Goal: Task Accomplishment & Management: Manage account settings

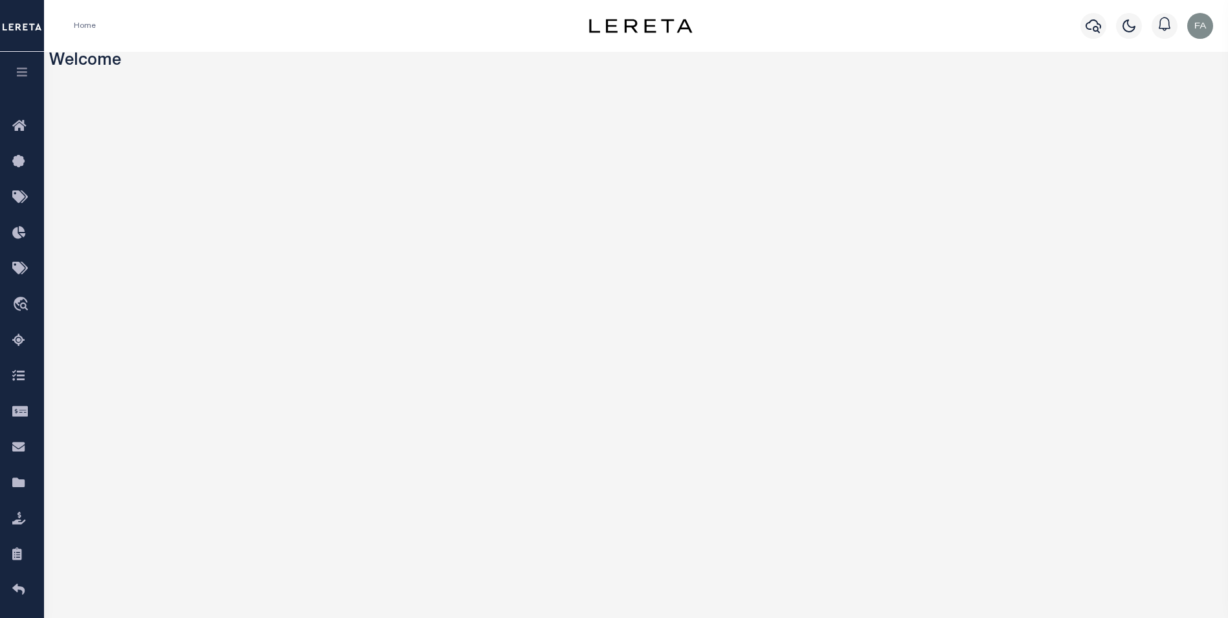
click at [26, 73] on icon "button" at bounding box center [22, 72] width 15 height 12
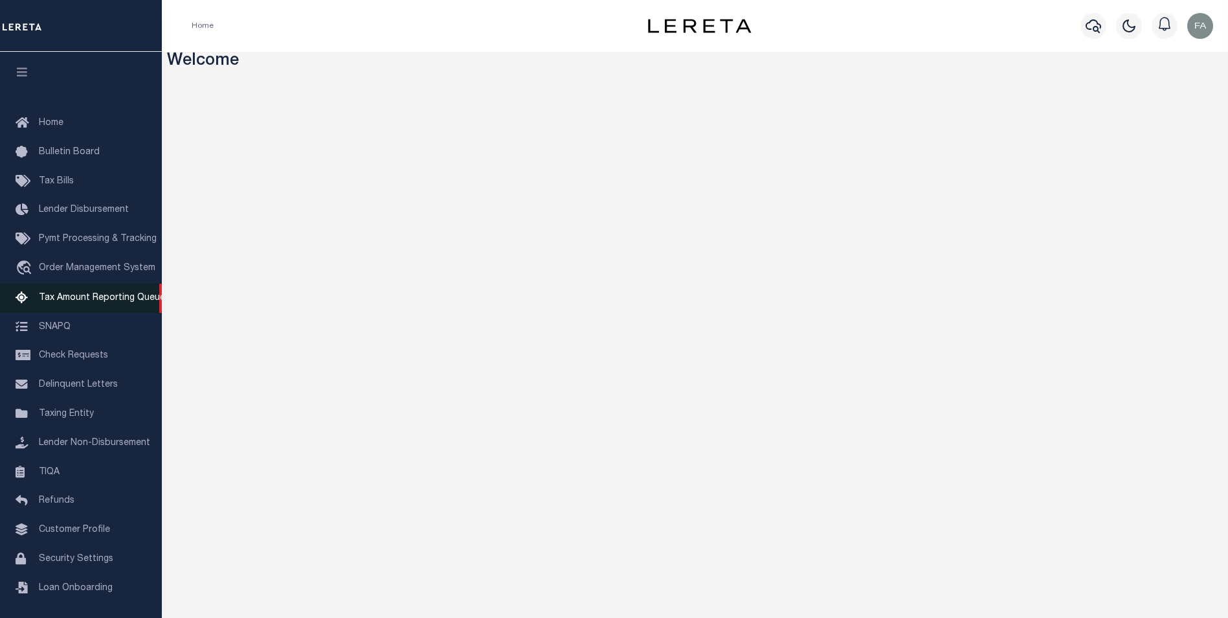
click at [93, 301] on span "Tax Amount Reporting Queue" at bounding box center [102, 297] width 126 height 9
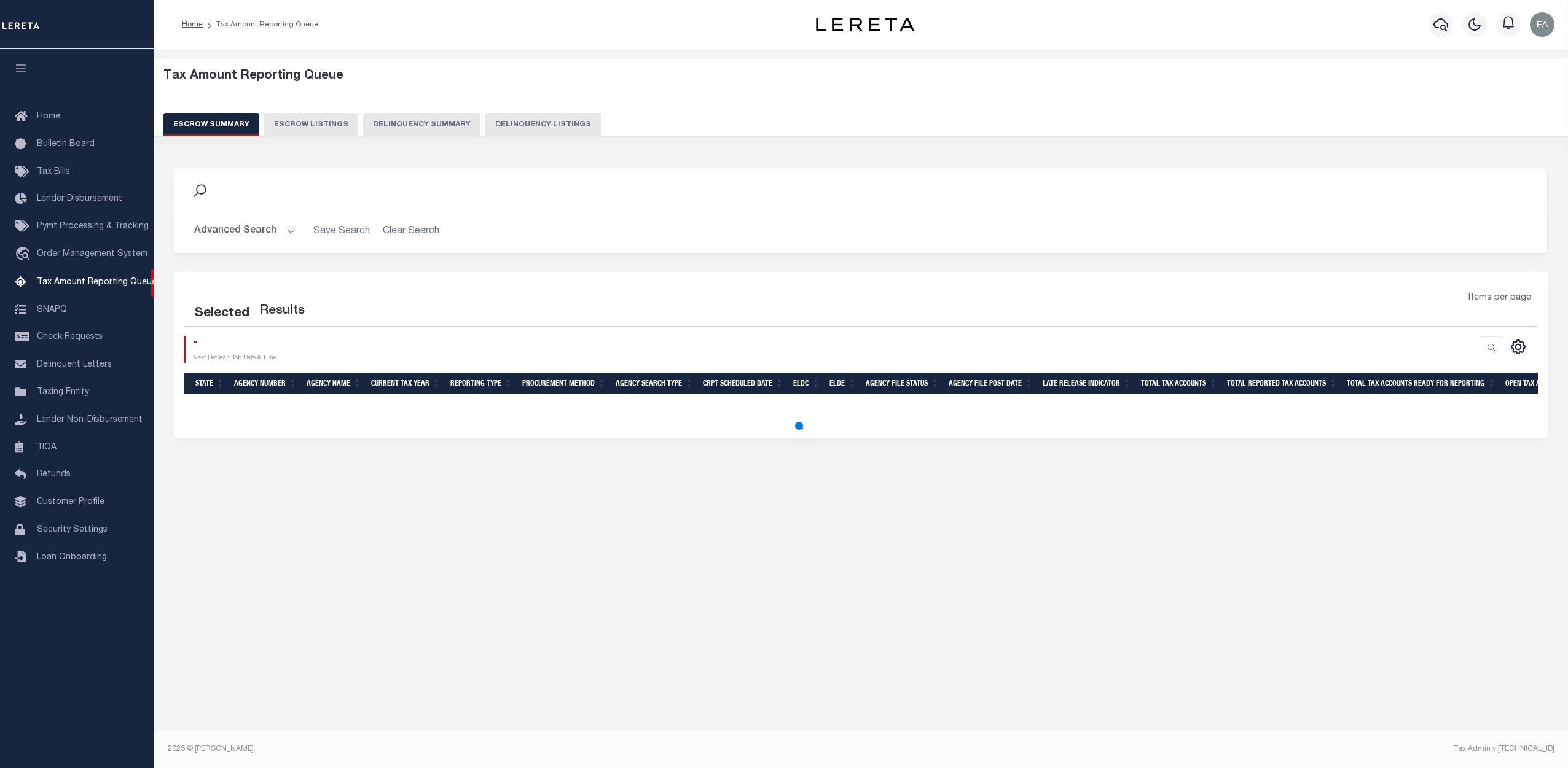
select select "100"
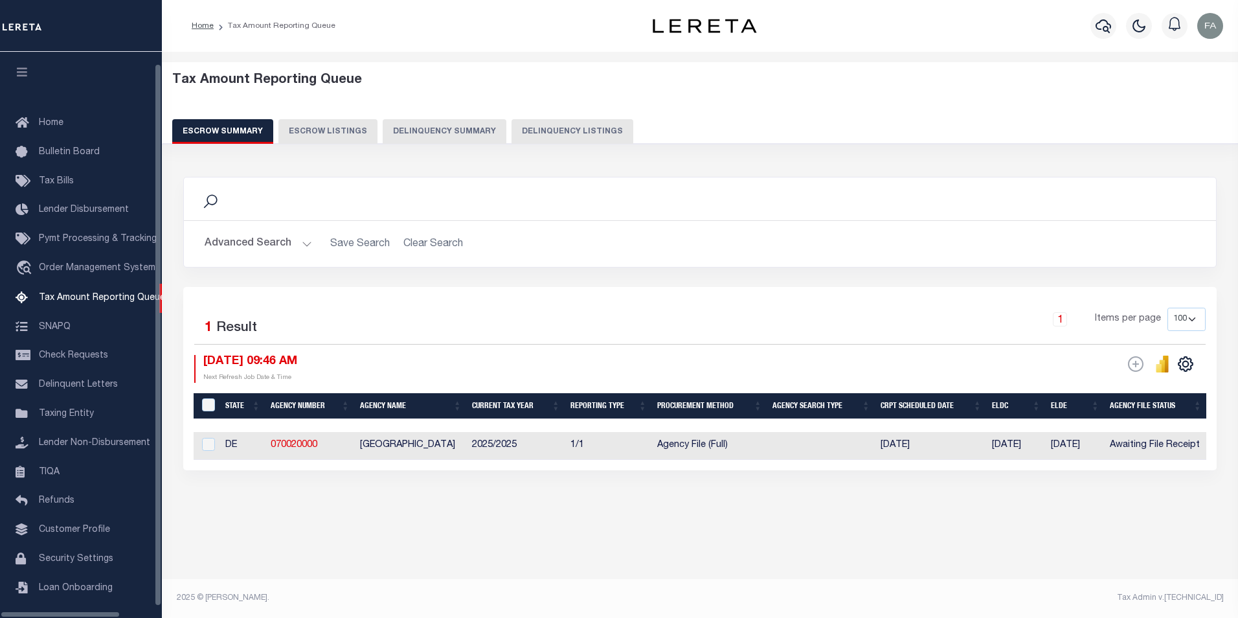
select select "100"
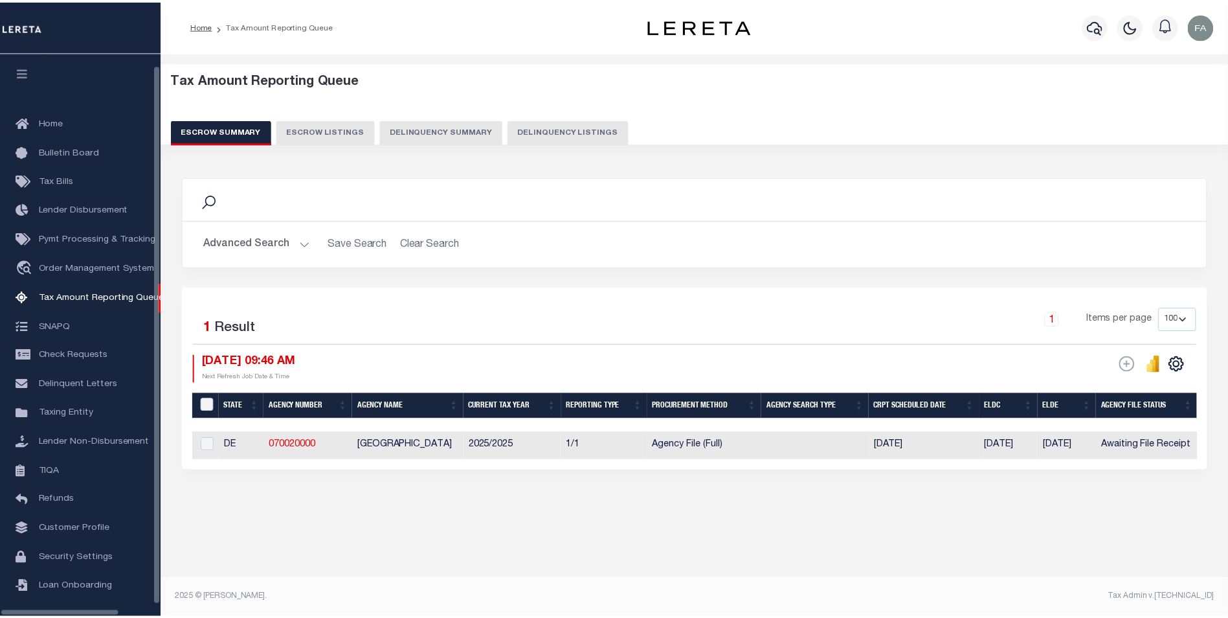
scroll to position [13, 0]
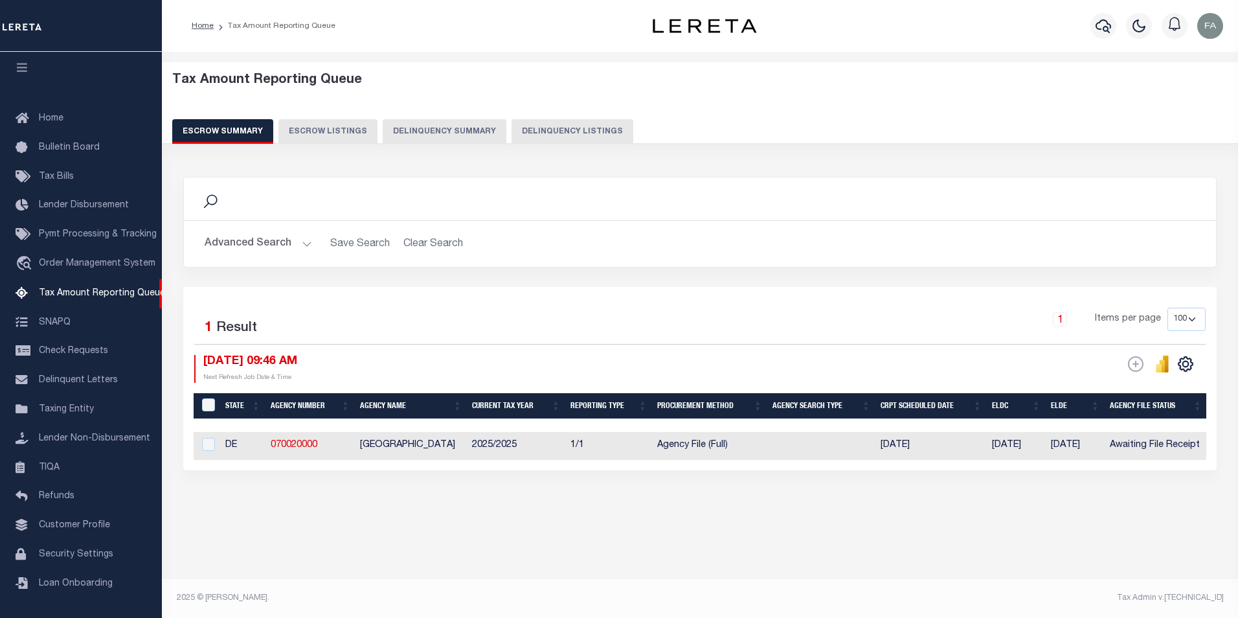
click at [278, 247] on button "Advanced Search" at bounding box center [259, 243] width 108 height 25
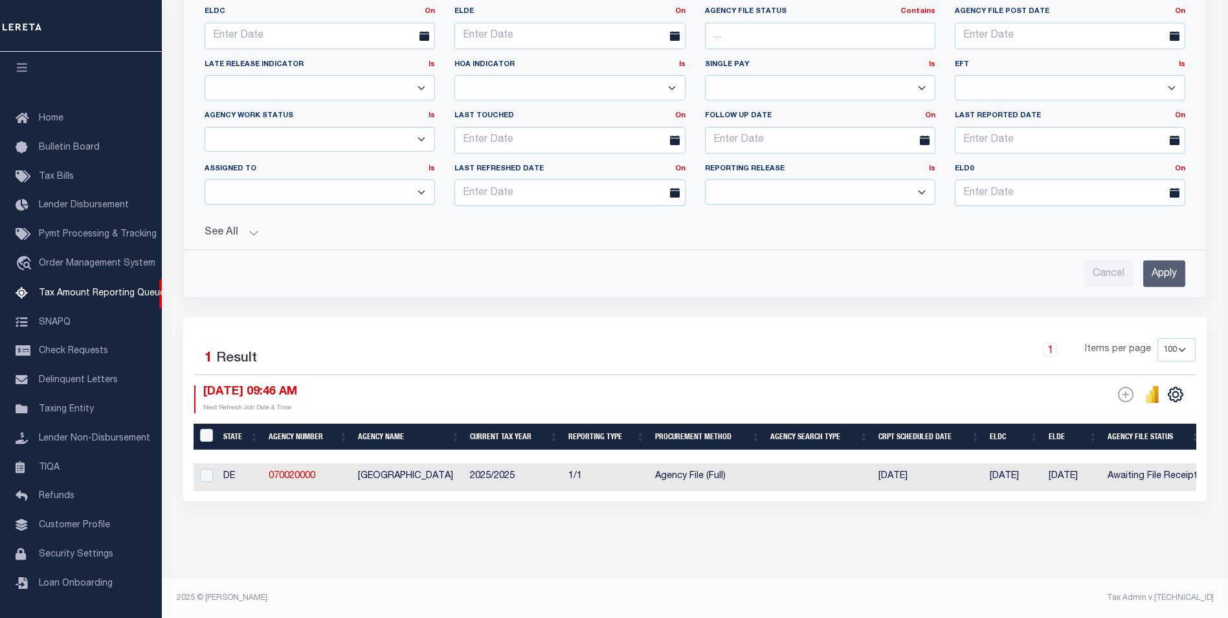
scroll to position [0, 0]
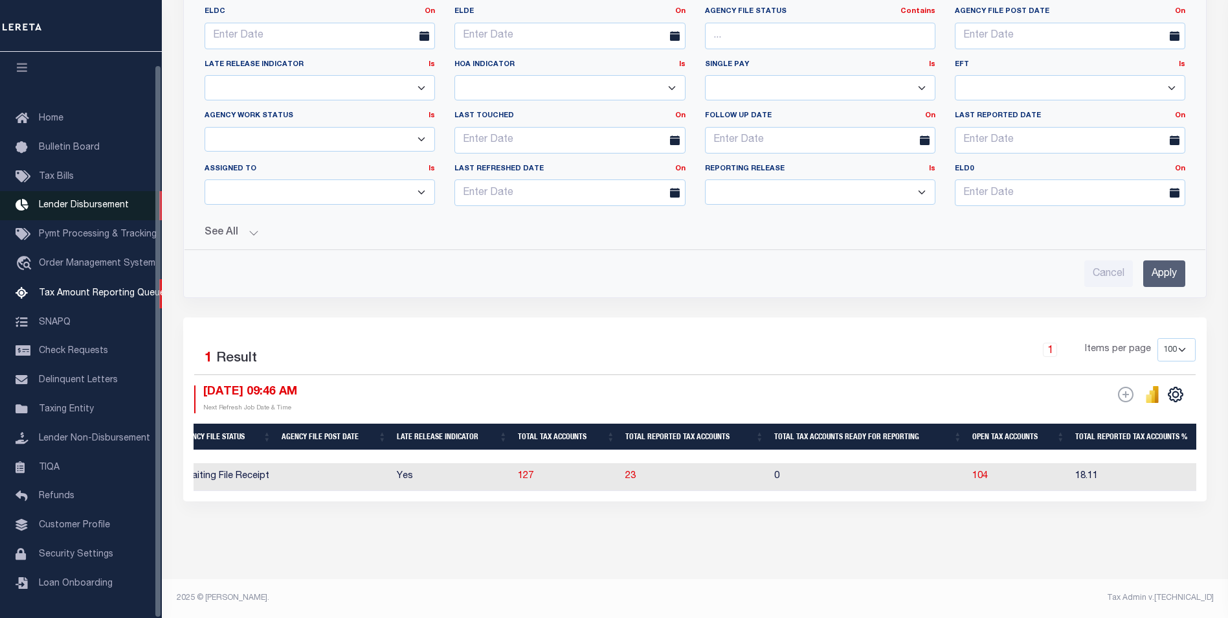
drag, startPoint x: 104, startPoint y: 258, endPoint x: 102, endPoint y: 188, distance: 70.0
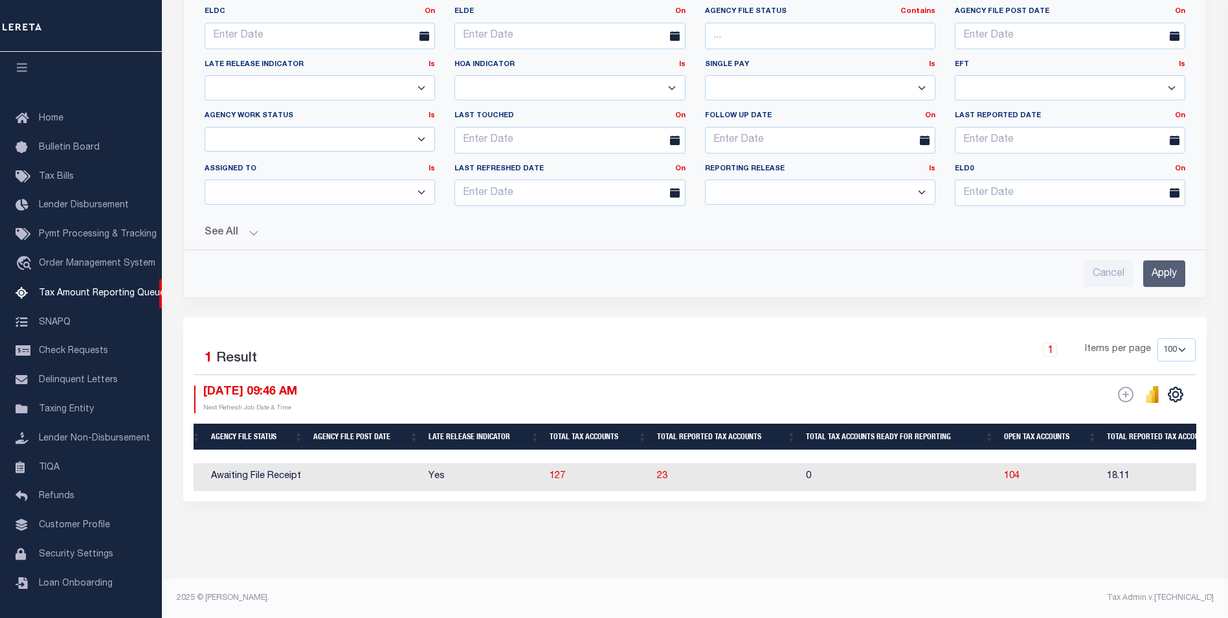
drag, startPoint x: 591, startPoint y: 494, endPoint x: 560, endPoint y: 493, distance: 30.5
click at [560, 493] on div "Selected 1 Result 1 Items per page 10 25 50 100 500 09/09/2025 09:46 AM ESCROW …" at bounding box center [695, 408] width 1024 height 183
click at [550, 534] on div "Search Advanced Search Save Search Clear Search EscrowSummaryGridWrapper_dynami…" at bounding box center [695, 169] width 1041 height 742
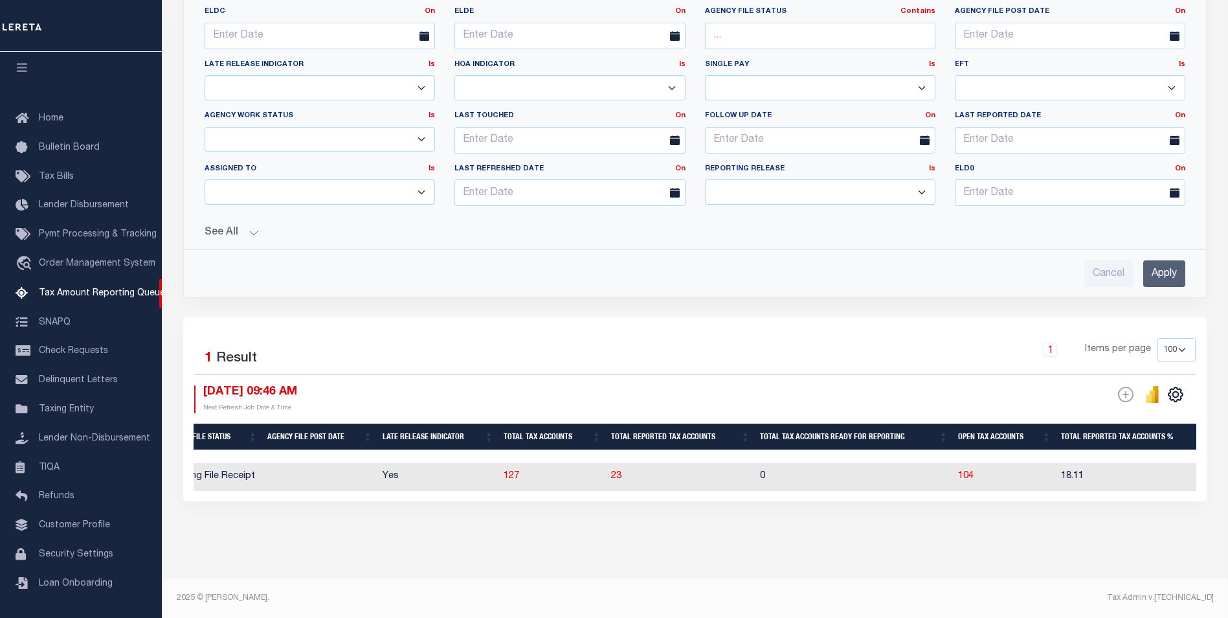
drag, startPoint x: 695, startPoint y: 493, endPoint x: 703, endPoint y: 495, distance: 8.6
click at [703, 495] on div "Selected 1 Result 1 Items per page 10 25 50 100 500 09/09/2025 09:46 AM ESCROW …" at bounding box center [695, 408] width 1024 height 183
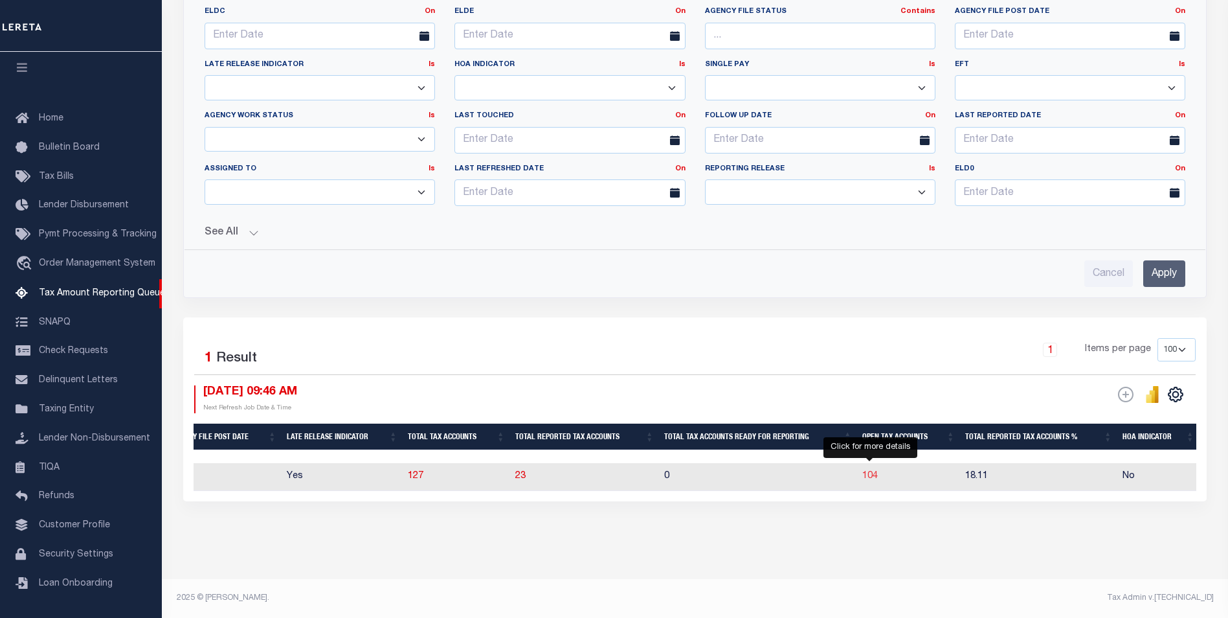
click at [871, 471] on span "104" at bounding box center [871, 475] width 16 height 9
select select "100"
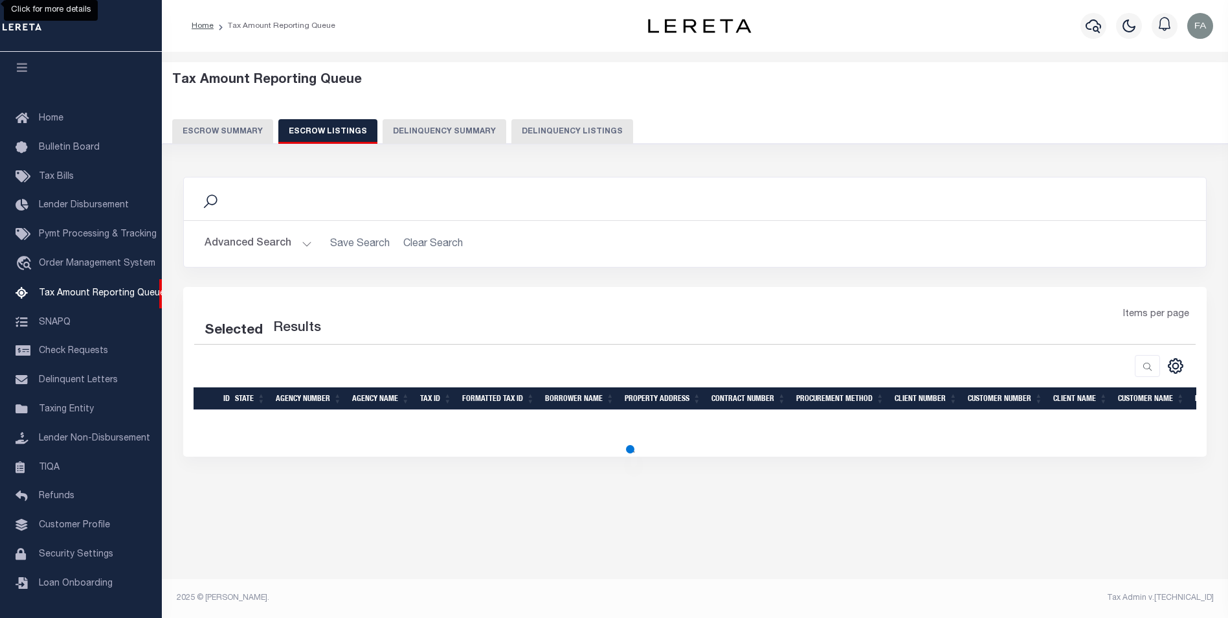
select select "100"
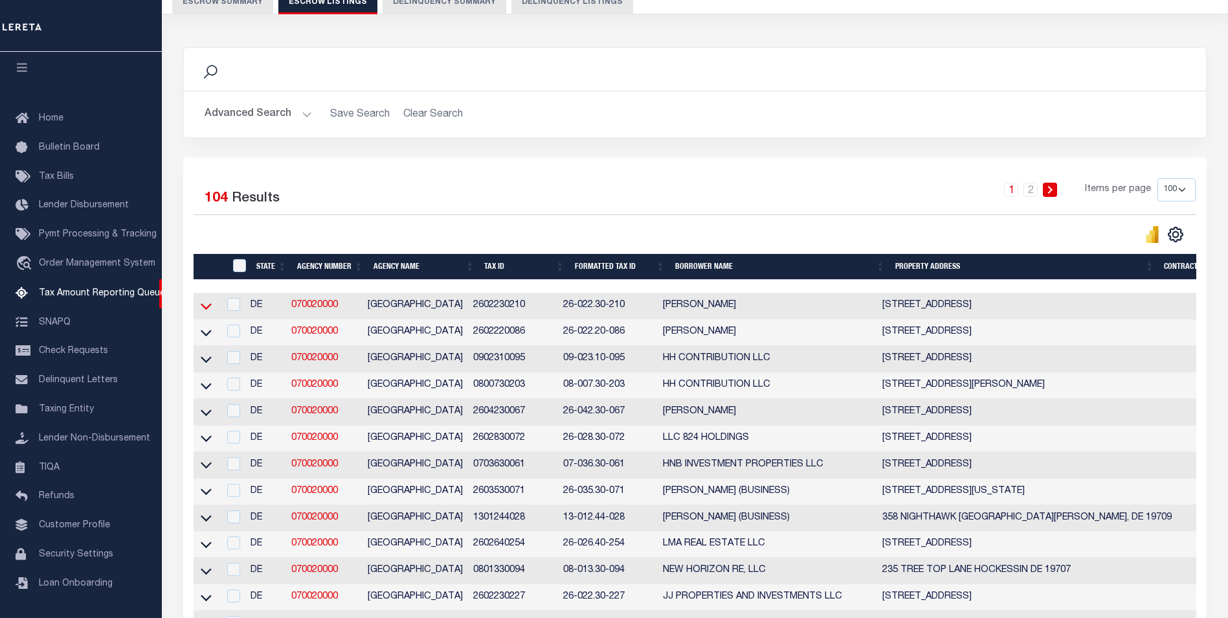
click at [210, 311] on icon at bounding box center [206, 306] width 11 height 14
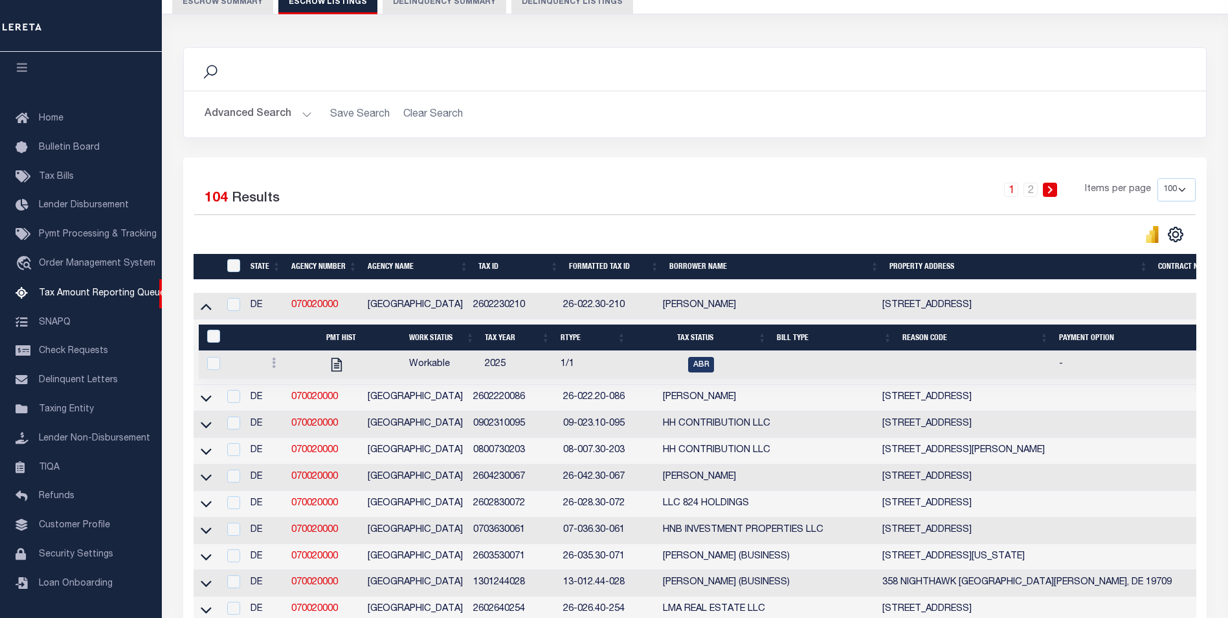
click at [587, 367] on td "1/1" at bounding box center [594, 365] width 76 height 28
checkbox input "true"
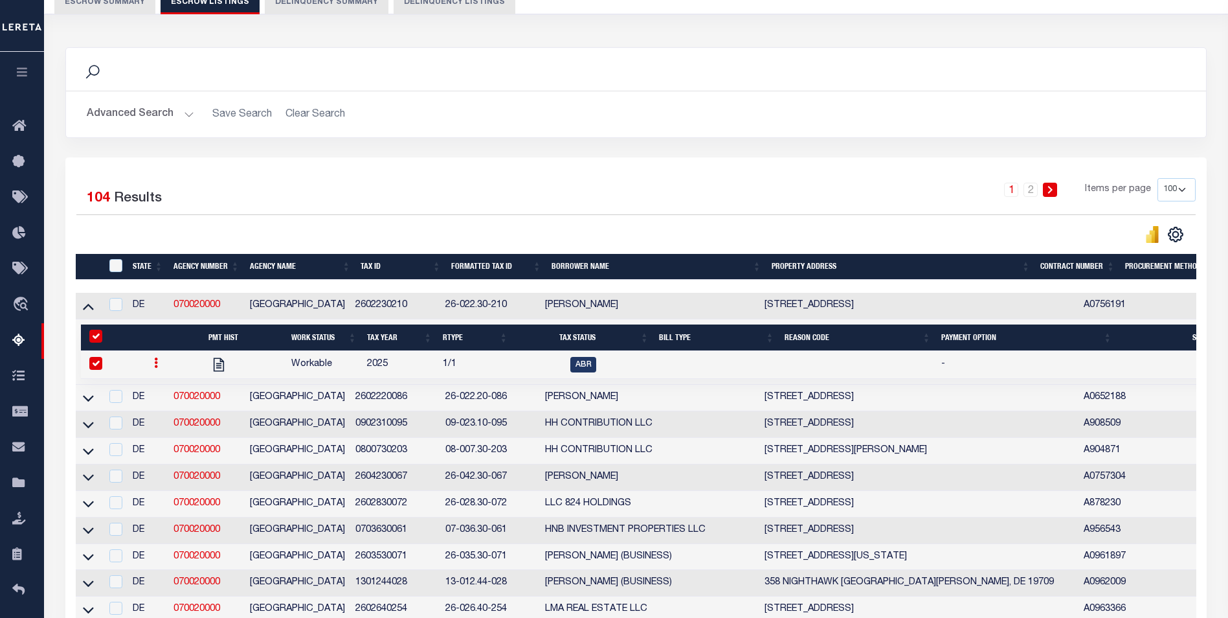
click at [158, 365] on link at bounding box center [156, 364] width 14 height 10
click at [165, 413] on img "" at bounding box center [171, 406] width 13 height 14
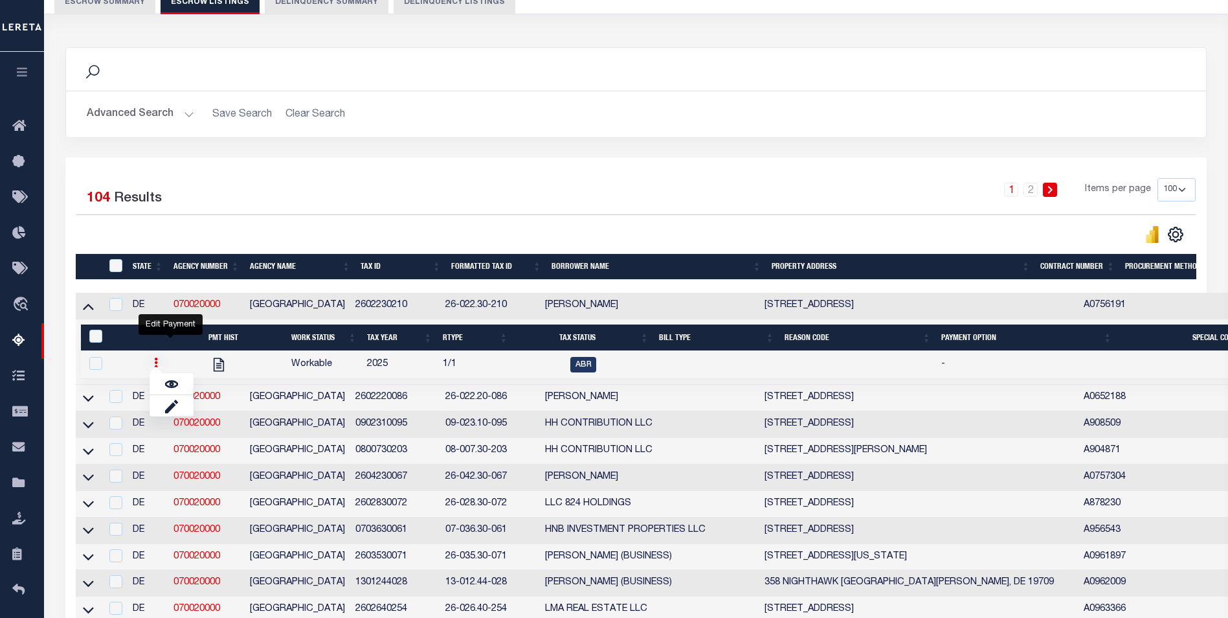
checkbox input "false"
select select
type input "[DATE]"
select select "ABR"
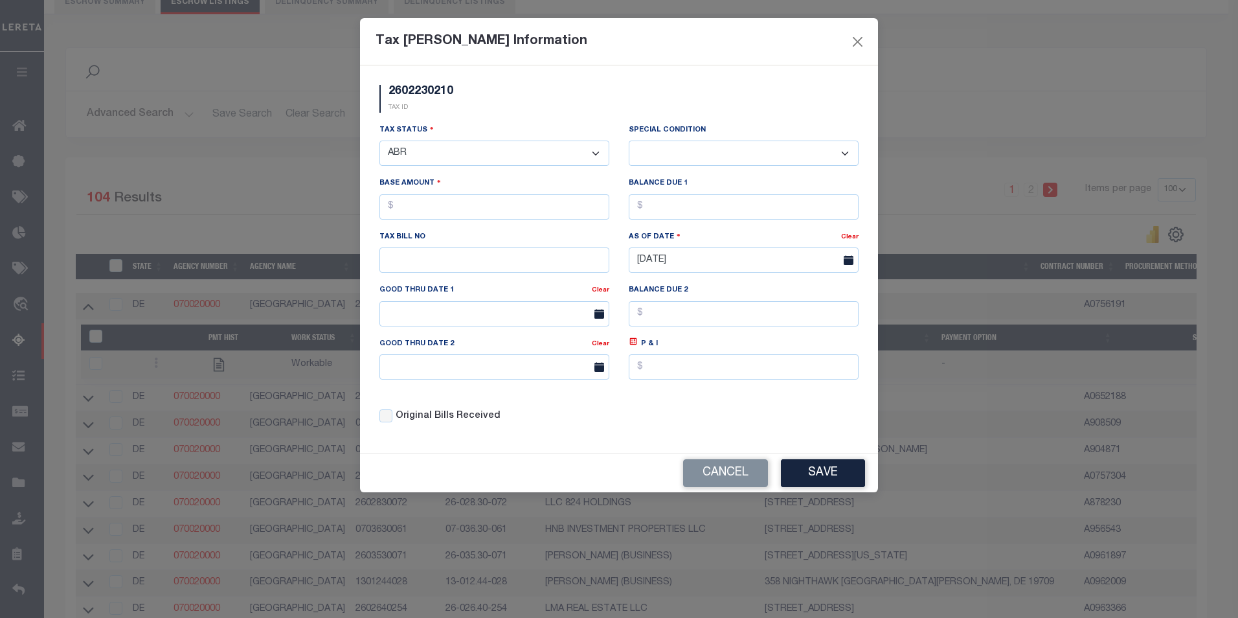
click at [482, 150] on select "- Select Status - Open Due/Unpaid Paid Incomplete No Tax Due Internal Refund Pr…" at bounding box center [494, 153] width 230 height 25
click at [721, 482] on button "Cancel" at bounding box center [725, 473] width 85 height 28
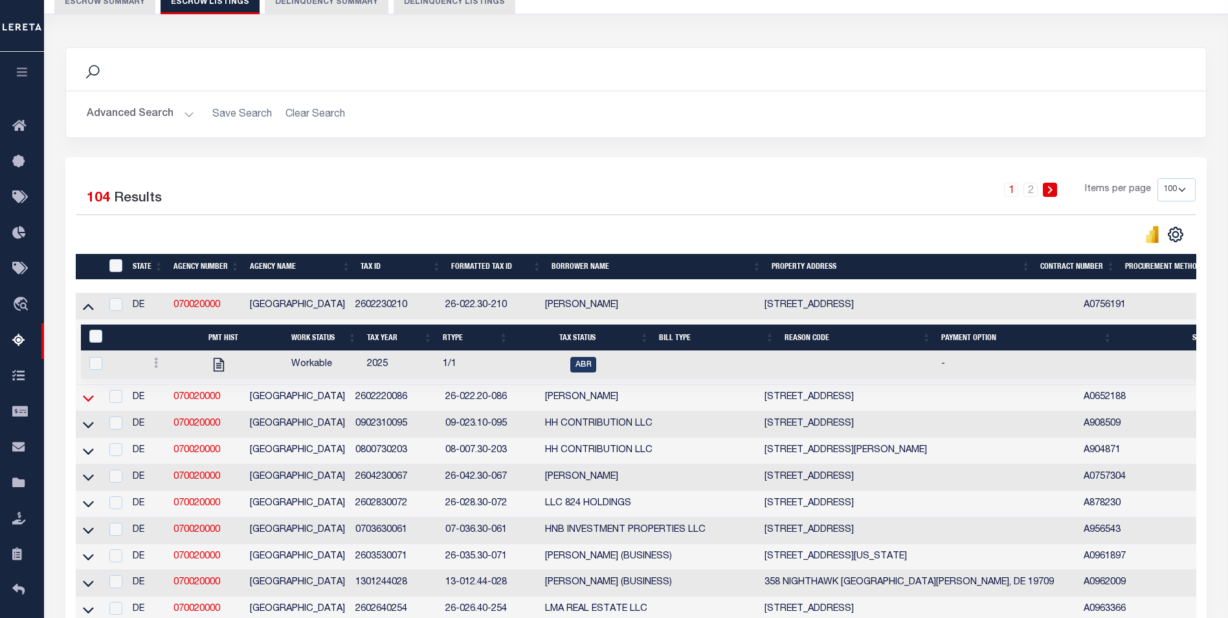
click at [84, 399] on icon at bounding box center [88, 398] width 11 height 14
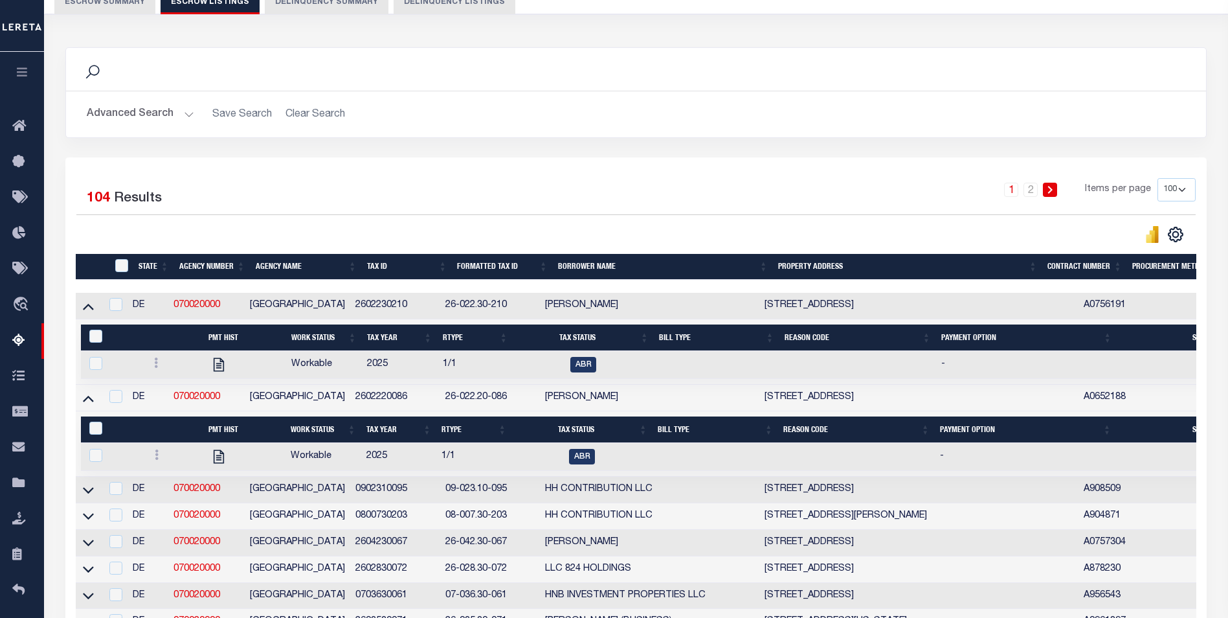
click at [98, 492] on td at bounding box center [88, 490] width 25 height 27
checkbox input "true"
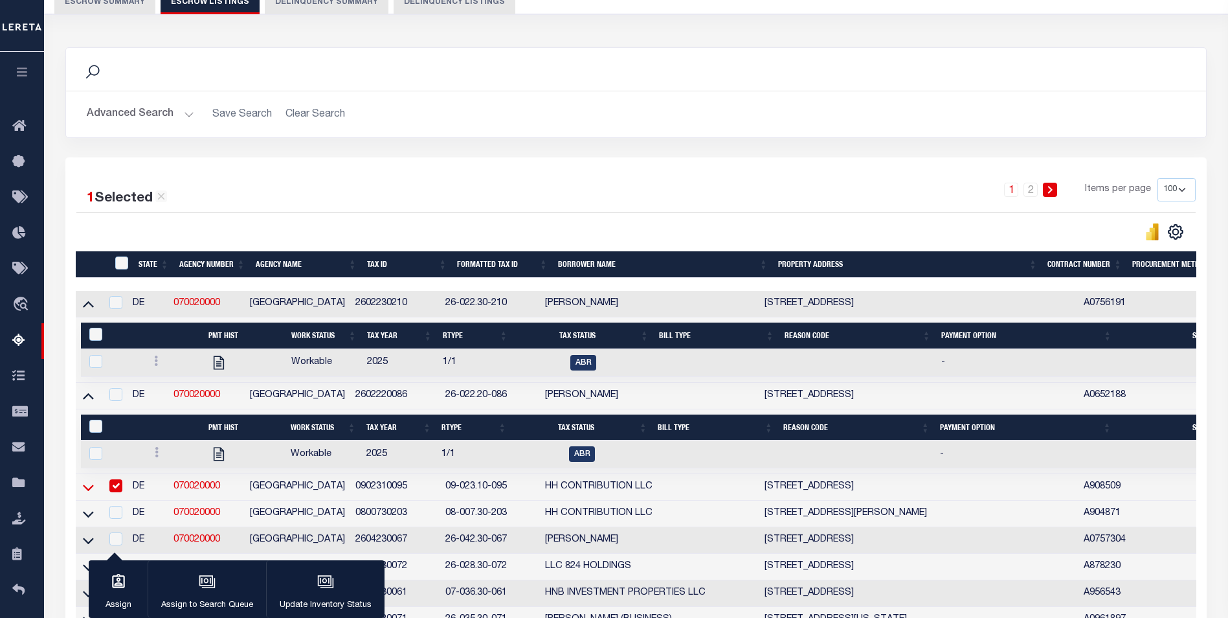
click at [91, 487] on icon at bounding box center [88, 488] width 11 height 14
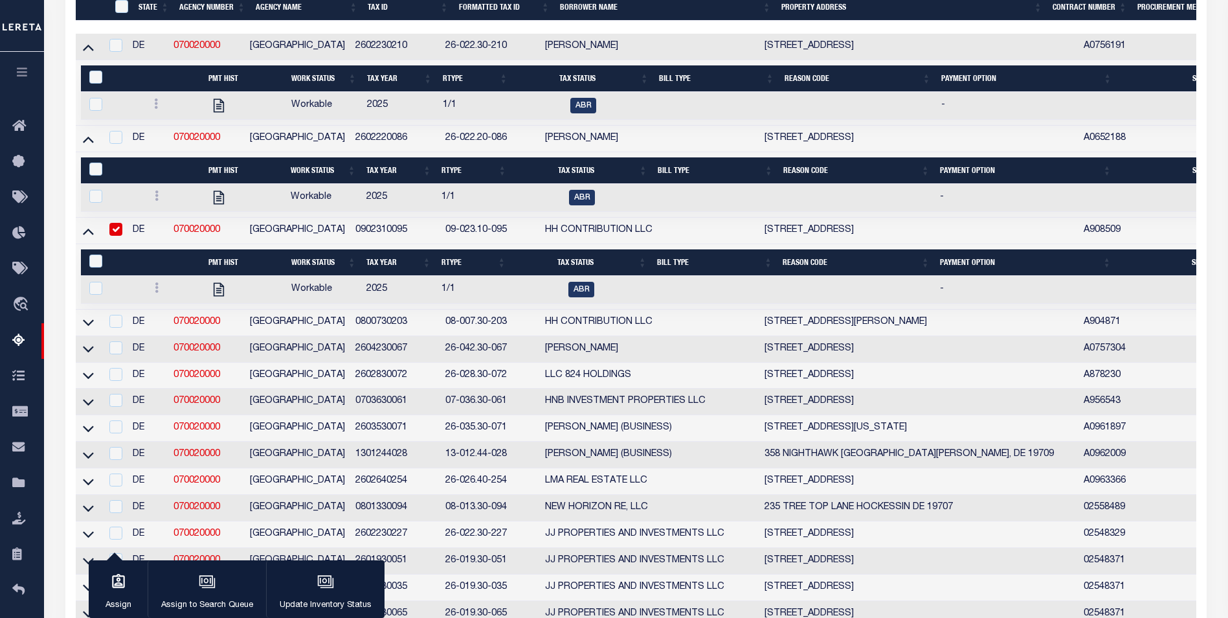
scroll to position [453, 0]
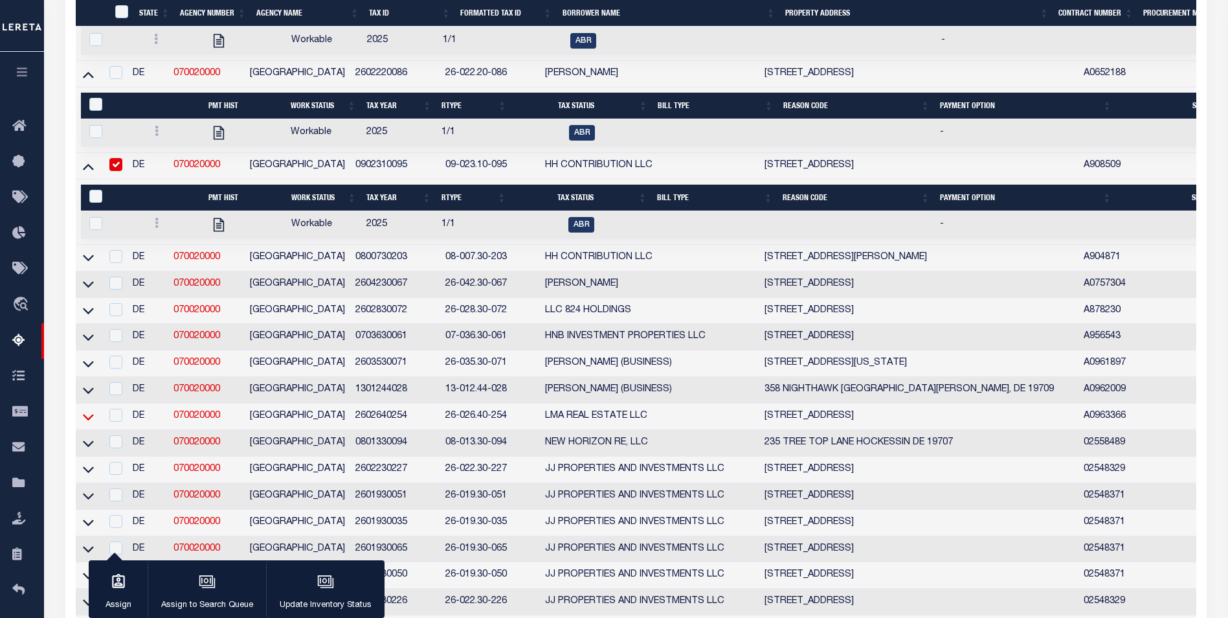
click at [91, 424] on icon at bounding box center [88, 417] width 11 height 14
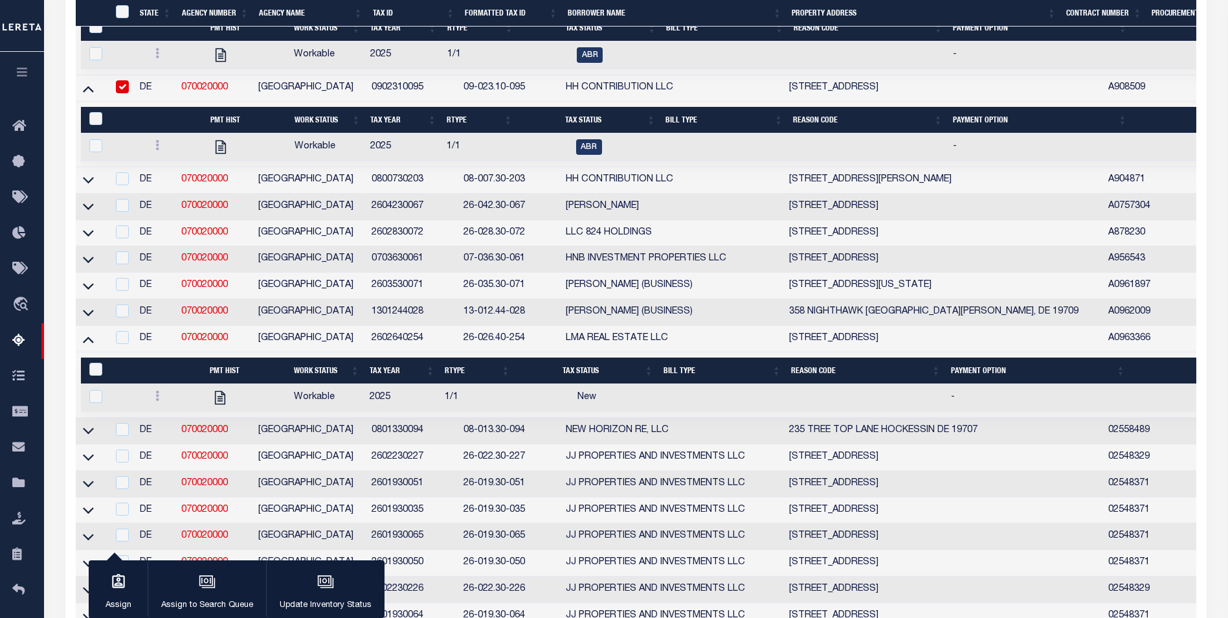
scroll to position [583, 0]
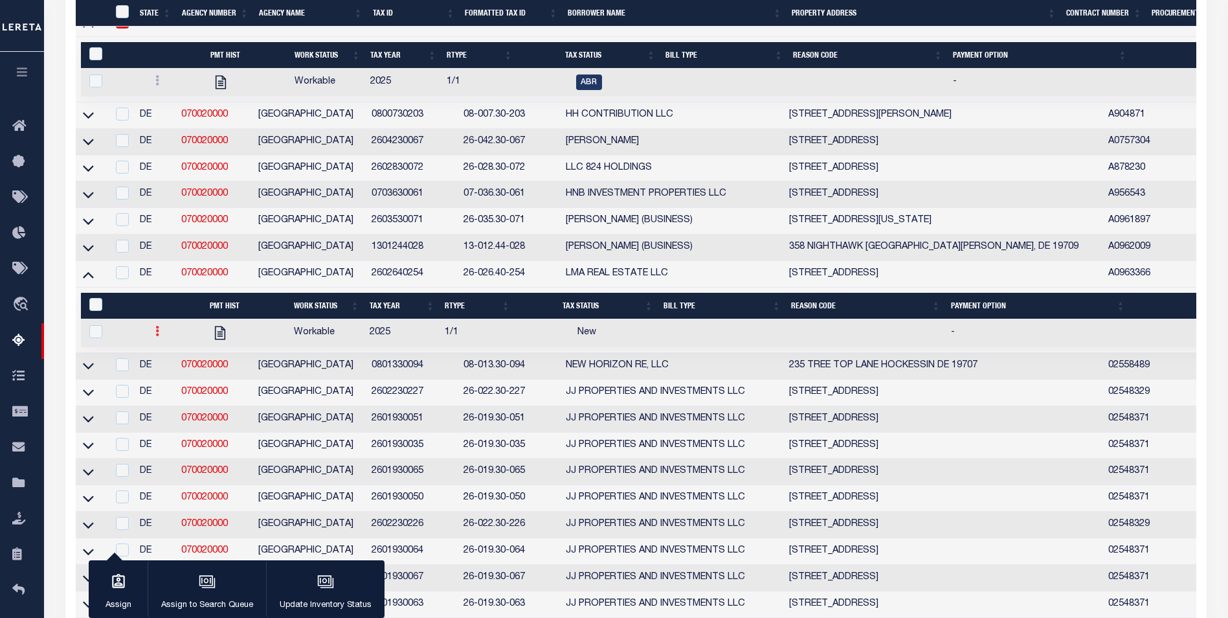
click at [157, 336] on icon at bounding box center [157, 331] width 4 height 10
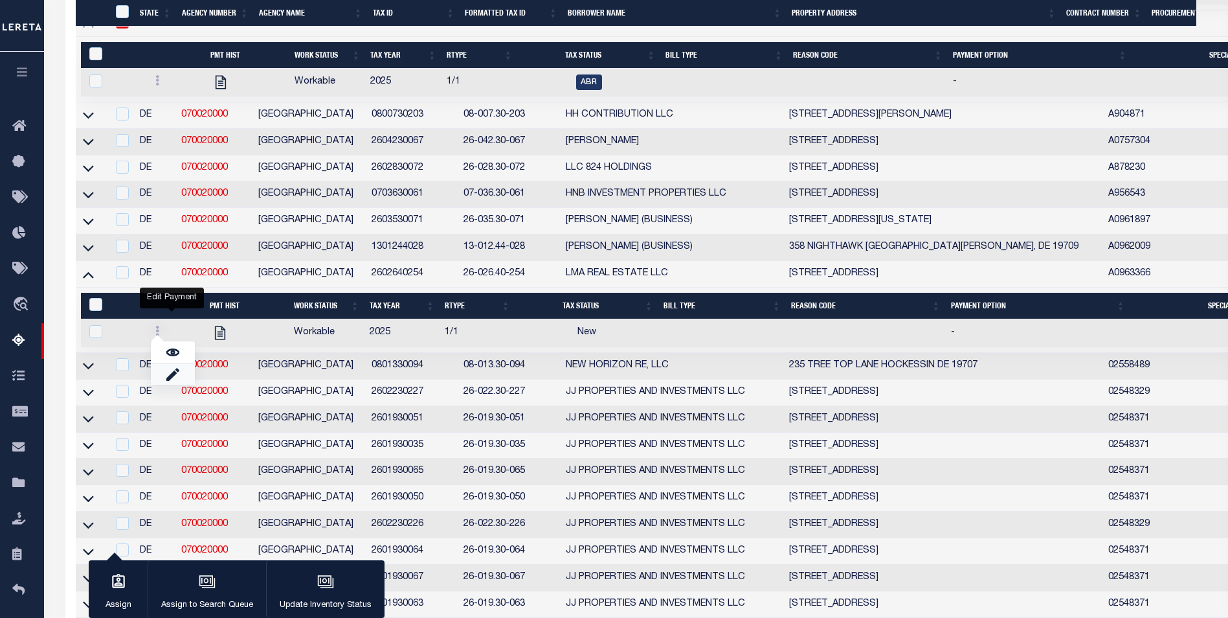
click at [172, 380] on link "" at bounding box center [173, 373] width 44 height 21
checkbox input "true"
select select "NW2"
select select
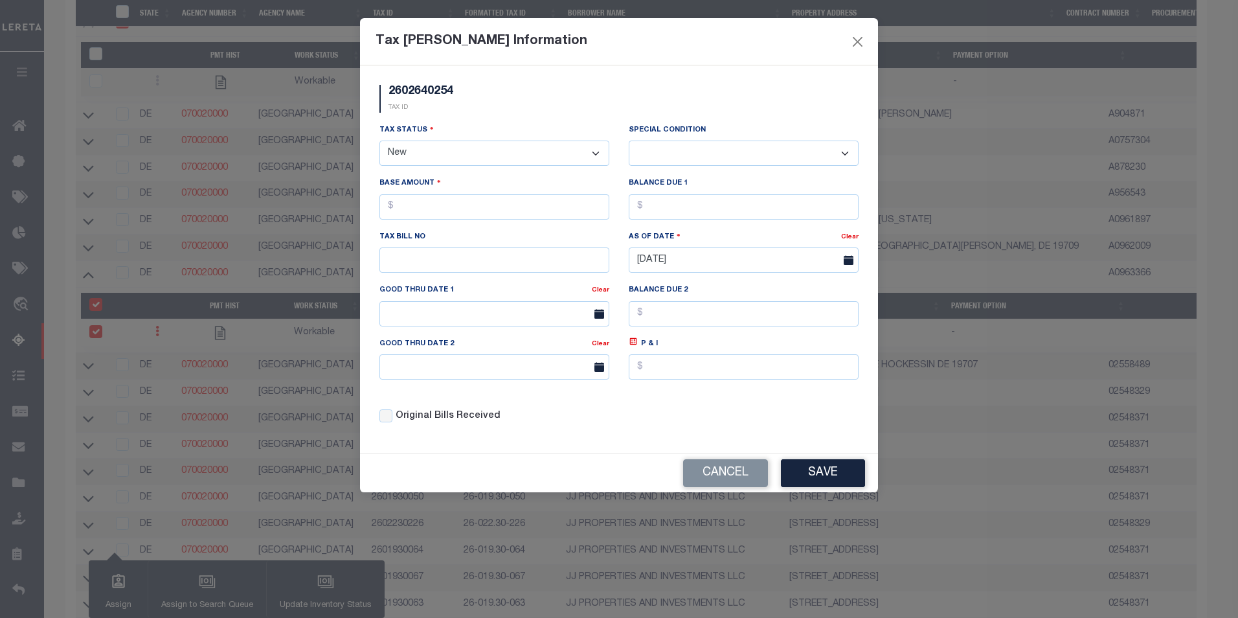
click at [445, 161] on select "- Select Status - Open Due/Unpaid Paid Incomplete No Tax Due Internal Refund Pr…" at bounding box center [494, 153] width 230 height 25
click at [700, 469] on button "Cancel" at bounding box center [725, 473] width 85 height 28
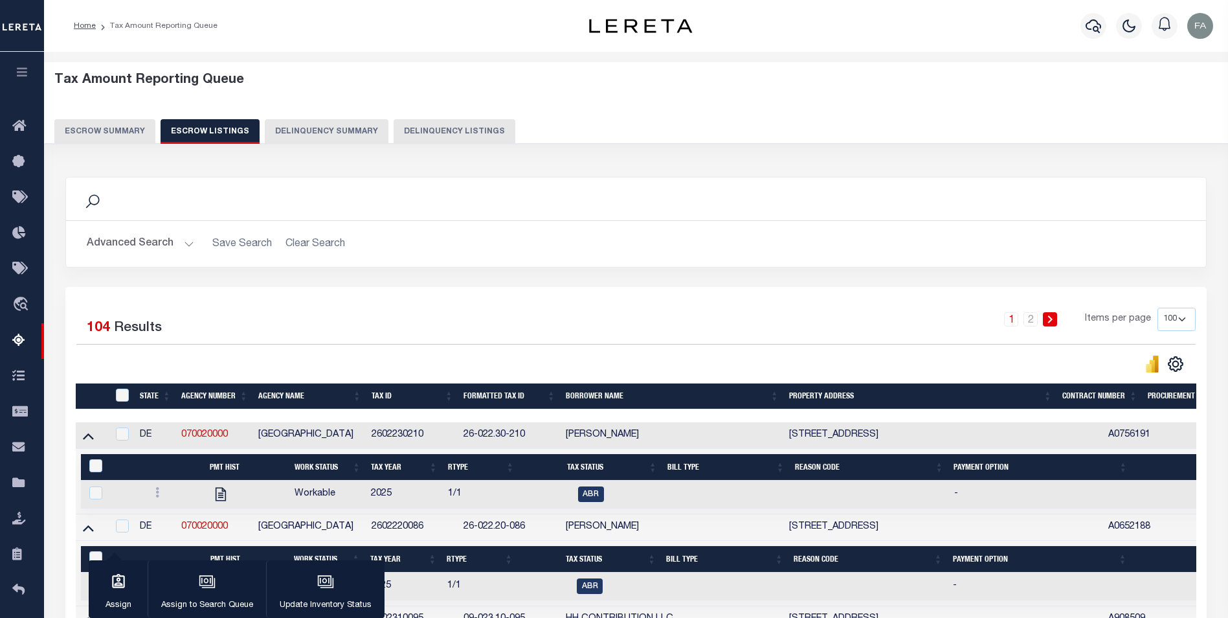
scroll to position [65, 0]
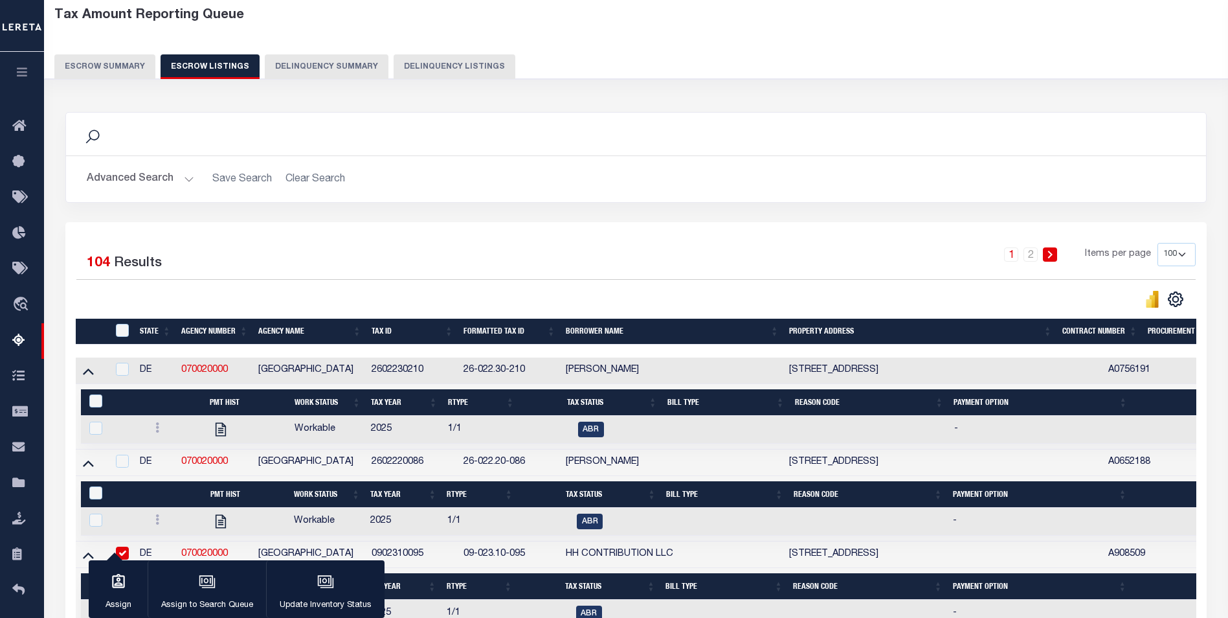
click at [124, 66] on button "Escrow Summary" at bounding box center [104, 66] width 101 height 25
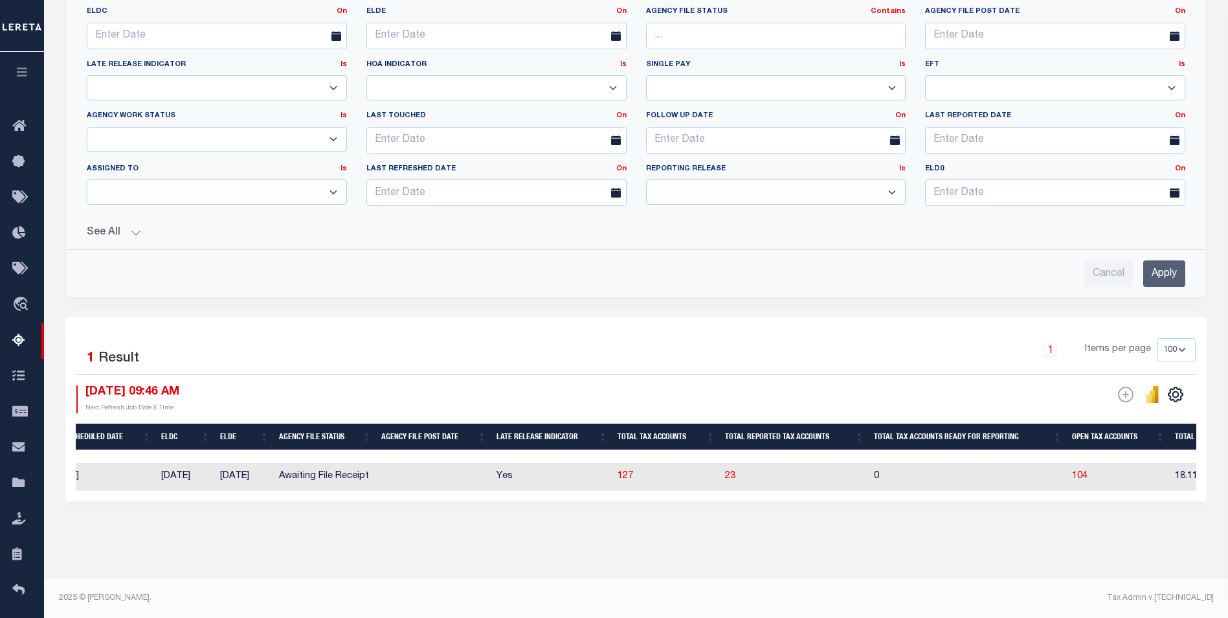
scroll to position [0, 726]
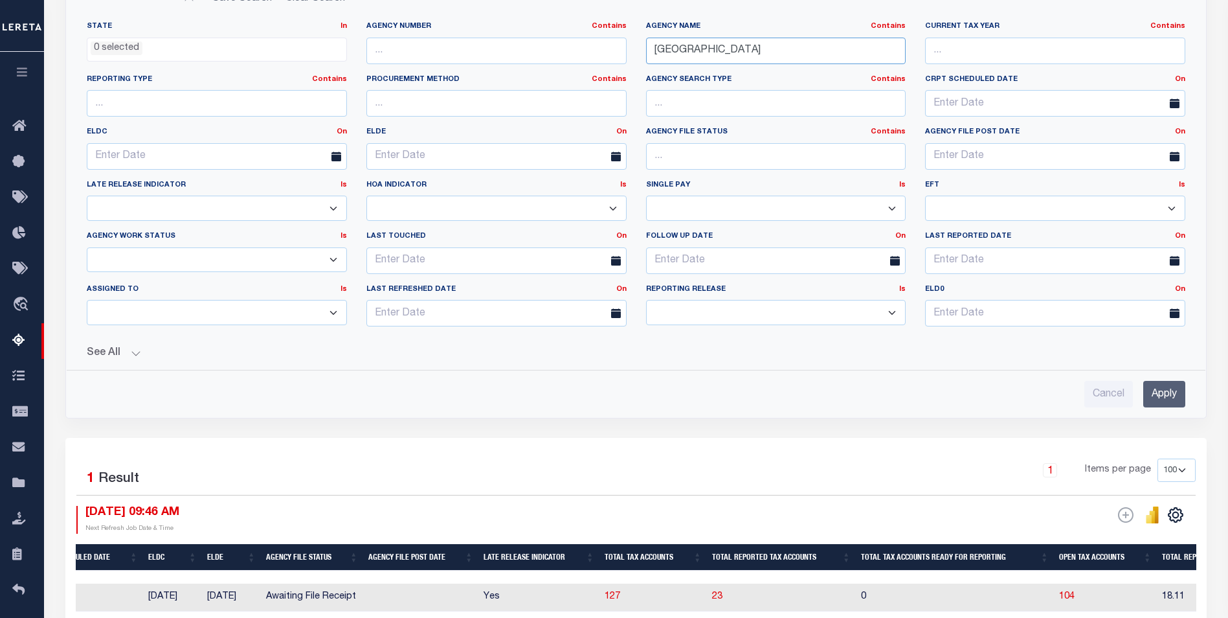
click at [773, 51] on input "[GEOGRAPHIC_DATA]" at bounding box center [776, 51] width 260 height 27
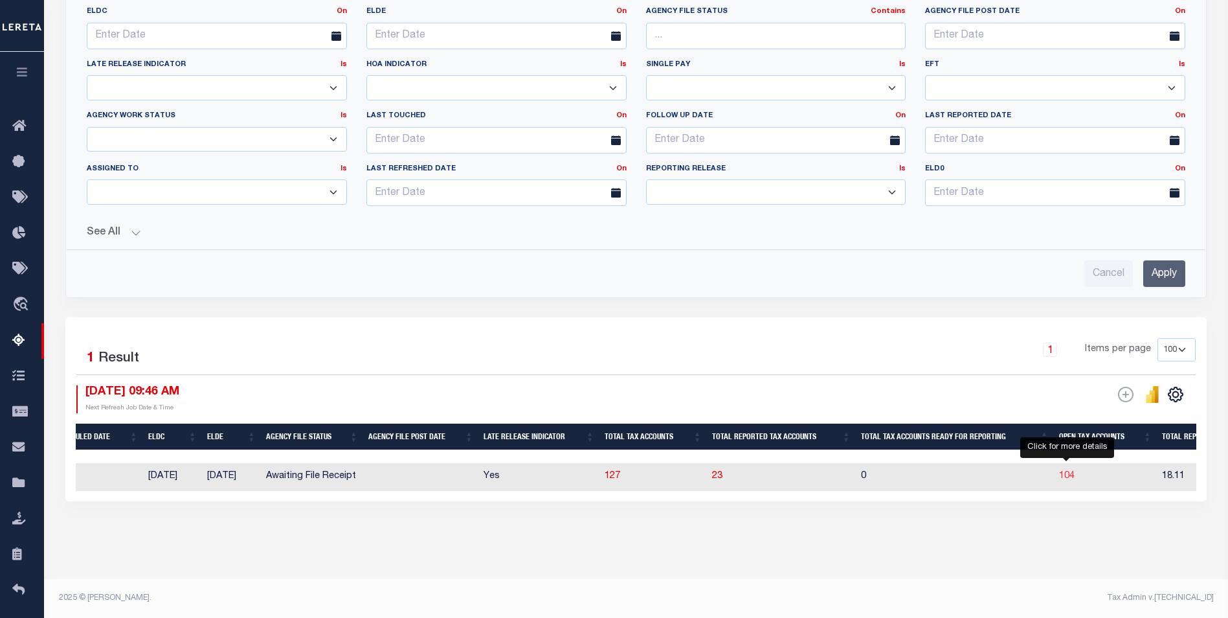
click at [1069, 471] on span "104" at bounding box center [1067, 475] width 16 height 9
select select "100"
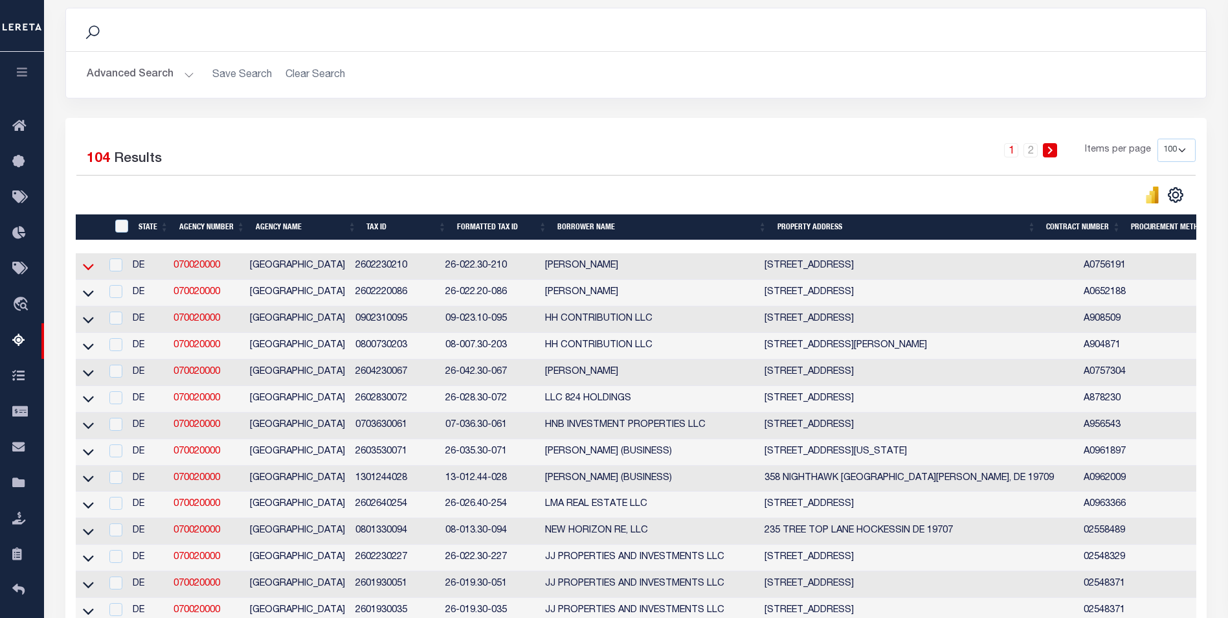
click at [85, 267] on icon at bounding box center [88, 267] width 11 height 14
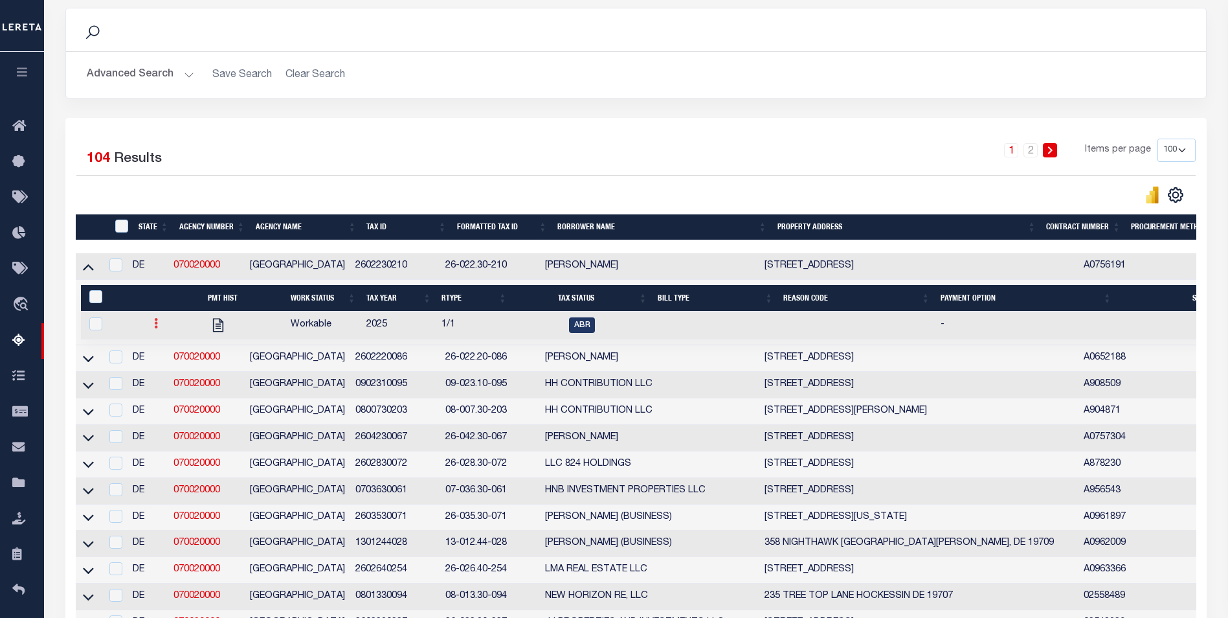
click at [161, 325] on link at bounding box center [156, 325] width 14 height 10
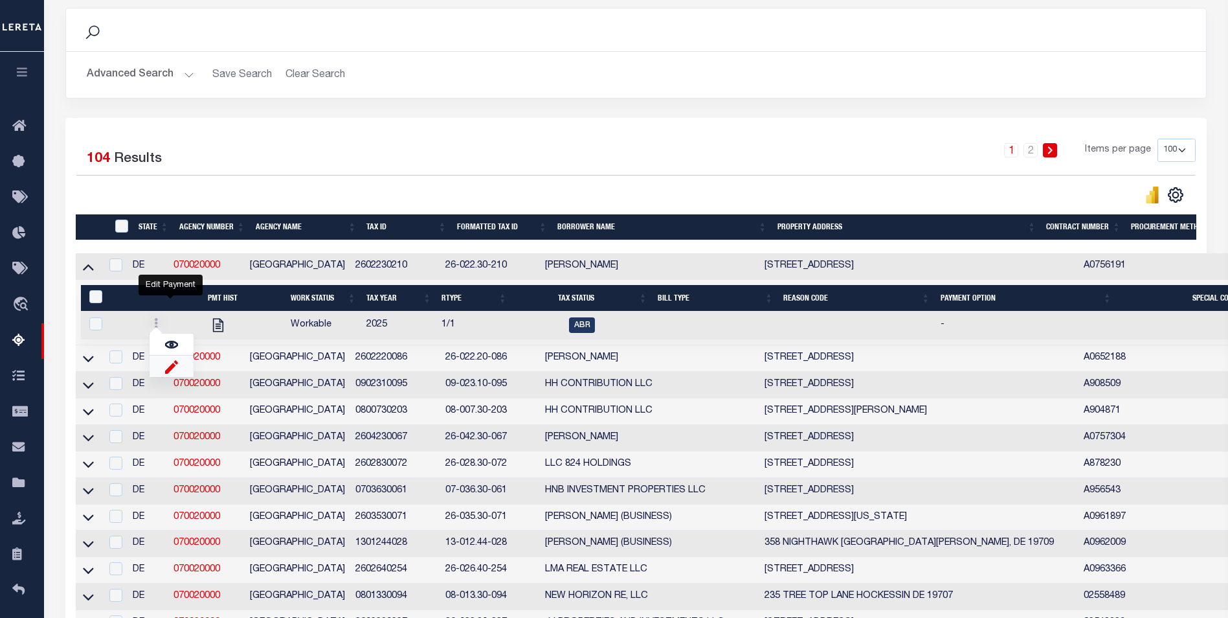
click at [171, 373] on img "" at bounding box center [171, 366] width 13 height 14
checkbox input "true"
select select
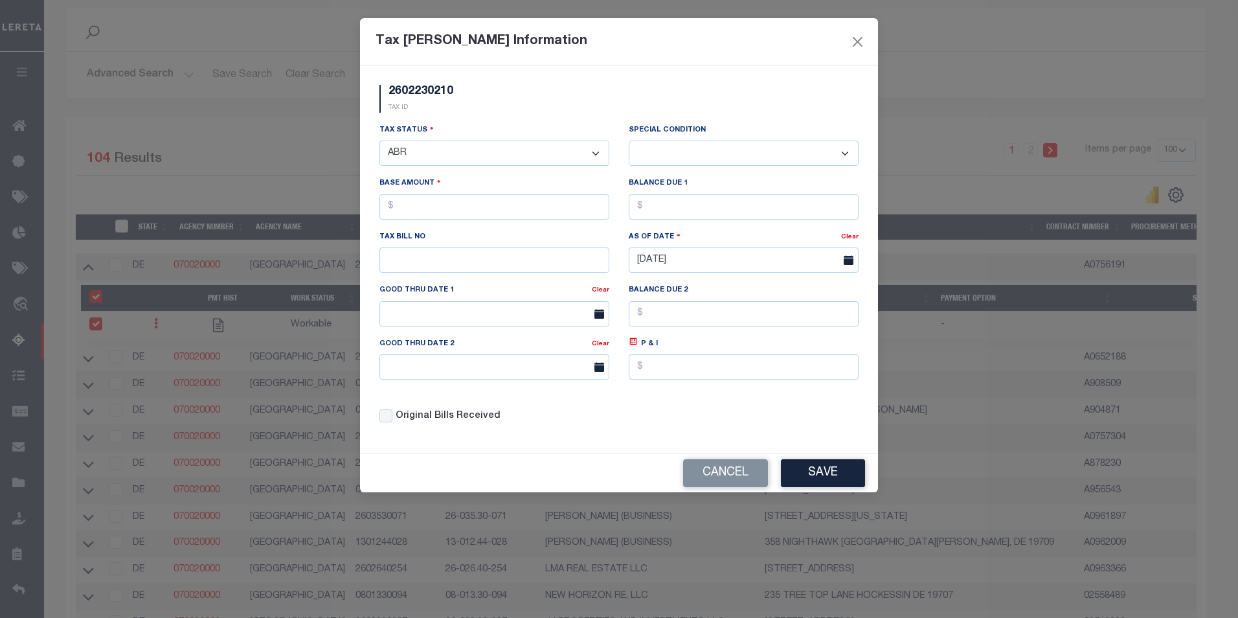
click at [501, 164] on select "- Select Status - Open Due/Unpaid Paid Incomplete No Tax Due Internal Refund Pr…" at bounding box center [494, 153] width 230 height 25
select select "DUE"
click at [379, 141] on select "- Select Status - Open Due/Unpaid Paid Incomplete No Tax Due Internal Refund Pr…" at bounding box center [494, 153] width 230 height 25
click at [642, 142] on select "-- Select Special Condition -- 3RD PARTY TAX LIEN AGENCY TAX LIEN (A.K.A Inside…" at bounding box center [744, 153] width 230 height 25
select select "18"
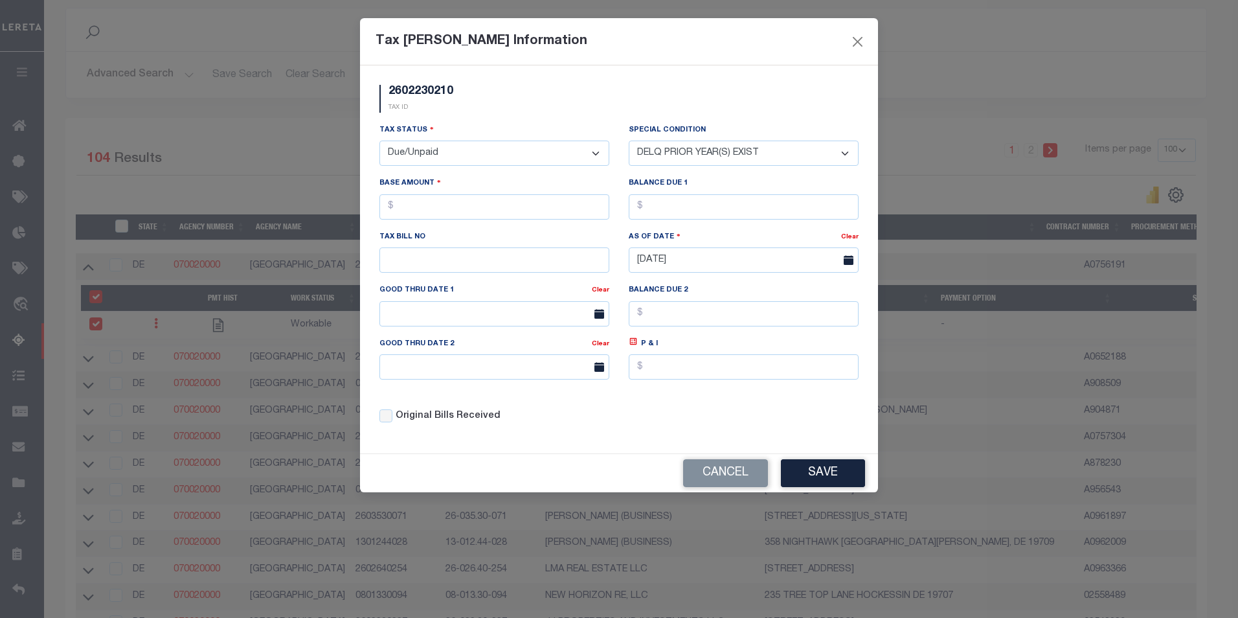
click at [629, 141] on select "-- Select Special Condition -- 3RD PARTY TAX LIEN AGENCY TAX LIEN (A.K.A Inside…" at bounding box center [744, 153] width 230 height 25
click at [658, 155] on select "-- Select Special Condition -- 3RD PARTY TAX LIEN AGENCY TAX LIEN (A.K.A Inside…" at bounding box center [744, 153] width 230 height 25
click at [629, 141] on select "-- Select Special Condition -- 3RD PARTY TAX LIEN AGENCY TAX LIEN (A.K.A Inside…" at bounding box center [744, 153] width 230 height 25
click at [526, 205] on input "text" at bounding box center [494, 206] width 230 height 25
type input "$1.00"
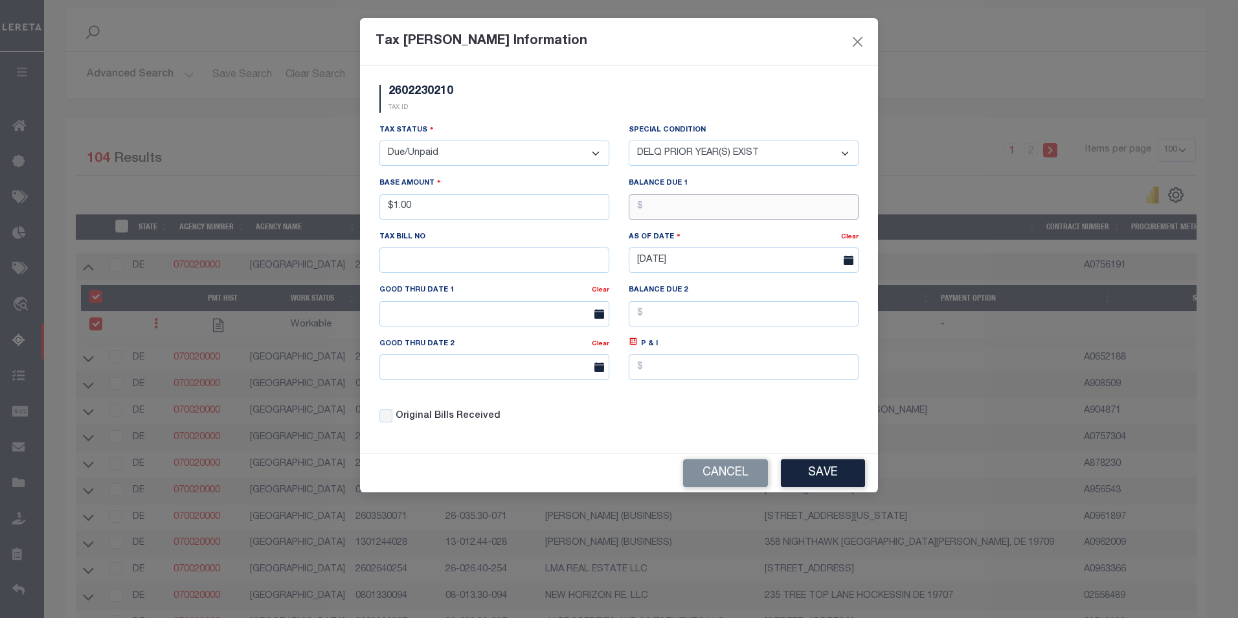
click at [668, 219] on input "text" at bounding box center [744, 206] width 230 height 25
type input "$1.00"
click at [806, 473] on button "Save" at bounding box center [823, 473] width 84 height 28
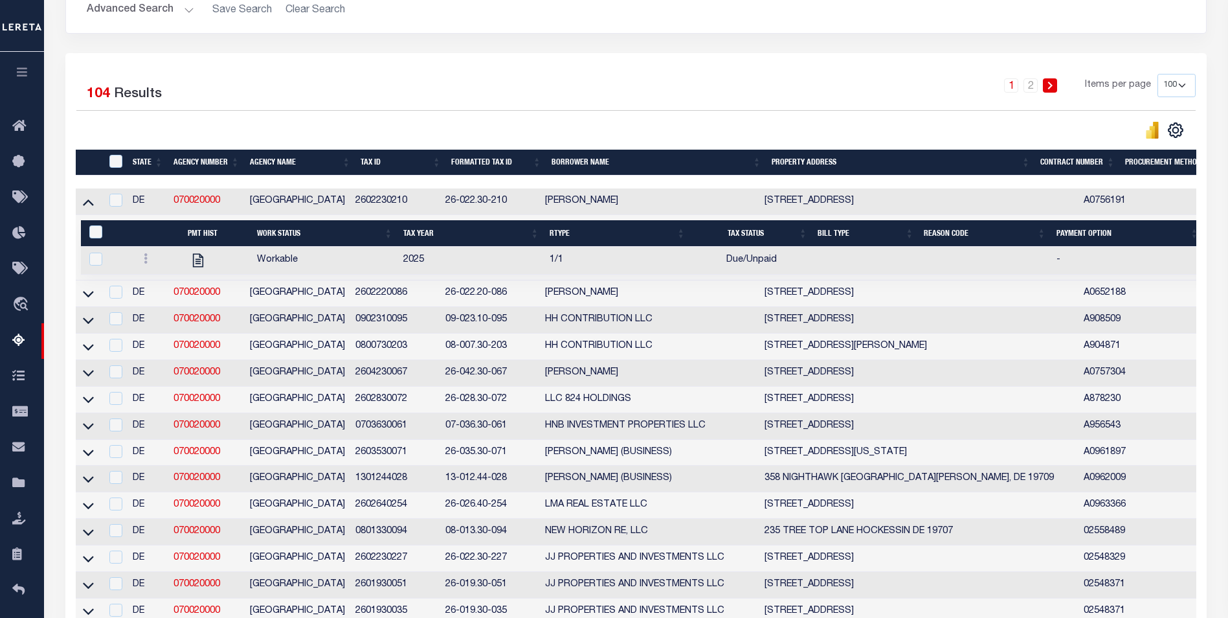
scroll to position [299, 0]
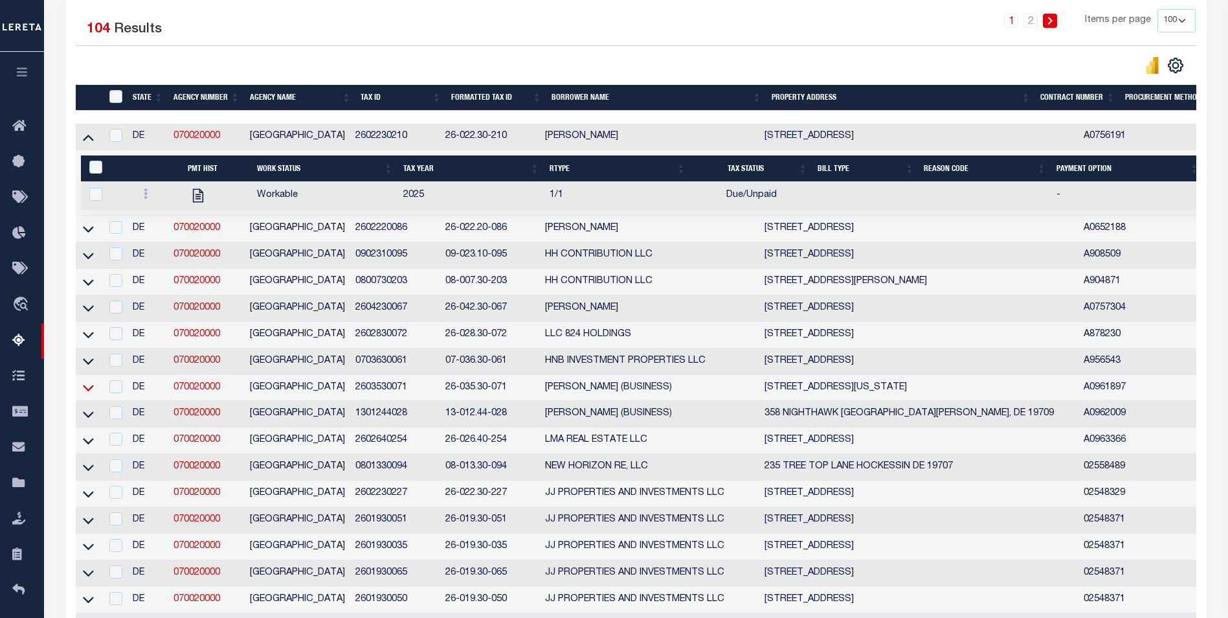
click at [91, 392] on icon at bounding box center [88, 388] width 11 height 6
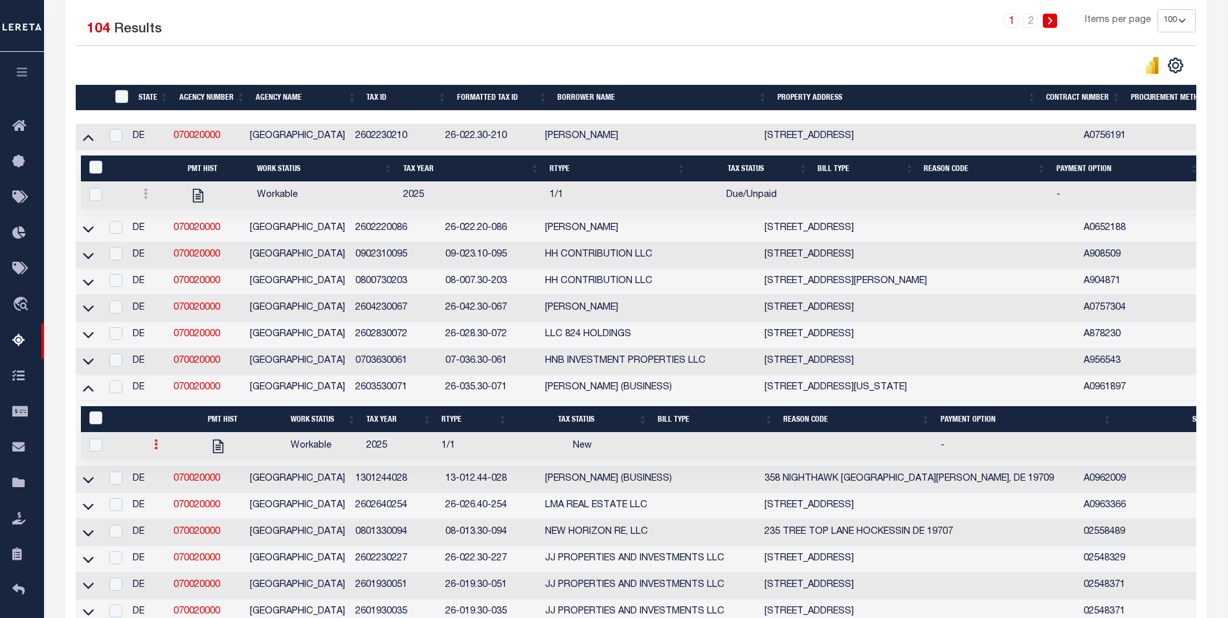
click at [158, 451] on link at bounding box center [156, 446] width 14 height 10
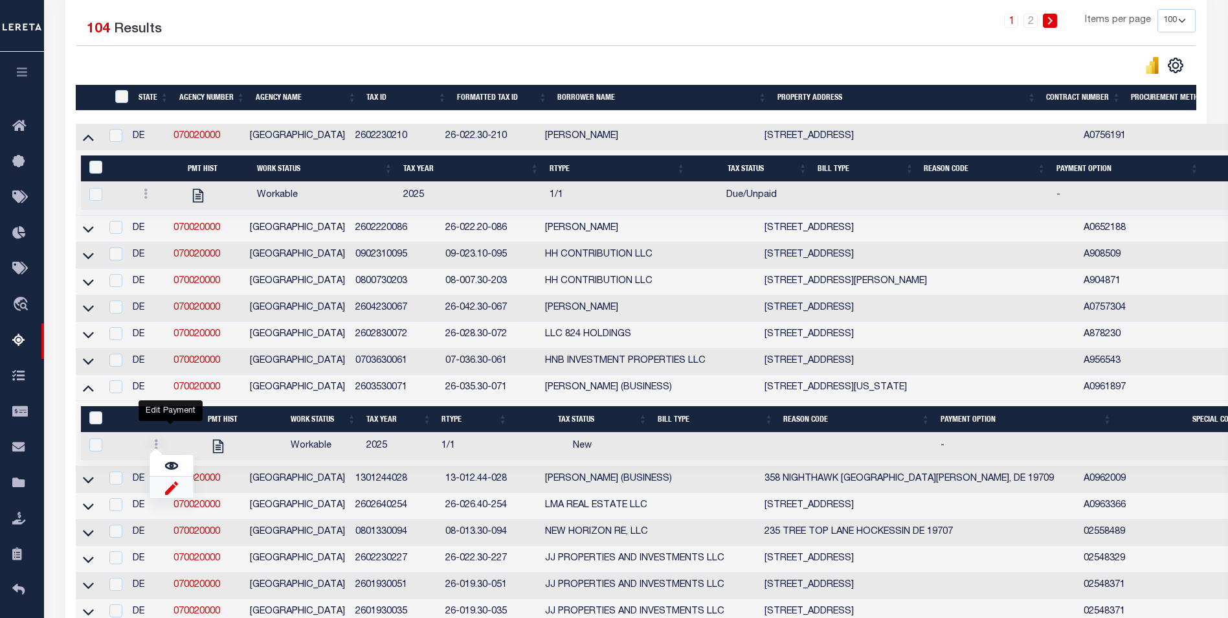
click at [165, 494] on img "" at bounding box center [171, 488] width 13 height 14
checkbox input "true"
select select "NW2"
select select
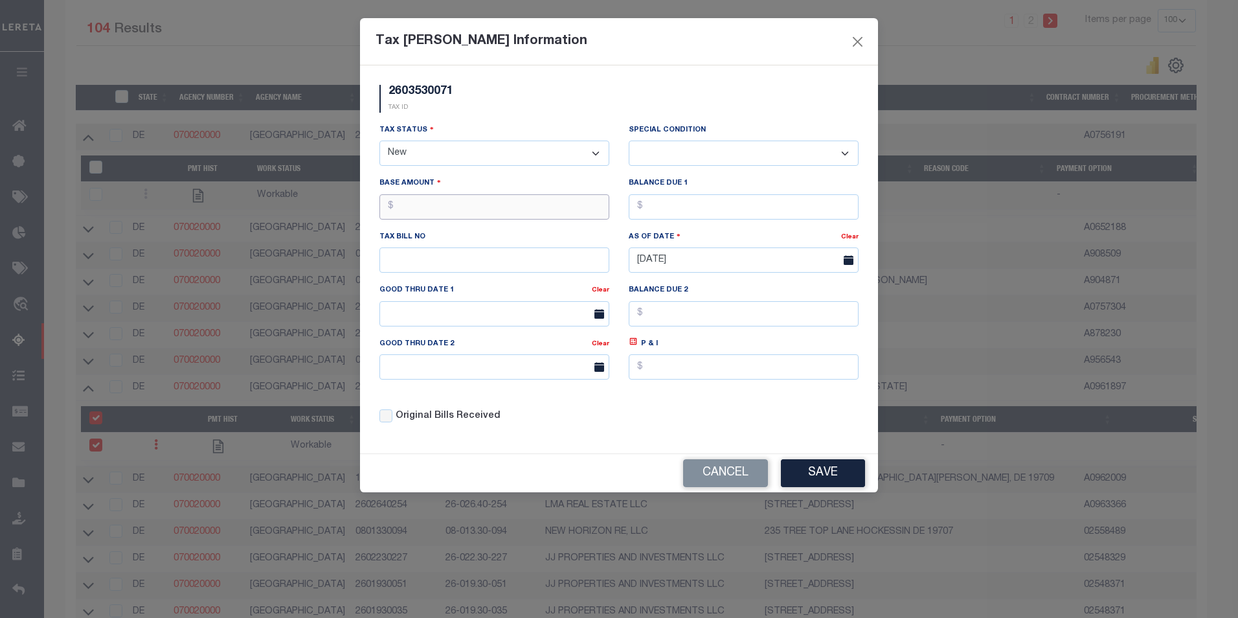
click at [502, 209] on input "text" at bounding box center [494, 206] width 230 height 25
type input "$1.00"
click at [659, 212] on input "text" at bounding box center [744, 206] width 230 height 25
type input "$1.00"
click at [711, 163] on select "-- Select Special Condition -- 3RD PARTY TAX LIEN AGENCY TAX LIEN (A.K.A Inside…" at bounding box center [744, 153] width 230 height 25
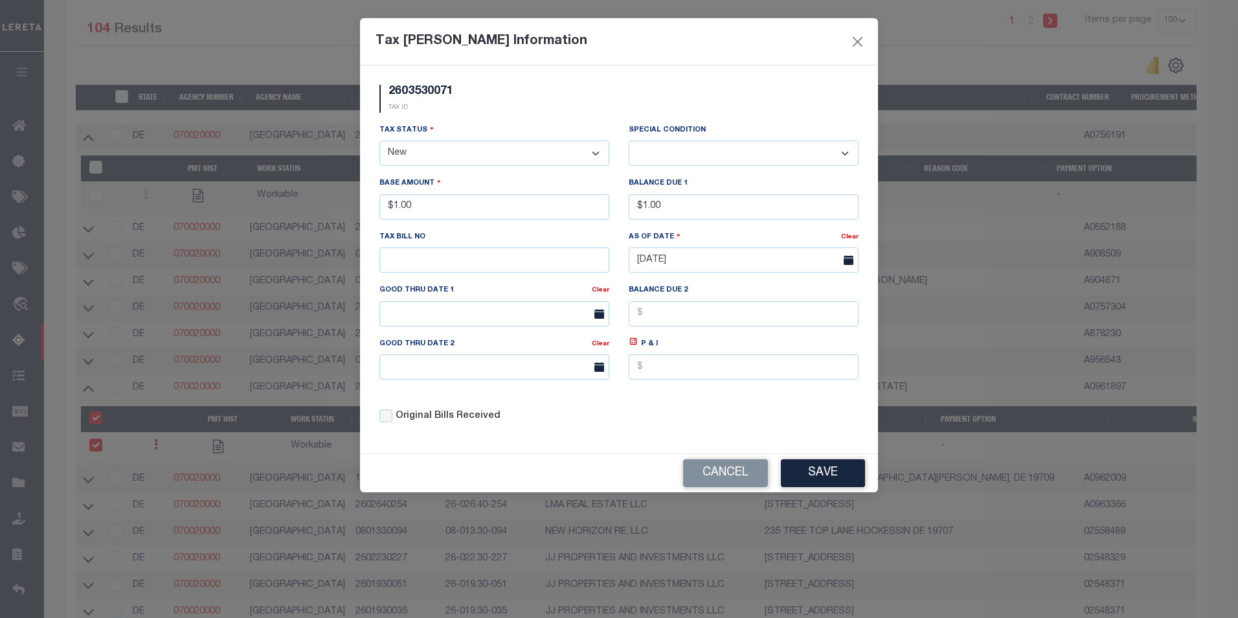
select select "18"
click at [629, 141] on select "-- Select Special Condition -- 3RD PARTY TAX LIEN AGENCY TAX LIEN (A.K.A Inside…" at bounding box center [744, 153] width 230 height 25
drag, startPoint x: 435, startPoint y: 146, endPoint x: 440, endPoint y: 153, distance: 8.4
click at [435, 146] on select "- Select Status - Open Due/Unpaid Paid Incomplete No Tax Due Internal Refund Pr…" at bounding box center [494, 153] width 230 height 25
select select "DUE"
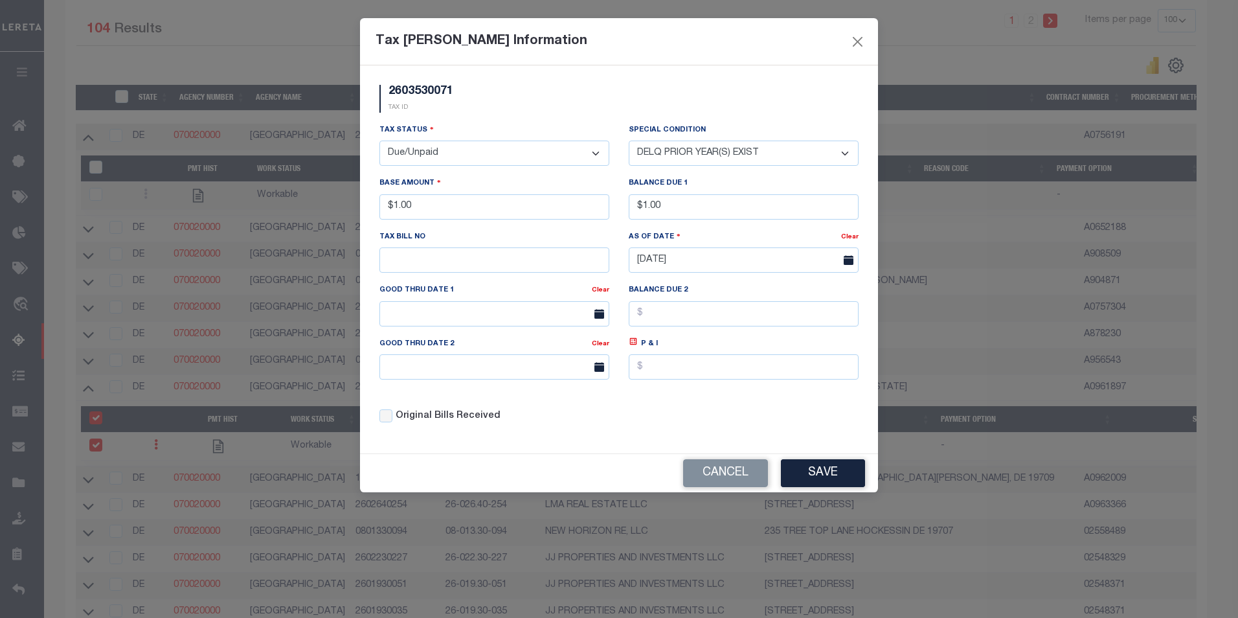
click at [379, 141] on select "- Select Status - Open Due/Unpaid Paid Incomplete No Tax Due Internal Refund Pr…" at bounding box center [494, 153] width 230 height 25
select select "0"
click at [838, 474] on button "Save" at bounding box center [823, 473] width 84 height 28
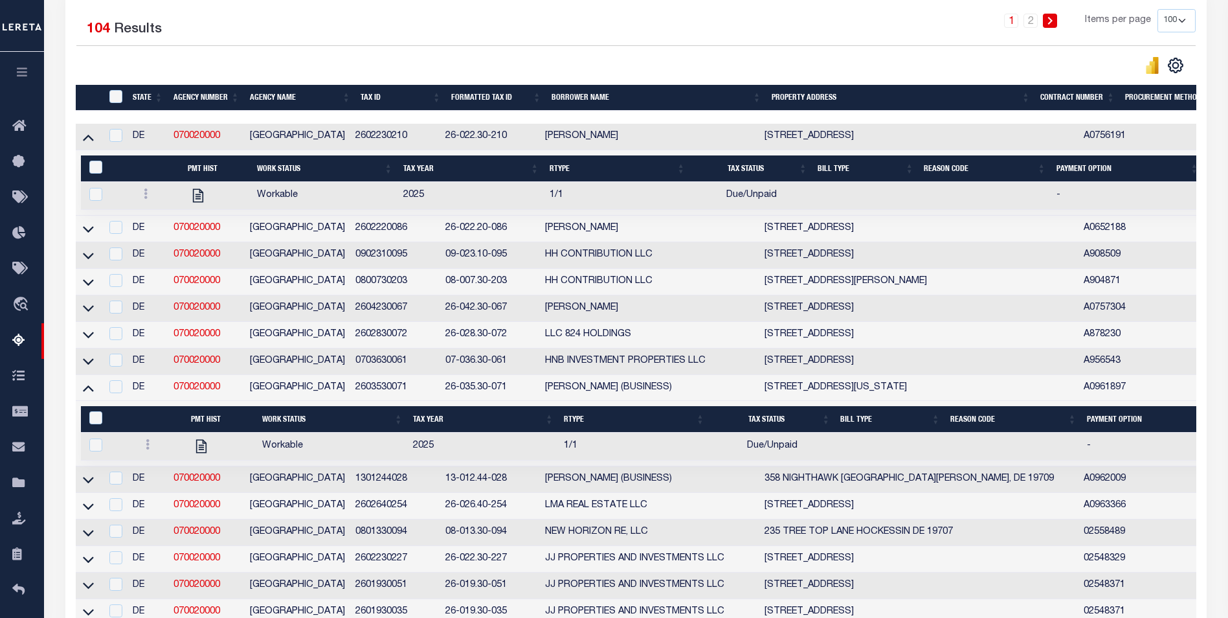
click at [603, 54] on div "Selected 104 Results 1 2 Items per page 10 25 50 100 500" at bounding box center [636, 41] width 1140 height 65
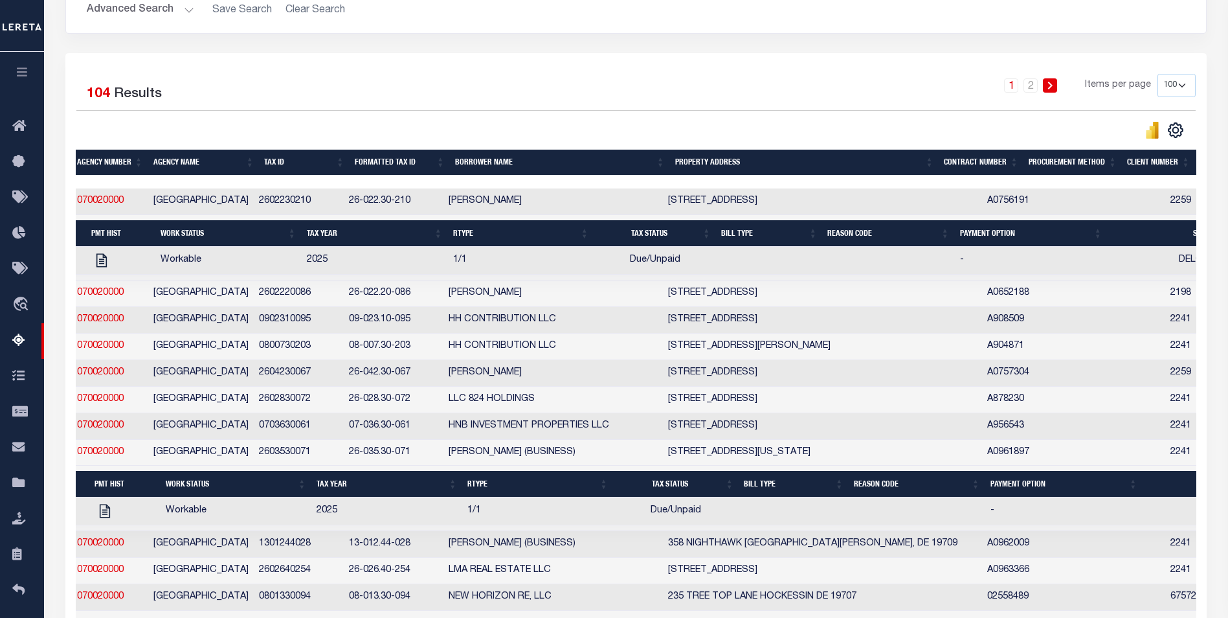
scroll to position [0, 199]
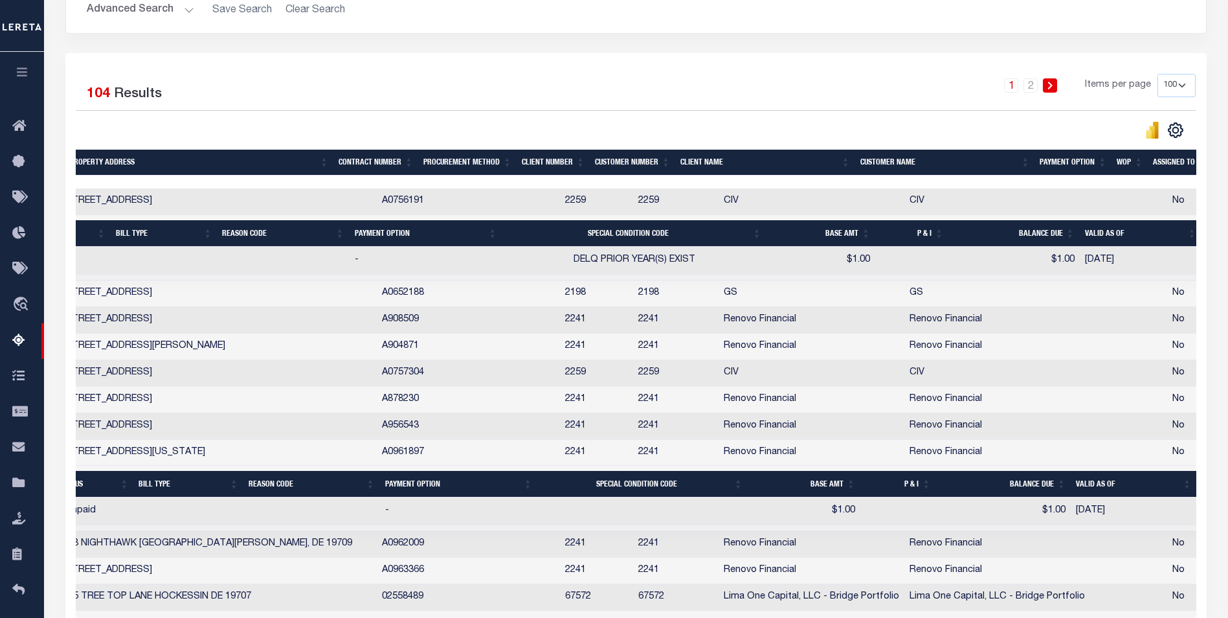
drag, startPoint x: 317, startPoint y: 271, endPoint x: 378, endPoint y: 278, distance: 60.6
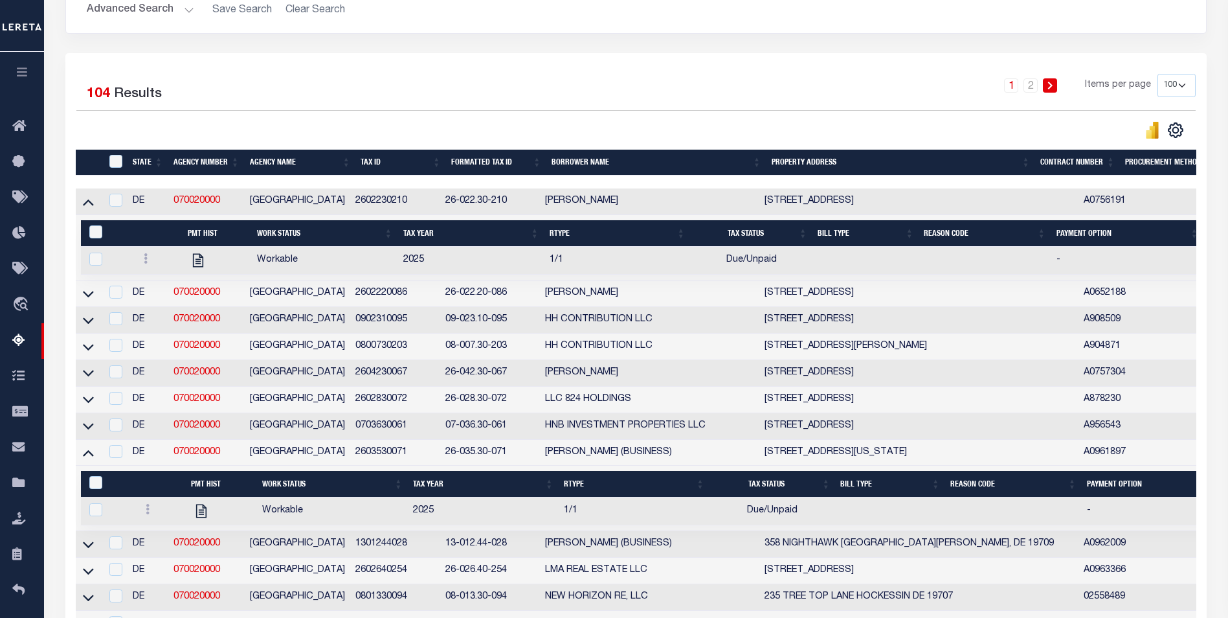
drag, startPoint x: 295, startPoint y: 269, endPoint x: 124, endPoint y: 273, distance: 170.4
drag, startPoint x: 267, startPoint y: 265, endPoint x: 239, endPoint y: 271, distance: 29.1
click at [95, 263] on input "checkbox" at bounding box center [95, 259] width 13 height 13
checkbox input "true"
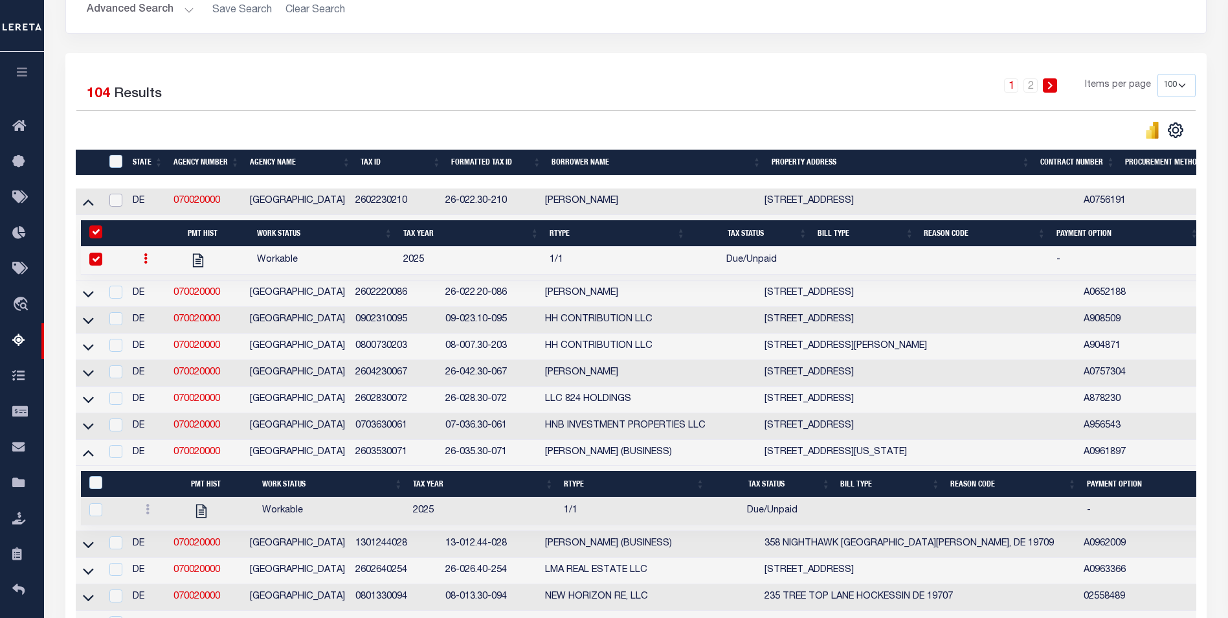
click at [109, 201] on input "checkbox" at bounding box center [115, 200] width 13 height 13
checkbox input "true"
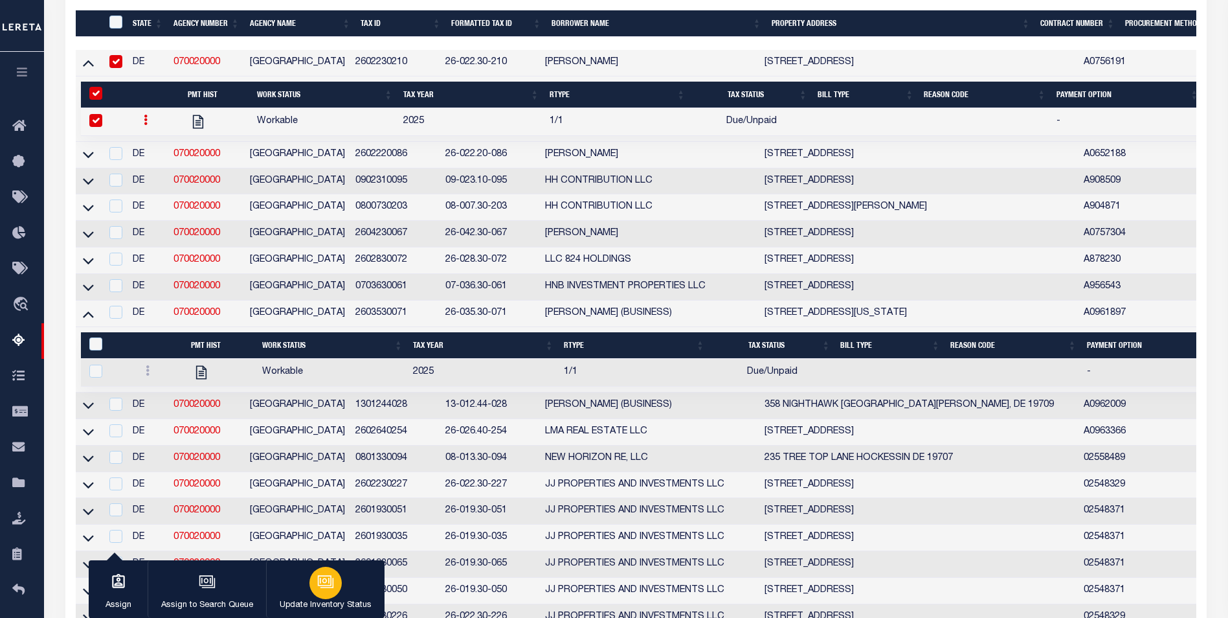
drag, startPoint x: 319, startPoint y: 547, endPoint x: 319, endPoint y: 588, distance: 41.4
click at [319, 588] on icon "button" at bounding box center [325, 581] width 17 height 17
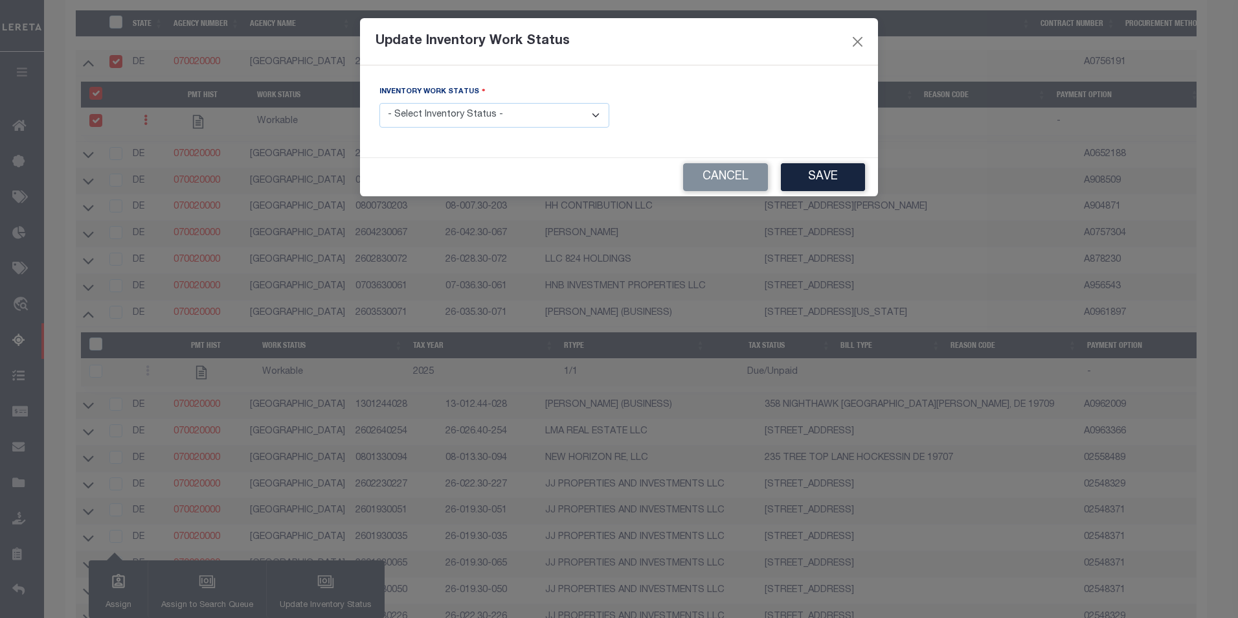
click at [528, 118] on select "- Select Inventory Status - Manual - Exception Pended - Awaiting Search Late Ad…" at bounding box center [494, 115] width 230 height 25
select select "4"
click at [379, 103] on select "- Select Inventory Status - Manual - Exception Pended - Awaiting Search Late Ad…" at bounding box center [494, 115] width 230 height 25
click at [808, 175] on button "Save" at bounding box center [823, 177] width 84 height 28
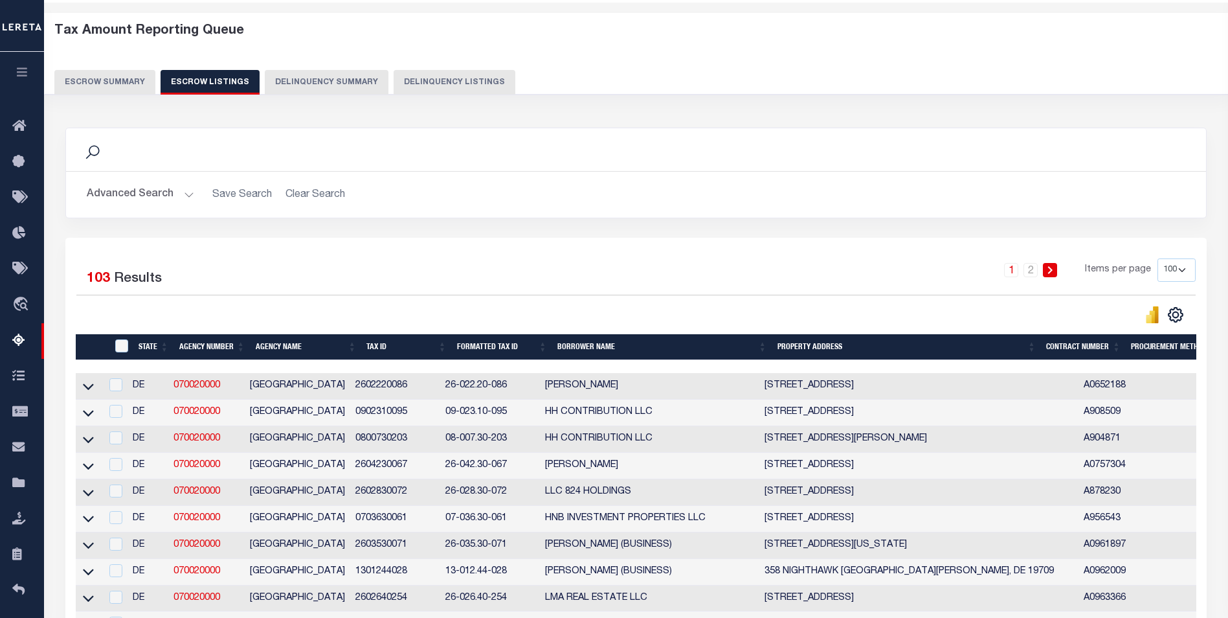
click at [106, 89] on button "Escrow Summary" at bounding box center [104, 82] width 101 height 25
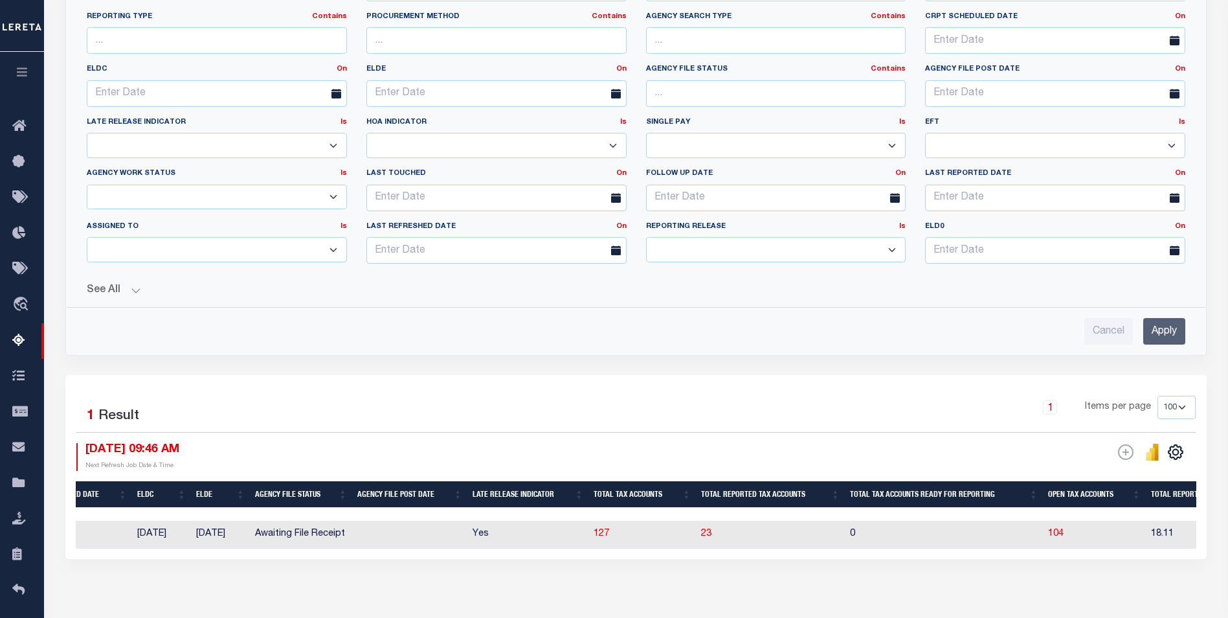
drag, startPoint x: 635, startPoint y: 530, endPoint x: 659, endPoint y: 567, distance: 43.8
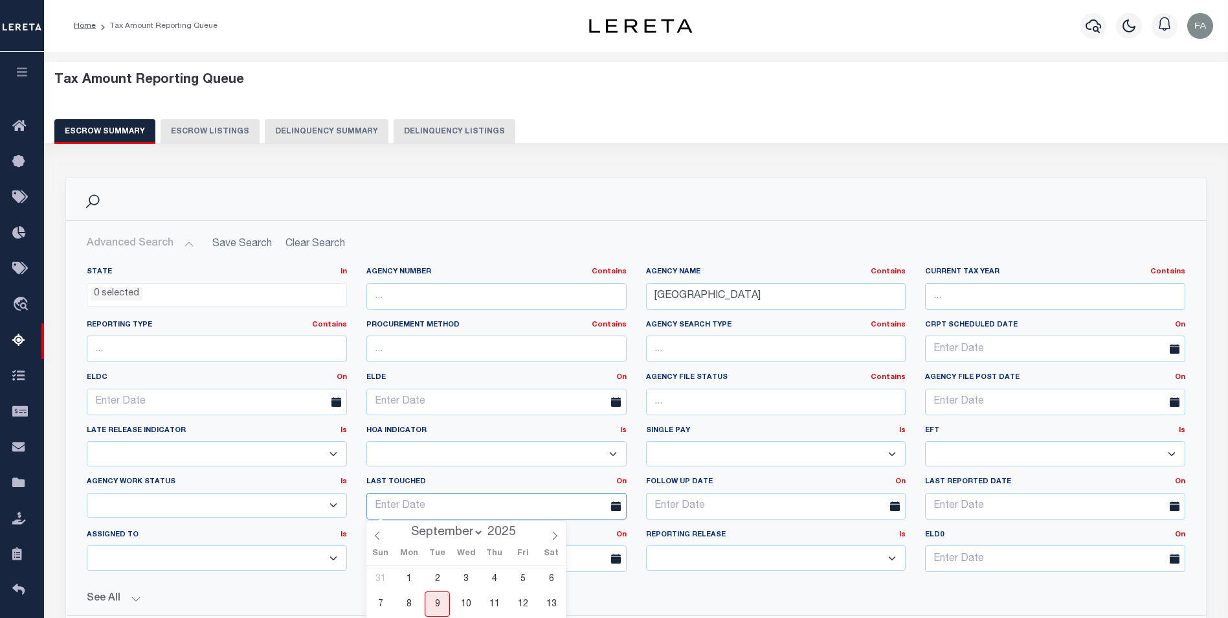
drag, startPoint x: 379, startPoint y: 146, endPoint x: 115, endPoint y: -5, distance: 304.6
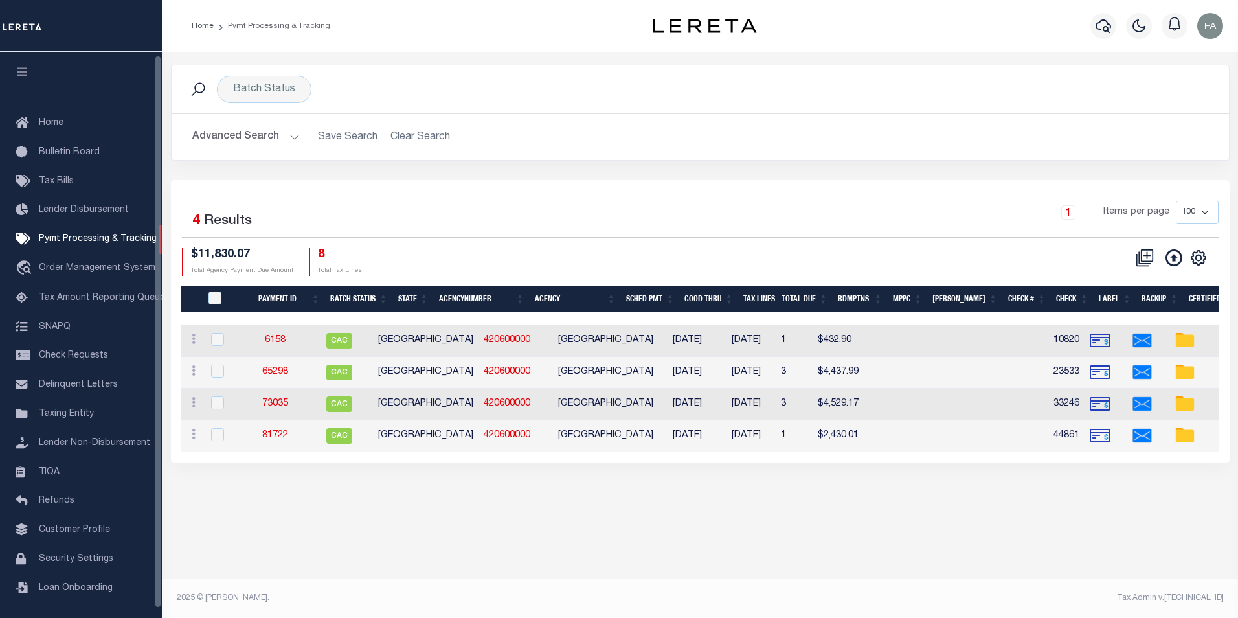
scroll to position [3, 0]
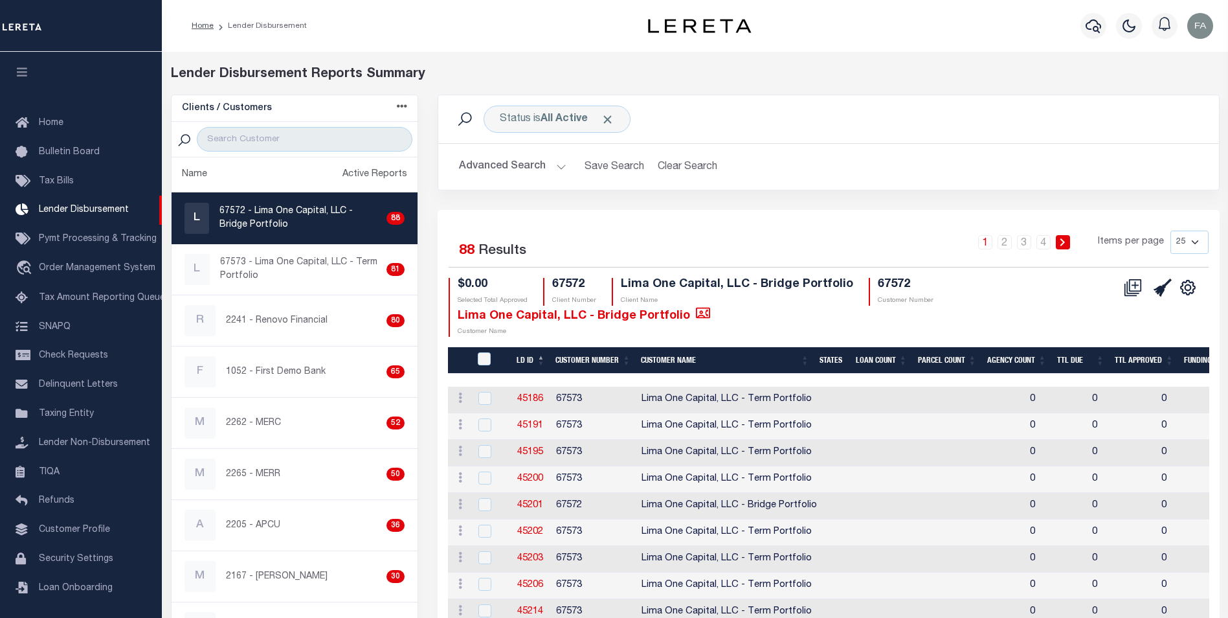
scroll to position [13, 0]
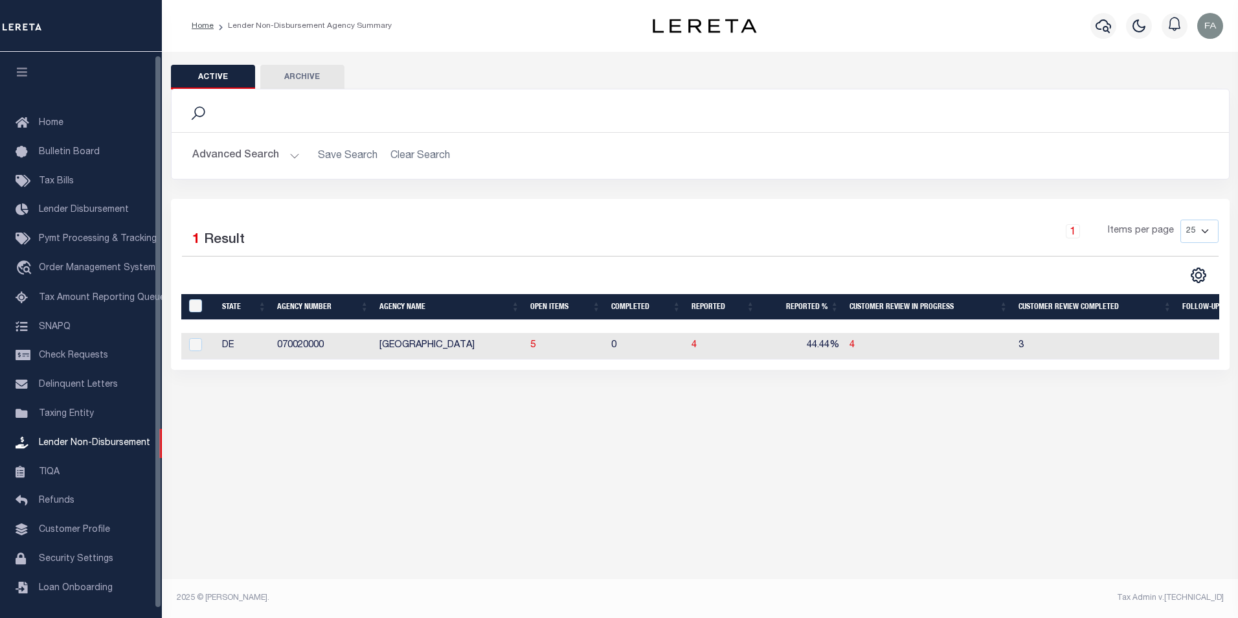
scroll to position [3, 0]
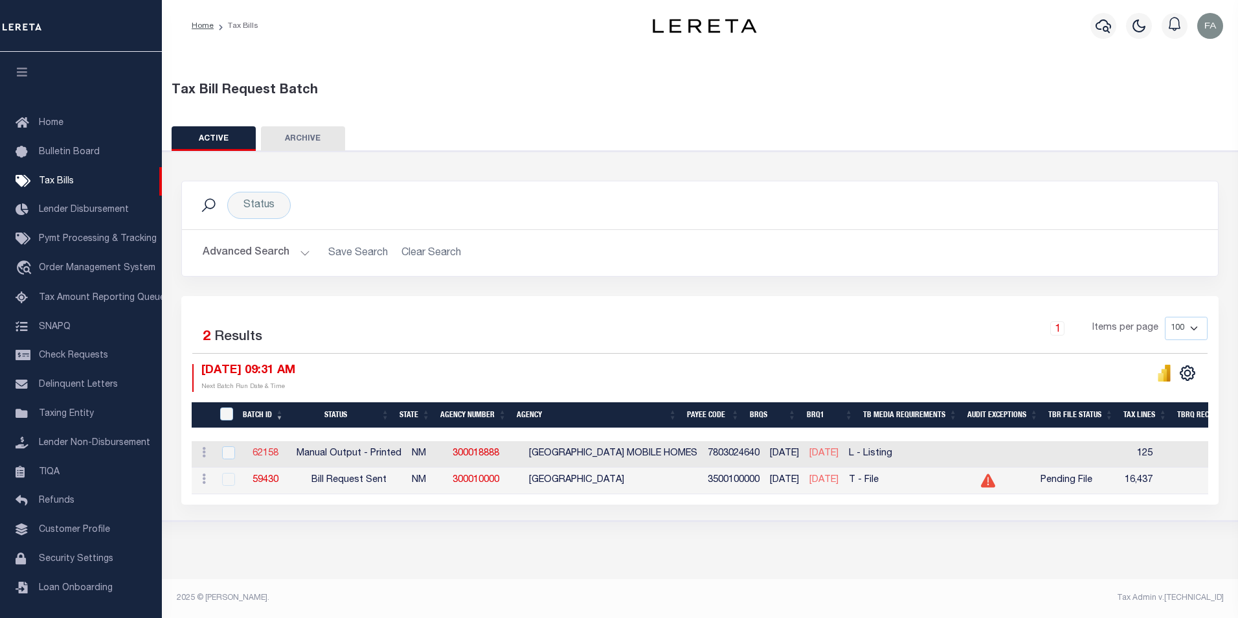
click at [264, 452] on link "62158" at bounding box center [266, 453] width 26 height 9
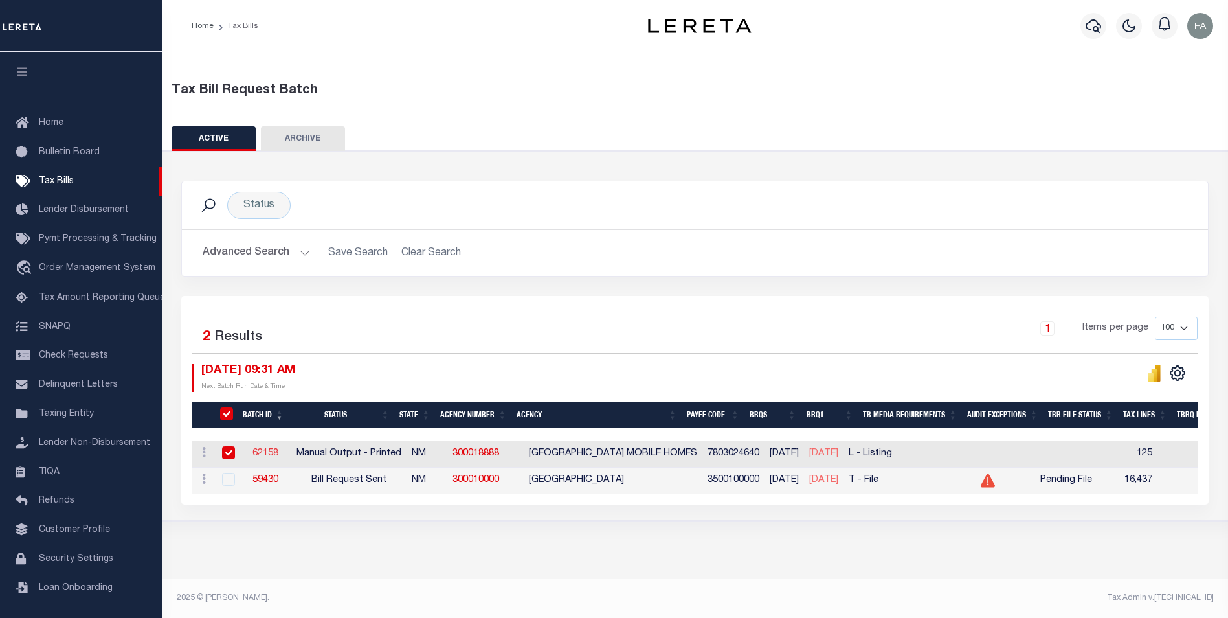
select select "PRT"
type input "No"
select select "20"
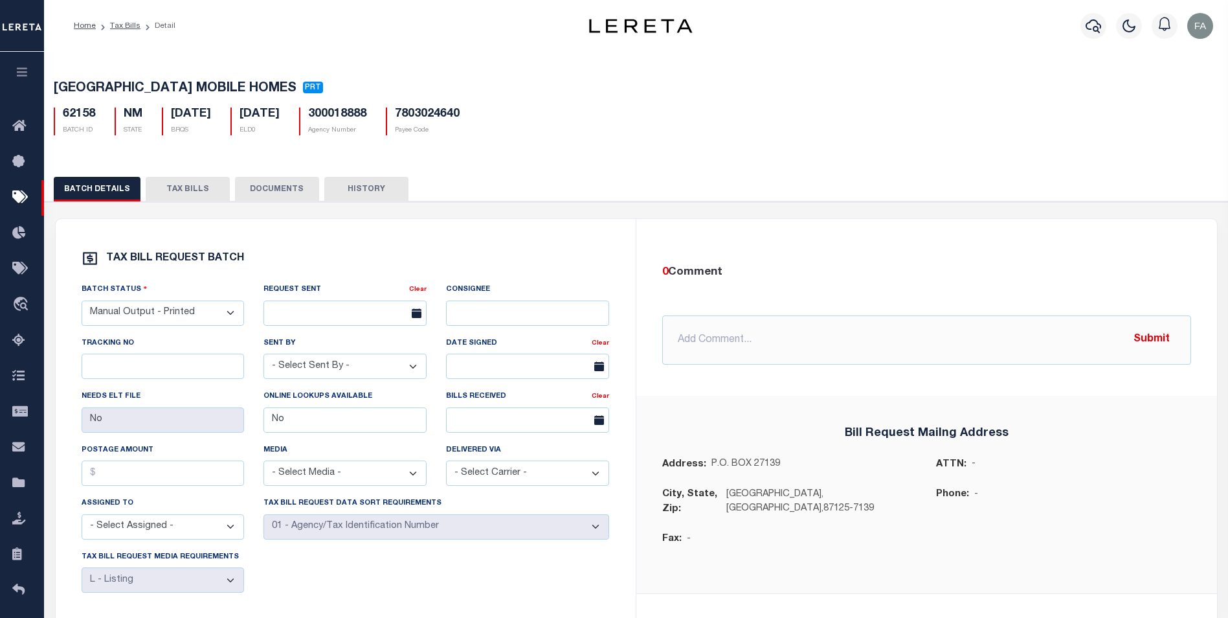
scroll to position [130, 0]
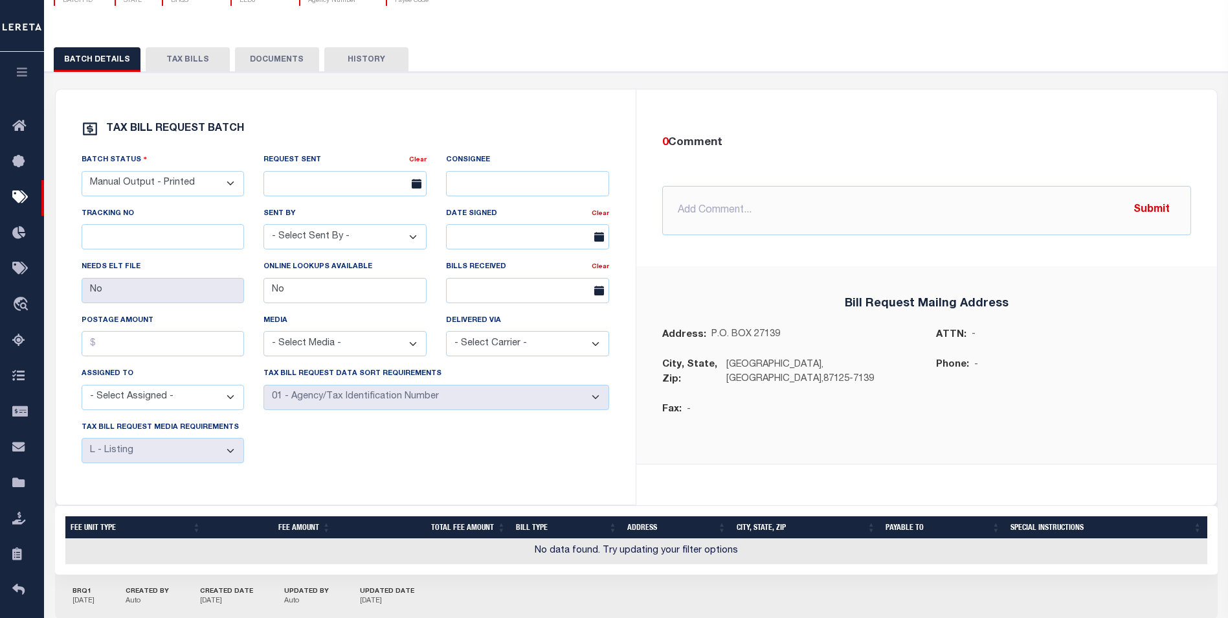
drag, startPoint x: 181, startPoint y: 41, endPoint x: 189, endPoint y: 47, distance: 10.6
click at [181, 40] on div "BATCH DETAILS TAX BILLS DOCUMENTS HISTORY" at bounding box center [636, 342] width 1197 height 620
click at [190, 48] on div "BATCH DETAILS TAX BILLS DOCUMENTS HISTORY" at bounding box center [636, 342] width 1197 height 620
click at [194, 54] on button "TAX BILLS" at bounding box center [188, 59] width 84 height 25
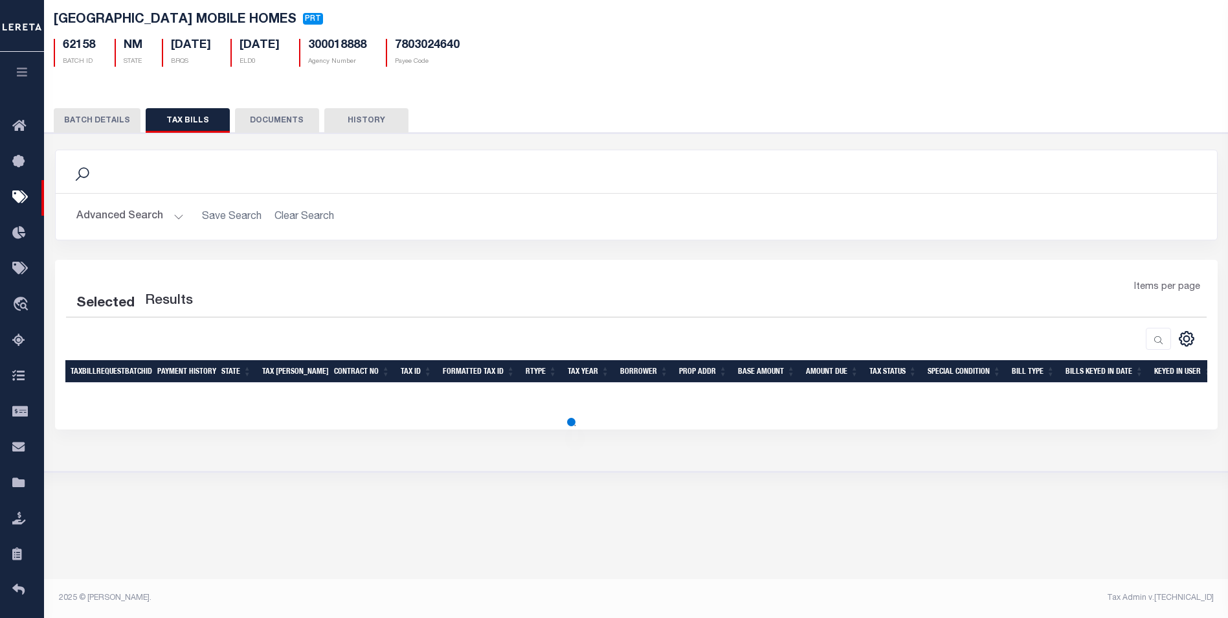
scroll to position [69, 0]
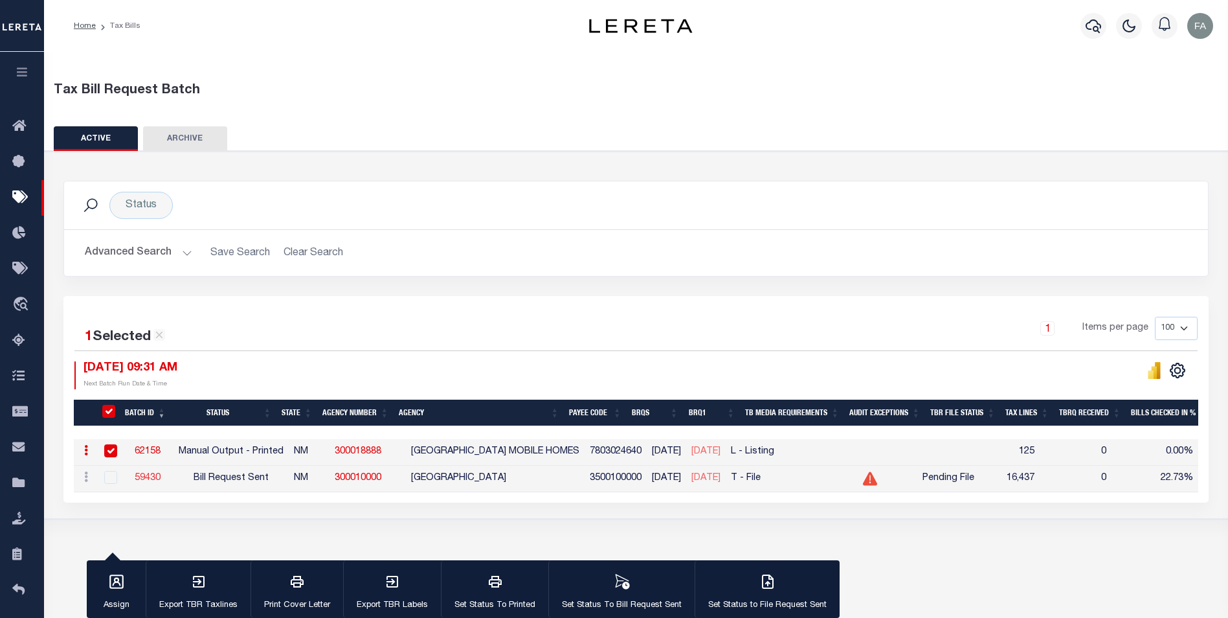
click at [158, 482] on link "59430" at bounding box center [148, 477] width 26 height 9
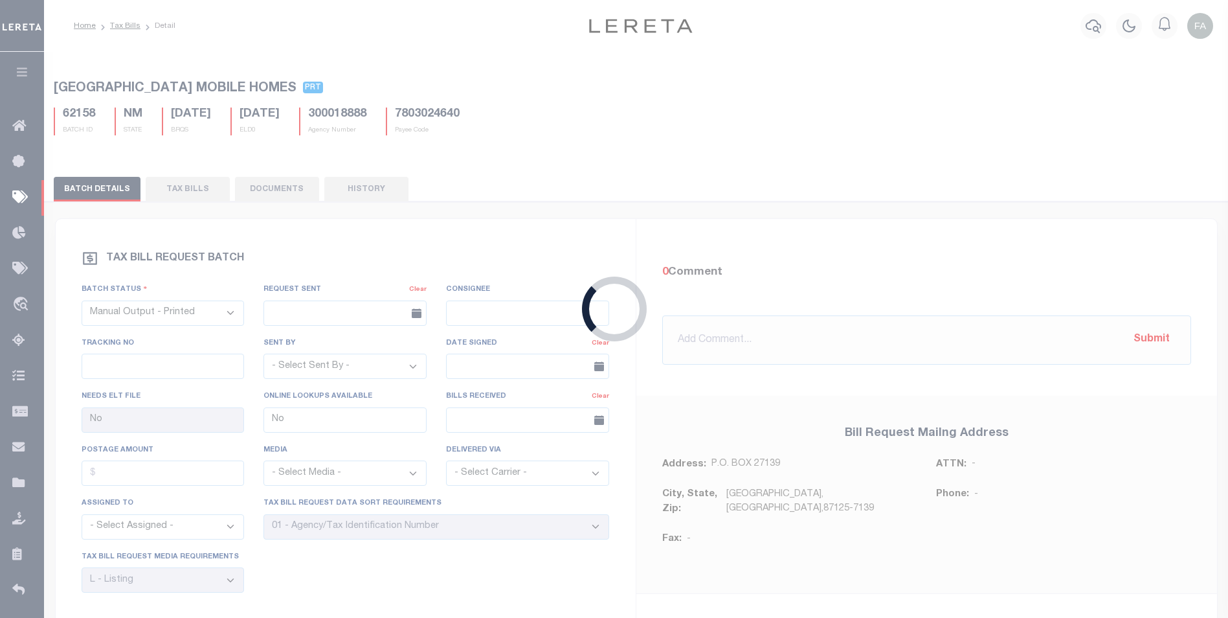
select select "RST"
type input "Yes"
select select "28"
select select "22"
select select "1"
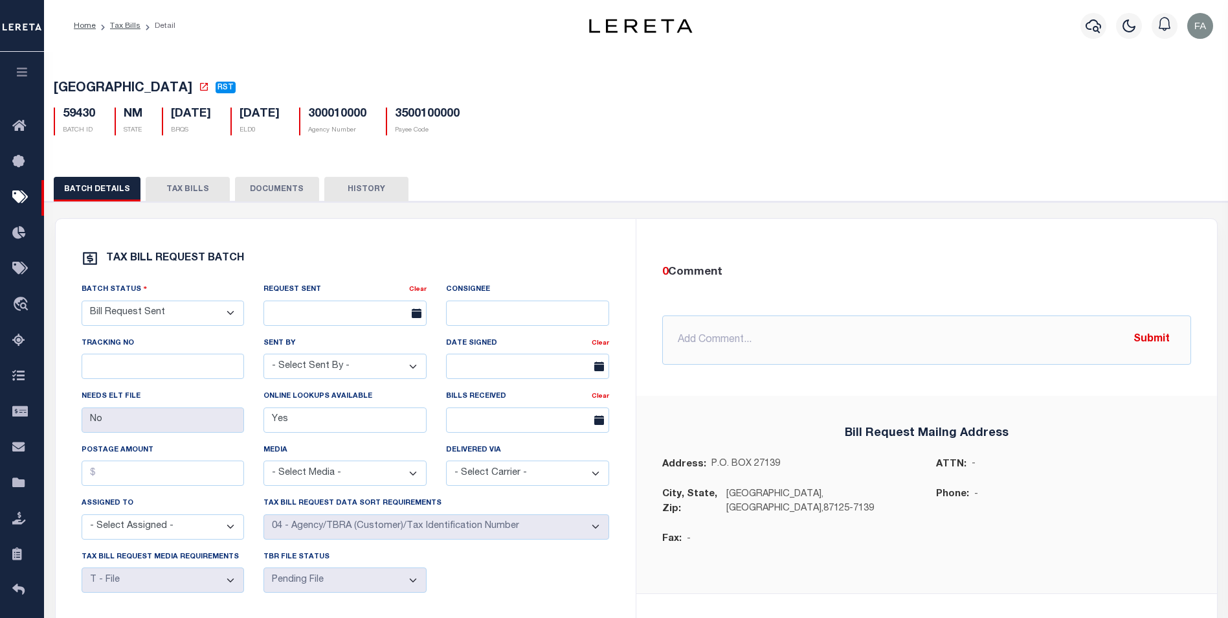
click at [203, 201] on button "TAX BILLS" at bounding box center [188, 189] width 84 height 25
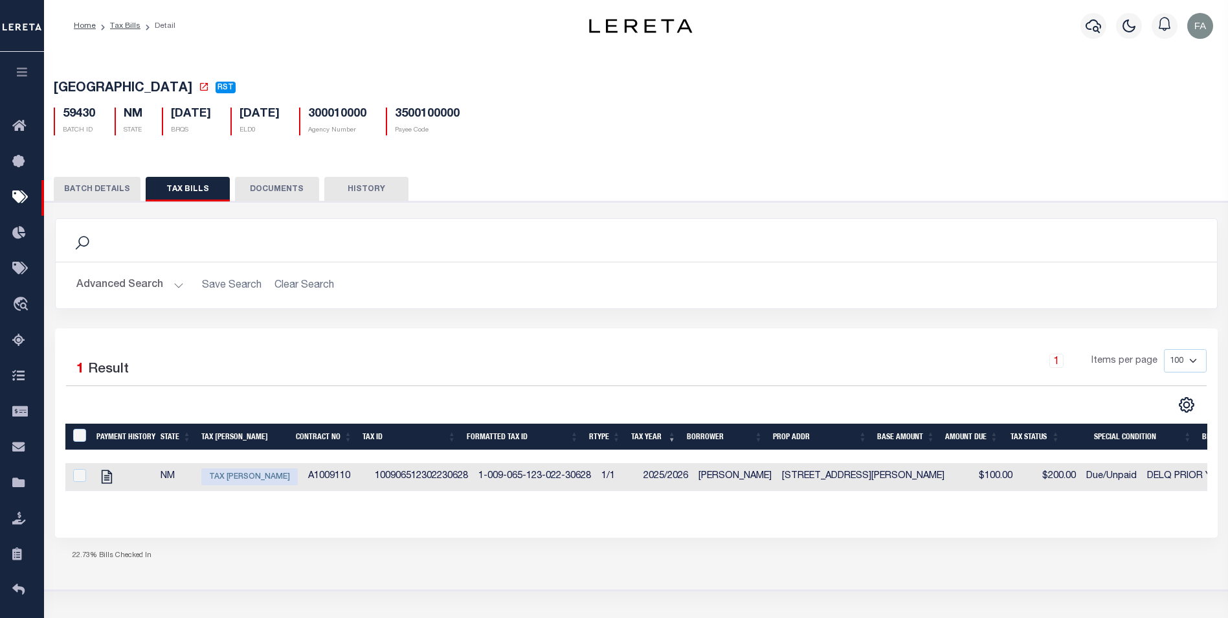
click at [221, 480] on span "Tax Bill Amount" at bounding box center [249, 476] width 96 height 17
checkbox input "true"
select select "DUE"
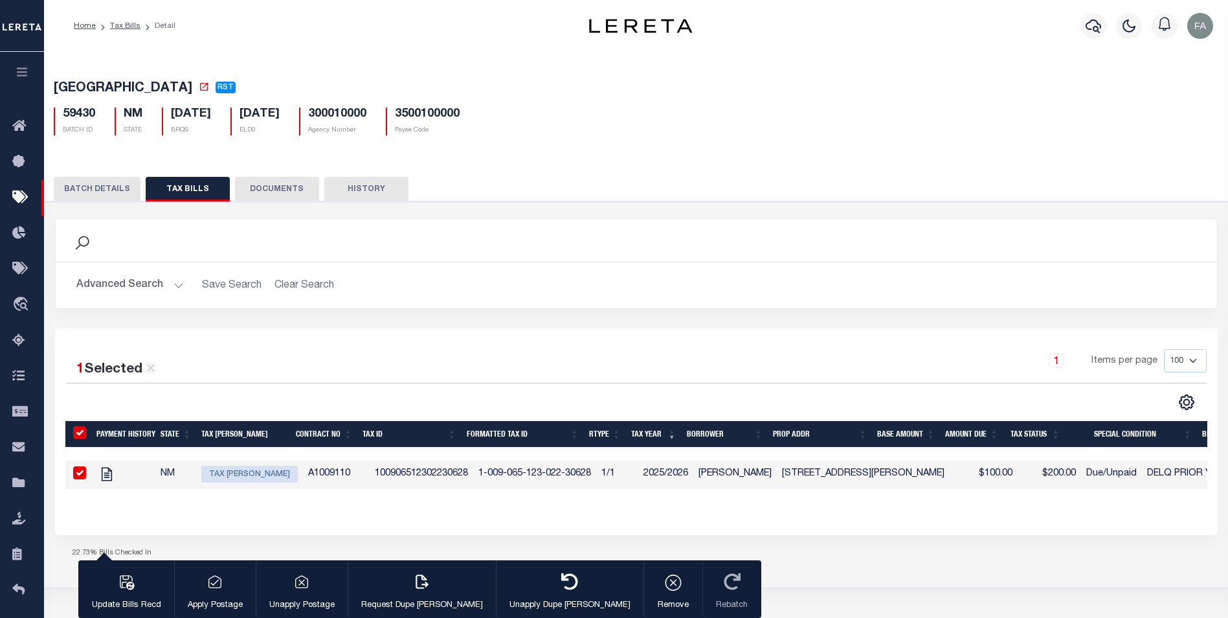
select select "18"
type input "$100.00"
type input "$200.00"
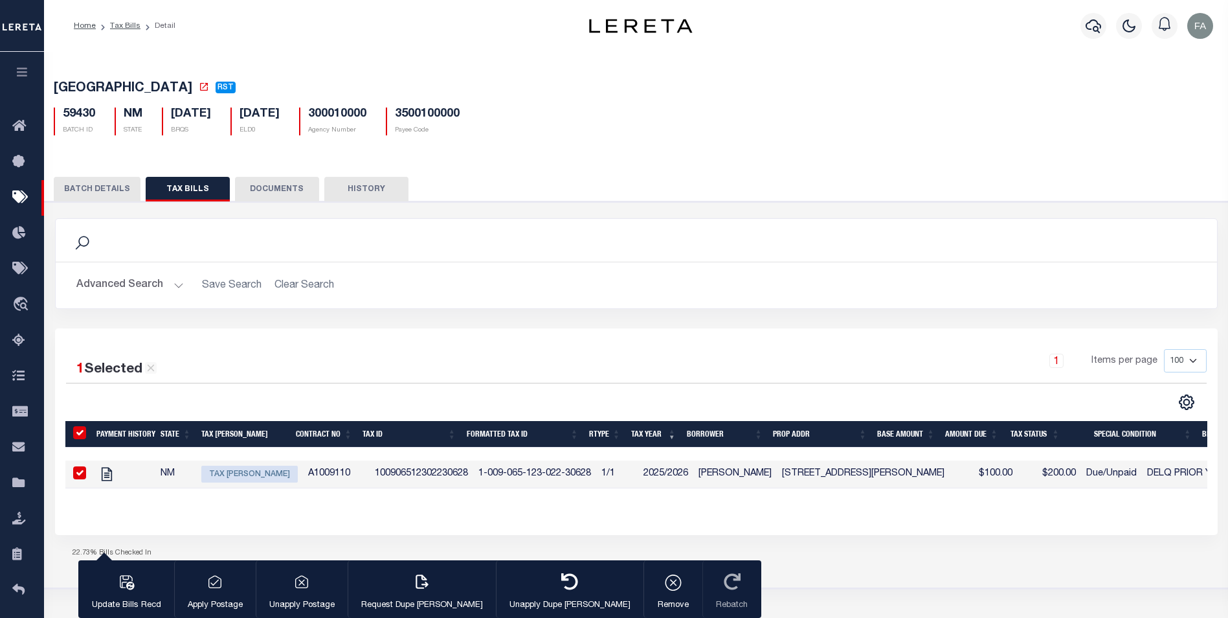
type input "100906512302230628"
type input "[DATE]"
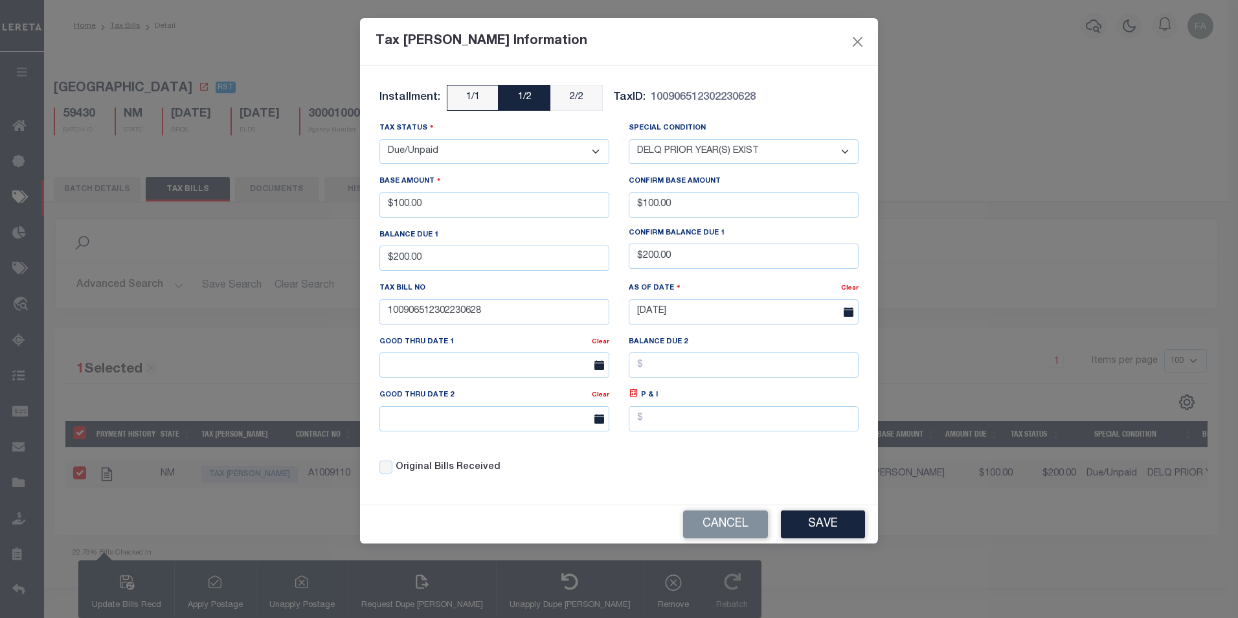
click at [497, 148] on select "- Select Status - Open Due/Unpaid Paid Incomplete No Tax Due Internal Refund Pr…" at bounding box center [494, 151] width 230 height 25
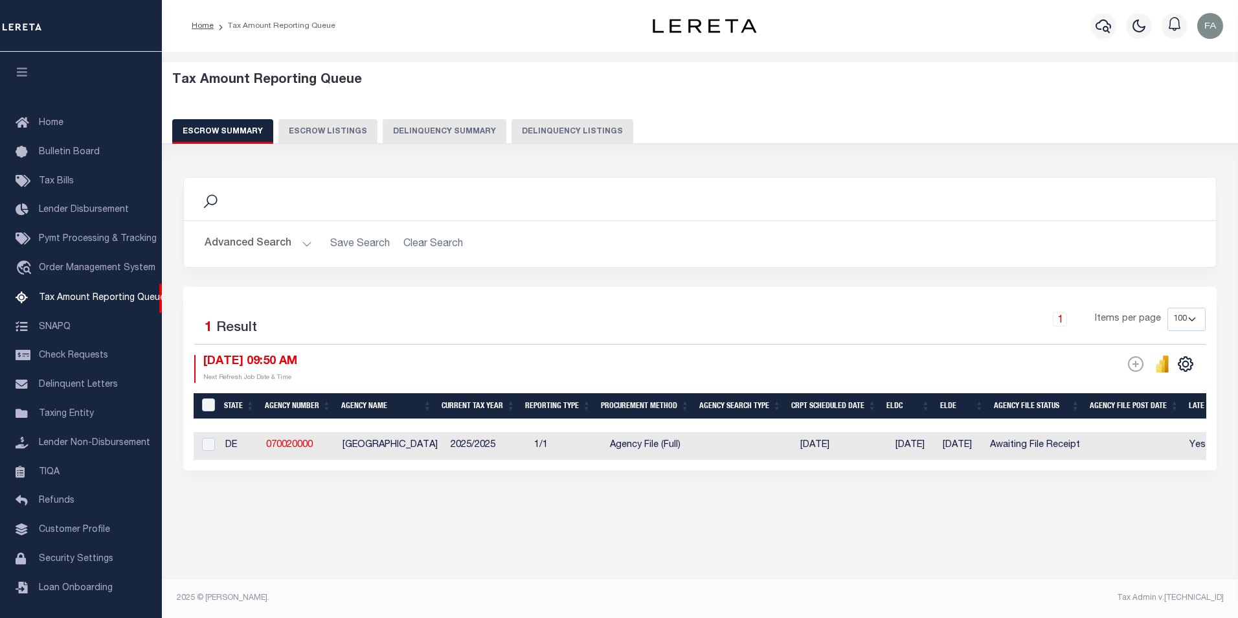
select select "100"
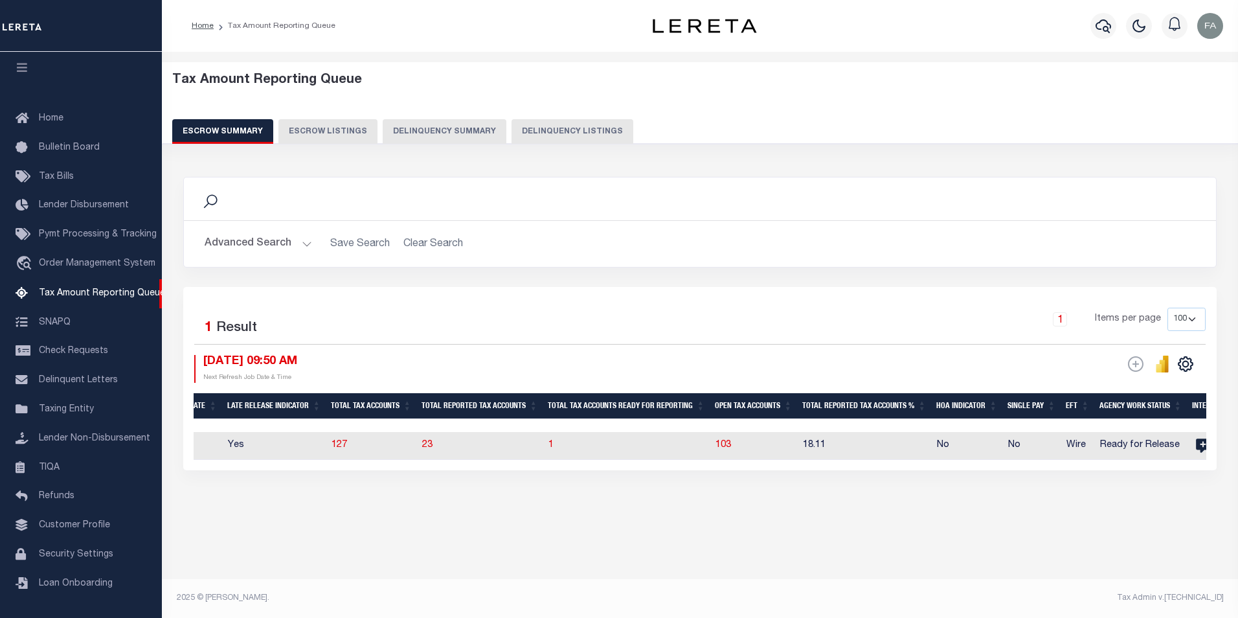
scroll to position [0, 964]
click at [552, 444] on span "1" at bounding box center [549, 444] width 5 height 9
select select "100"
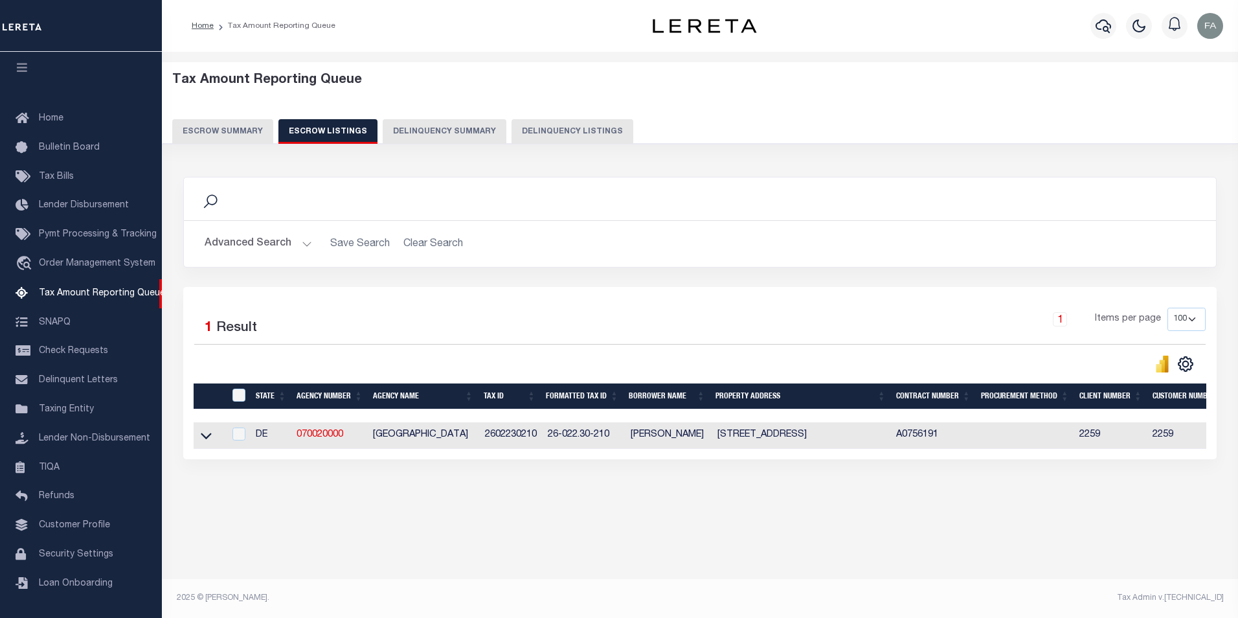
click at [212, 442] on td at bounding box center [209, 435] width 30 height 27
checkbox input "true"
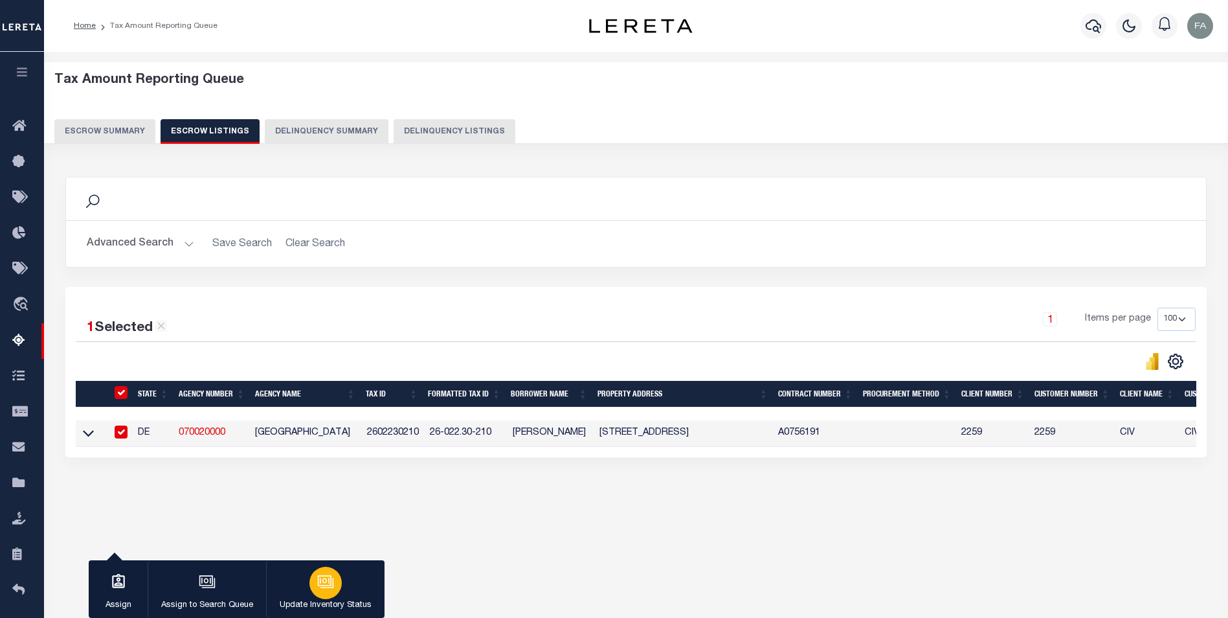
click at [352, 582] on button "Update Inventory Status" at bounding box center [325, 589] width 119 height 58
select select "4"
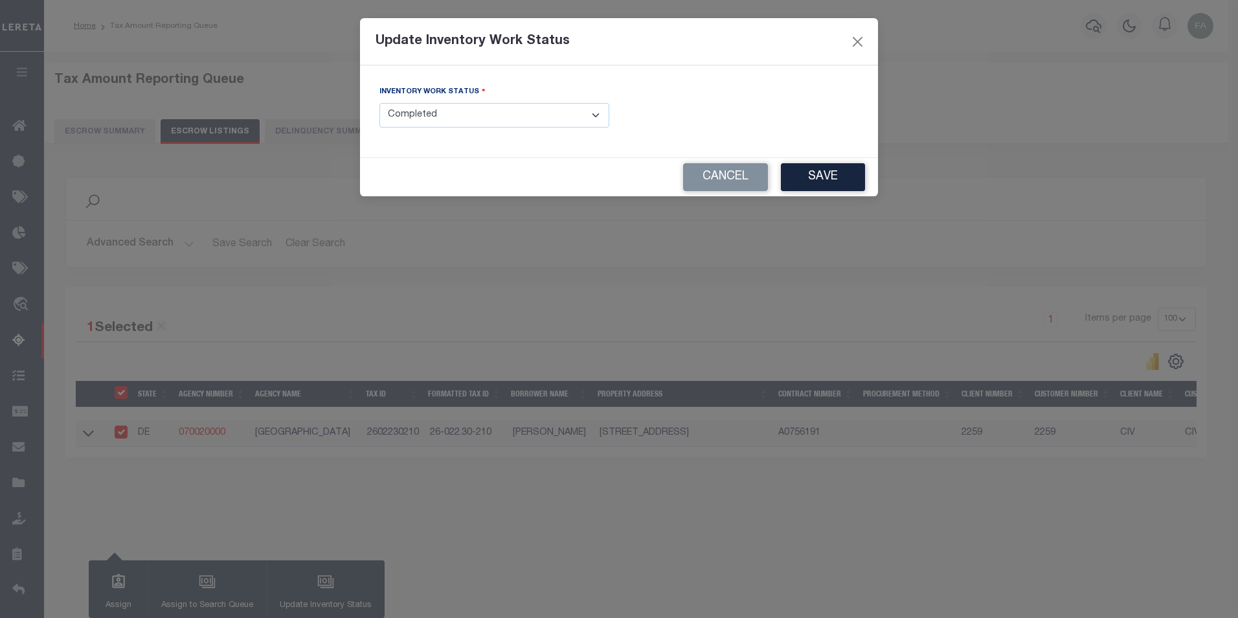
click at [750, 177] on button "Cancel" at bounding box center [725, 177] width 85 height 28
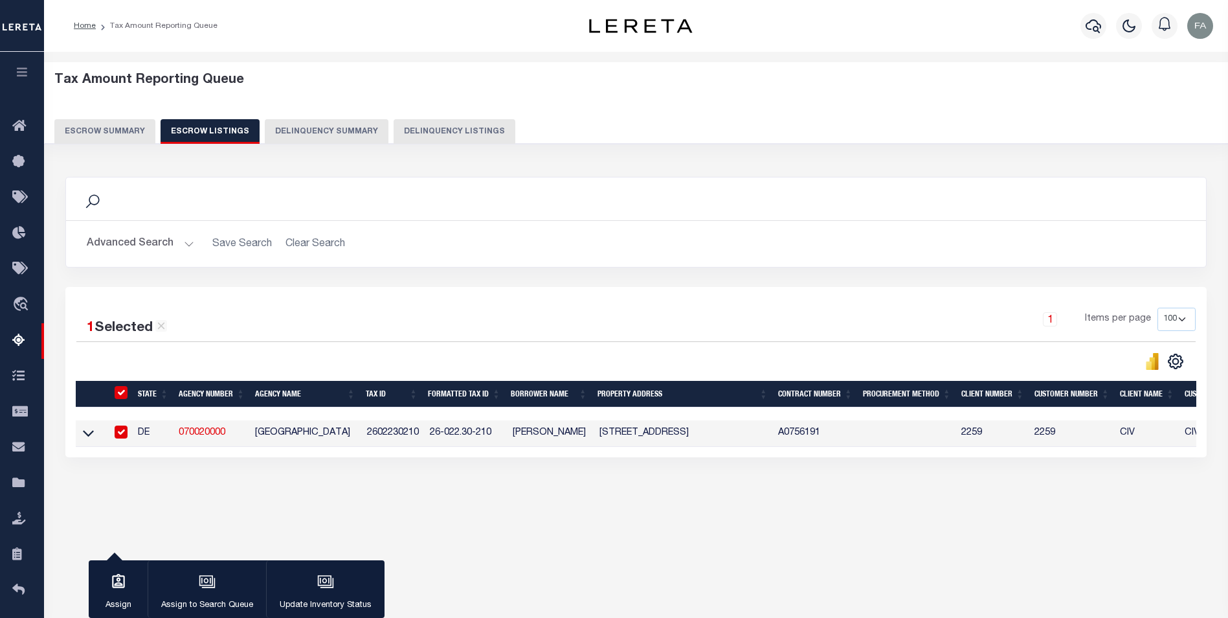
click at [94, 435] on link at bounding box center [88, 432] width 15 height 9
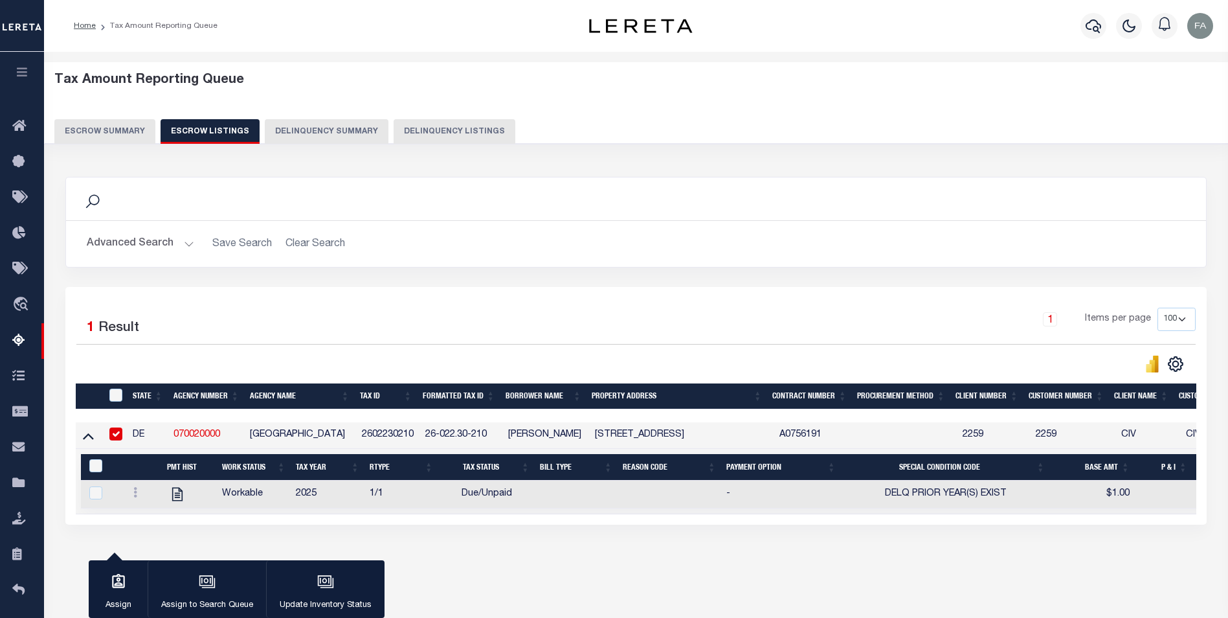
scroll to position [65, 0]
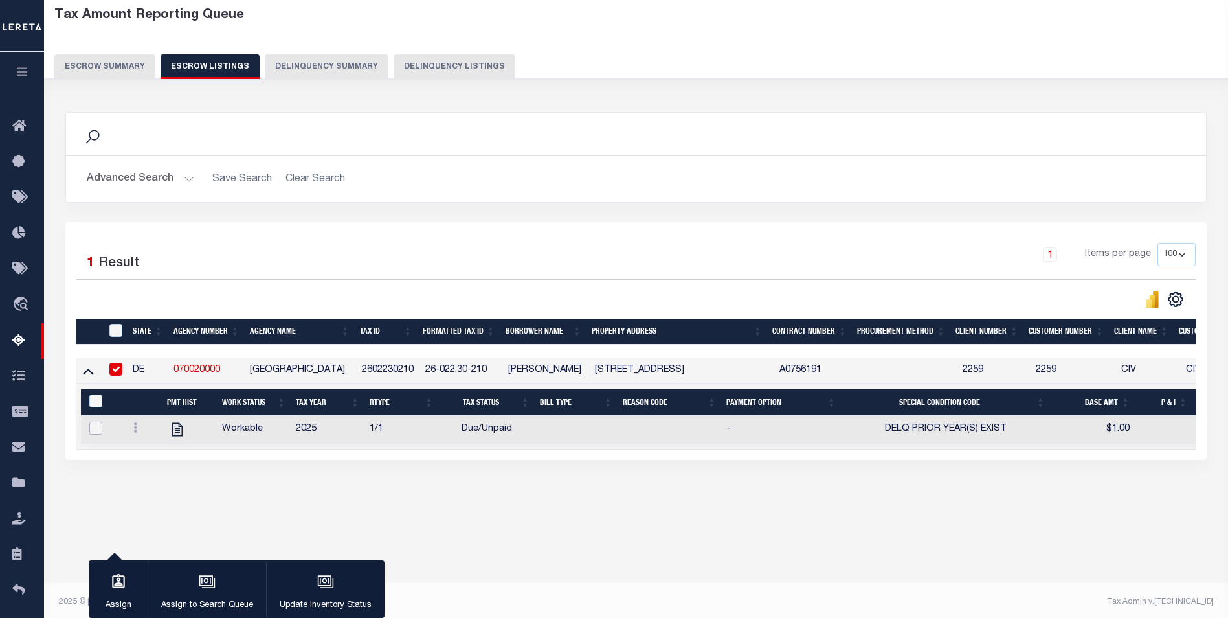
click at [90, 435] on input "checkbox" at bounding box center [95, 428] width 13 height 13
checkbox input "true"
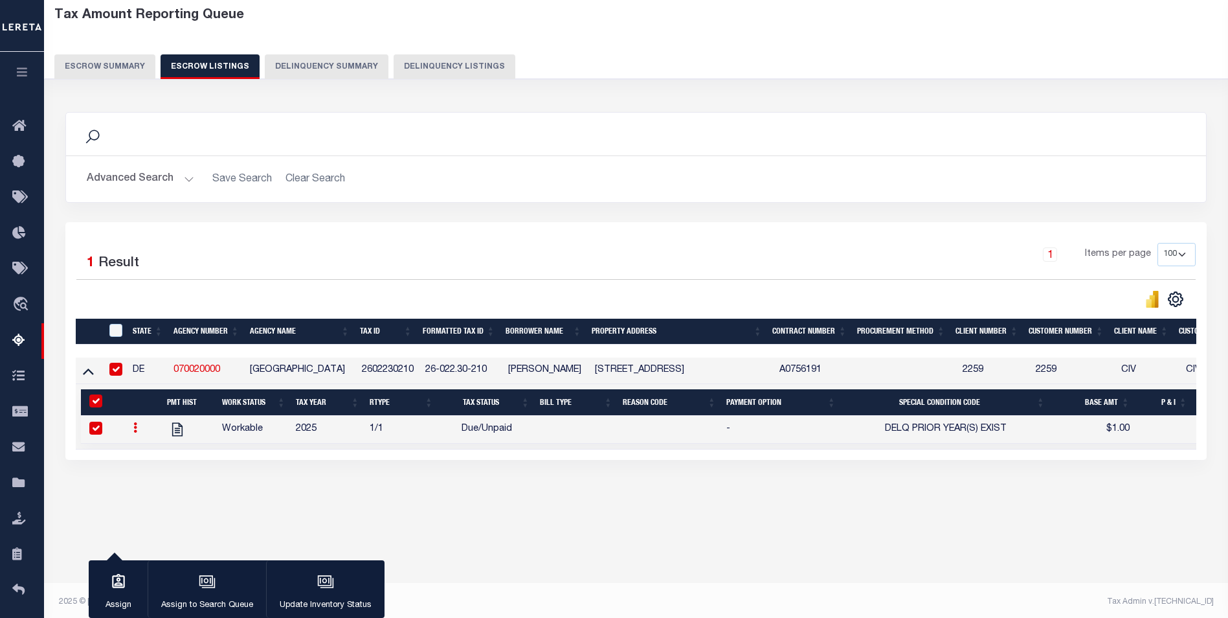
click at [135, 433] on icon at bounding box center [135, 427] width 4 height 10
click at [135, 437] on ul at bounding box center [150, 459] width 45 height 45
checkbox input "false"
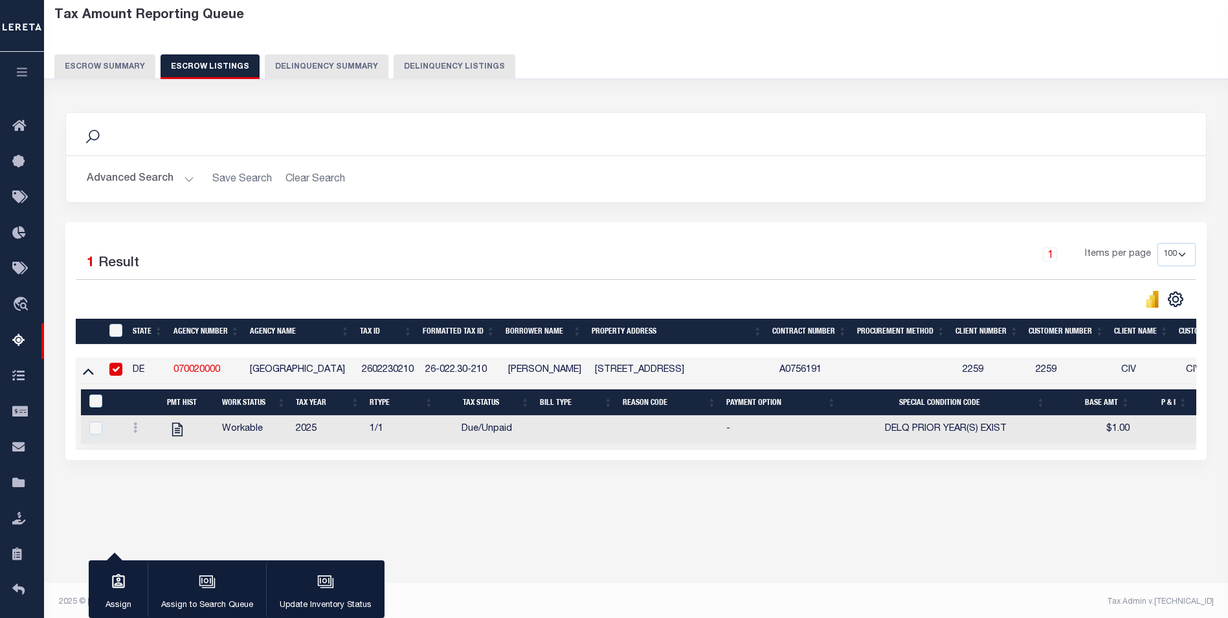
click at [506, 473] on div "Search Advanced Search Save Search Clear Search In In AK AL AR AZ CA CO CT" at bounding box center [636, 299] width 1159 height 400
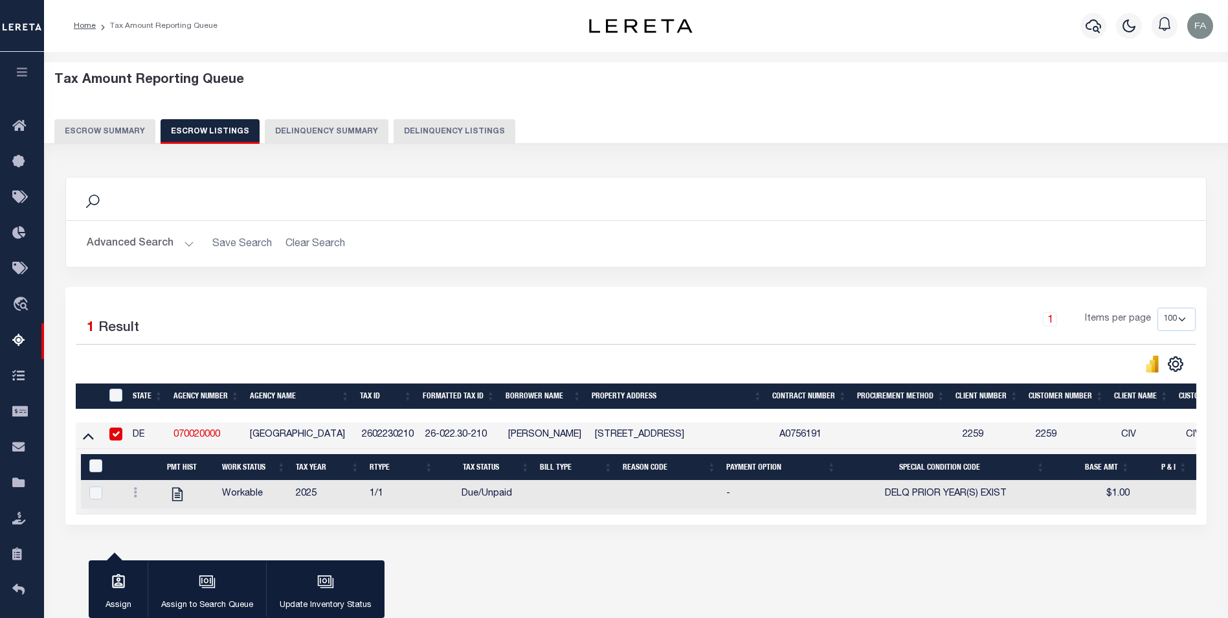
click at [112, 139] on button "Escrow Summary" at bounding box center [104, 131] width 101 height 25
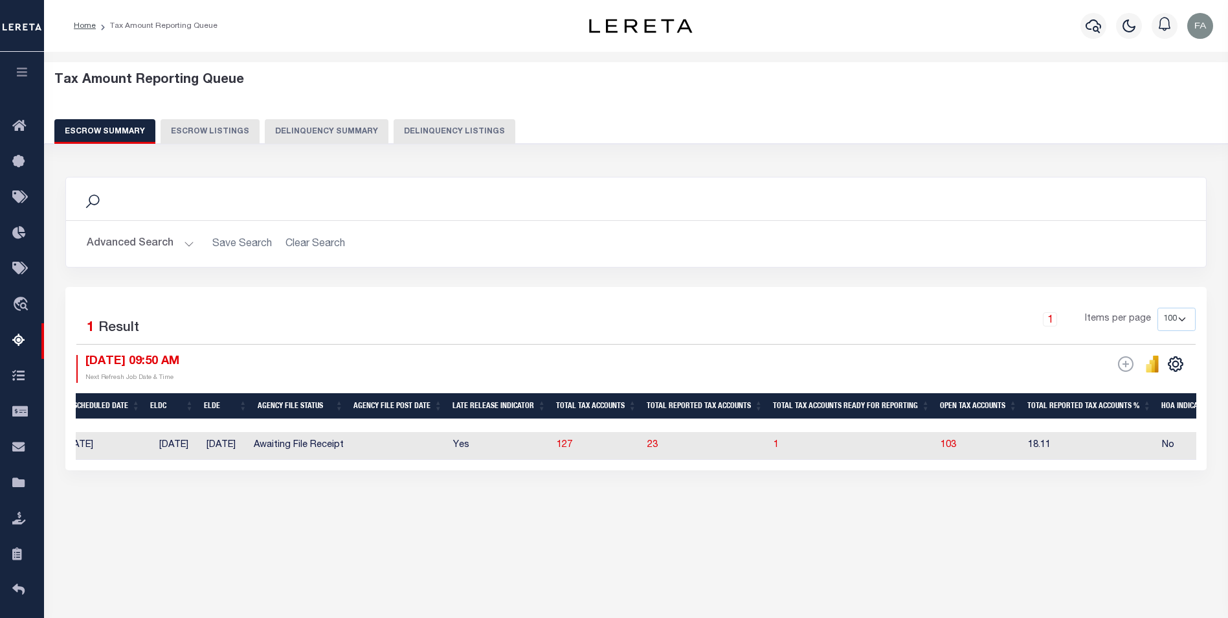
scroll to position [0, 392]
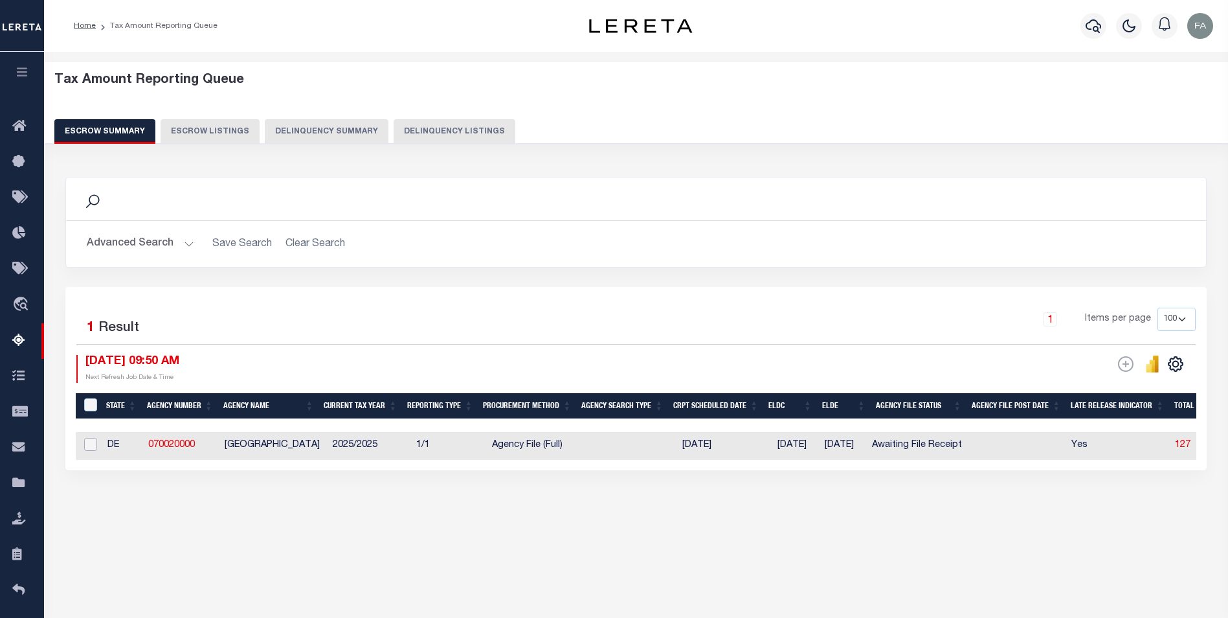
click at [86, 442] on input "checkbox" at bounding box center [90, 444] width 13 height 13
checkbox input "true"
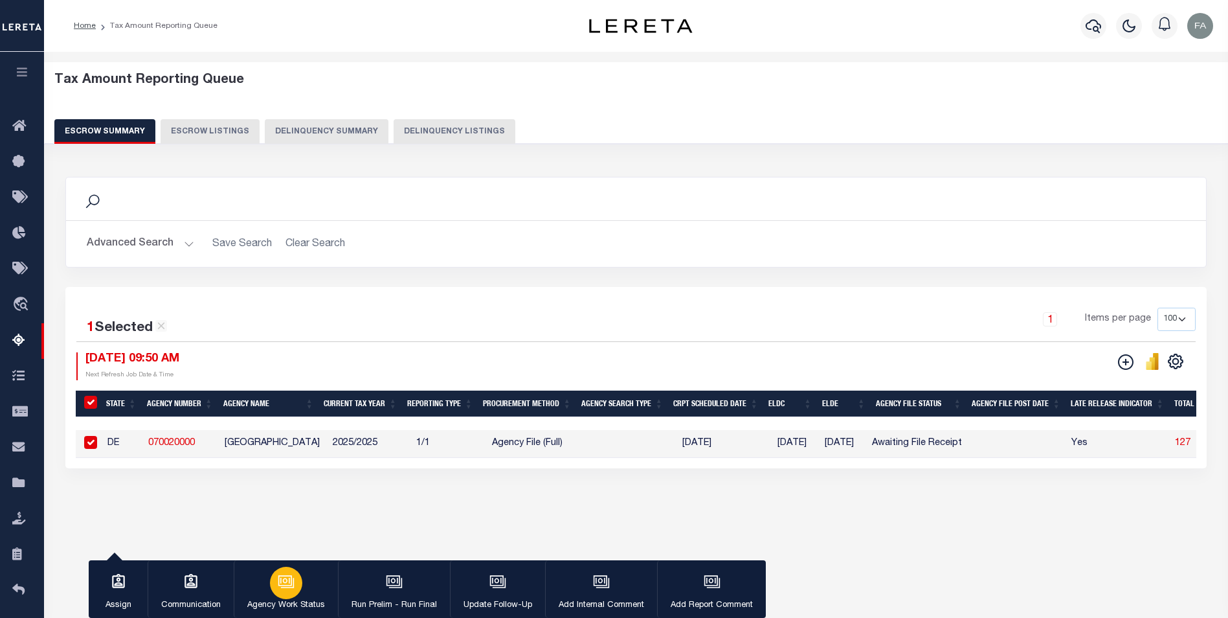
click at [307, 587] on button "Agency Work Status" at bounding box center [286, 589] width 104 height 58
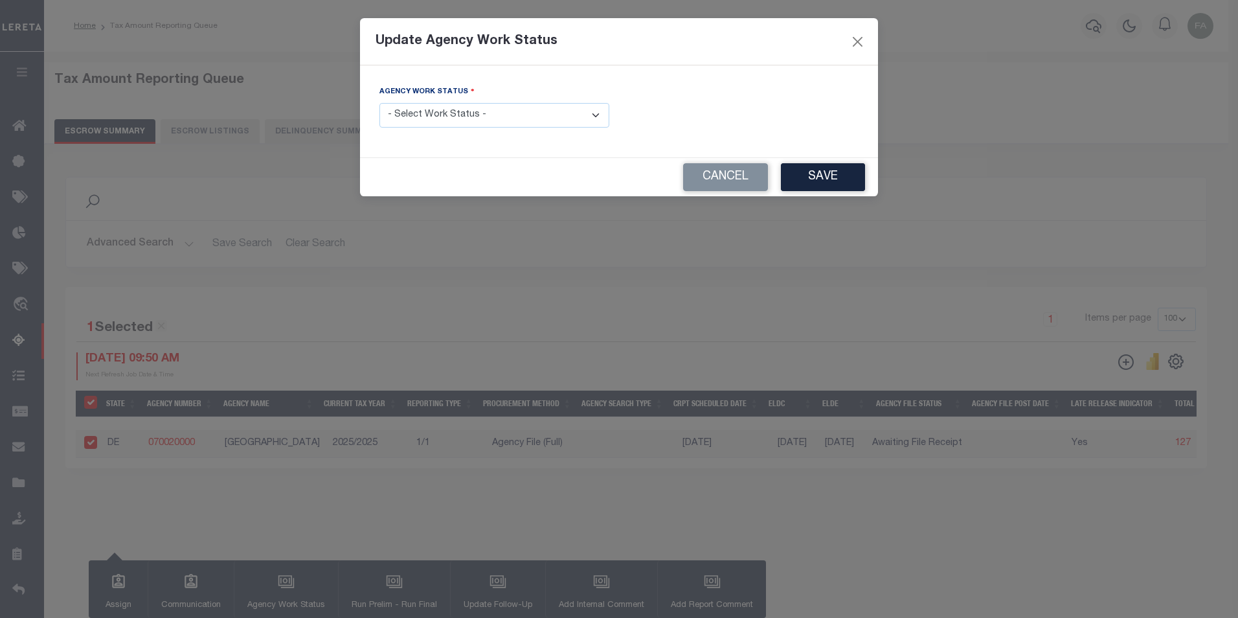
click at [505, 116] on select "- Select Work Status - New In Progress Pending Agency Follow-up Pending QC Read…" at bounding box center [494, 115] width 230 height 25
select select "6"
click at [379, 103] on select "- Select Work Status - New In Progress Pending Agency Follow-up Pending QC Read…" at bounding box center [494, 115] width 230 height 25
click at [824, 175] on button "Save" at bounding box center [823, 177] width 84 height 28
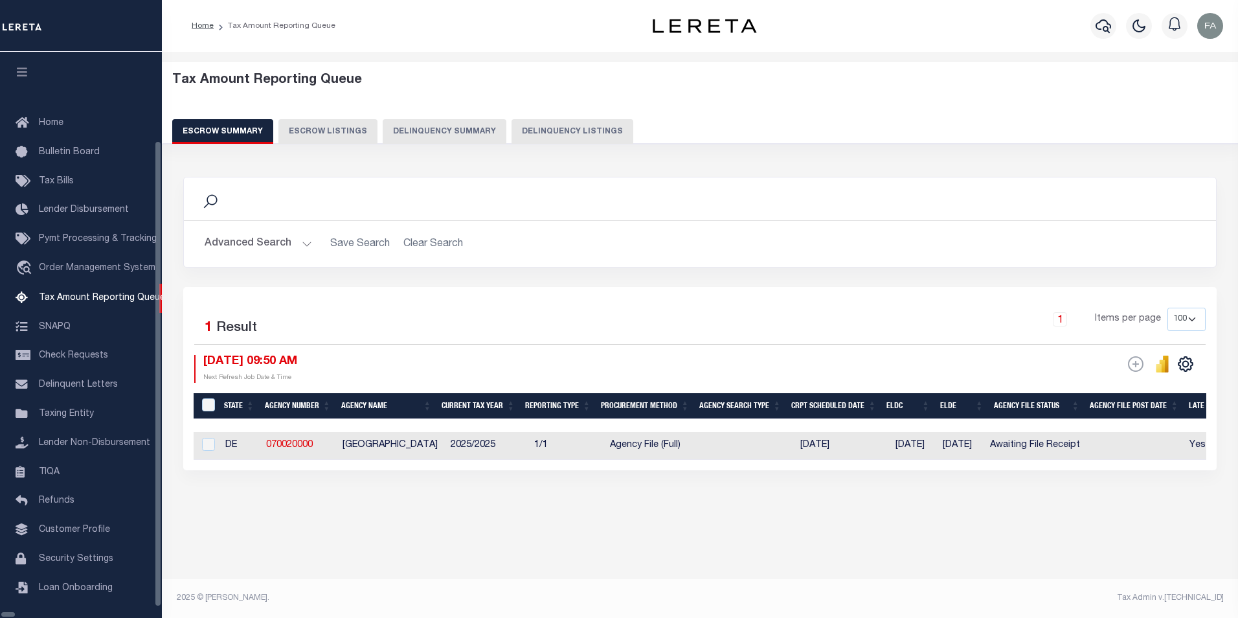
select select "100"
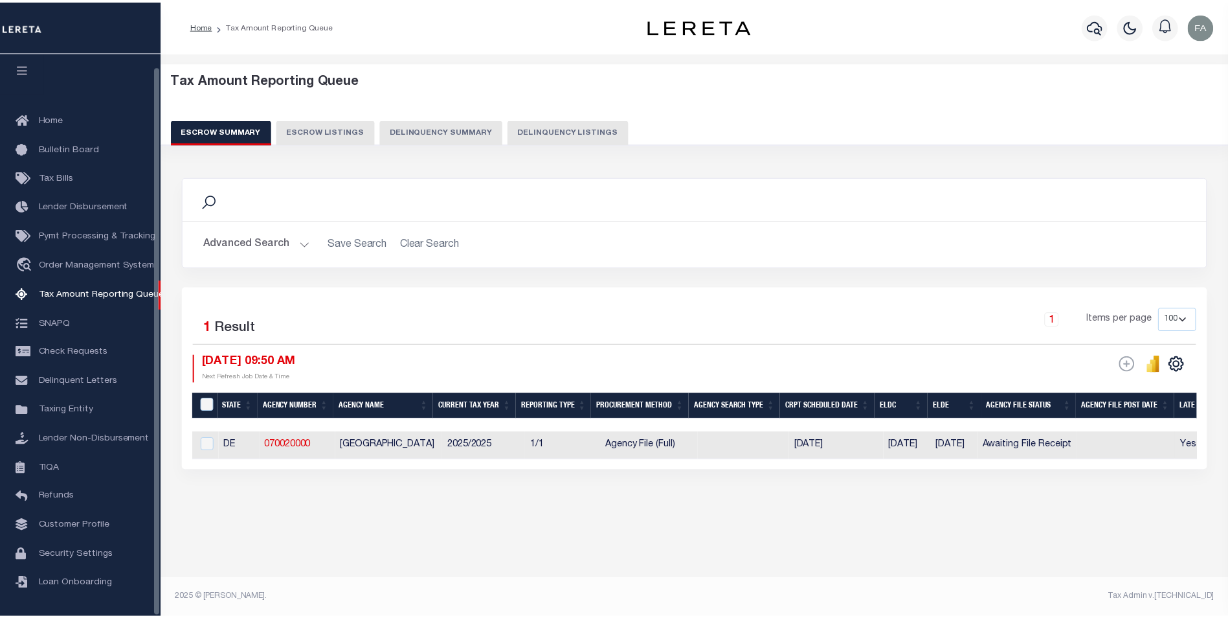
scroll to position [13, 0]
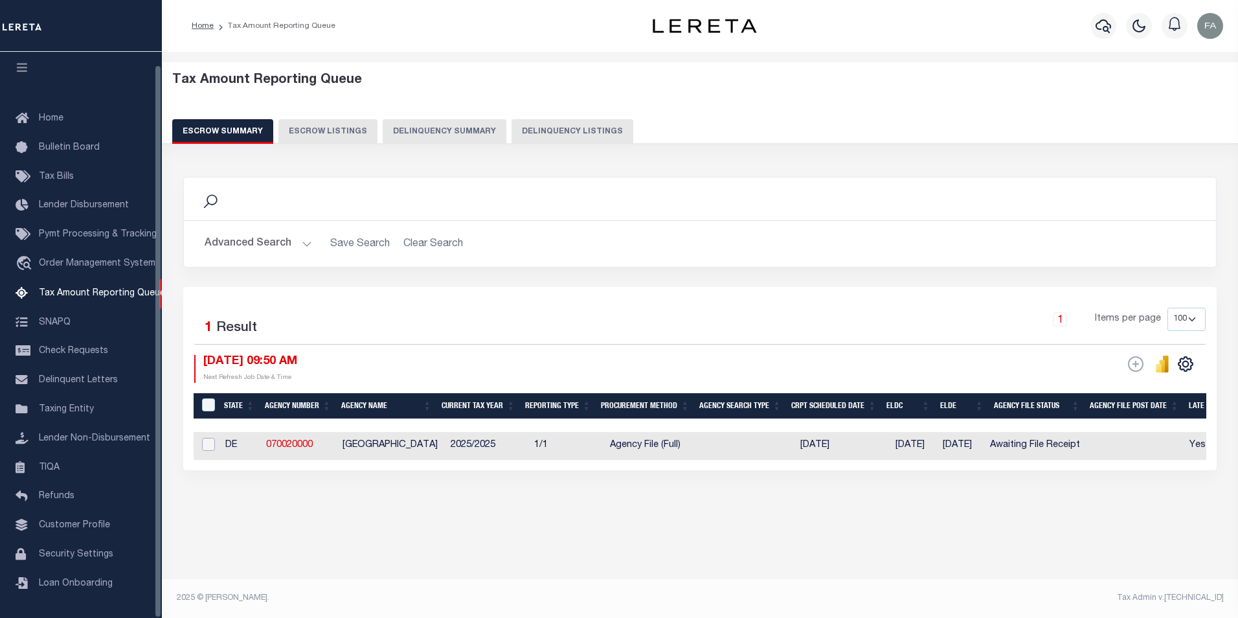
click at [207, 446] on input "checkbox" at bounding box center [208, 444] width 13 height 13
checkbox input "true"
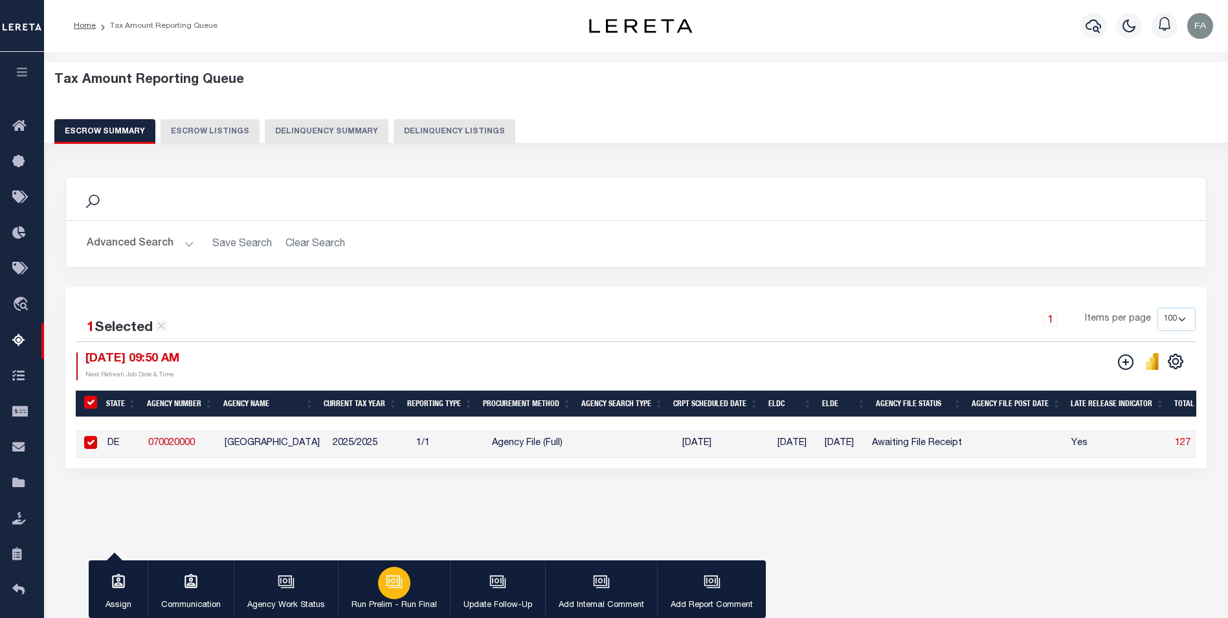
click at [398, 590] on icon "button" at bounding box center [394, 581] width 17 height 17
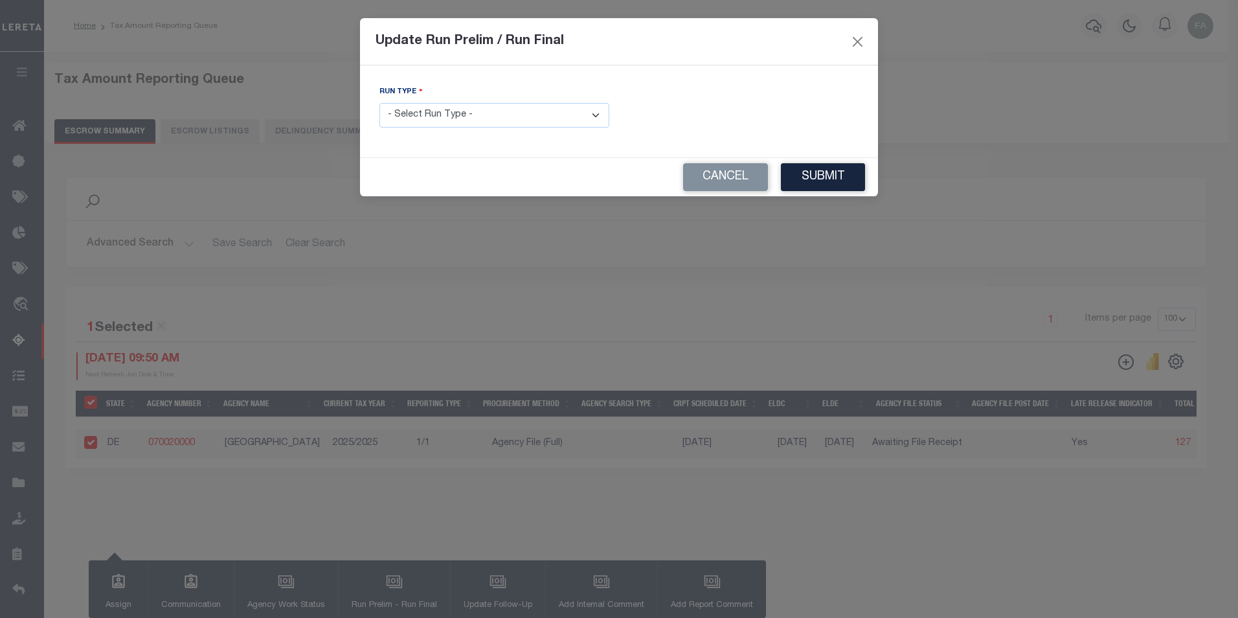
click at [561, 117] on select "- Select Run Type - Prelim Run Final Run" at bounding box center [494, 115] width 230 height 25
select select "F"
click at [379, 103] on select "- Select Run Type - Prelim Run Final Run" at bounding box center [494, 115] width 230 height 25
click at [701, 130] on div "FUNDING DEADLINE DATE:" at bounding box center [743, 111] width 249 height 53
click at [705, 124] on input "text" at bounding box center [744, 115] width 230 height 25
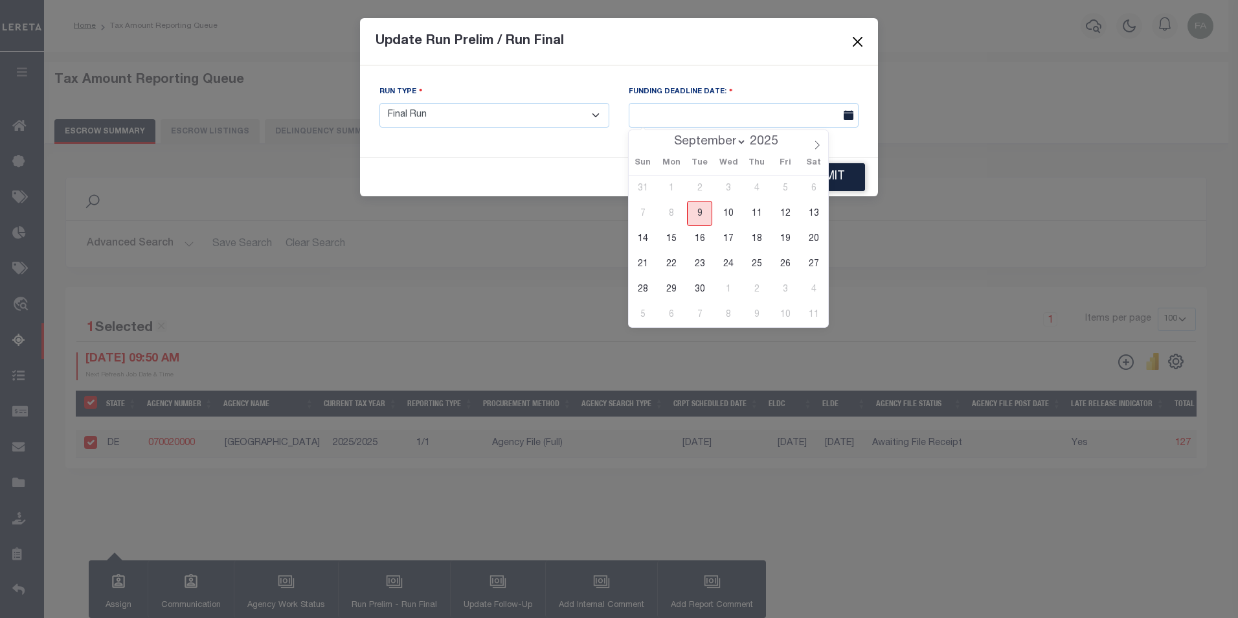
click at [699, 213] on span "9" at bounding box center [699, 213] width 25 height 25
type input "[DATE]"
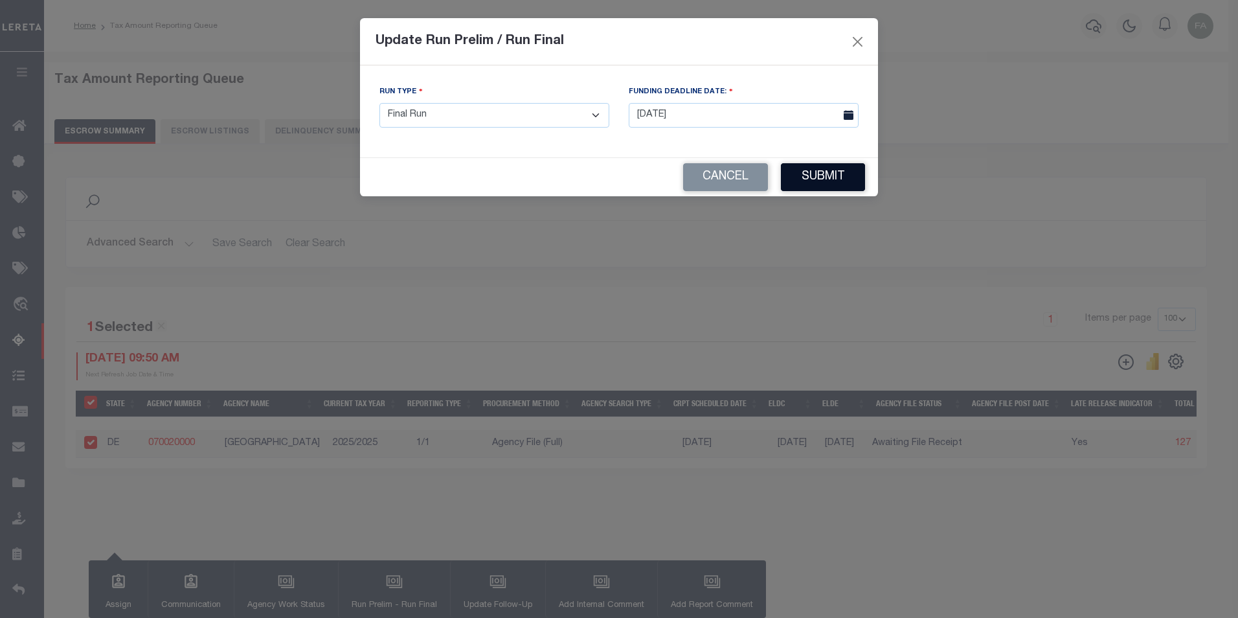
click at [850, 174] on button "Submit" at bounding box center [823, 177] width 84 height 28
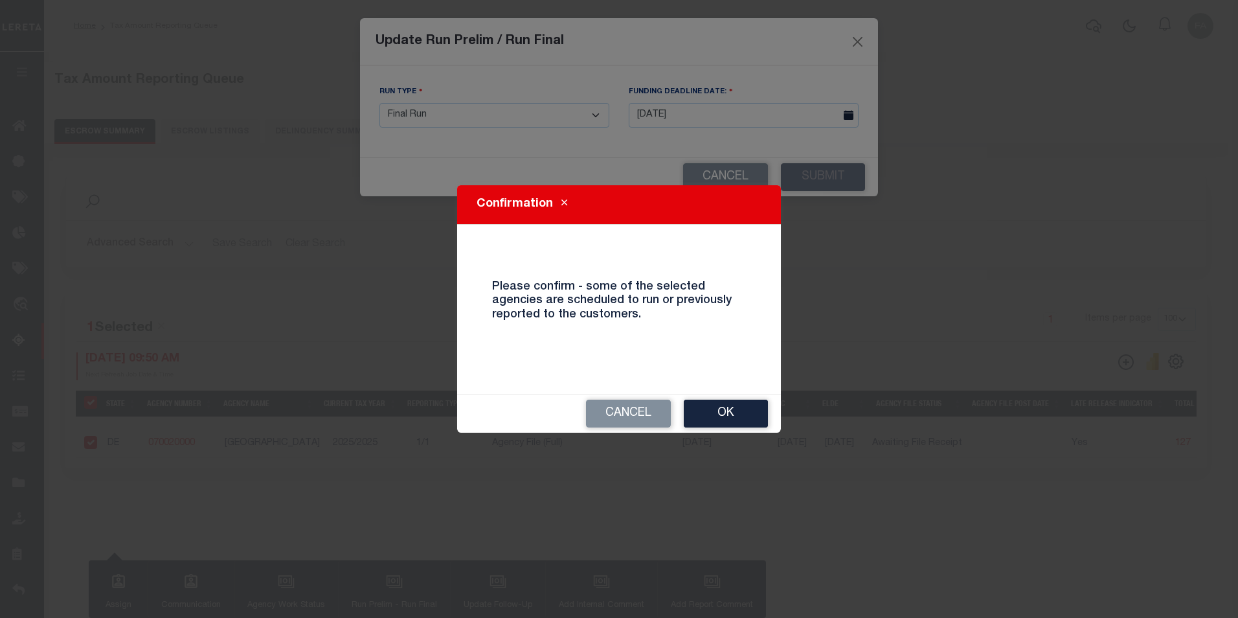
click at [710, 422] on button "Ok" at bounding box center [726, 414] width 84 height 28
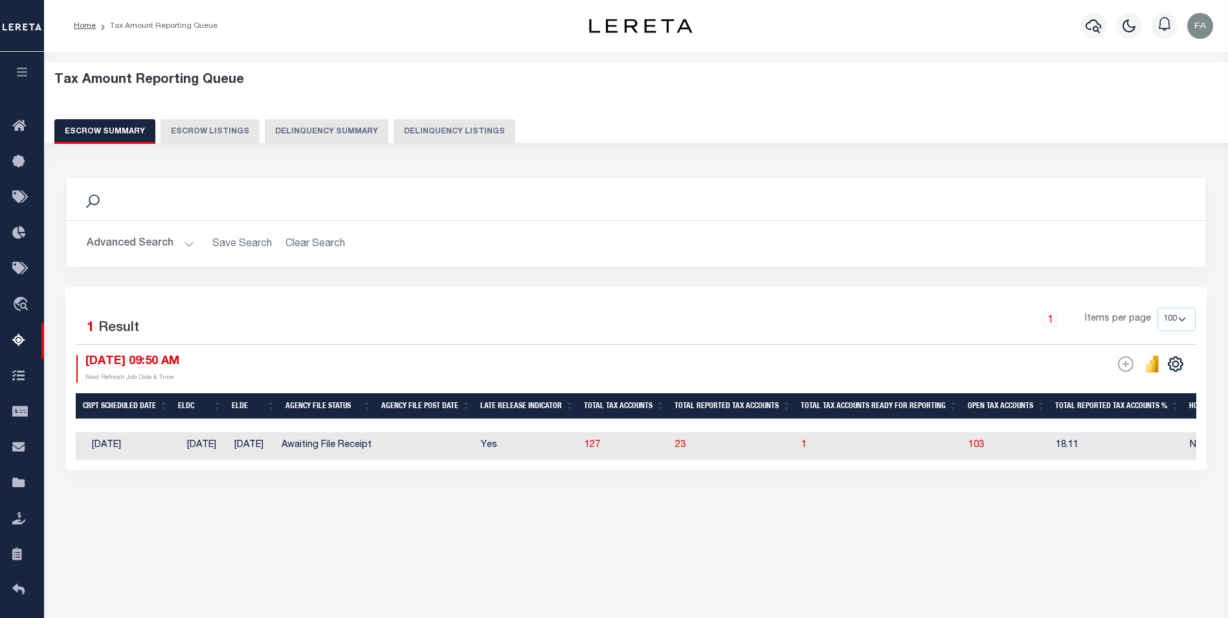
scroll to position [0, 758]
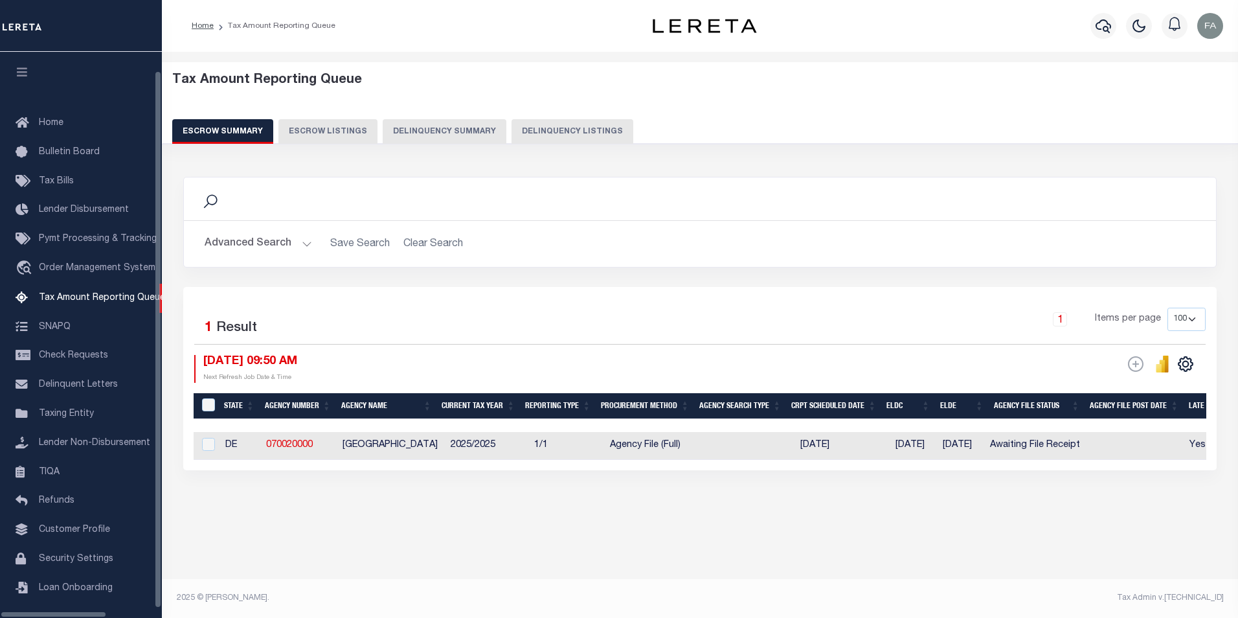
select select "100"
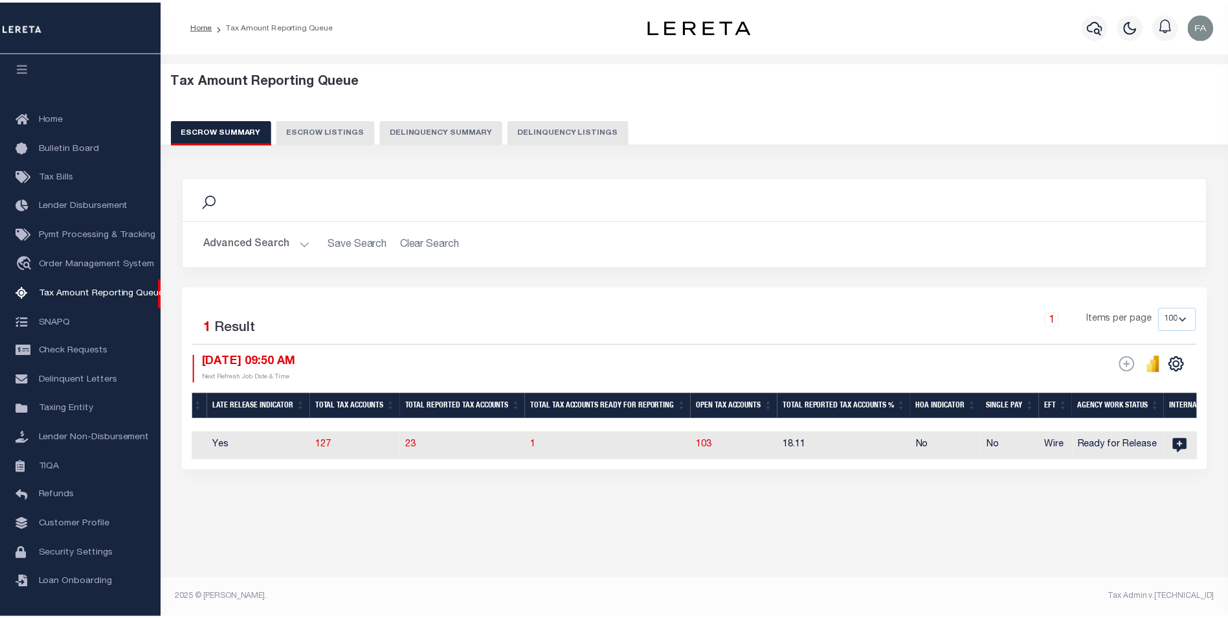
scroll to position [0, 975]
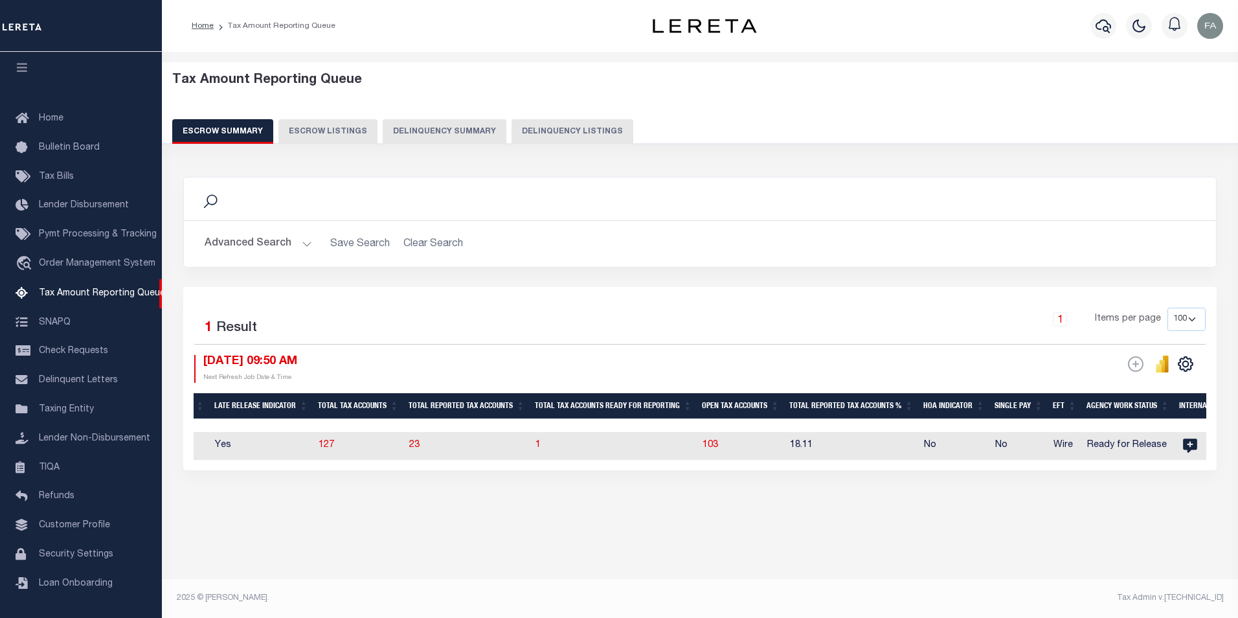
drag, startPoint x: 546, startPoint y: 446, endPoint x: 556, endPoint y: 203, distance: 243.1
click at [572, 306] on div "Selected 1 Result 1 Items per page 10 25 50 100 500 [DATE] 09:50 AM ESCROW Web …" at bounding box center [700, 378] width 1034 height 183
click at [557, 441] on td "1" at bounding box center [613, 446] width 167 height 28
checkbox input "true"
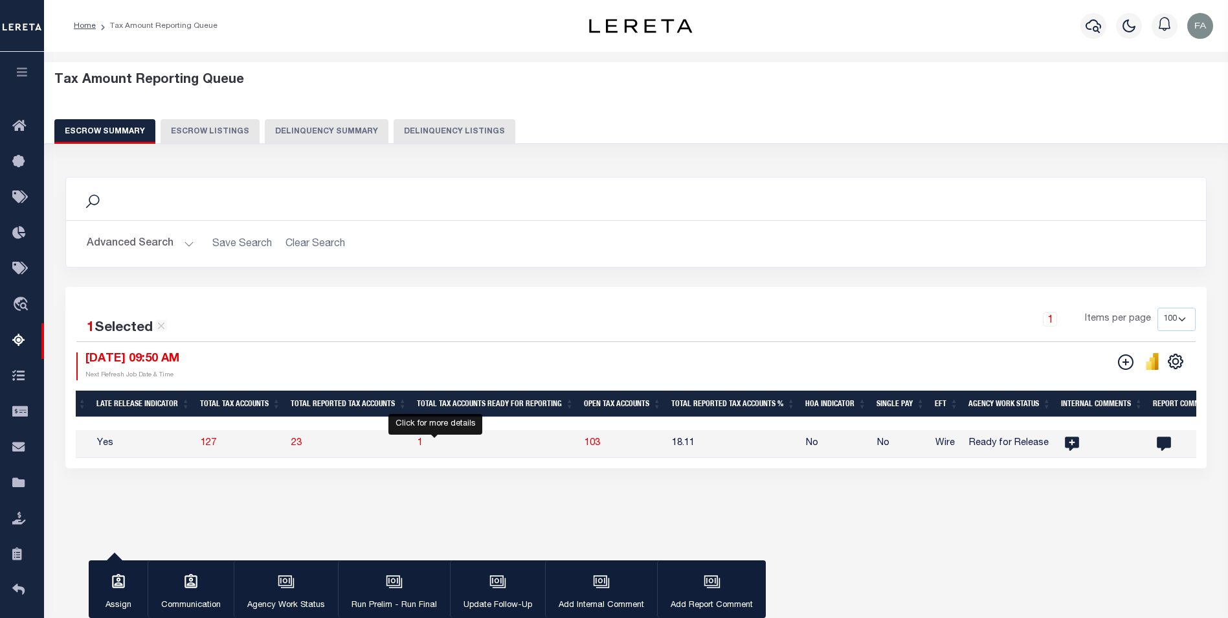
click at [423, 444] on span "1" at bounding box center [420, 442] width 5 height 9
select select "100"
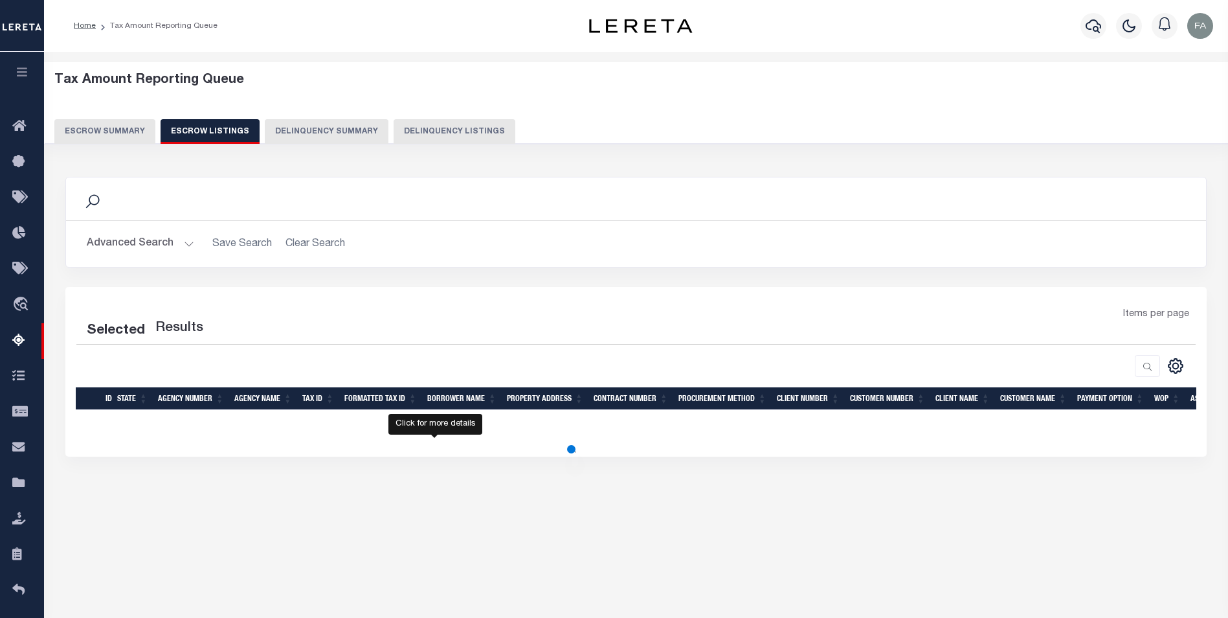
select select "100"
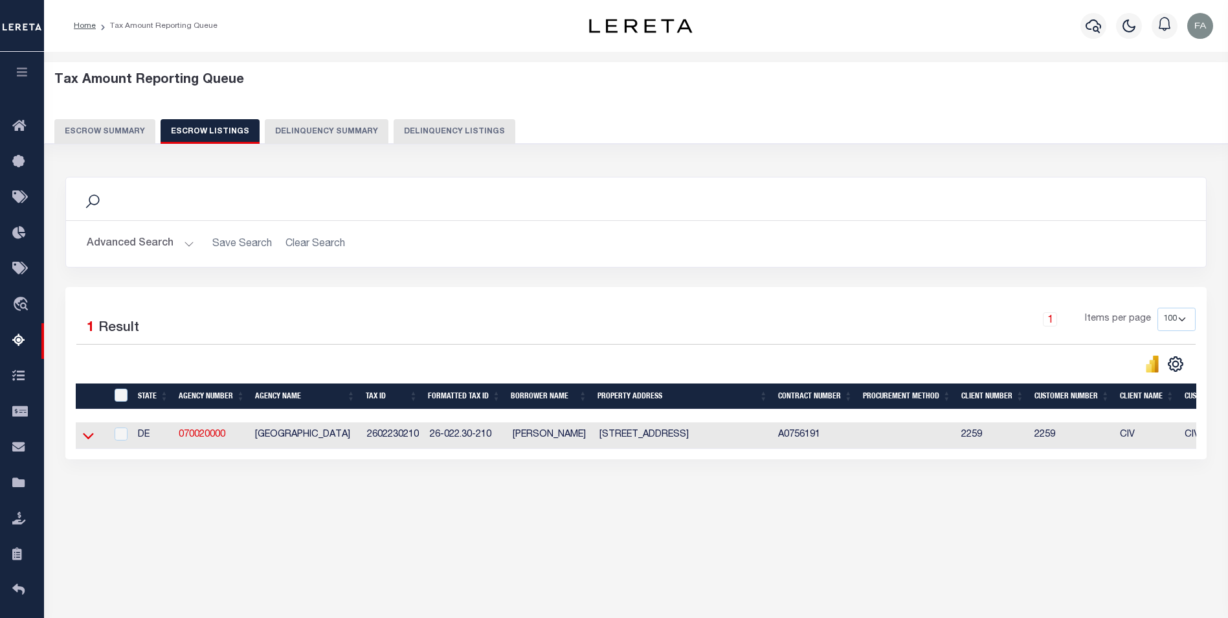
click at [91, 436] on icon at bounding box center [88, 436] width 11 height 14
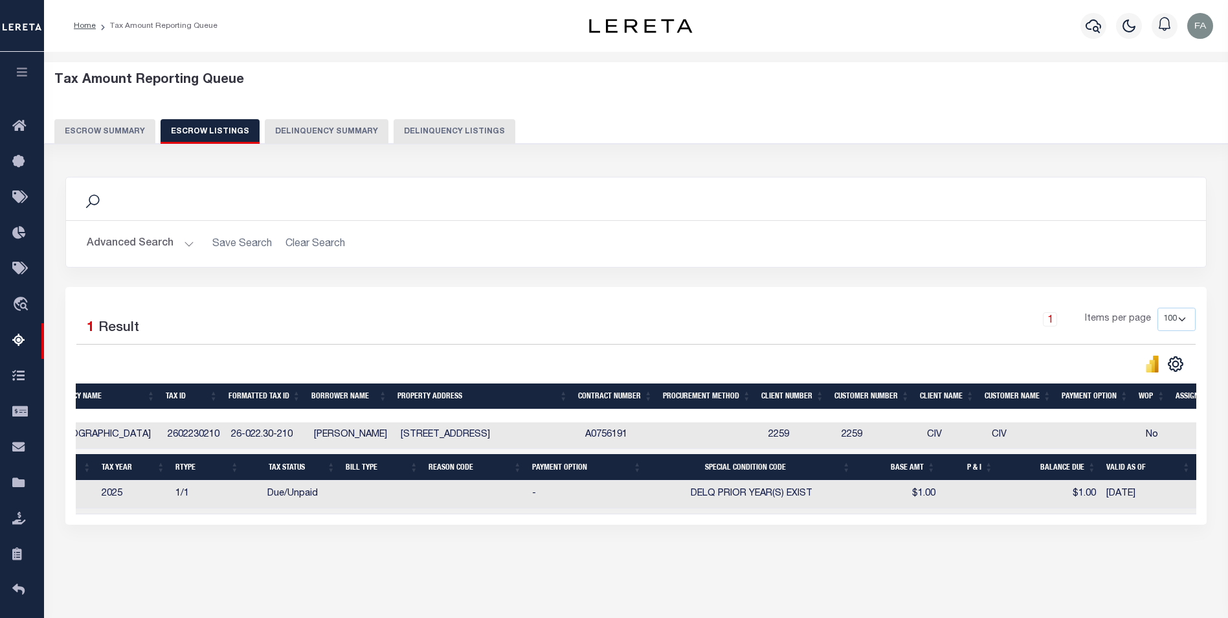
scroll to position [0, 0]
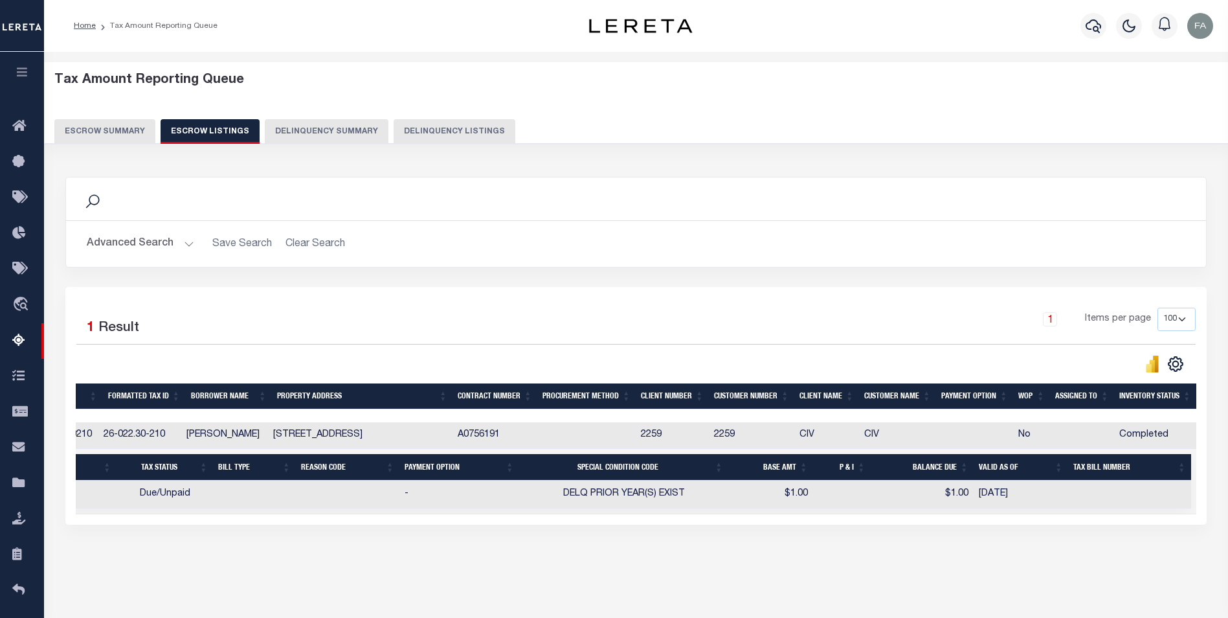
drag, startPoint x: 548, startPoint y: 442, endPoint x: 671, endPoint y: 432, distance: 123.4
click at [484, 438] on td "A0756191" at bounding box center [495, 435] width 85 height 27
checkbox input "true"
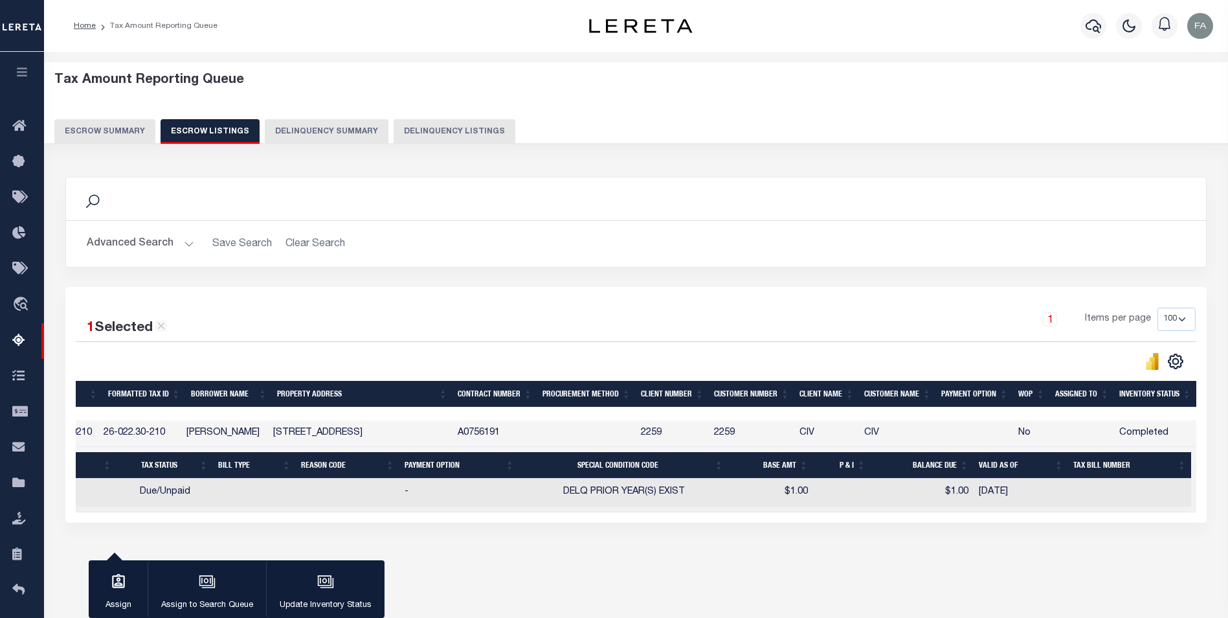
click at [484, 438] on td "A0756191" at bounding box center [495, 433] width 85 height 27
checkbox input "false"
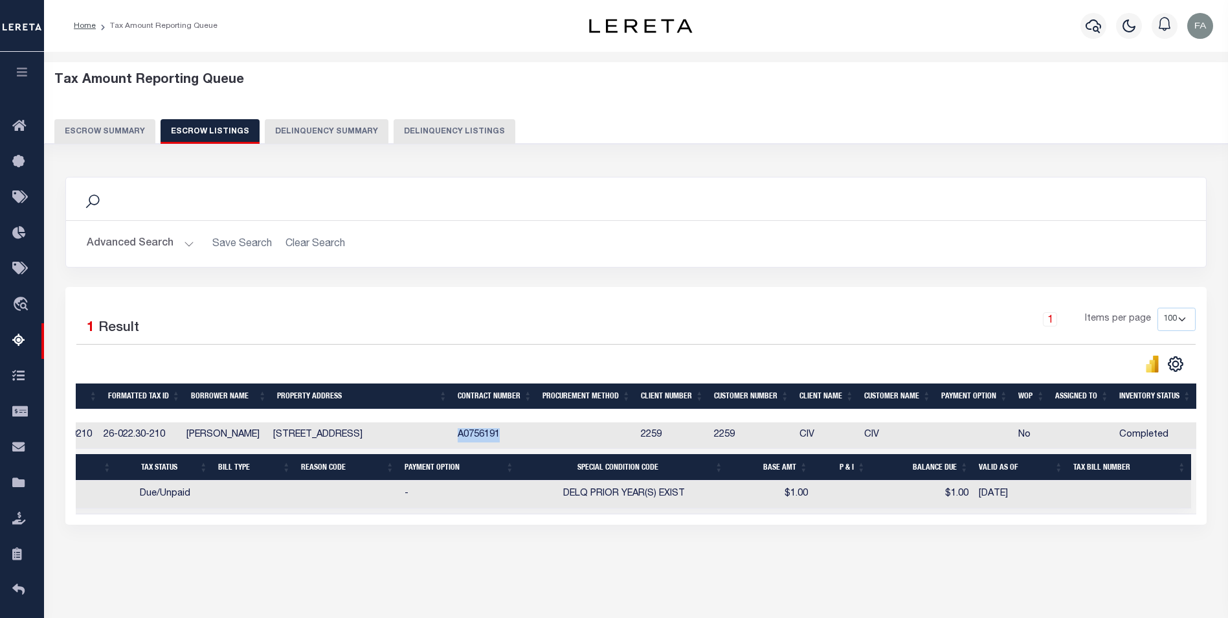
copy td "A0756191"
drag, startPoint x: 350, startPoint y: 438, endPoint x: 405, endPoint y: 442, distance: 55.9
drag, startPoint x: 402, startPoint y: 437, endPoint x: 392, endPoint y: 436, distance: 9.2
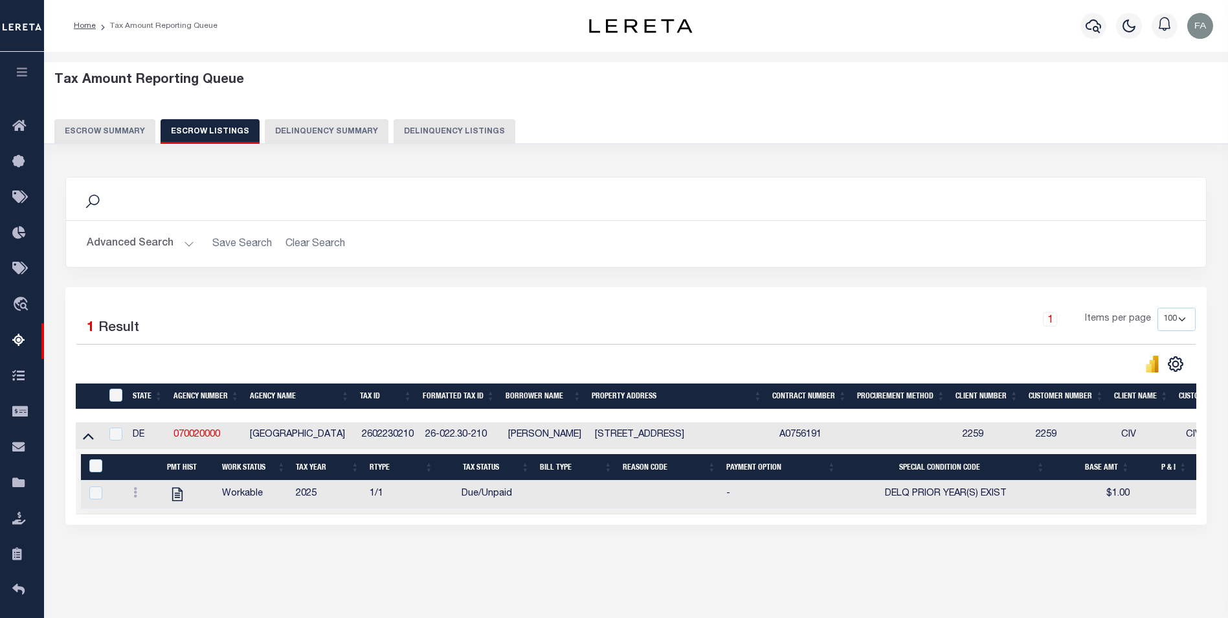
click at [94, 439] on link at bounding box center [88, 434] width 15 height 9
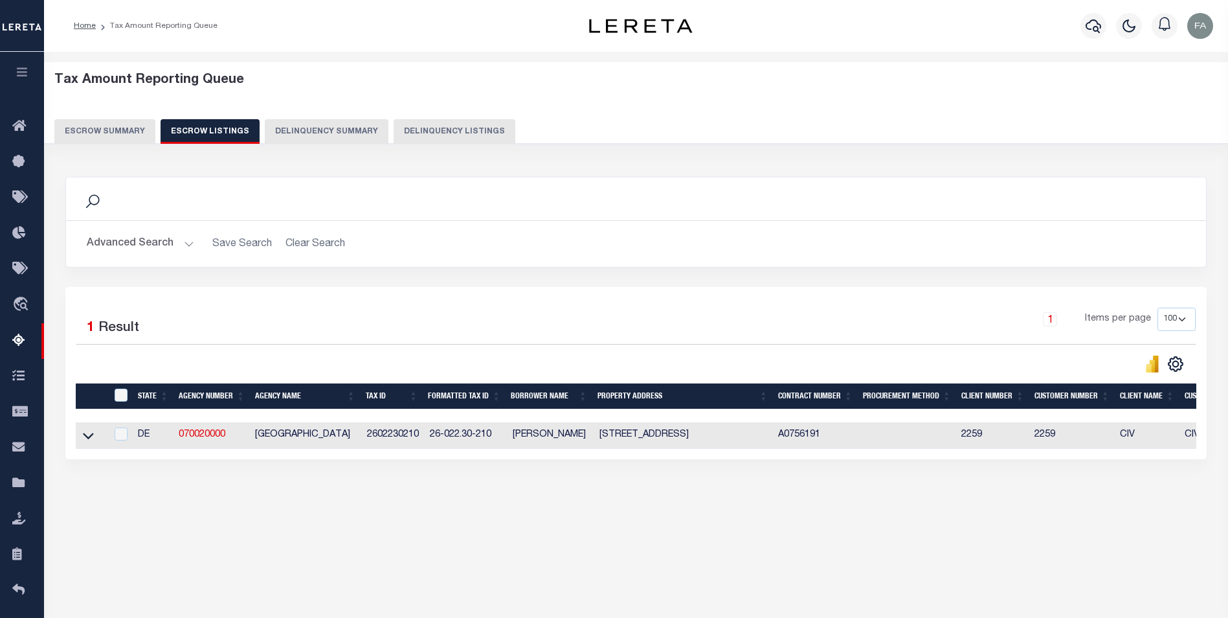
drag, startPoint x: 503, startPoint y: 460, endPoint x: 567, endPoint y: 460, distance: 64.1
click at [567, 449] on div "State Agency Number Agency Name Tax ID Formatted Tax ID Borrower Name Property …" at bounding box center [636, 435] width 1121 height 27
click at [121, 139] on button "Escrow Summary" at bounding box center [104, 131] width 101 height 25
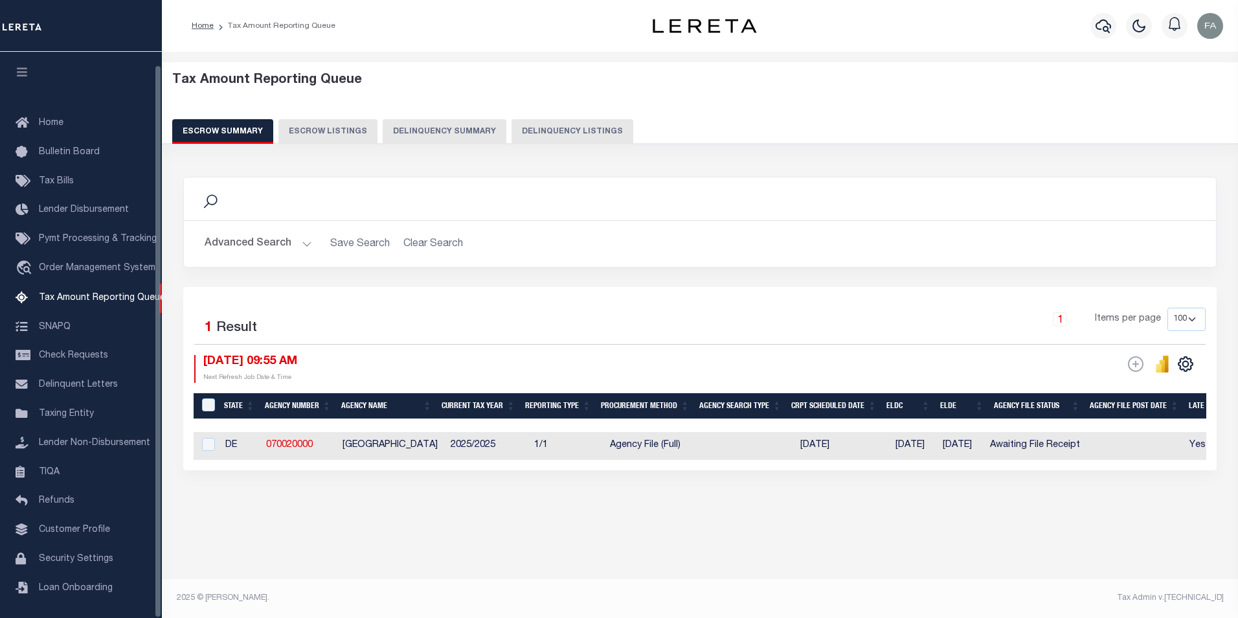
select select "100"
click at [202, 444] on input "checkbox" at bounding box center [208, 444] width 13 height 13
checkbox input "true"
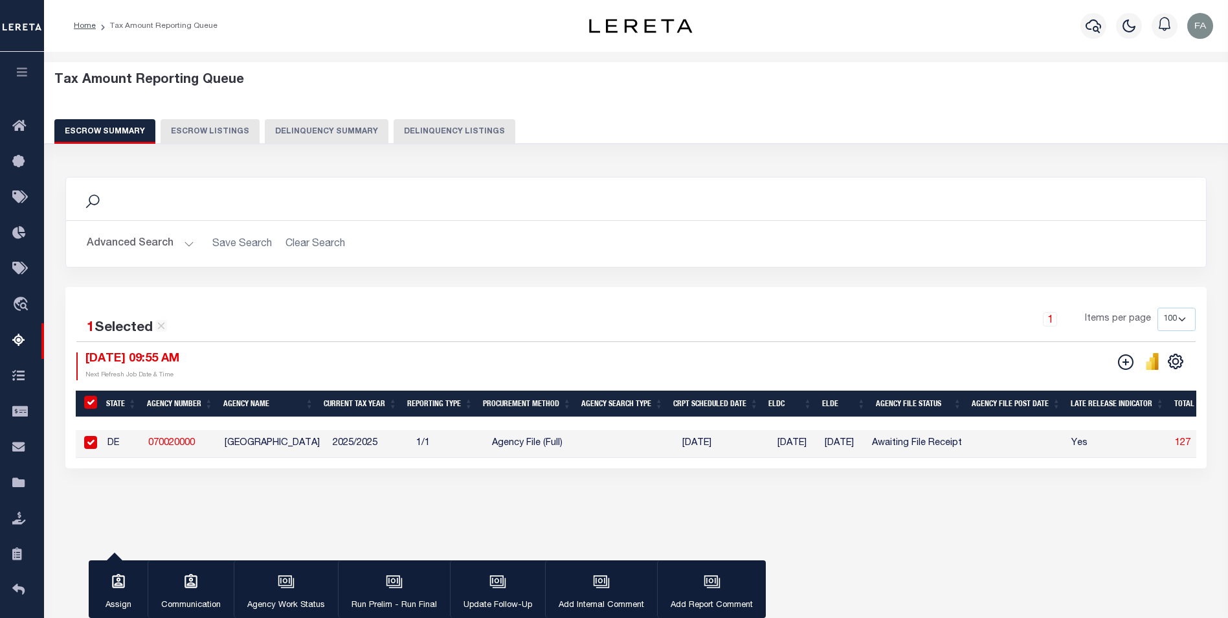
click at [664, 539] on div "Tax Amount Reporting Queue Escrow Summary Escrow Listings In" at bounding box center [636, 305] width 1177 height 481
click at [313, 593] on button "Agency Work Status" at bounding box center [286, 589] width 104 height 58
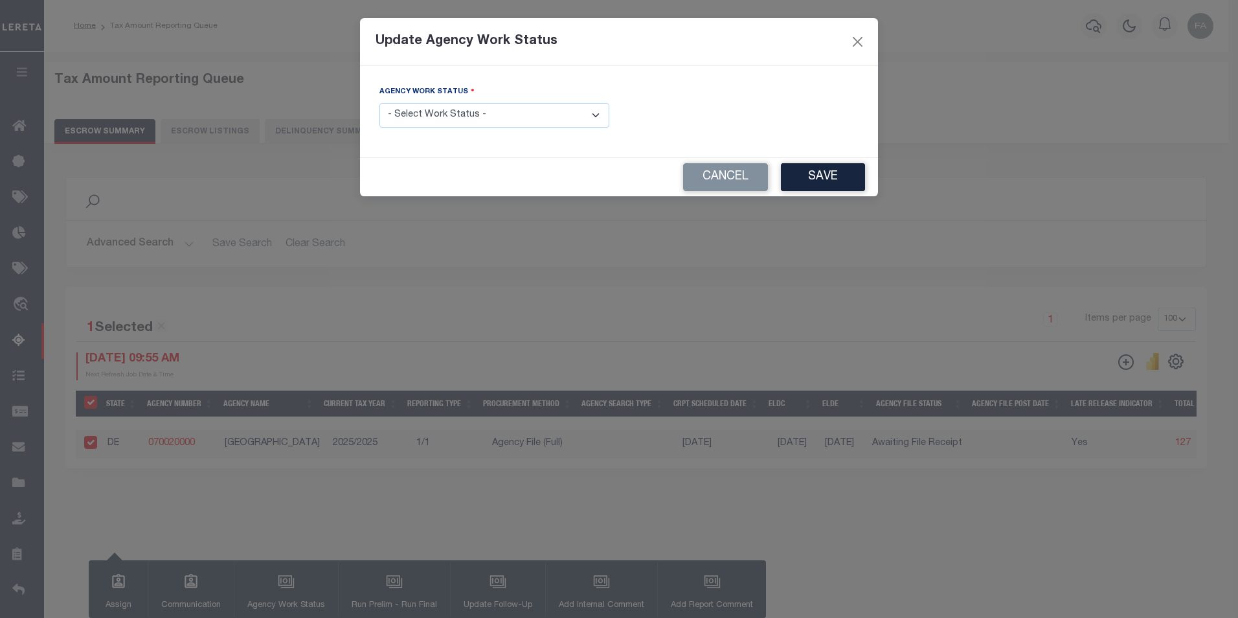
click at [549, 116] on select "- Select Work Status - New In Progress Pending Agency Follow-up Pending QC Read…" at bounding box center [494, 115] width 230 height 25
select select "6"
click at [379, 103] on select "- Select Work Status - New In Progress Pending Agency Follow-up Pending QC Read…" at bounding box center [494, 115] width 230 height 25
click at [830, 175] on button "Save" at bounding box center [823, 177] width 84 height 28
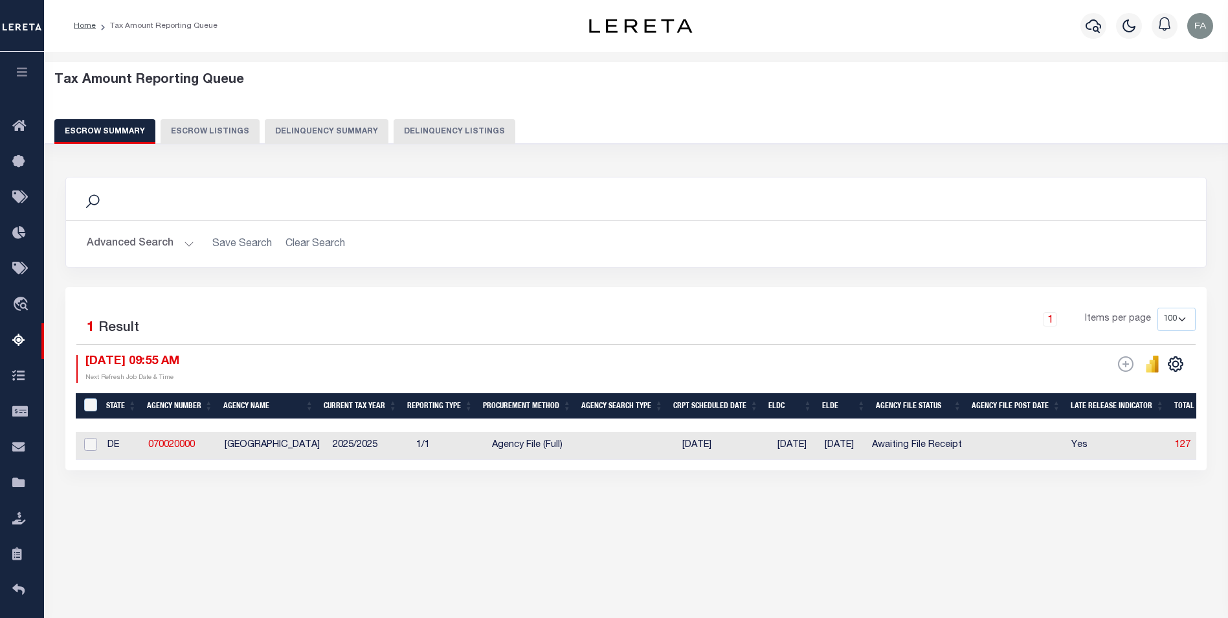
click at [89, 447] on input "checkbox" at bounding box center [90, 444] width 13 height 13
checkbox input "true"
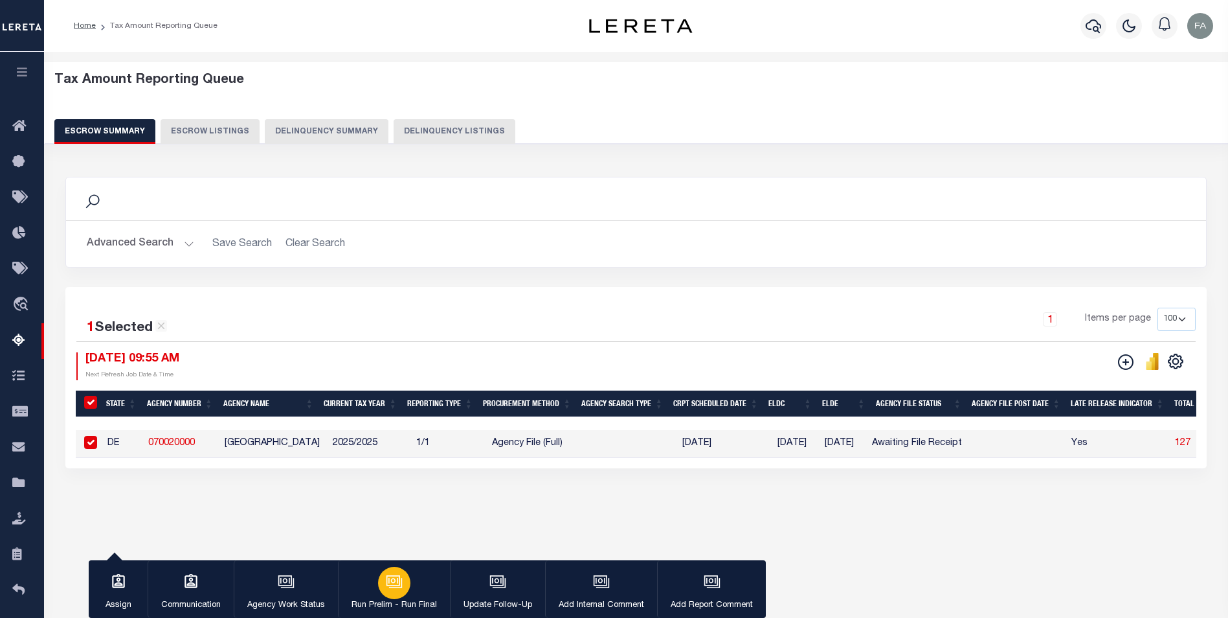
click at [372, 587] on button "Run Prelim - Run Final" at bounding box center [394, 589] width 112 height 58
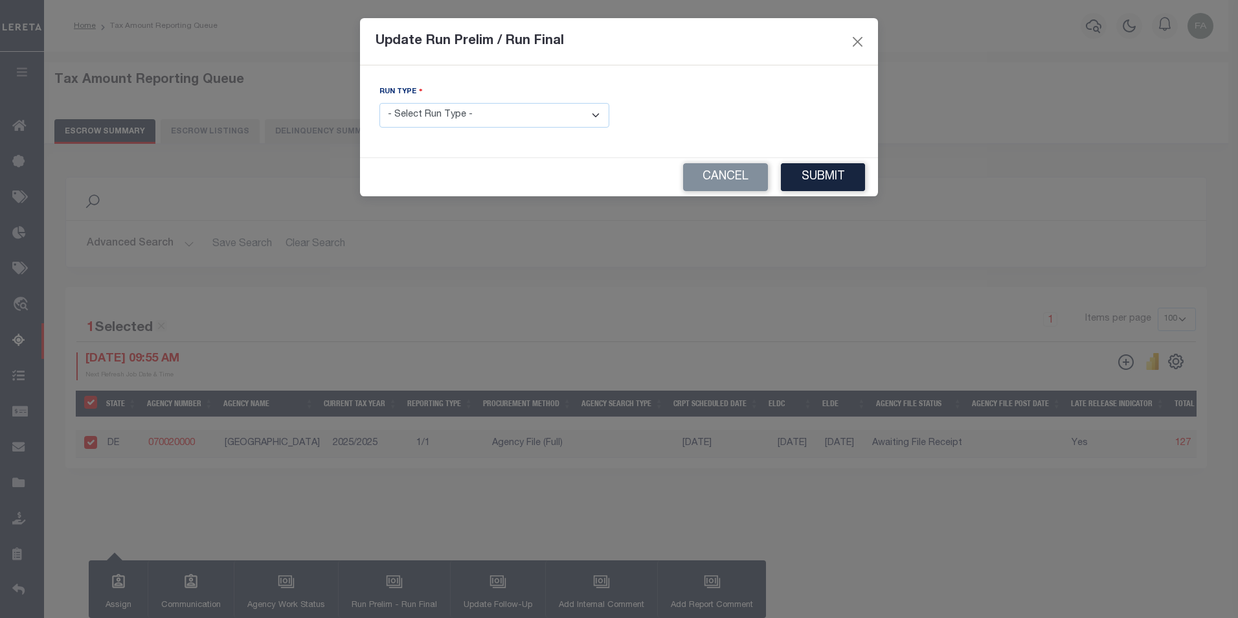
click at [471, 121] on select "- Select Run Type - Prelim Run Final Run" at bounding box center [494, 115] width 230 height 25
select select "F"
click at [379, 103] on select "- Select Run Type - Prelim Run Final Run" at bounding box center [494, 115] width 230 height 25
click at [771, 131] on div "FUNDING DEADLINE DATE:" at bounding box center [743, 111] width 249 height 53
click at [768, 121] on input "text" at bounding box center [744, 115] width 230 height 25
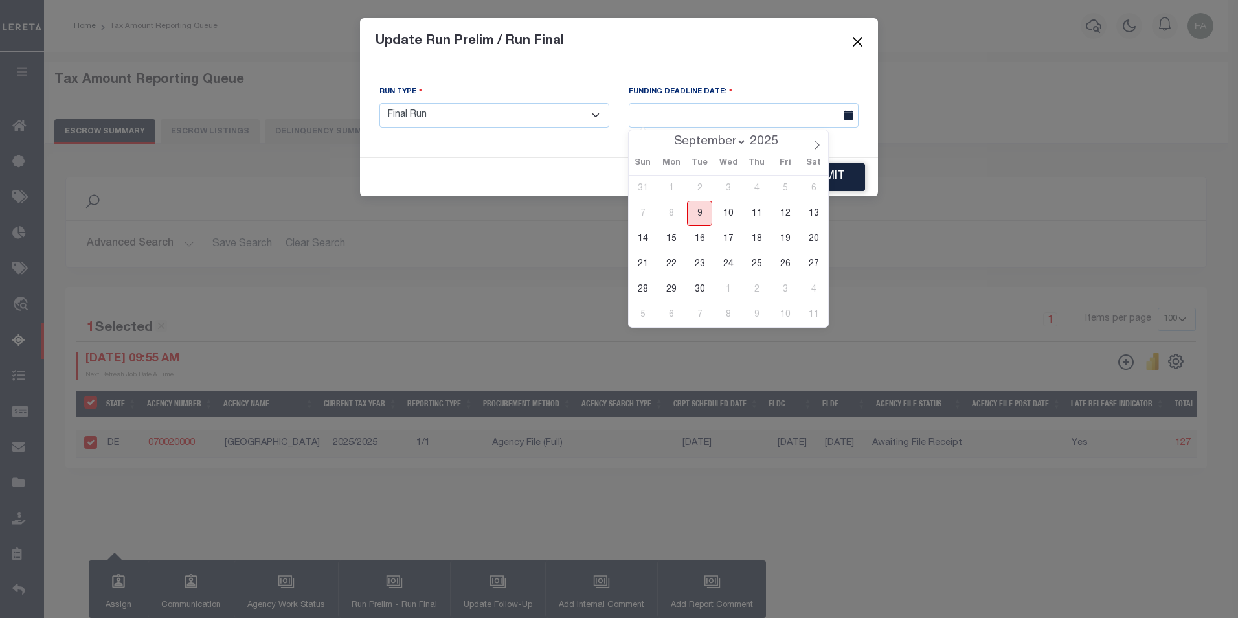
click at [699, 212] on span "9" at bounding box center [699, 213] width 25 height 25
type input "09/09/2025"
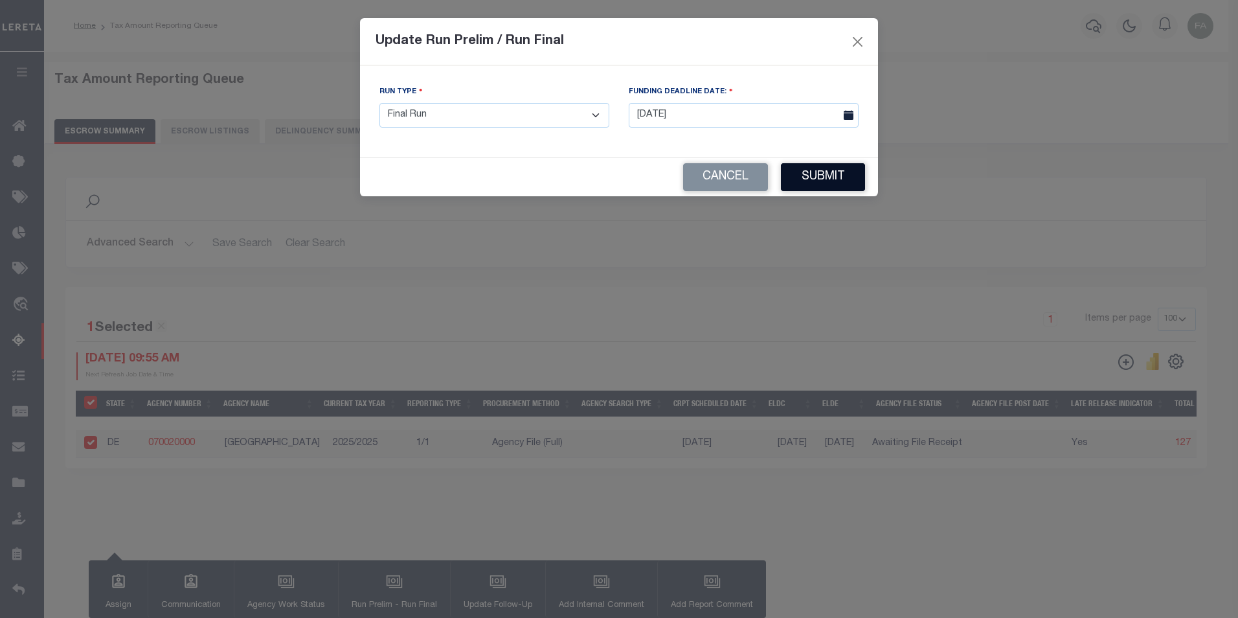
click at [836, 173] on button "Submit" at bounding box center [823, 177] width 84 height 28
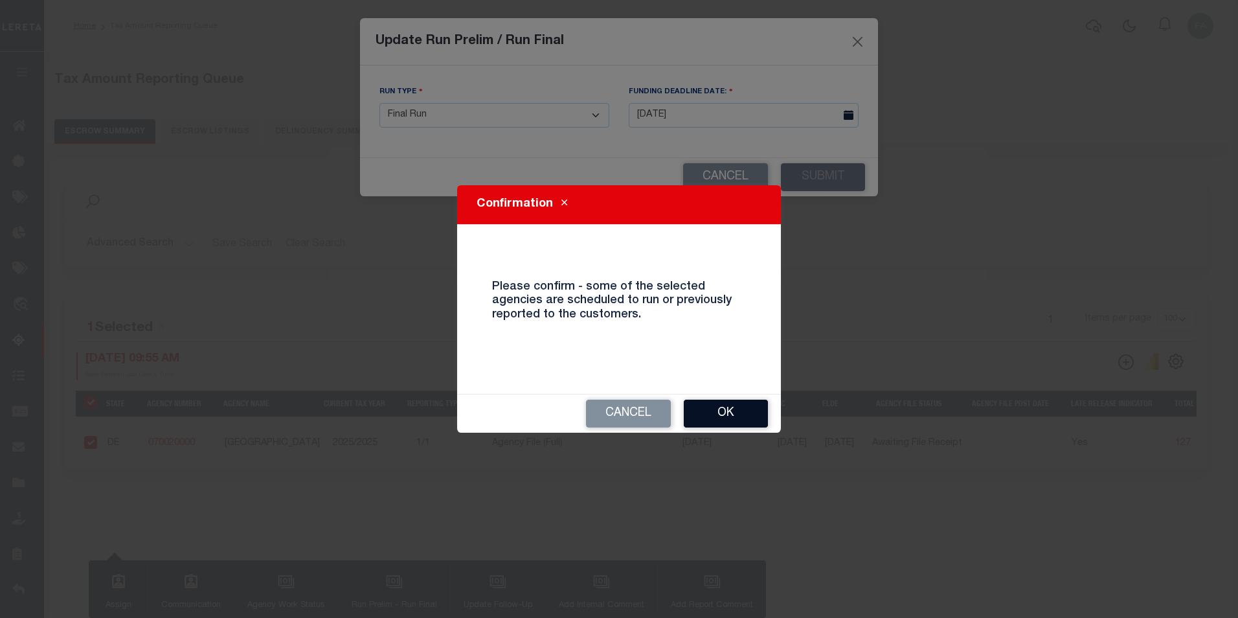
click at [708, 414] on button "Ok" at bounding box center [726, 414] width 84 height 28
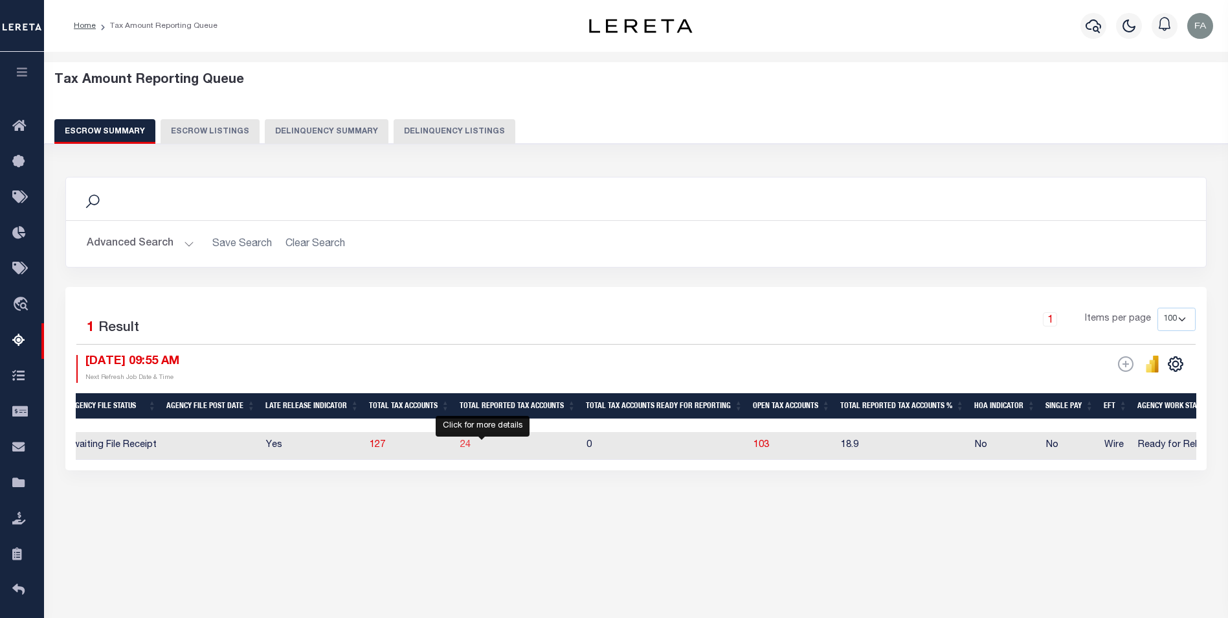
click at [471, 449] on span "24" at bounding box center [465, 444] width 10 height 9
select select "100"
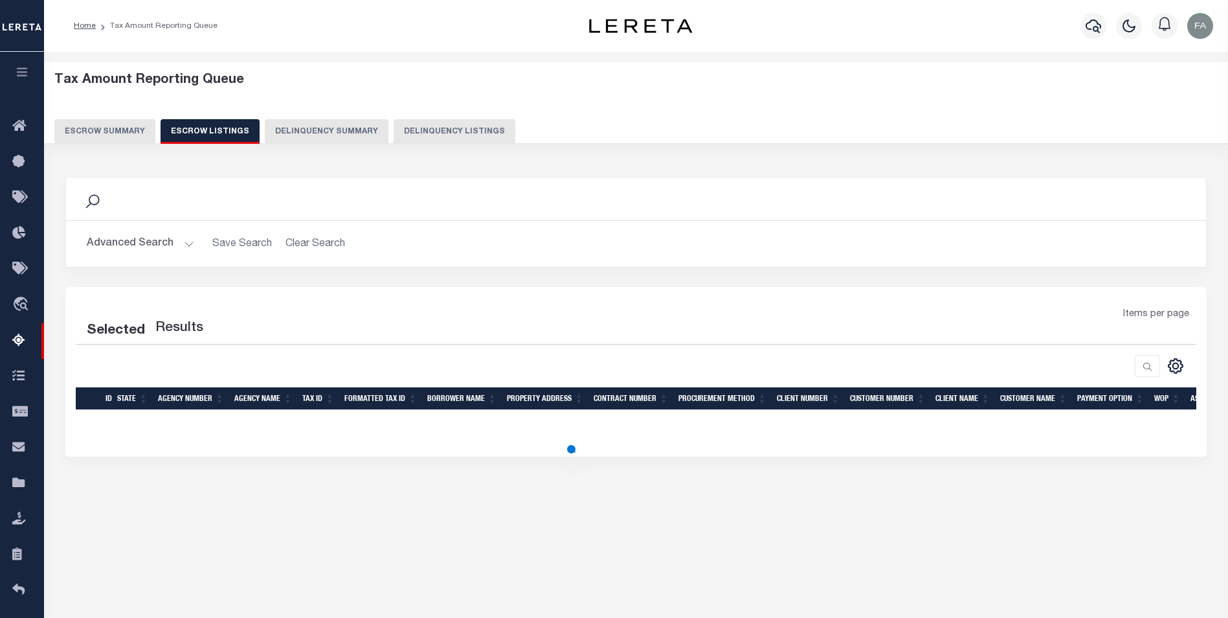
select select "100"
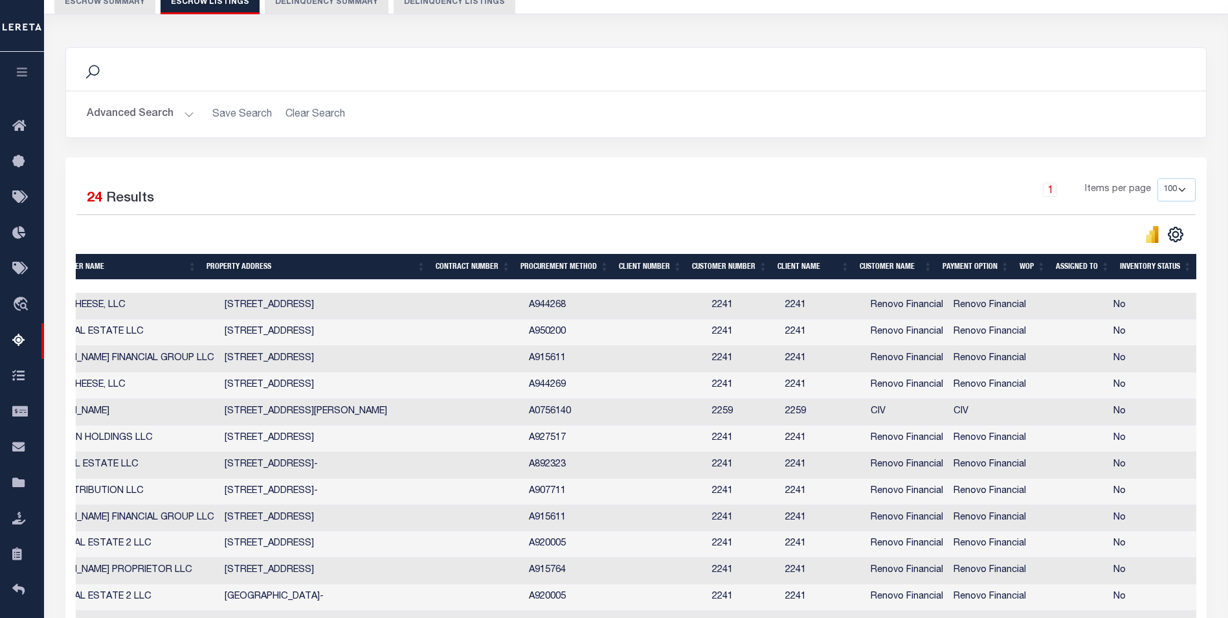
drag, startPoint x: 497, startPoint y: 311, endPoint x: 581, endPoint y: 309, distance: 83.6
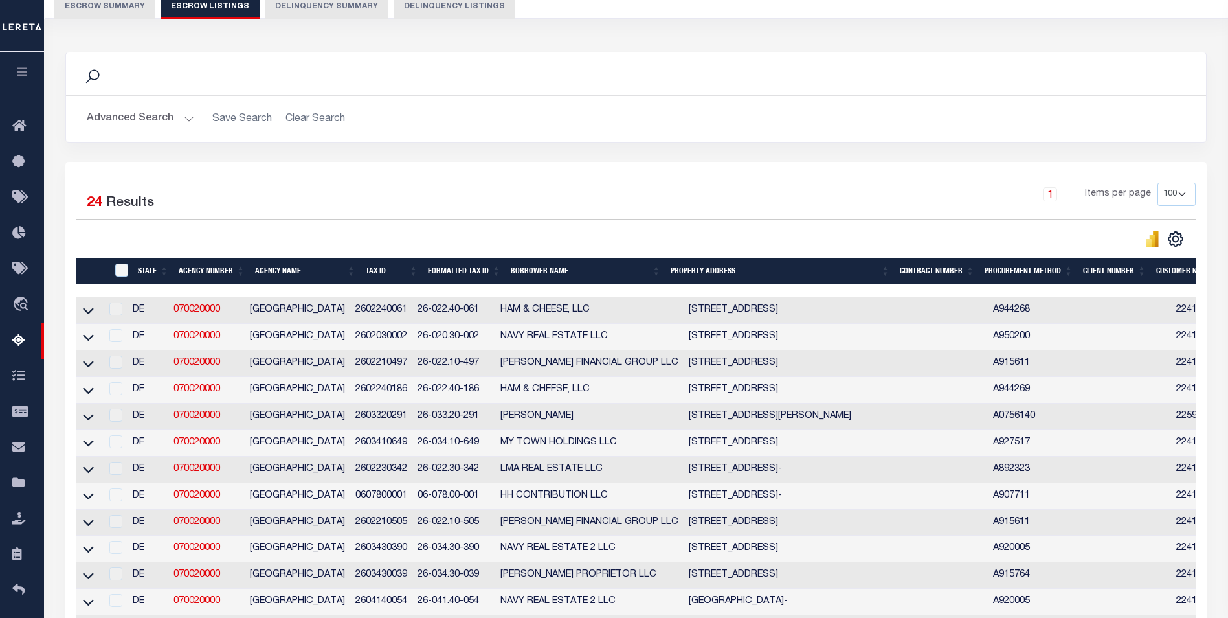
drag, startPoint x: 422, startPoint y: 357, endPoint x: 291, endPoint y: 361, distance: 130.9
click at [95, 311] on link at bounding box center [88, 309] width 15 height 9
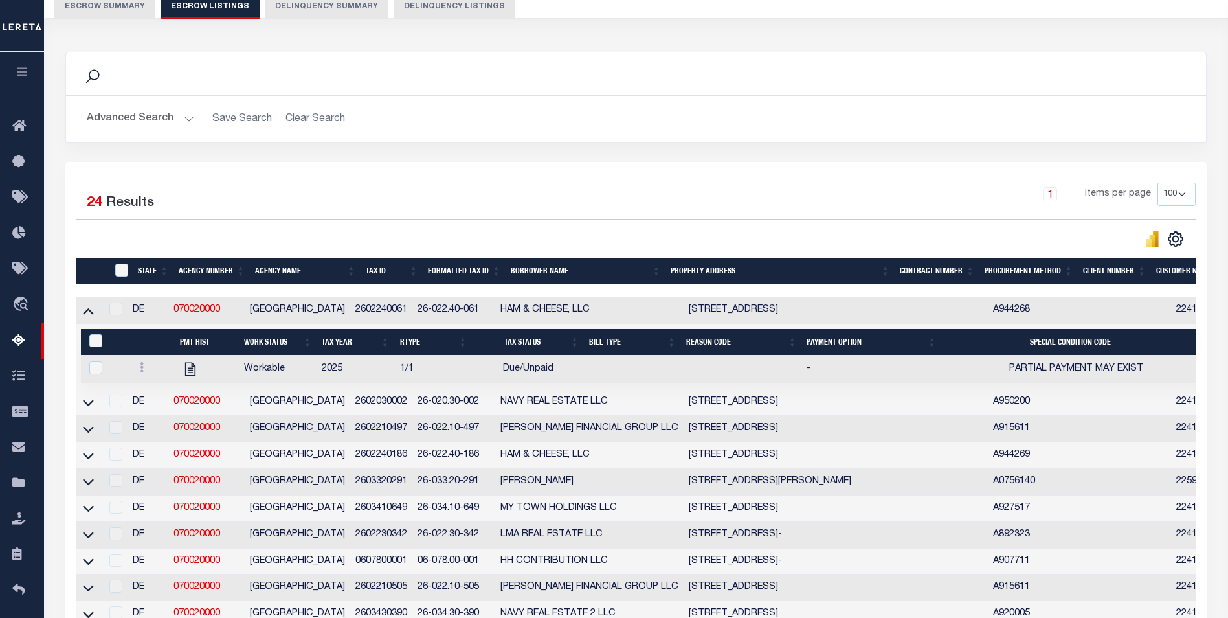
click at [82, 411] on td at bounding box center [88, 402] width 25 height 27
click at [87, 406] on icon at bounding box center [88, 403] width 11 height 6
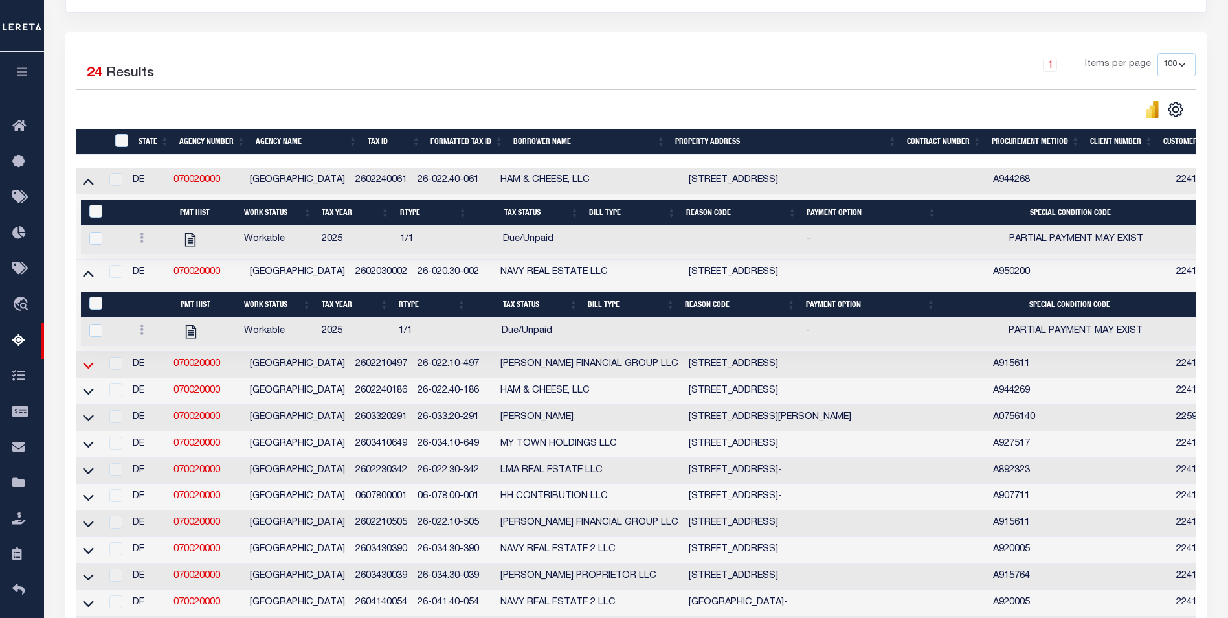
click at [93, 370] on icon at bounding box center [88, 365] width 11 height 14
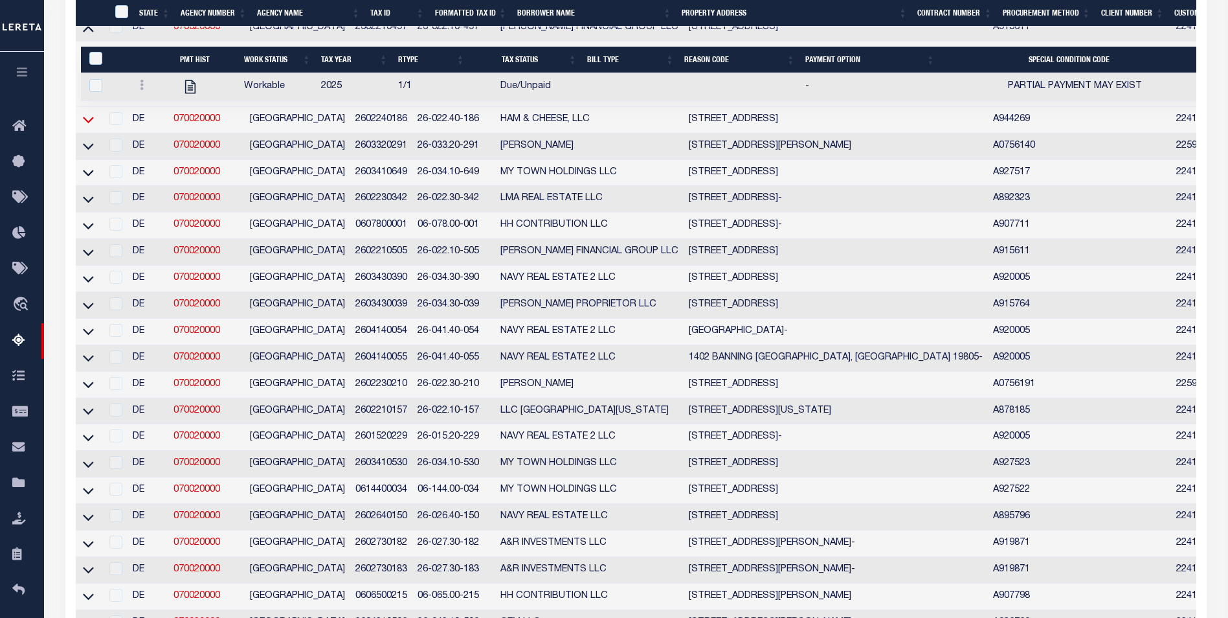
click at [92, 126] on icon at bounding box center [88, 120] width 11 height 14
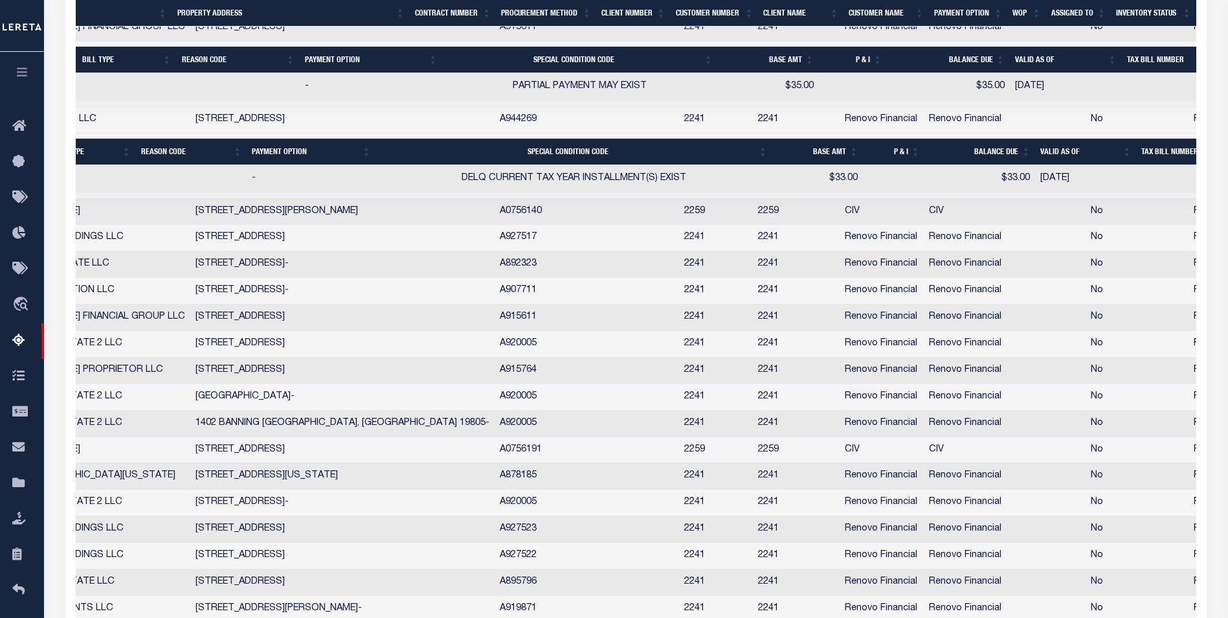
drag, startPoint x: 523, startPoint y: 193, endPoint x: 576, endPoint y: 183, distance: 53.3
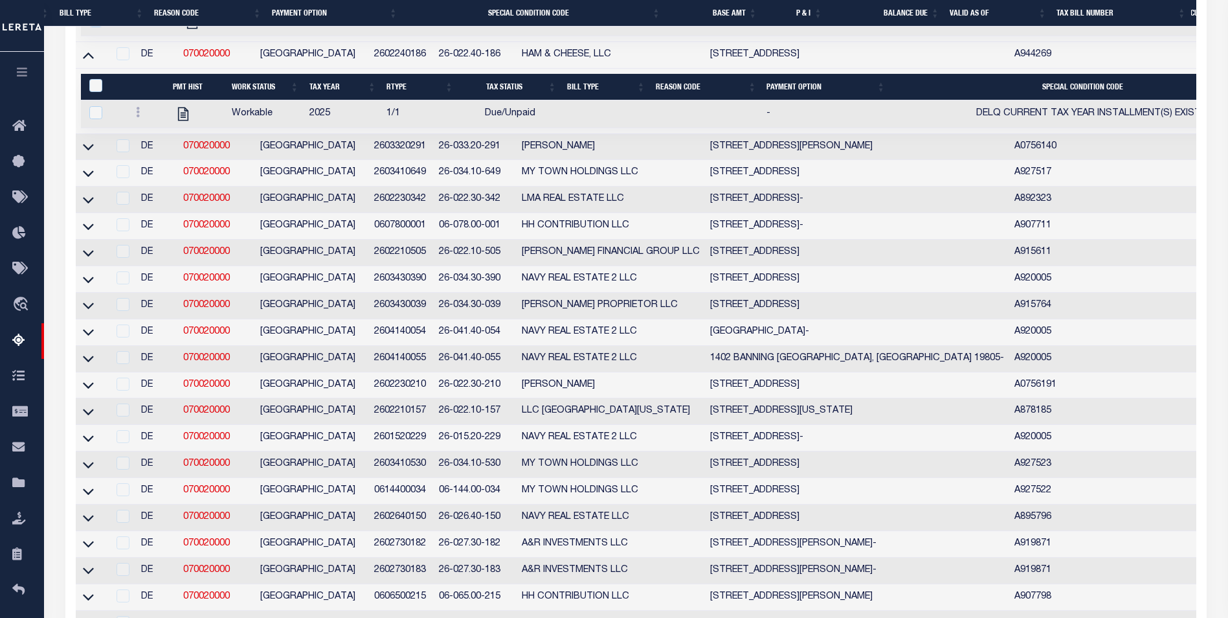
drag, startPoint x: 185, startPoint y: 190, endPoint x: 112, endPoint y: 186, distance: 73.3
click at [87, 153] on icon at bounding box center [88, 147] width 11 height 14
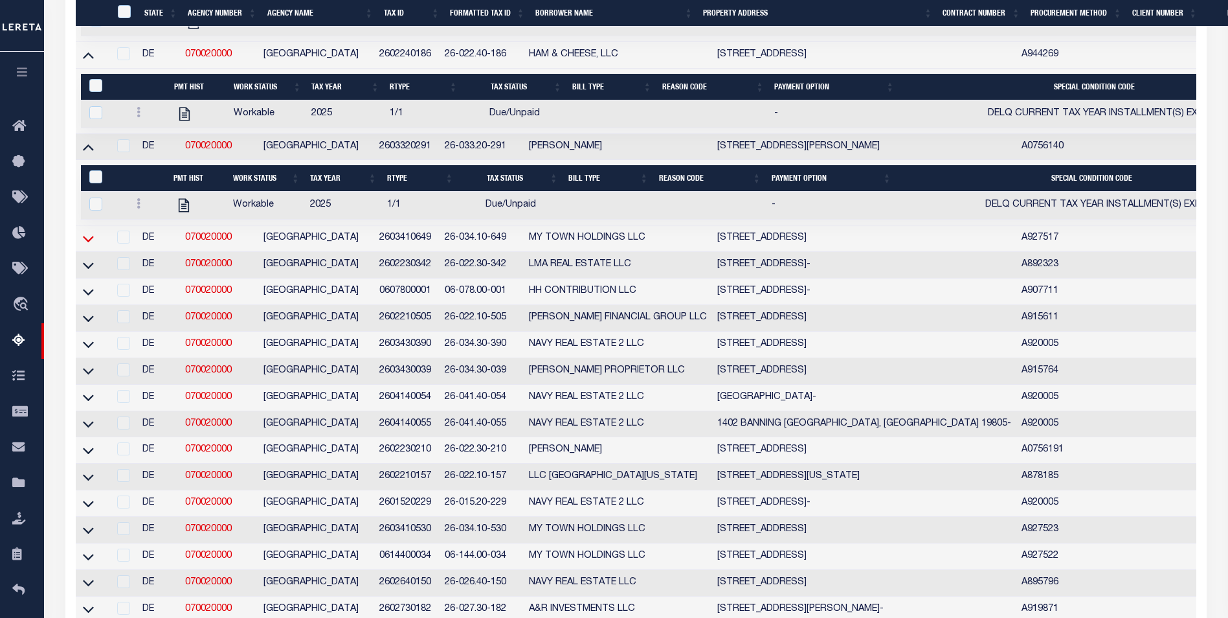
click at [92, 242] on icon at bounding box center [88, 239] width 11 height 6
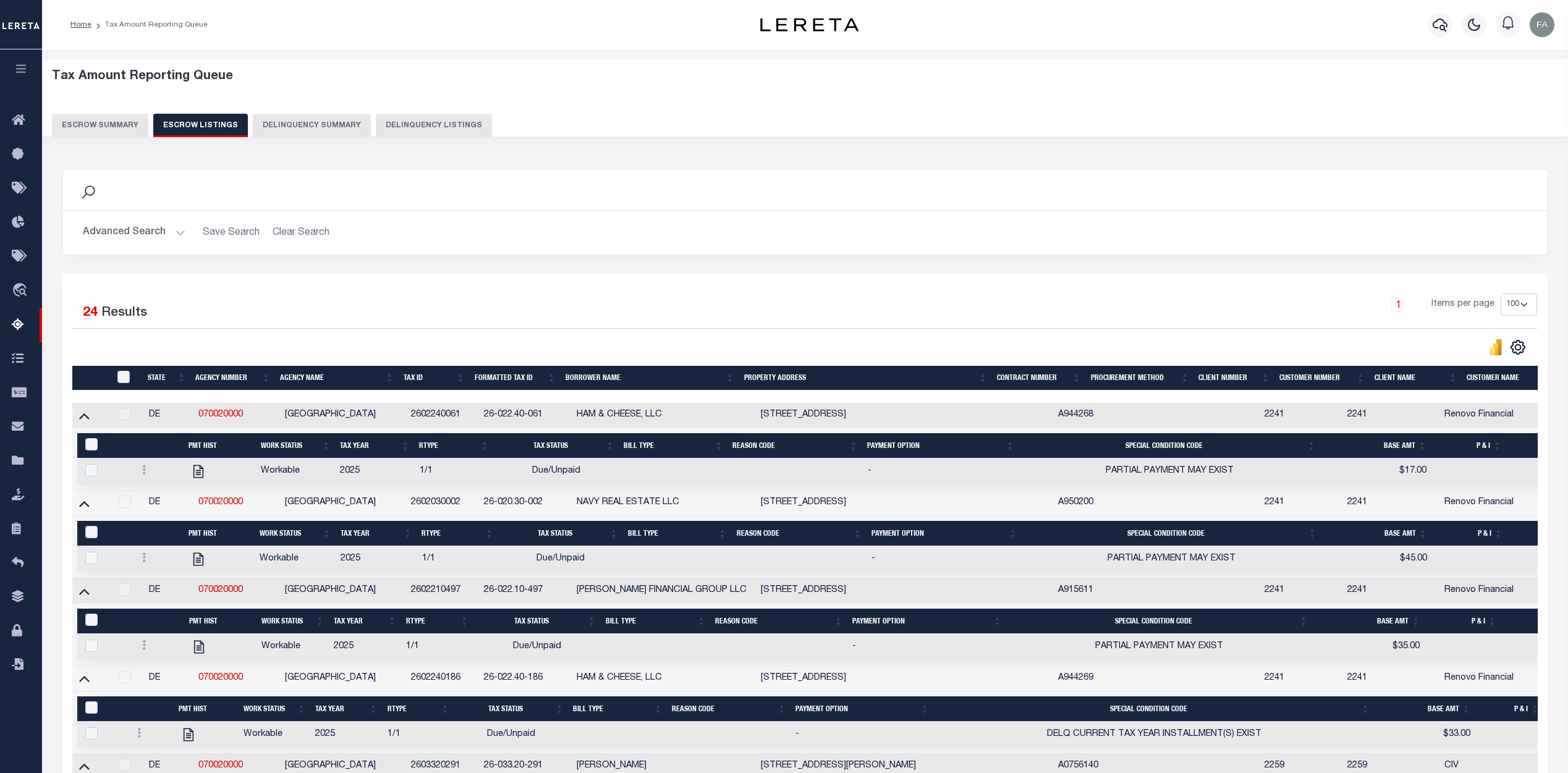
click at [121, 134] on button "Escrow Summary" at bounding box center [99, 125] width 96 height 24
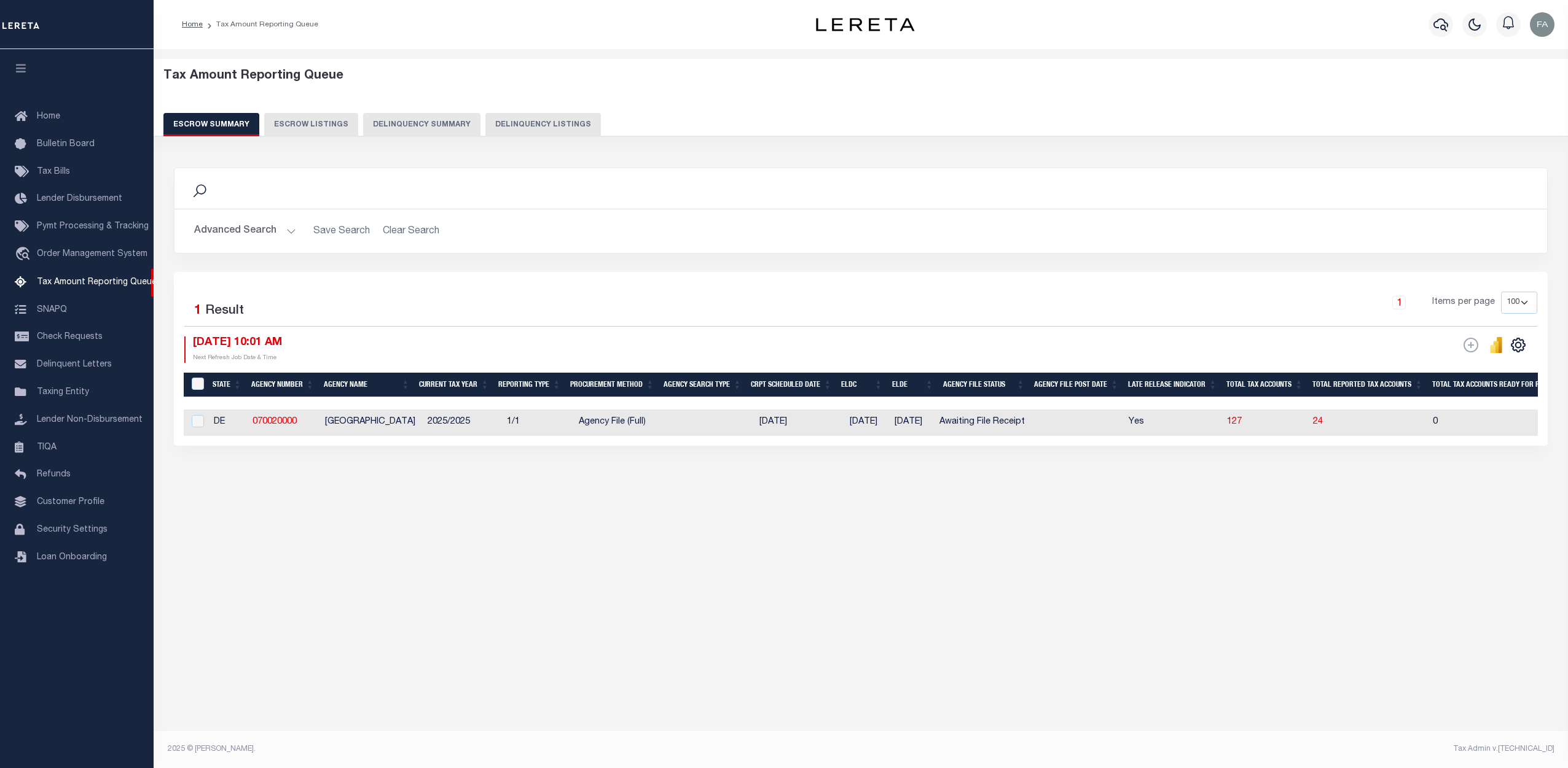
select select "100"
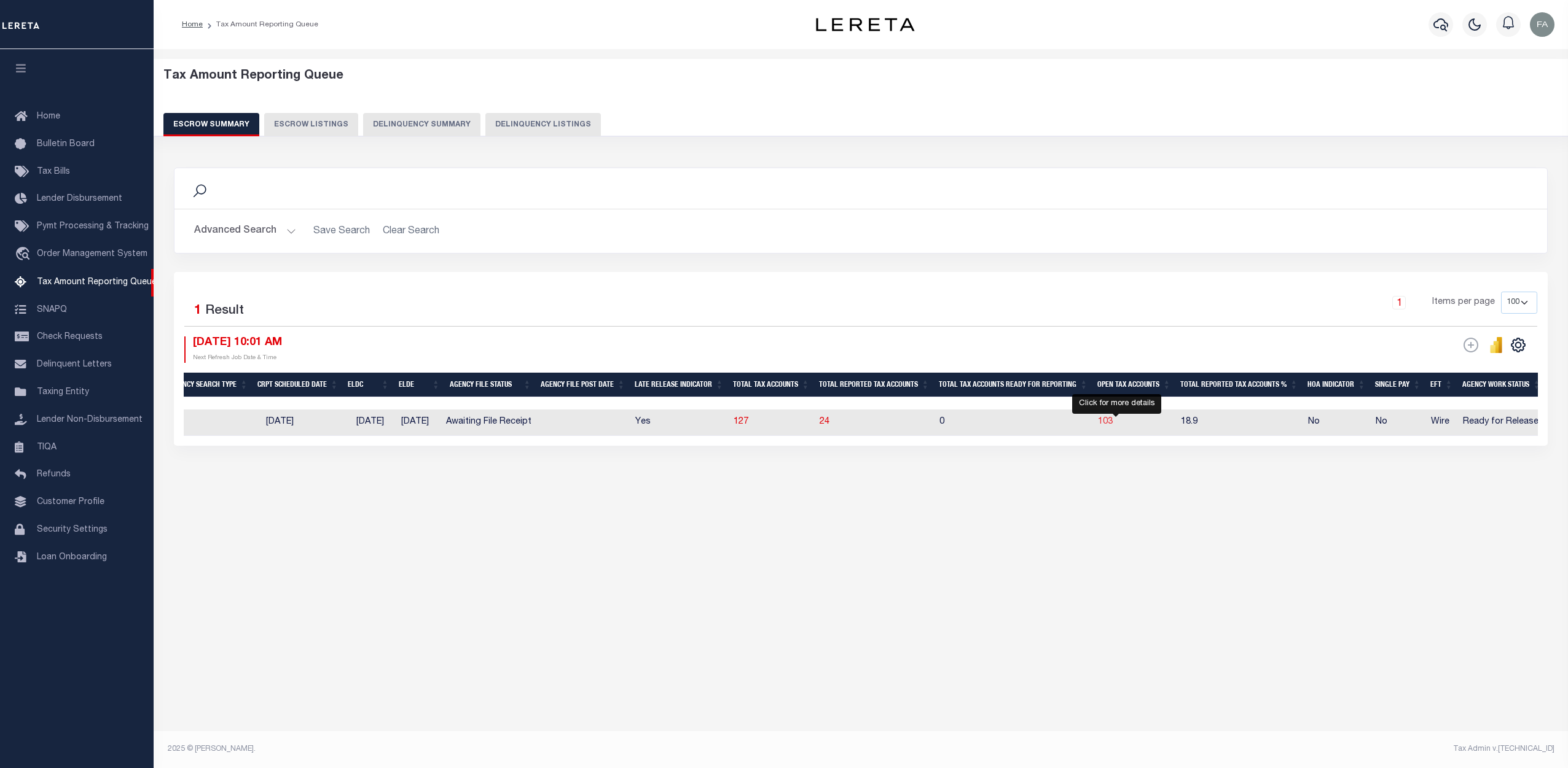
click at [1113, 421] on span "103" at bounding box center [1105, 421] width 15 height 9
select select "100"
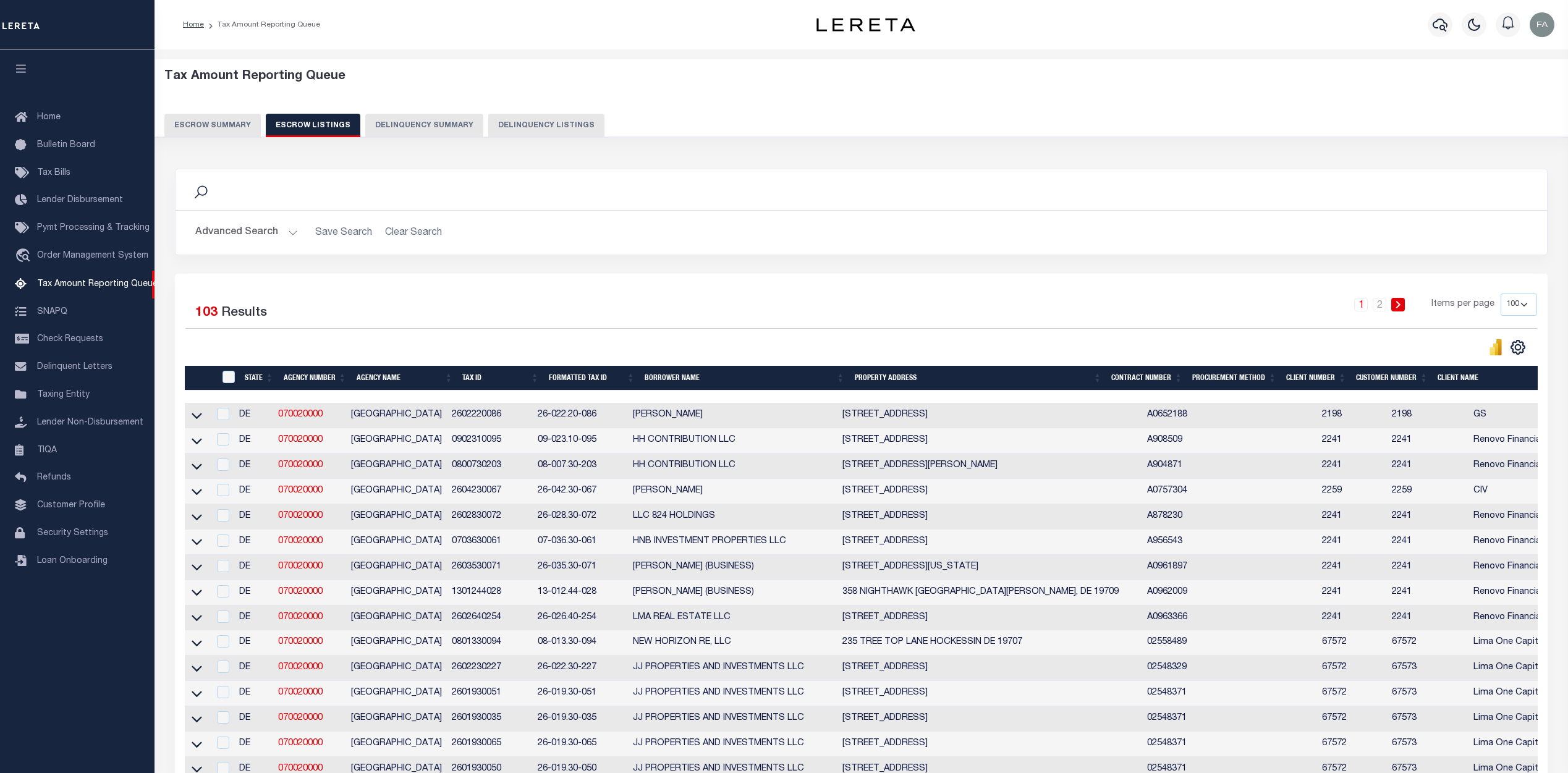
click at [861, 434] on td "[STREET_ADDRESS]" at bounding box center [989, 441] width 304 height 26
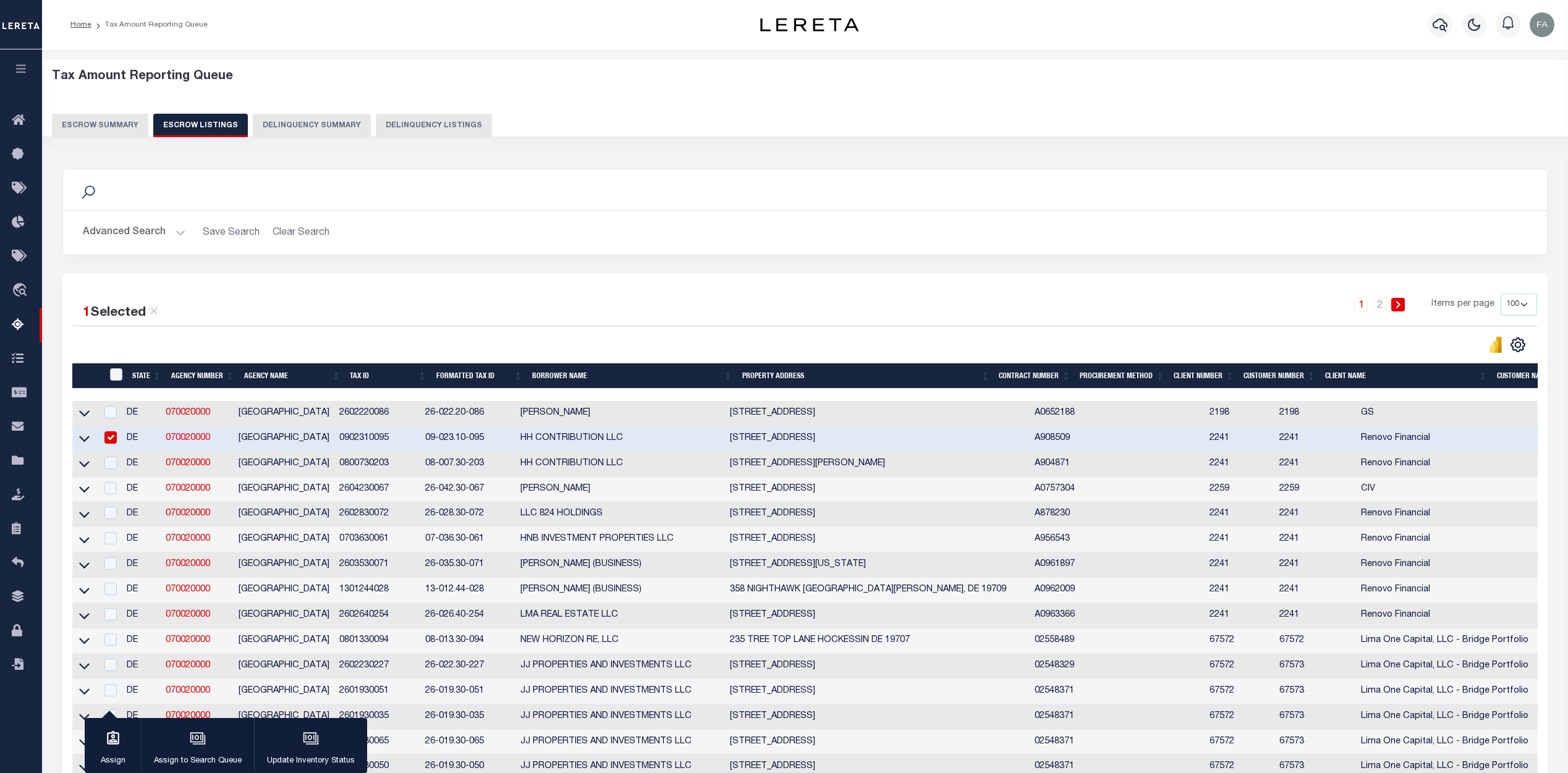
click at [857, 445] on td "[STREET_ADDRESS]" at bounding box center [877, 439] width 304 height 26
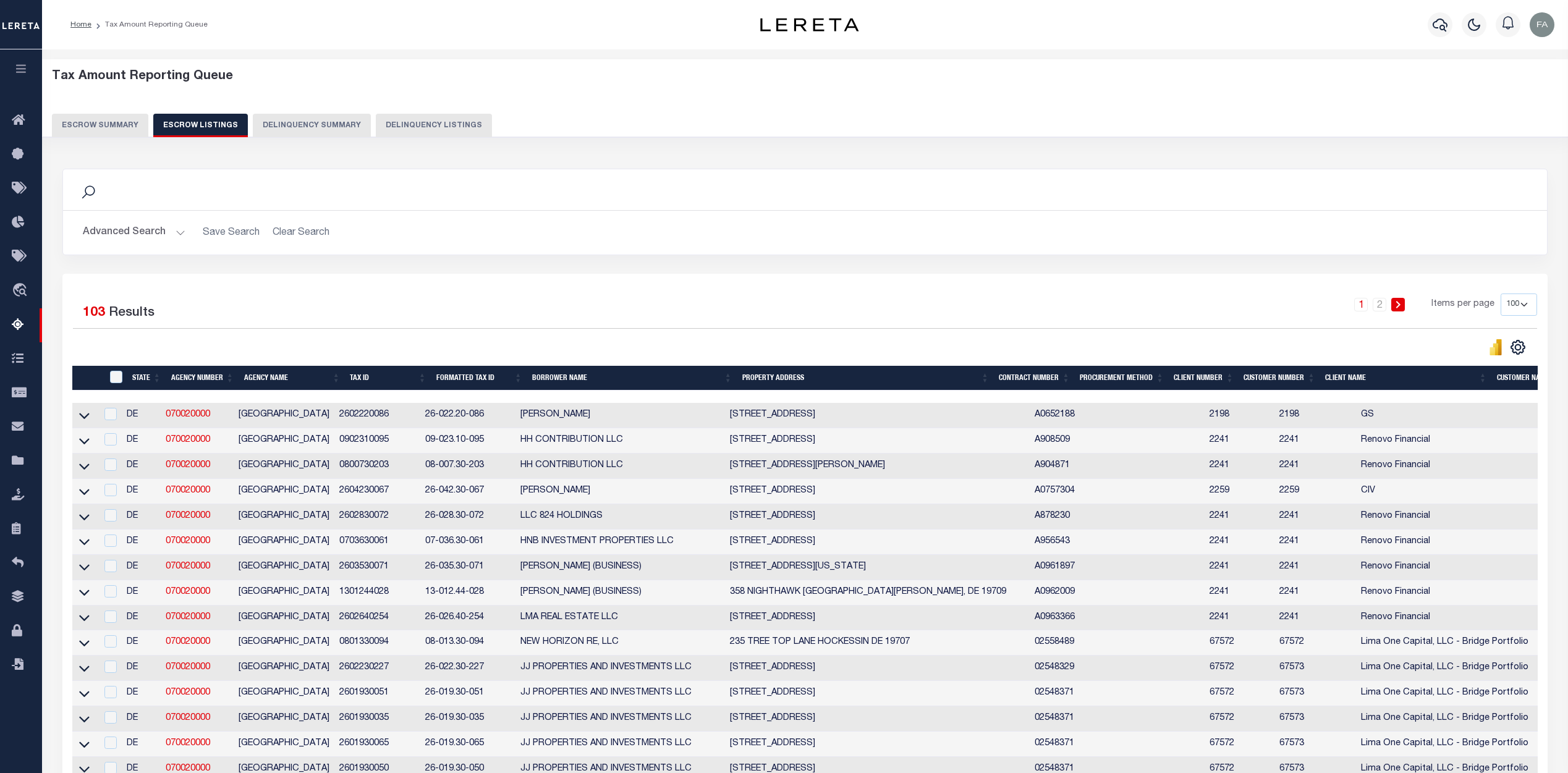
click at [845, 440] on td "[STREET_ADDRESS]" at bounding box center [877, 441] width 304 height 26
checkbox input "true"
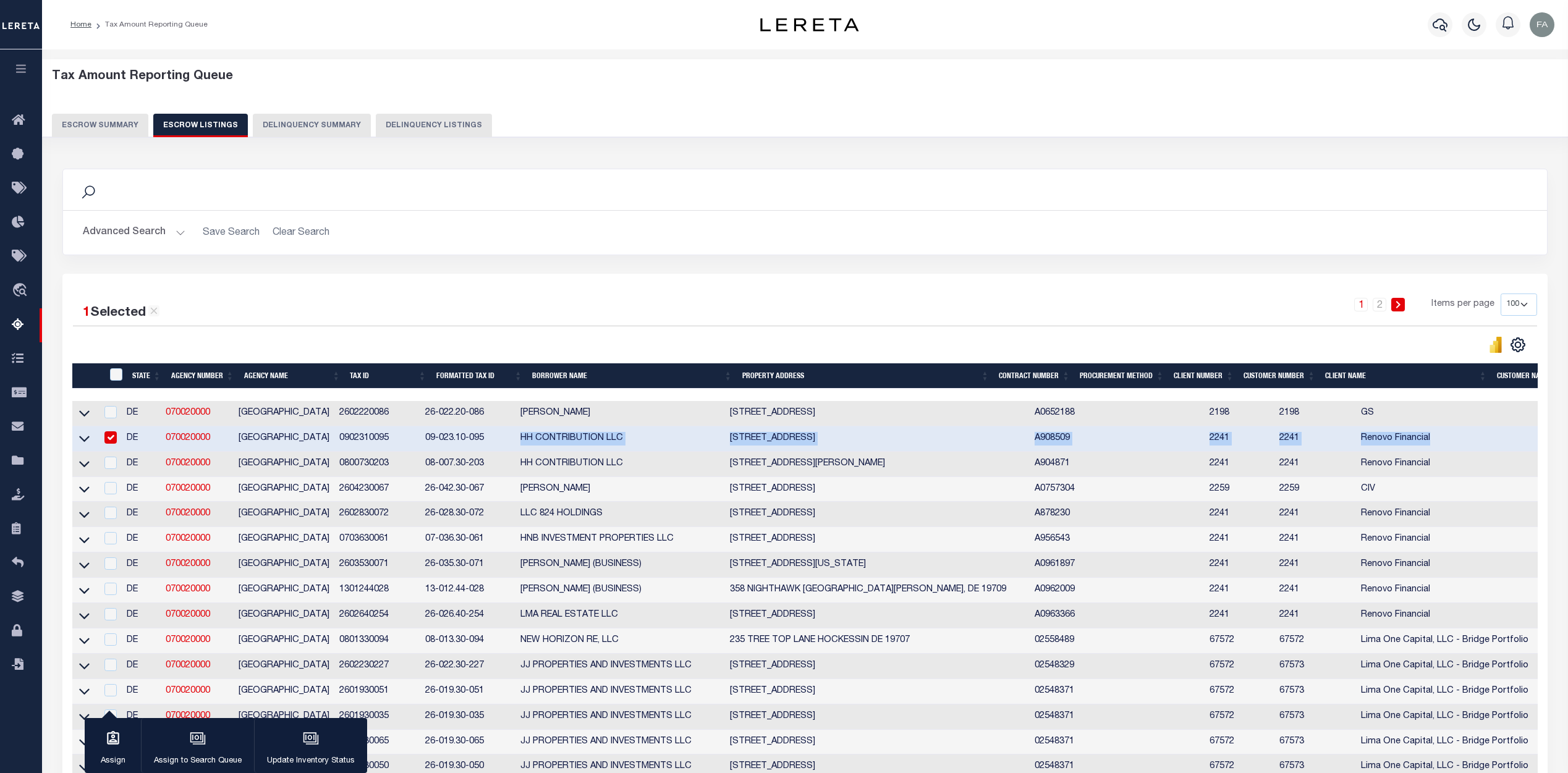
drag, startPoint x: 525, startPoint y: 441, endPoint x: 1424, endPoint y: 432, distance: 899.0
click at [1424, 432] on tr "DE 070020000 NEW CASTLE COUNTY 0902310095 09-023.10-095 HH CONTRIBUTION LLC 57 …" at bounding box center [1022, 439] width 1899 height 26
copy tr "HH CONTRIBUTION LLC 57 QUEENS WAY NEWARK, DE 19713 A908509 2241 2241 Renovo Fin…"
click at [913, 238] on h2 "Advanced Search Save Search Clear Search" at bounding box center [805, 232] width 1464 height 24
click at [86, 441] on icon at bounding box center [84, 439] width 10 height 13
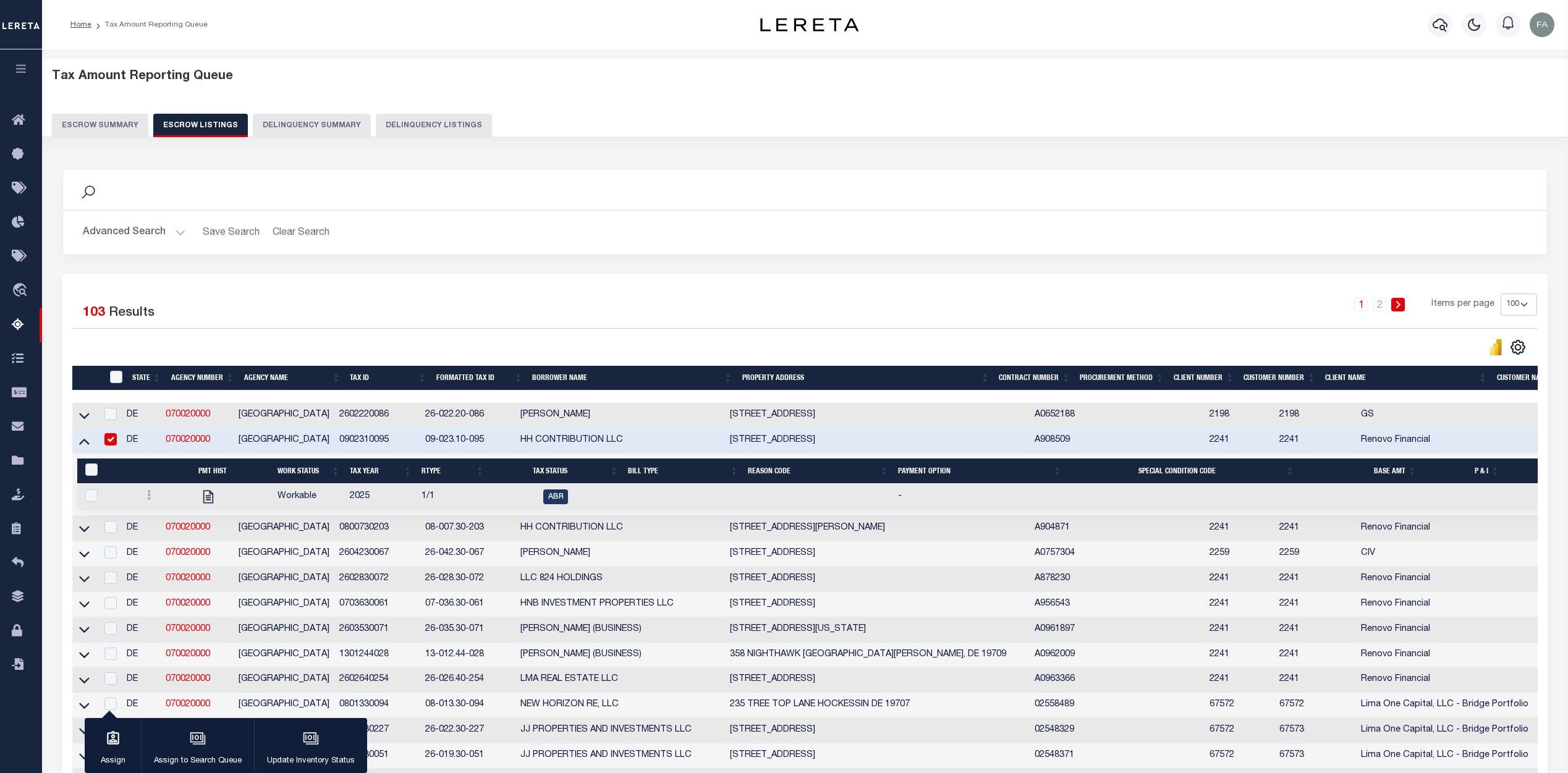
scroll to position [185, 0]
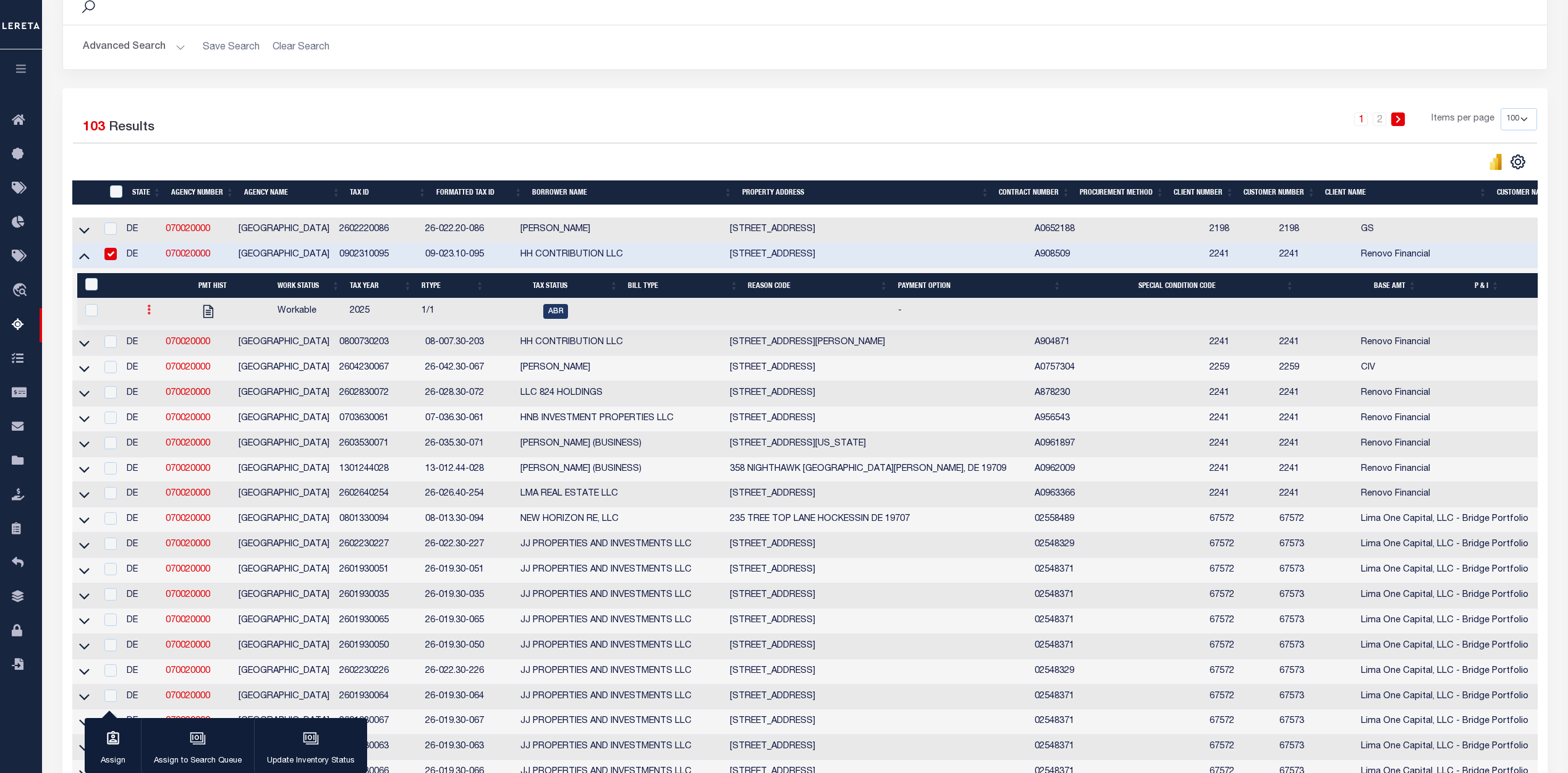
click at [145, 317] on link at bounding box center [149, 311] width 13 height 10
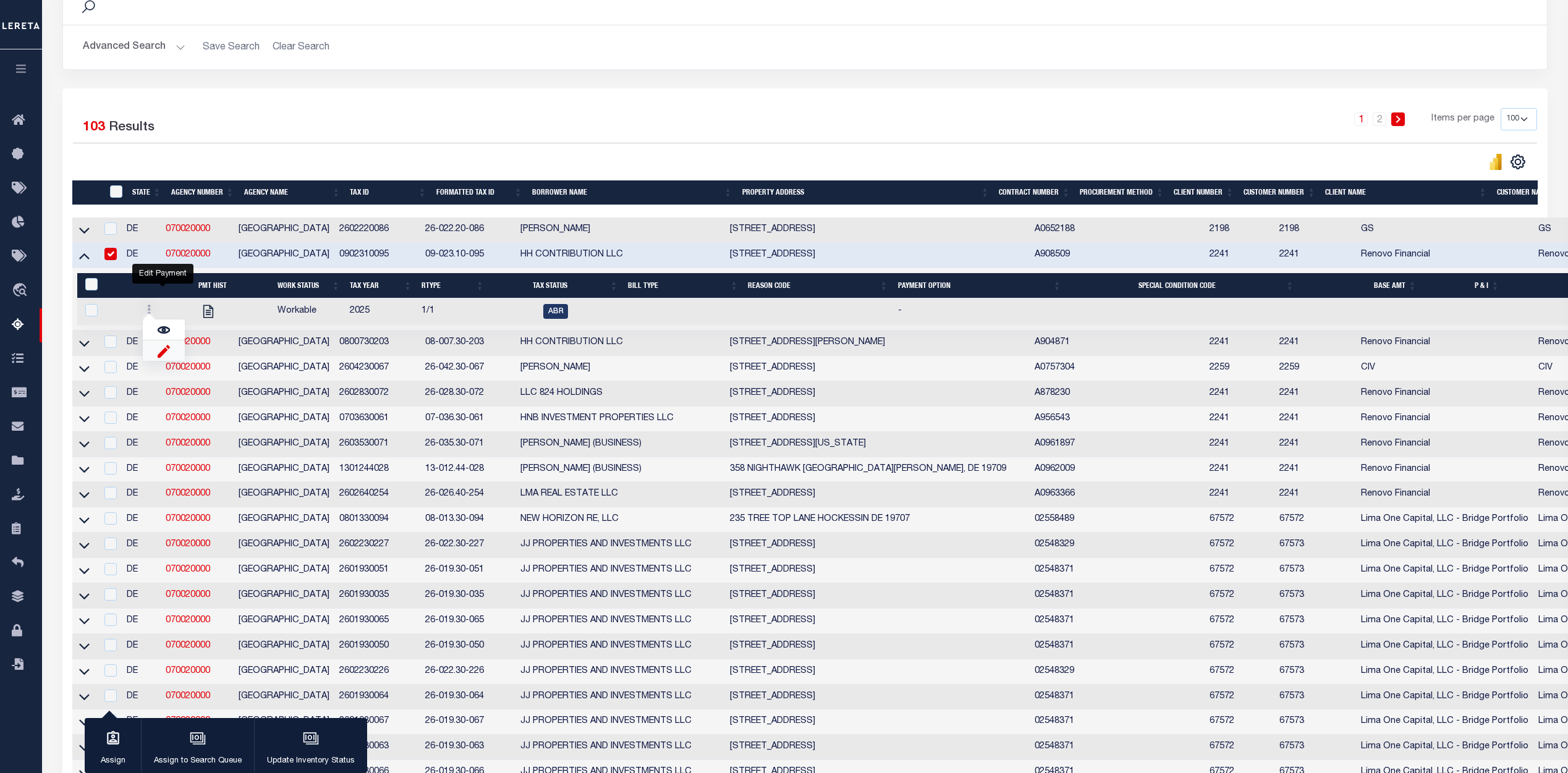
click at [160, 354] on img "" at bounding box center [163, 351] width 12 height 13
checkbox input "true"
select select
type input "[DATE]"
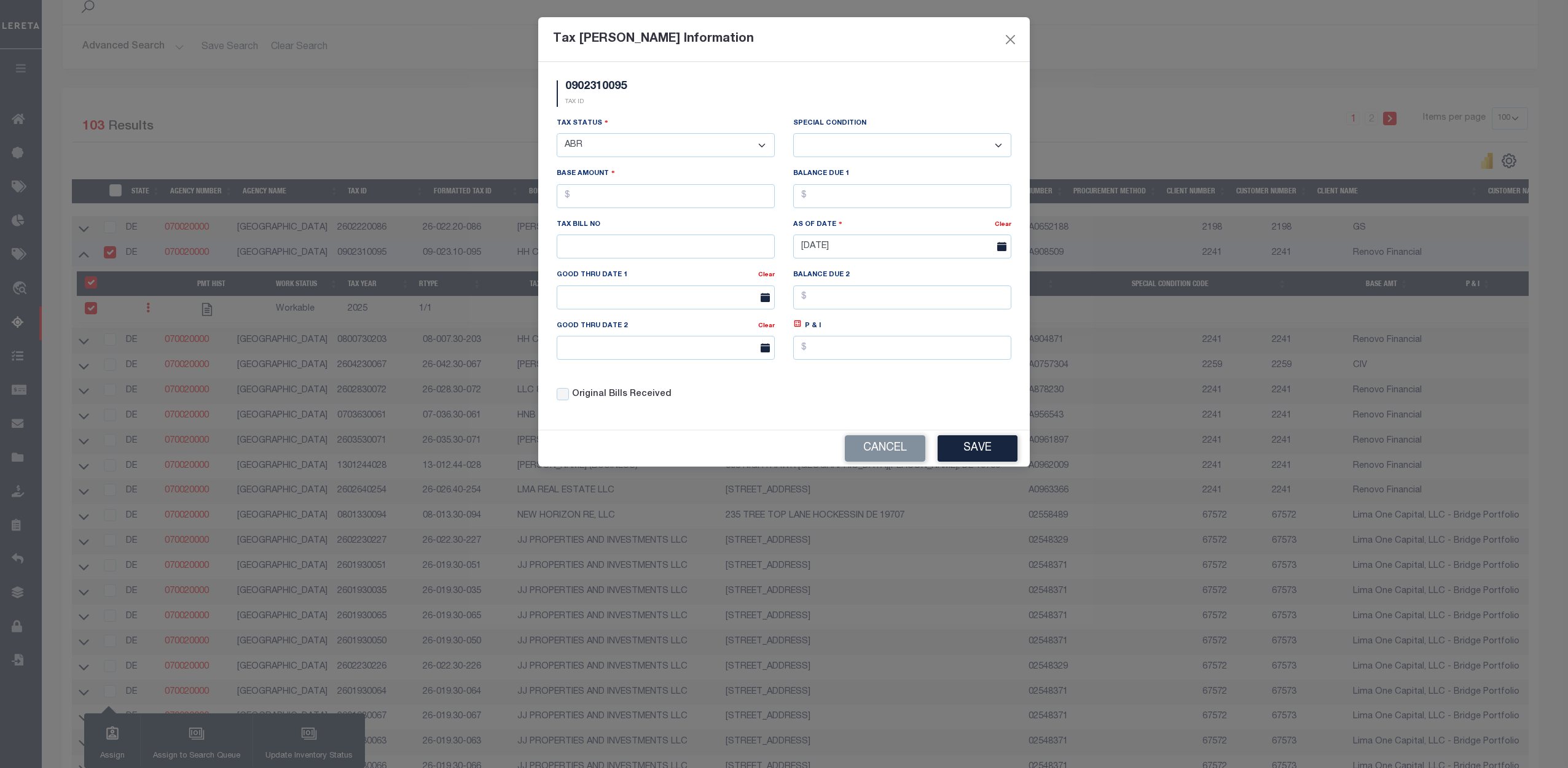
click at [632, 140] on select "- Select Status - Open Due/Unpaid Paid Incomplete No Tax Due Internal Refund Pr…" at bounding box center [666, 145] width 218 height 24
click at [714, 101] on div "0902310095 TAX ID" at bounding box center [784, 99] width 473 height 36
click at [728, 150] on select "- Select Status - Open Due/Unpaid Paid Incomplete No Tax Due Internal Refund Pr…" at bounding box center [666, 145] width 218 height 24
select select "DUE"
click at [557, 134] on select "- Select Status - Open Due/Unpaid Paid Incomplete No Tax Due Internal Refund Pr…" at bounding box center [666, 145] width 218 height 24
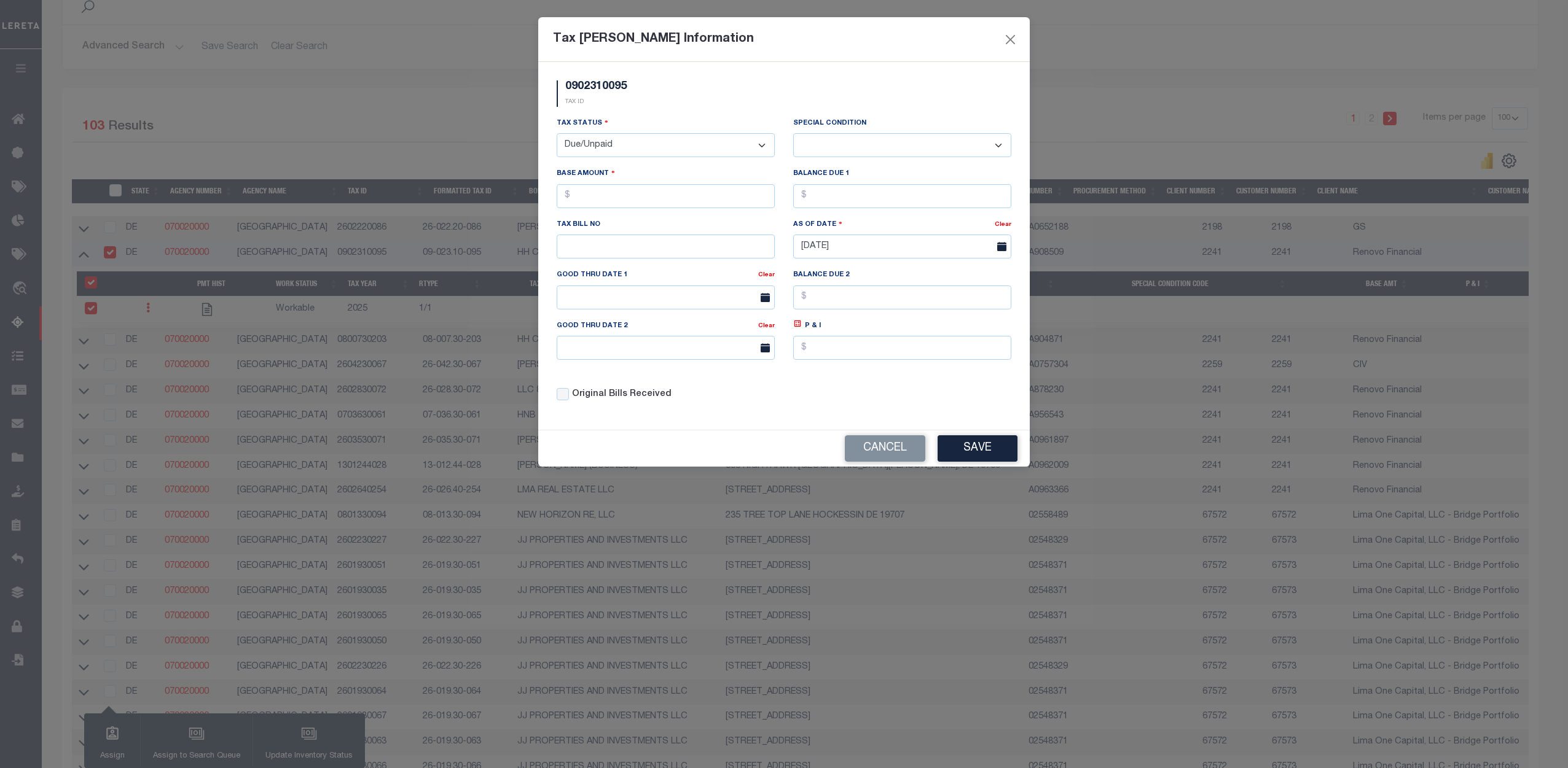
select select "0"
click at [641, 191] on input "text" at bounding box center [666, 195] width 218 height 24
type input "$1.00"
click at [831, 192] on input "text" at bounding box center [902, 195] width 218 height 24
type input "$1.00"
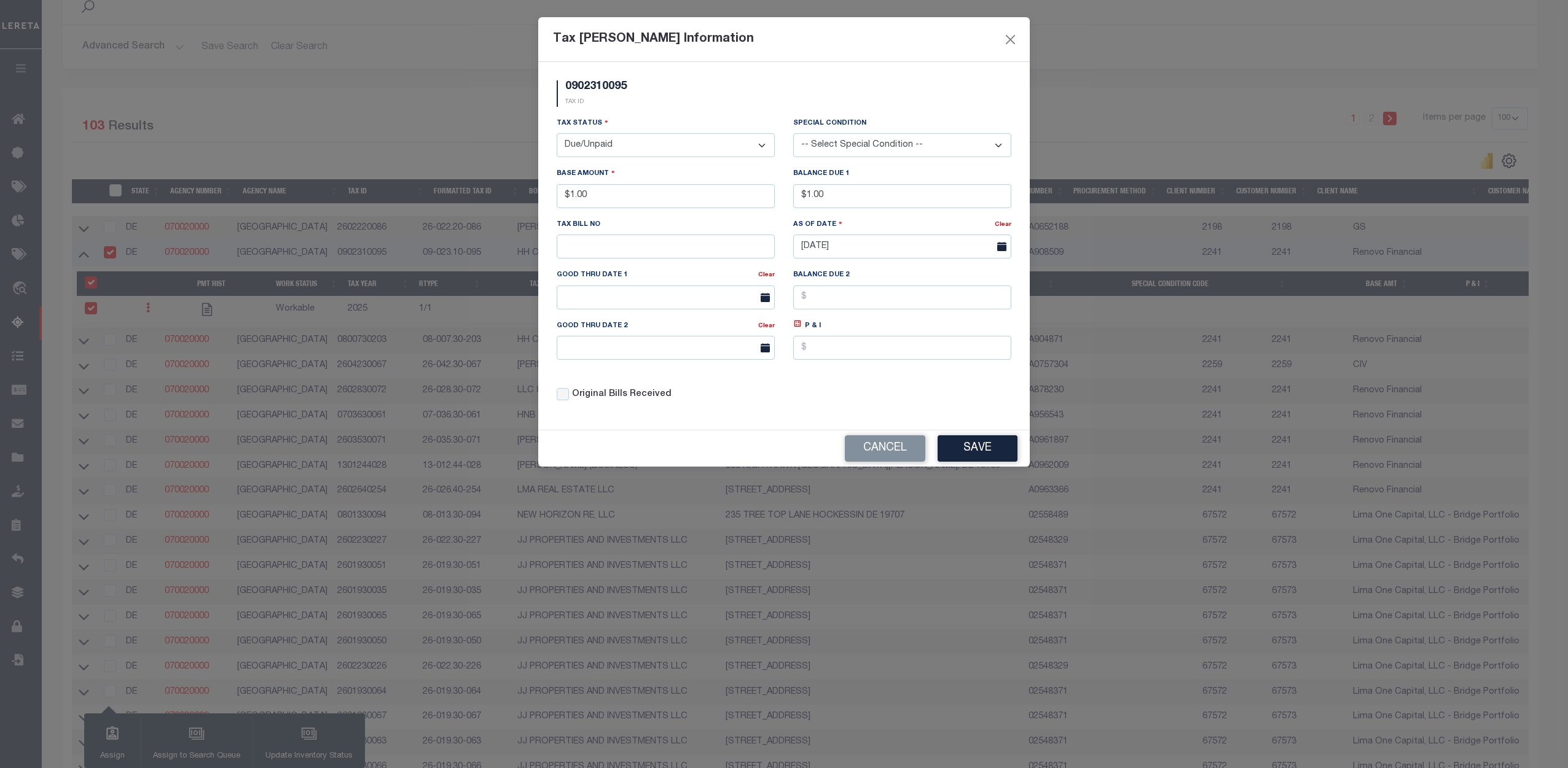
click at [922, 146] on select "-- Select Special Condition -- 3RD PARTY TAX LIEN AGENCY TAX LIEN (A.K.A Inside…" at bounding box center [902, 145] width 218 height 24
select select "18"
click at [793, 134] on select "-- Select Special Condition -- 3RD PARTY TAX LIEN AGENCY TAX LIEN (A.K.A Inside…" at bounding box center [902, 145] width 218 height 24
click at [843, 198] on input "$1.00" at bounding box center [902, 195] width 218 height 24
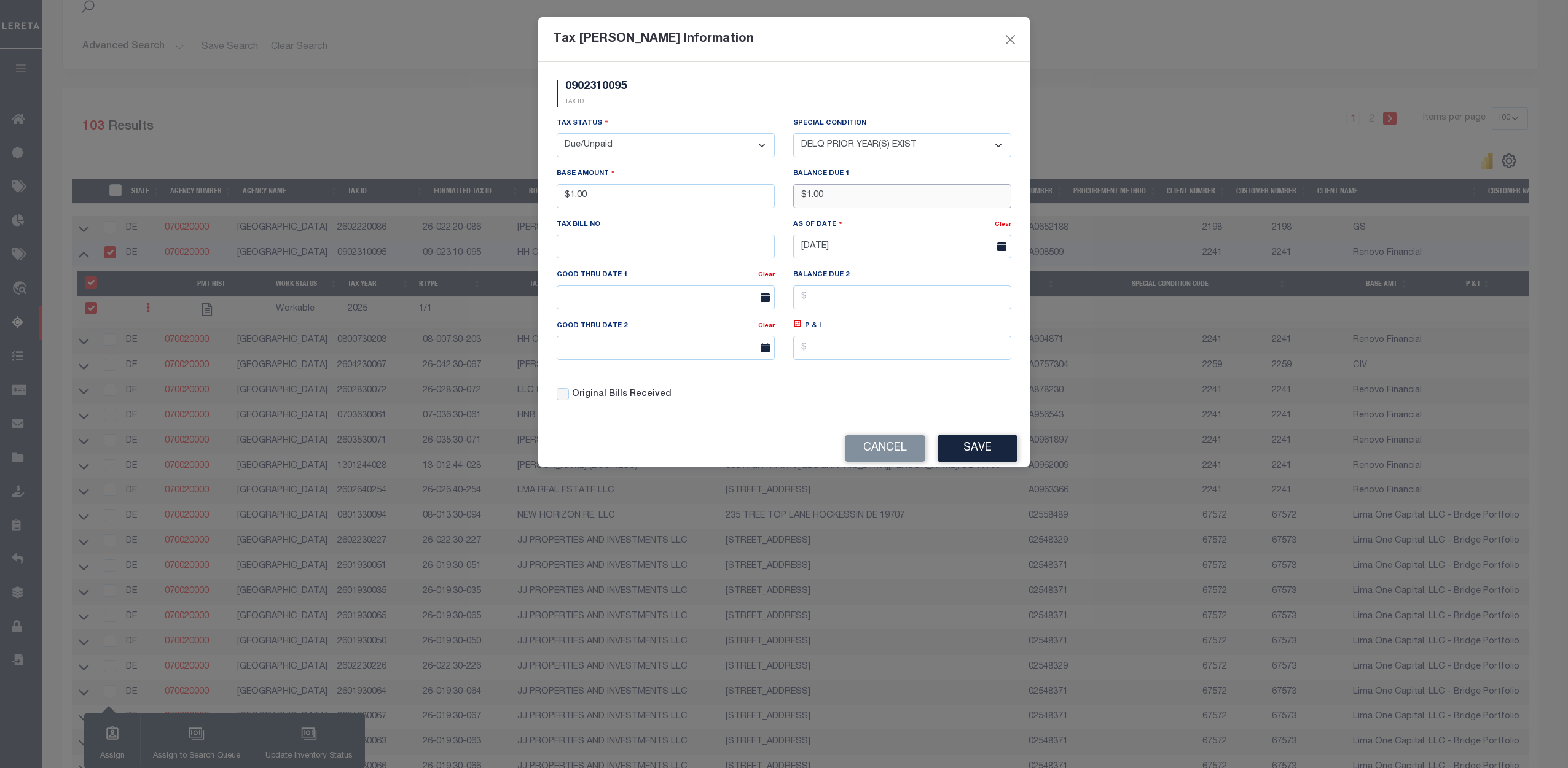
click at [843, 198] on input "$1.00" at bounding box center [902, 195] width 218 height 24
click at [843, 195] on input "$1.00" at bounding box center [902, 195] width 218 height 24
type input "$2.00"
click at [880, 393] on div "Tax Status - Select Status - Open Due/Unpaid Paid Incomplete No Tax Due Interna…" at bounding box center [784, 264] width 473 height 295
click at [614, 195] on input "$1.00" at bounding box center [666, 195] width 218 height 24
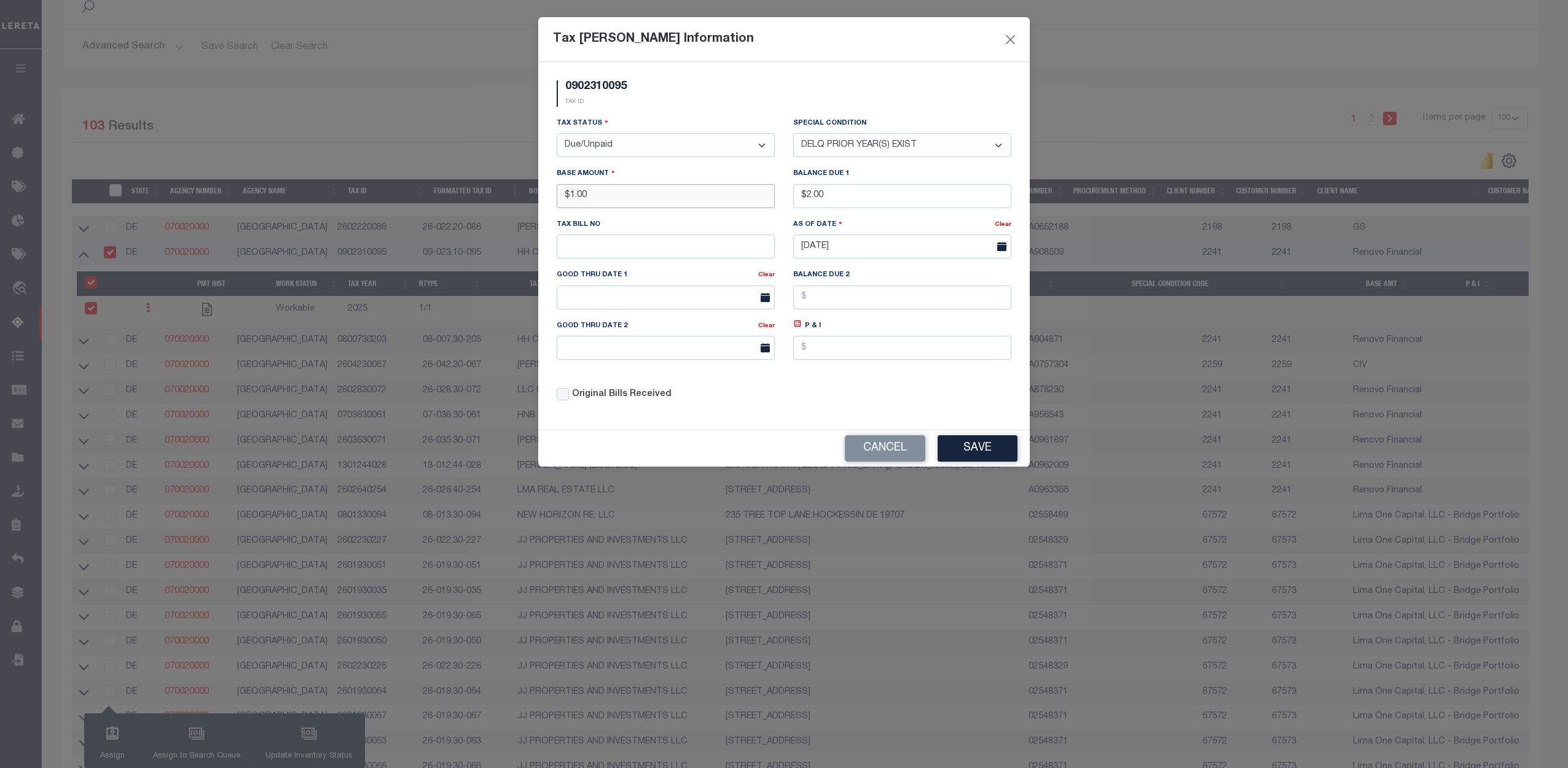
click at [614, 195] on input "$1.00" at bounding box center [666, 195] width 218 height 24
type input "$2.00"
click at [892, 411] on div "Tax Status - Select Status - Open Due/Unpaid Paid Incomplete No Tax Due Interna…" at bounding box center [784, 264] width 473 height 295
click at [968, 449] on button "Save" at bounding box center [977, 448] width 80 height 27
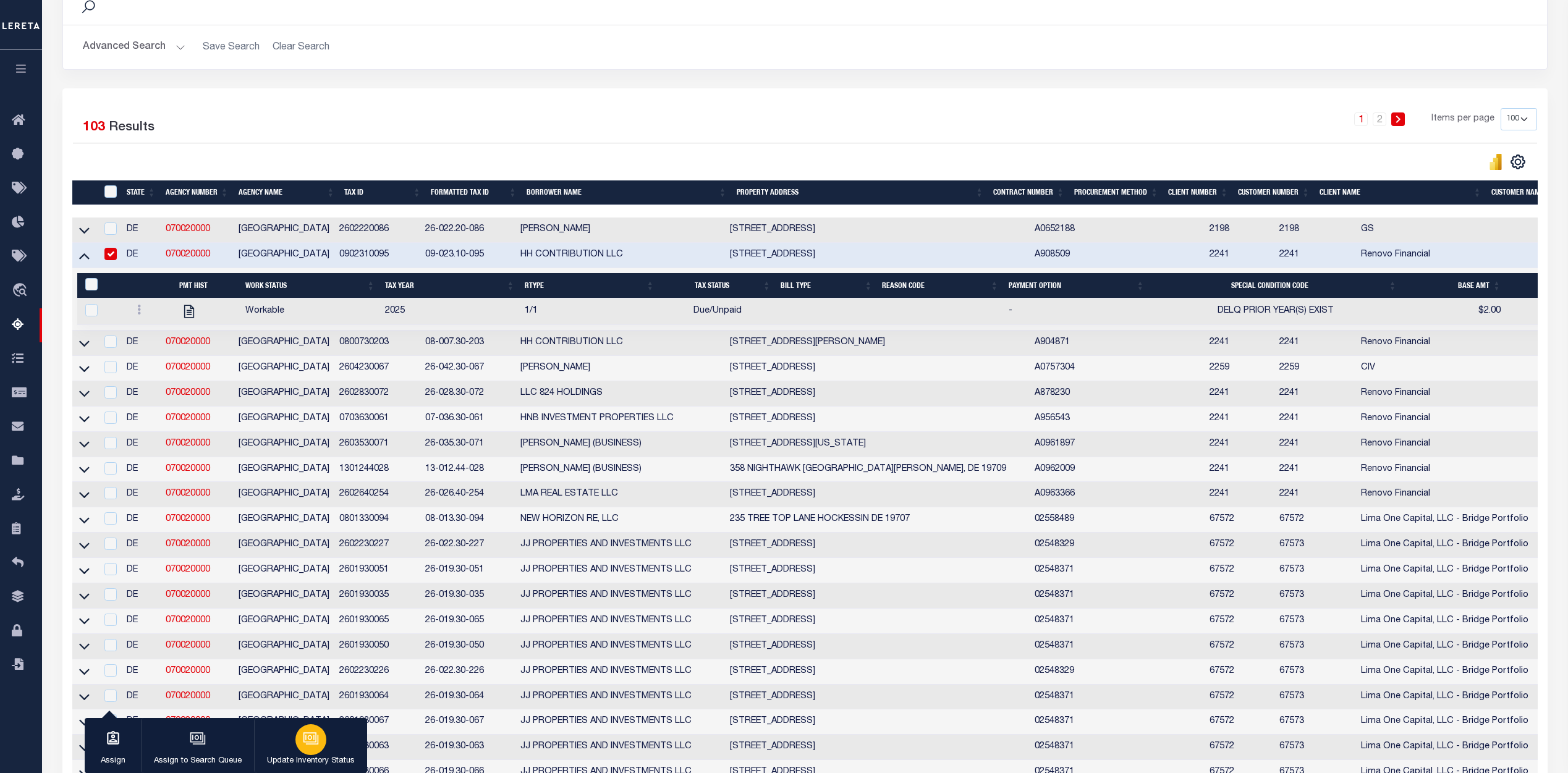
click at [315, 750] on div "button" at bounding box center [311, 740] width 31 height 31
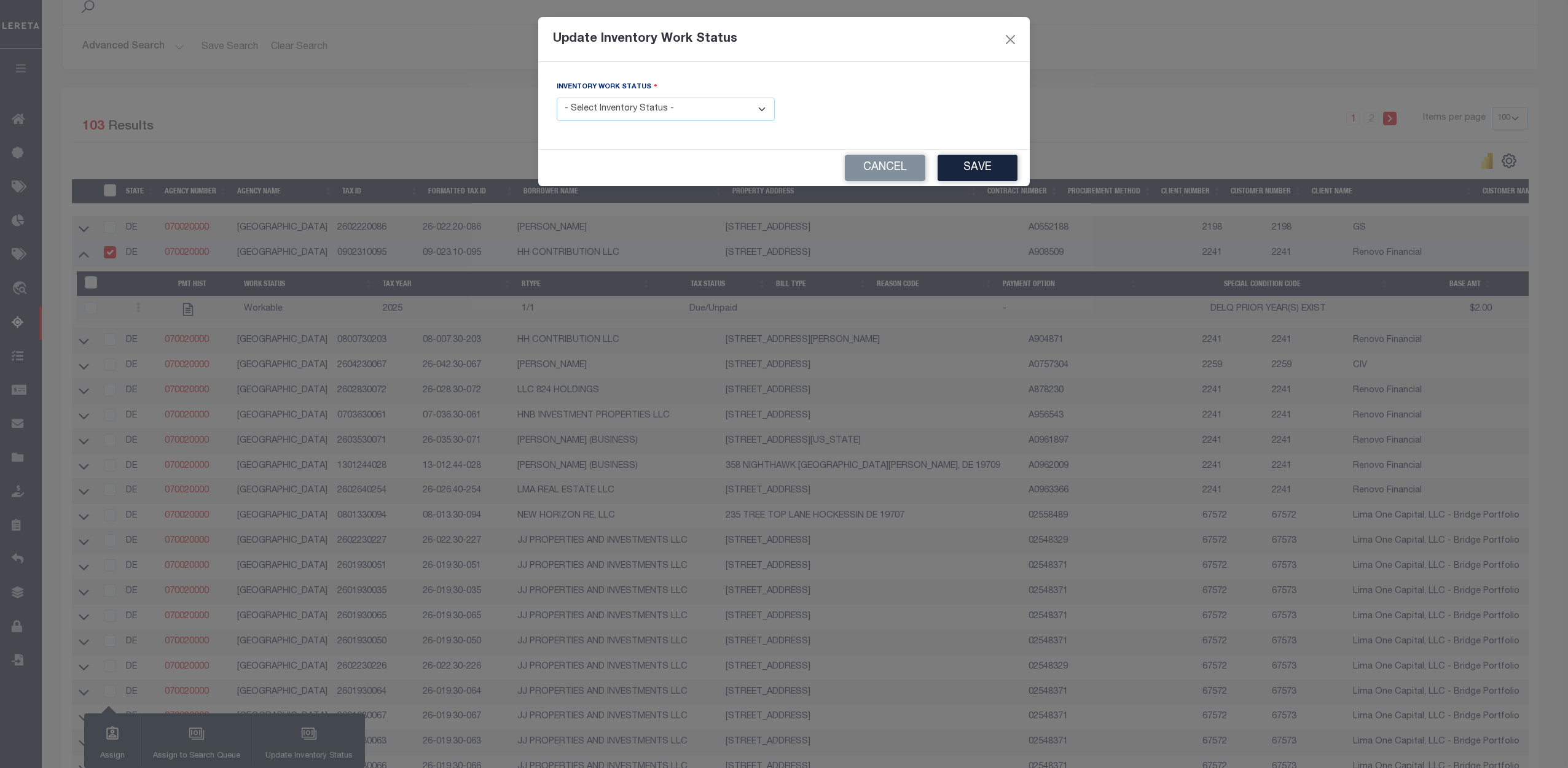
click at [698, 126] on div "Inventory Work Status - Select Inventory Status - Manual - Exception Pended - A…" at bounding box center [665, 105] width 236 height 50
click at [717, 103] on select "- Select Inventory Status - Manual - Exception Pended - Awaiting Search Late Ad…" at bounding box center [666, 109] width 218 height 24
select select "4"
click at [557, 98] on select "- Select Inventory Status - Manual - Exception Pended - Awaiting Search Late Ad…" at bounding box center [666, 109] width 218 height 24
click at [995, 163] on button "Save" at bounding box center [977, 168] width 80 height 27
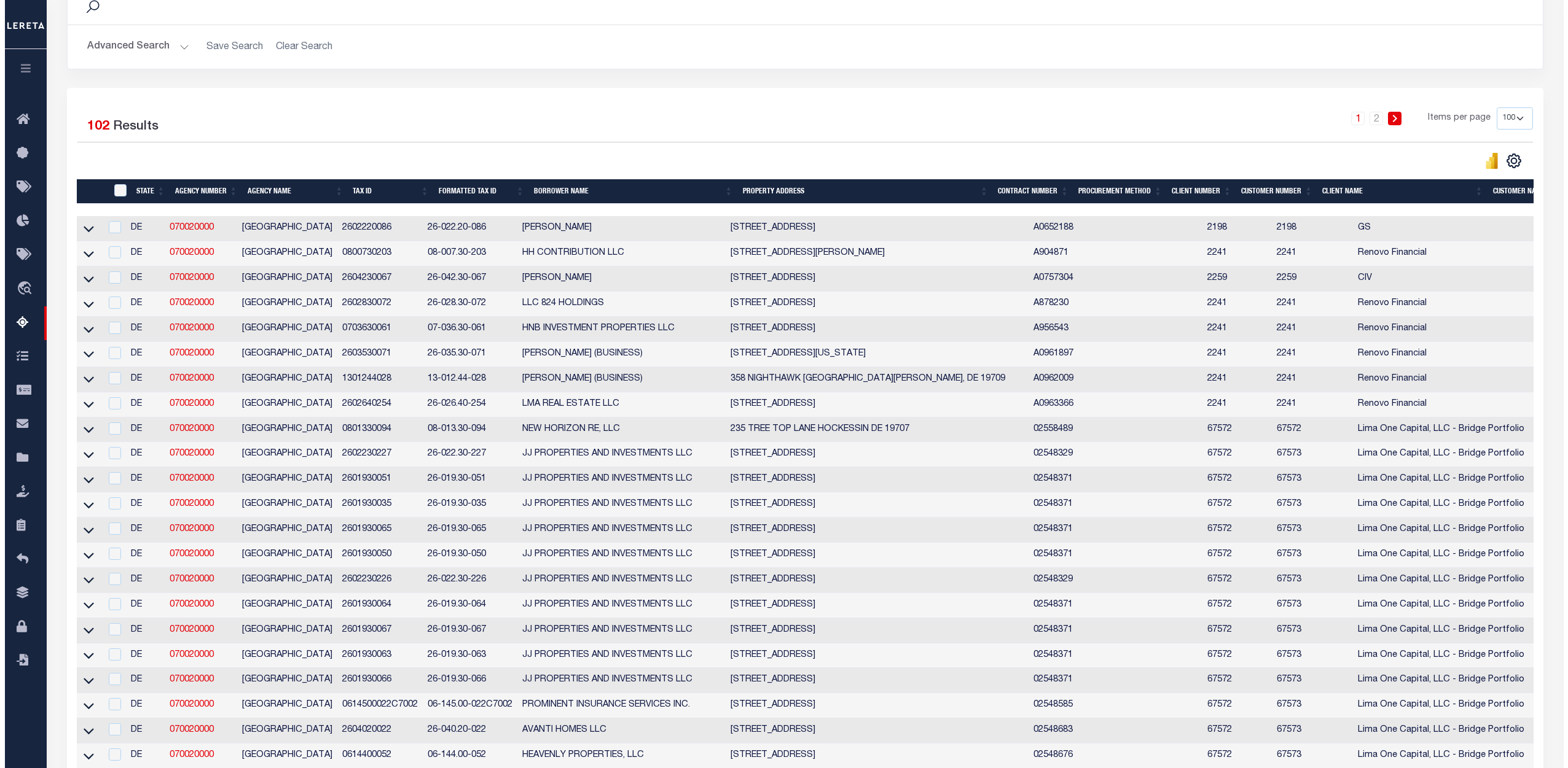
scroll to position [0, 0]
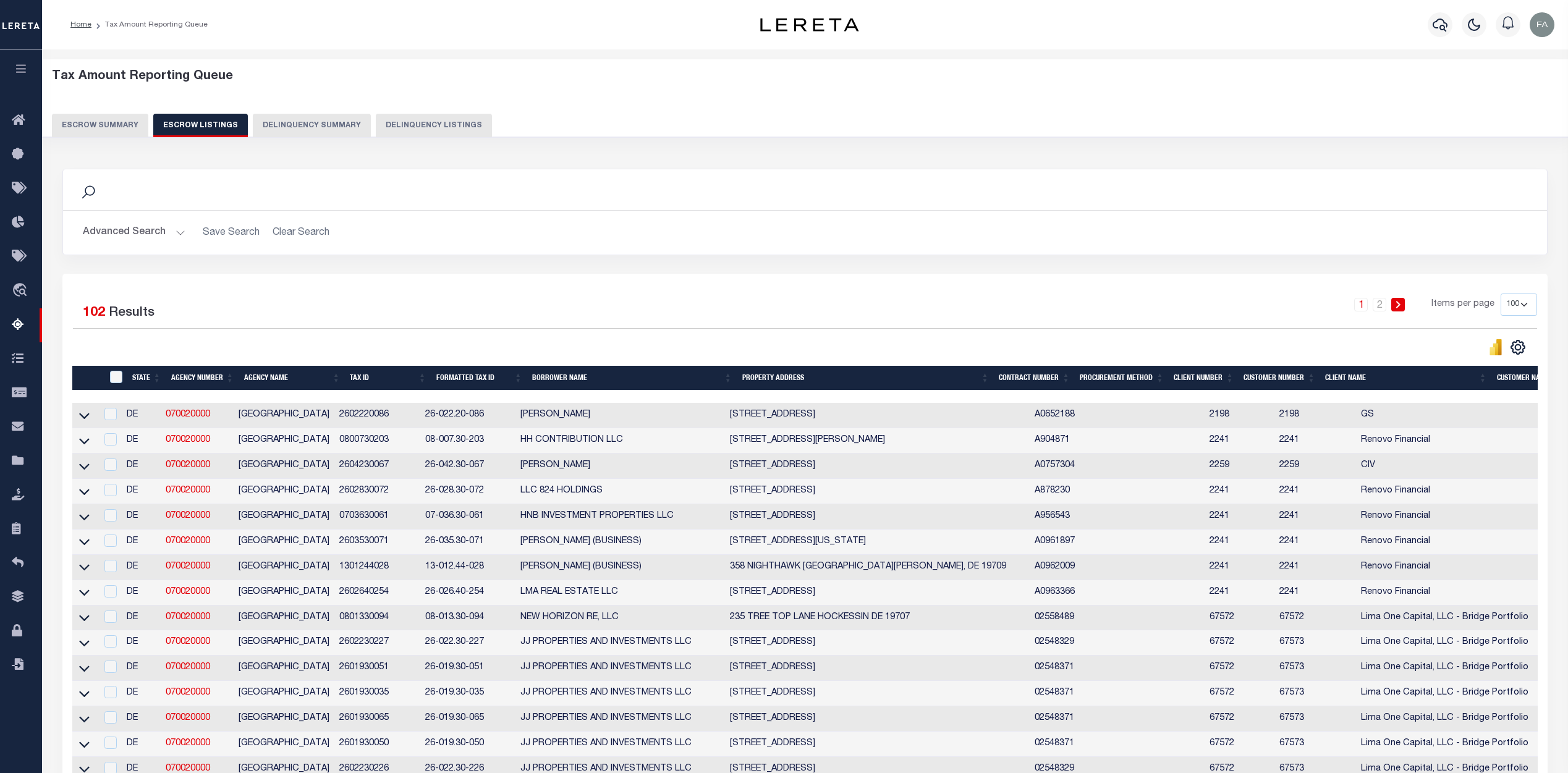
click at [121, 124] on button "Escrow Summary" at bounding box center [99, 125] width 96 height 24
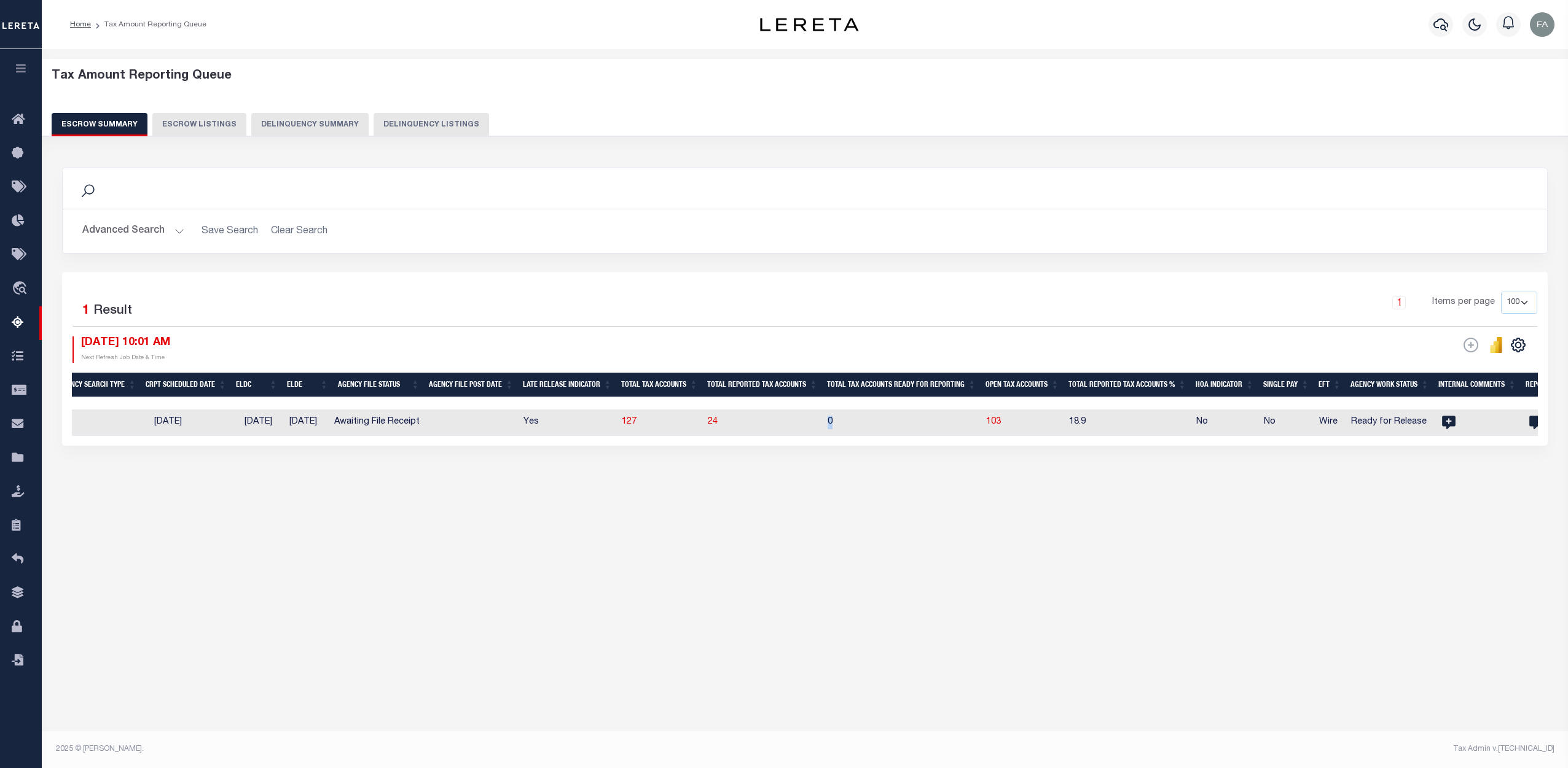
drag, startPoint x: 837, startPoint y: 422, endPoint x: 853, endPoint y: 415, distance: 17.5
click at [856, 416] on td "0" at bounding box center [901, 423] width 158 height 27
checkbox input "true"
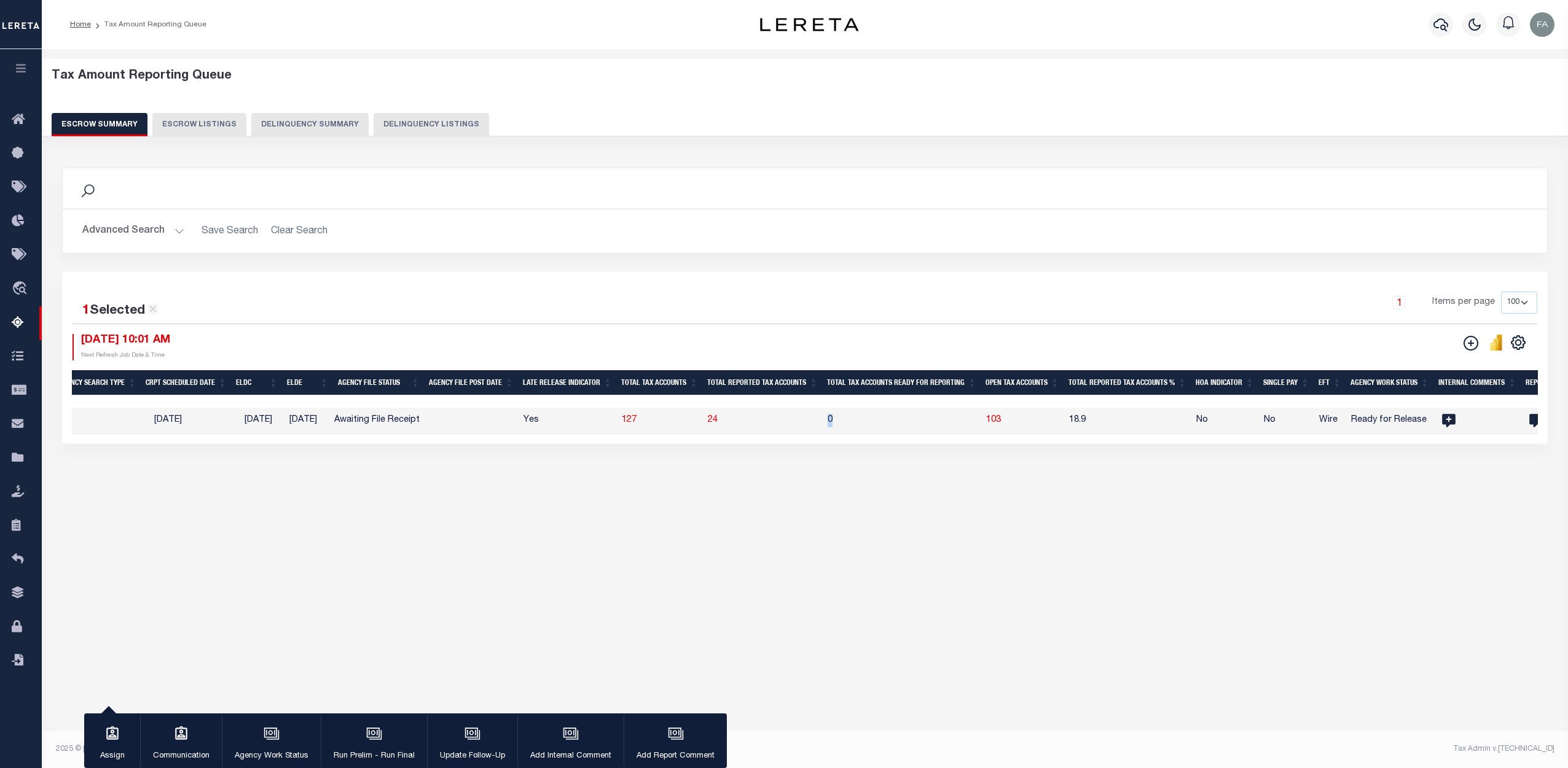
click at [857, 429] on td "0" at bounding box center [901, 421] width 158 height 27
checkbox input "false"
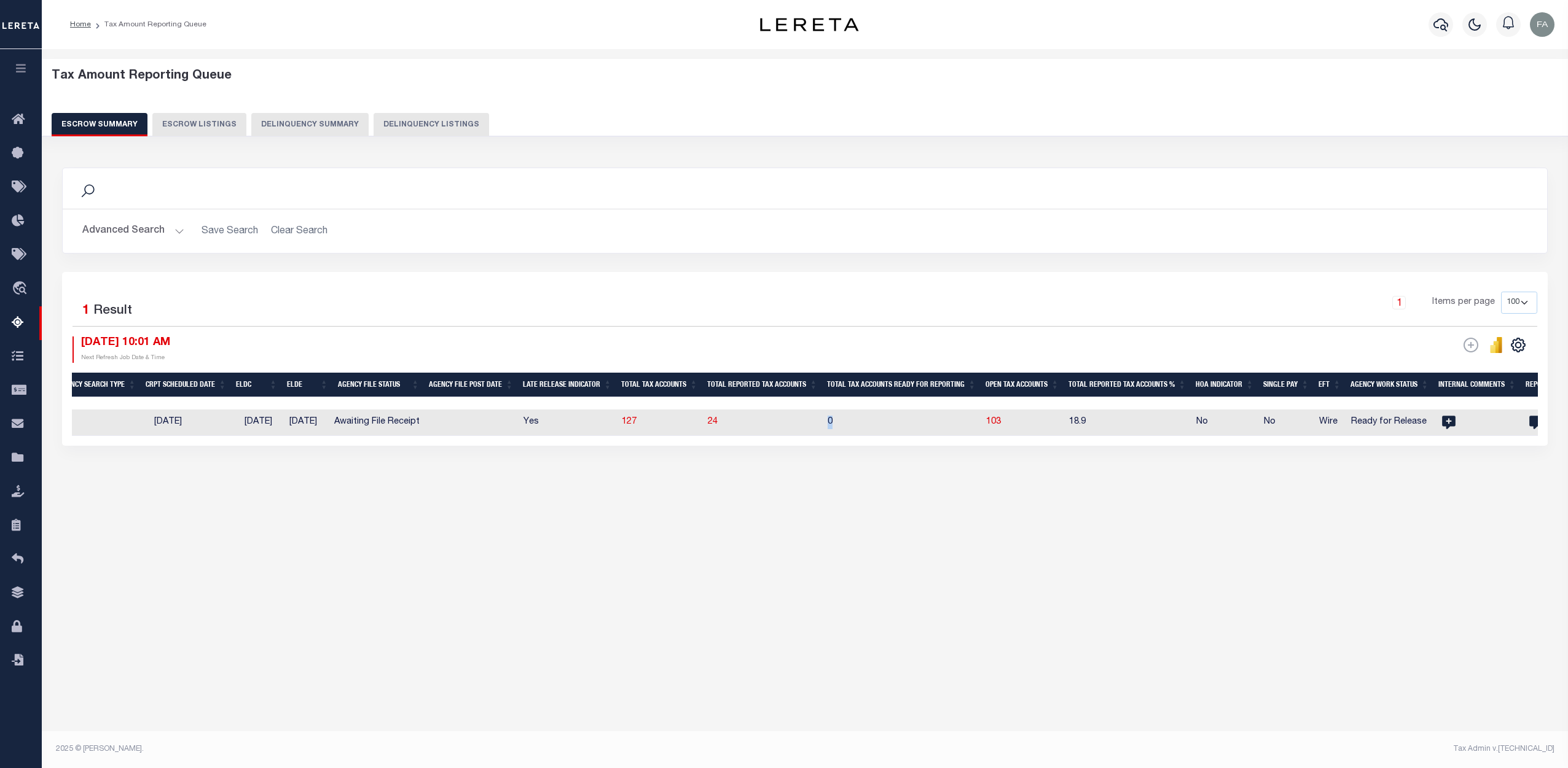
drag, startPoint x: 846, startPoint y: 423, endPoint x: 839, endPoint y: 422, distance: 7.1
click at [839, 422] on td "0" at bounding box center [901, 423] width 158 height 27
checkbox input "true"
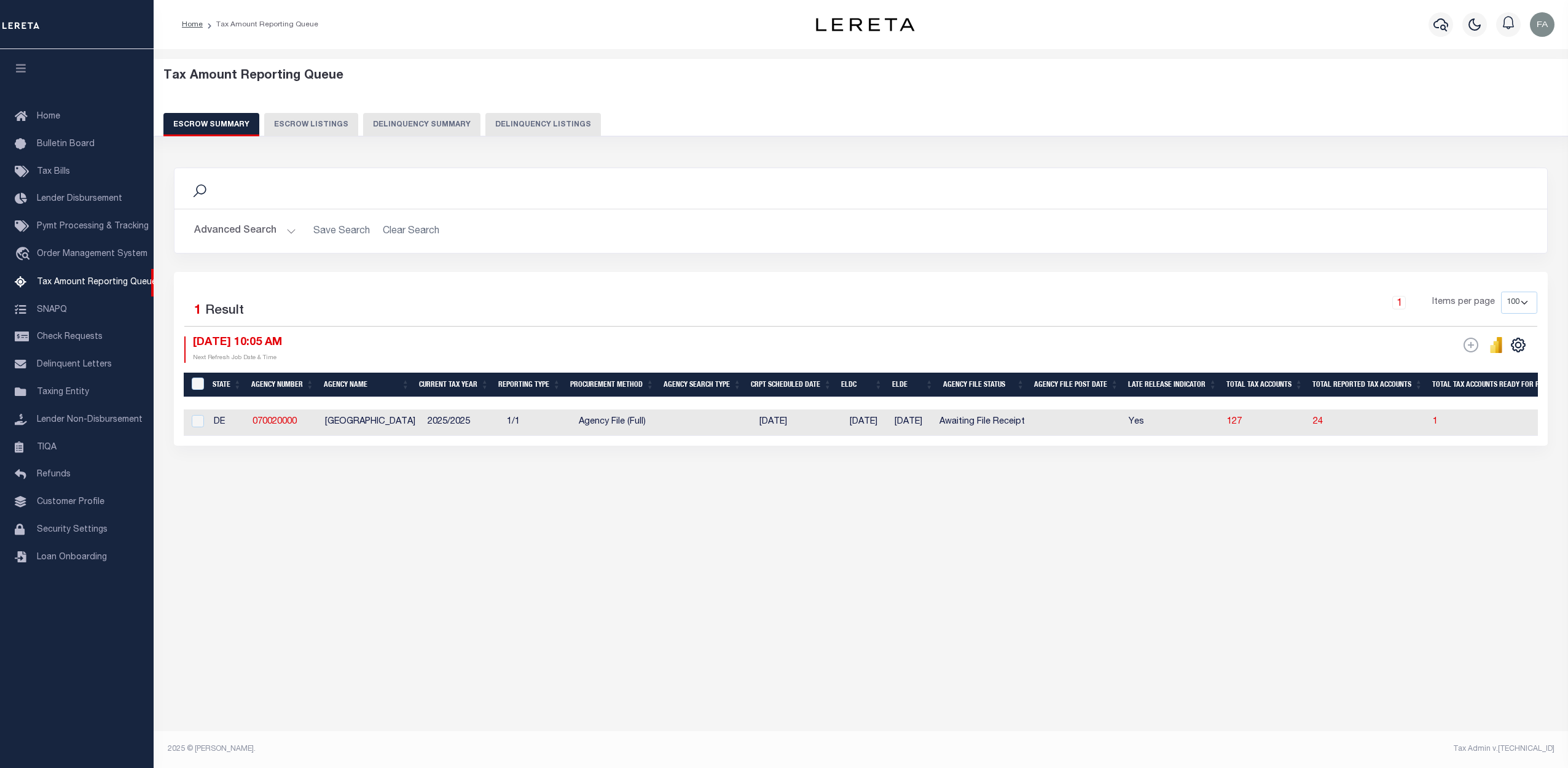
select select "100"
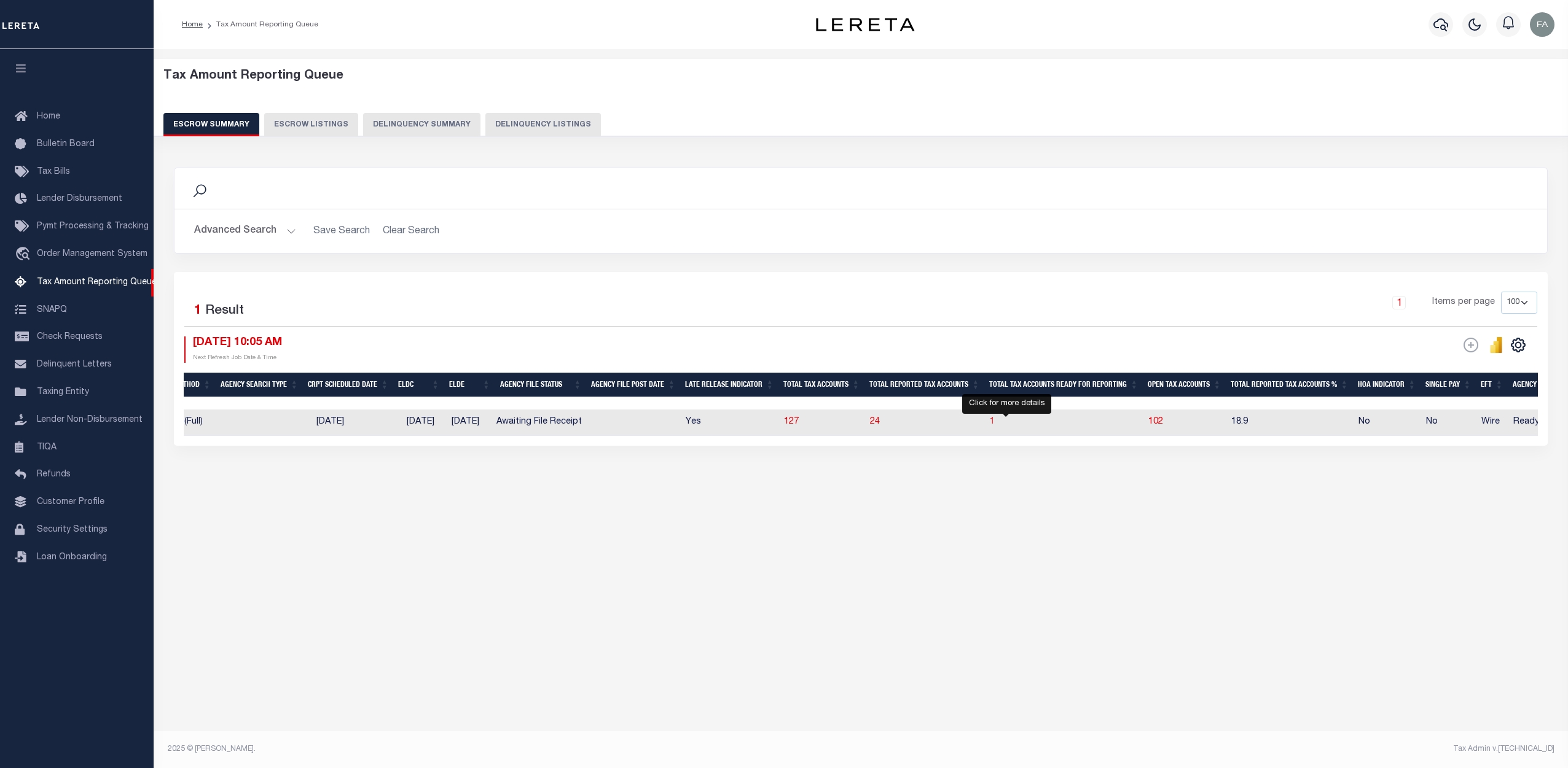
click at [994, 418] on span "1" at bounding box center [991, 421] width 5 height 9
select select "100"
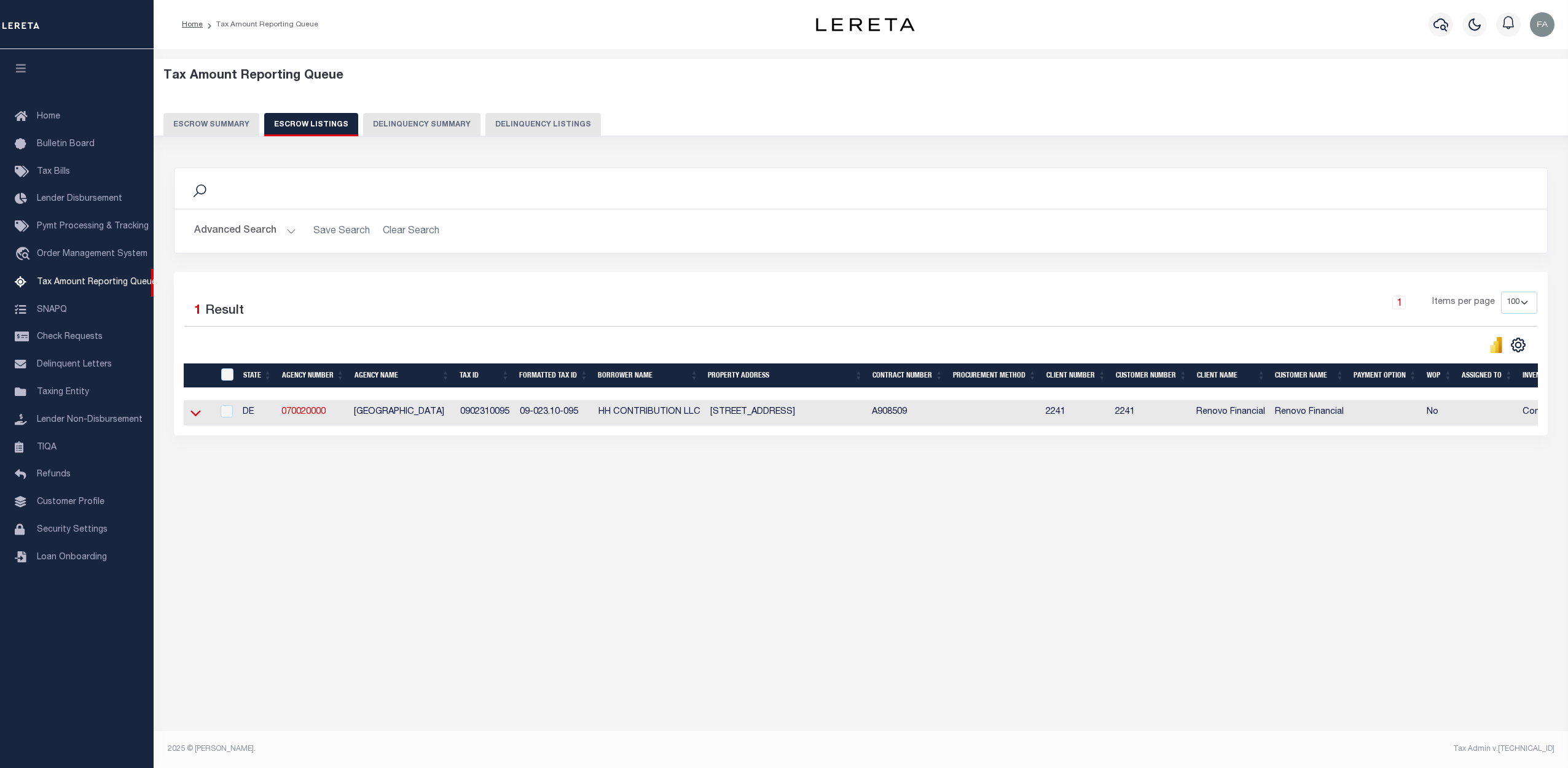
click at [191, 418] on icon at bounding box center [195, 413] width 10 height 13
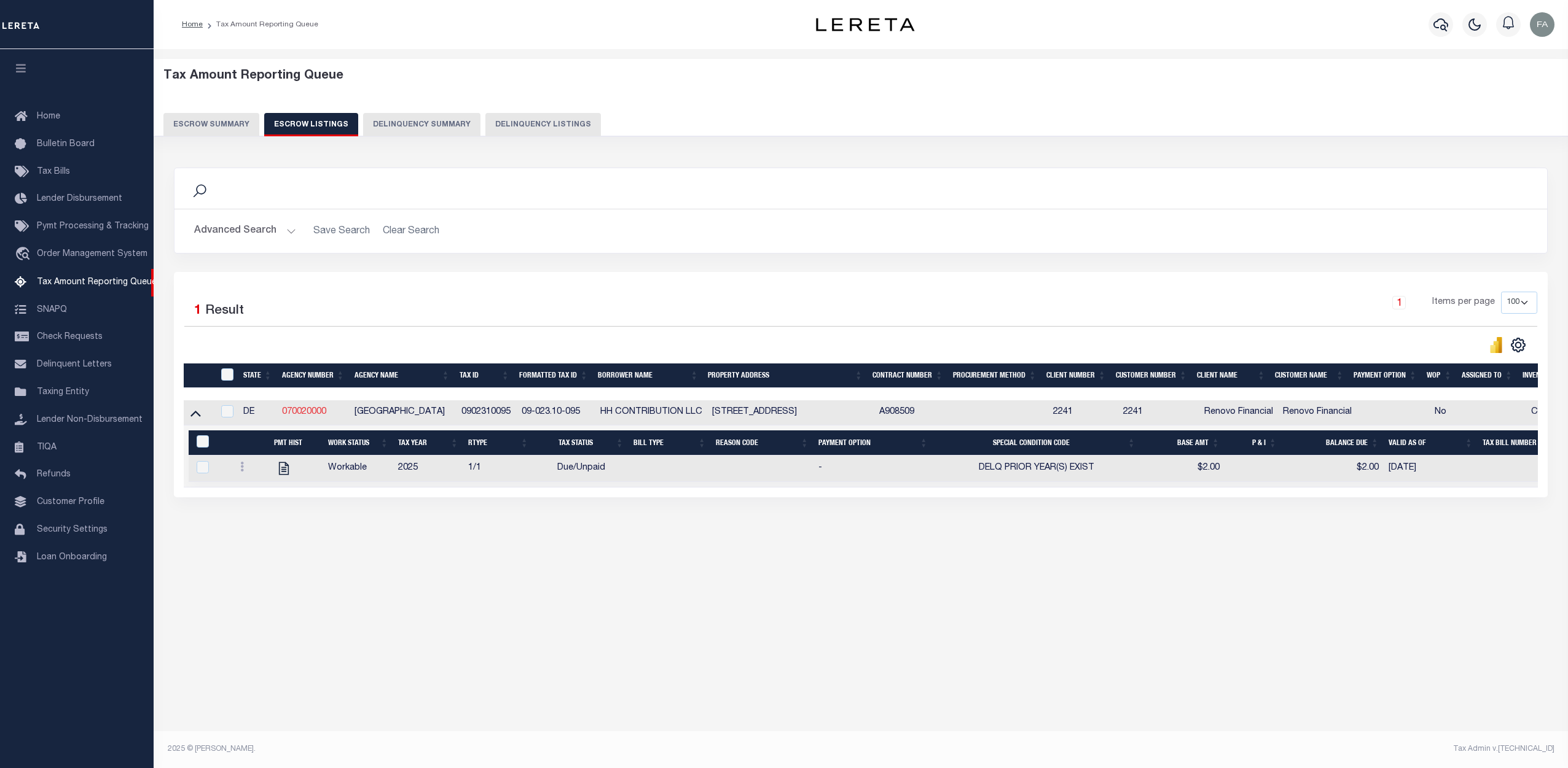
click at [293, 415] on link "070020000" at bounding box center [304, 411] width 45 height 9
checkbox input "true"
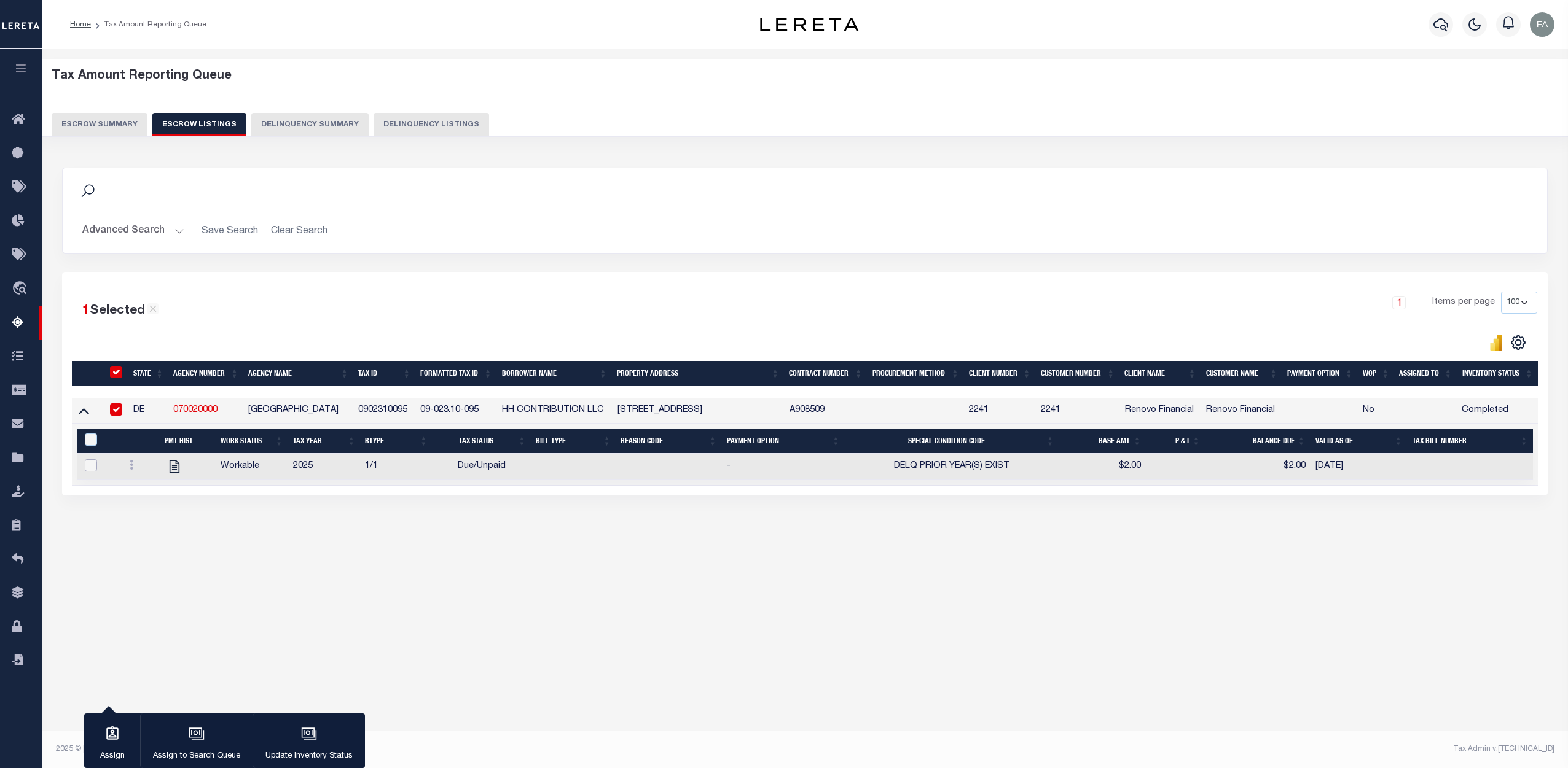
click at [88, 467] on input "checkbox" at bounding box center [90, 465] width 12 height 12
checkbox input "true"
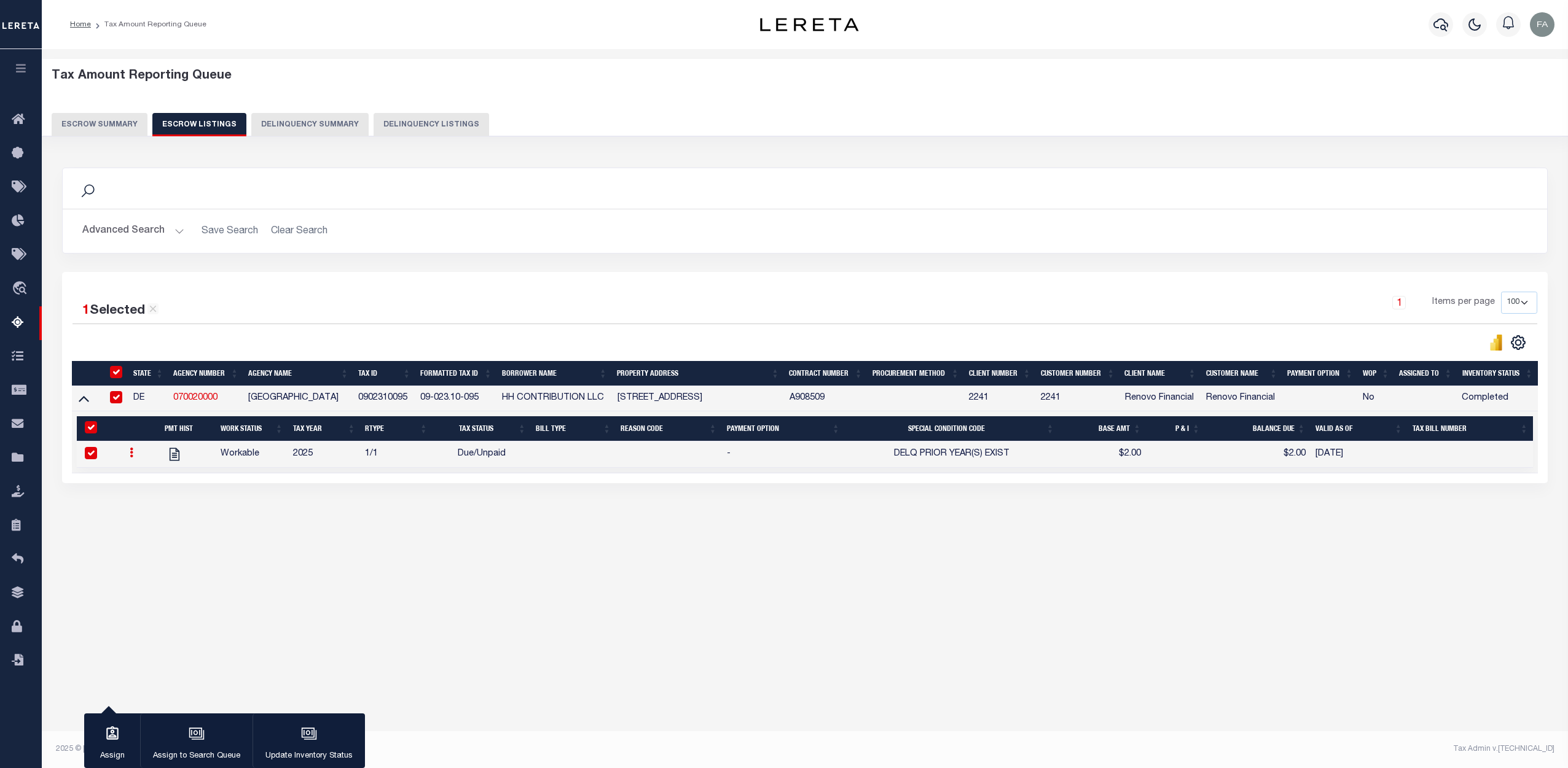
drag, startPoint x: 290, startPoint y: 745, endPoint x: 301, endPoint y: 570, distance: 175.3
click at [301, 572] on div "Tax Amount Reporting Queue Escrow Summary Escrow Listings" at bounding box center [804, 321] width 1526 height 544
click at [320, 748] on button "Update Inventory Status" at bounding box center [308, 741] width 113 height 55
select select "4"
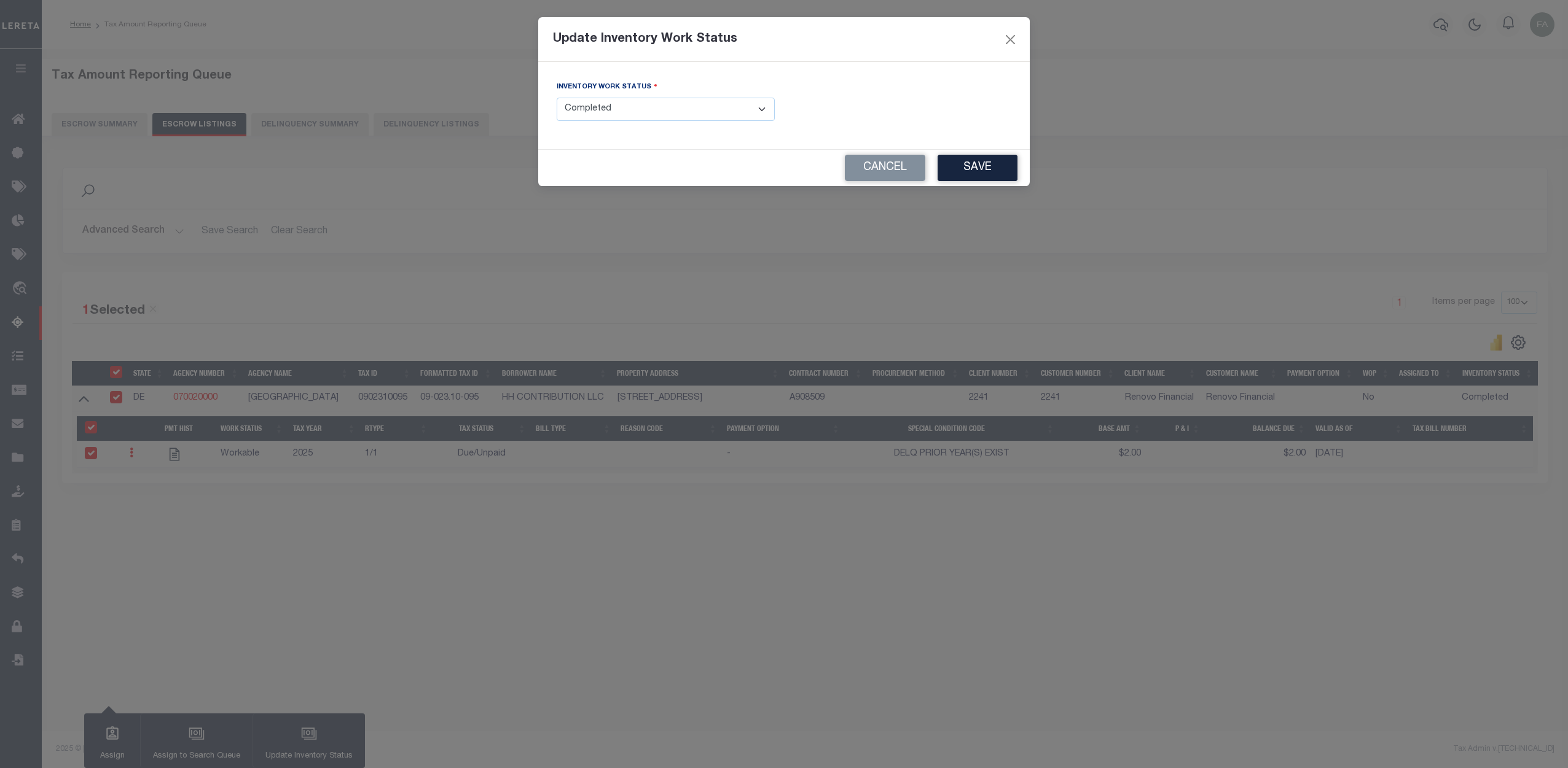
click at [729, 108] on select "- Select Inventory Status - Manual - Exception Pended - Awaiting Search Late Ad…" at bounding box center [666, 109] width 218 height 24
drag, startPoint x: 841, startPoint y: 87, endPoint x: 888, endPoint y: 122, distance: 58.6
click at [843, 89] on div "Inventory Work Status - Select Inventory Status - Manual - Exception Pended - A…" at bounding box center [784, 105] width 473 height 50
click at [1006, 42] on button "Close" at bounding box center [1010, 39] width 16 height 16
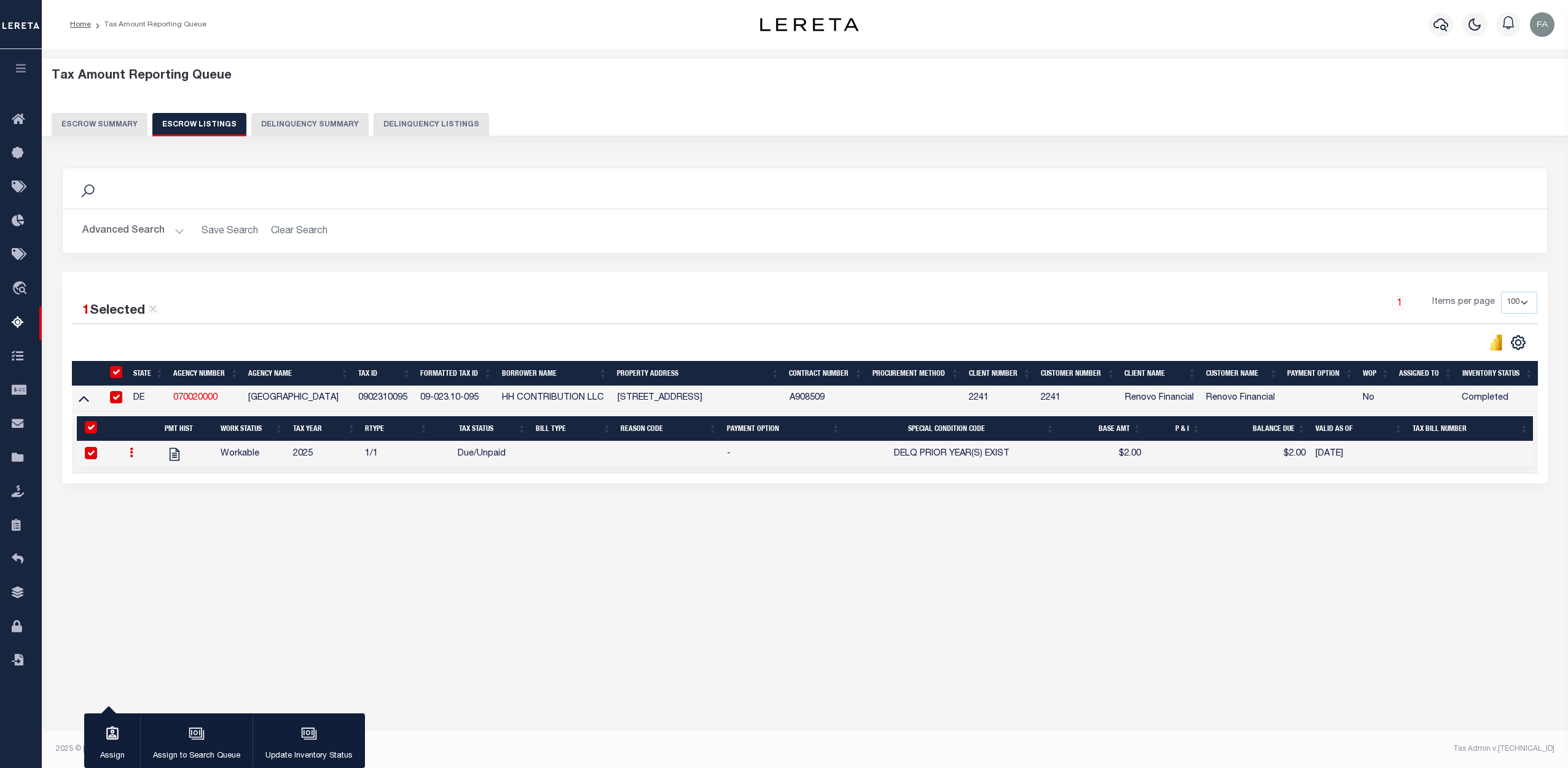
click at [111, 129] on button "Escrow Summary" at bounding box center [99, 124] width 96 height 24
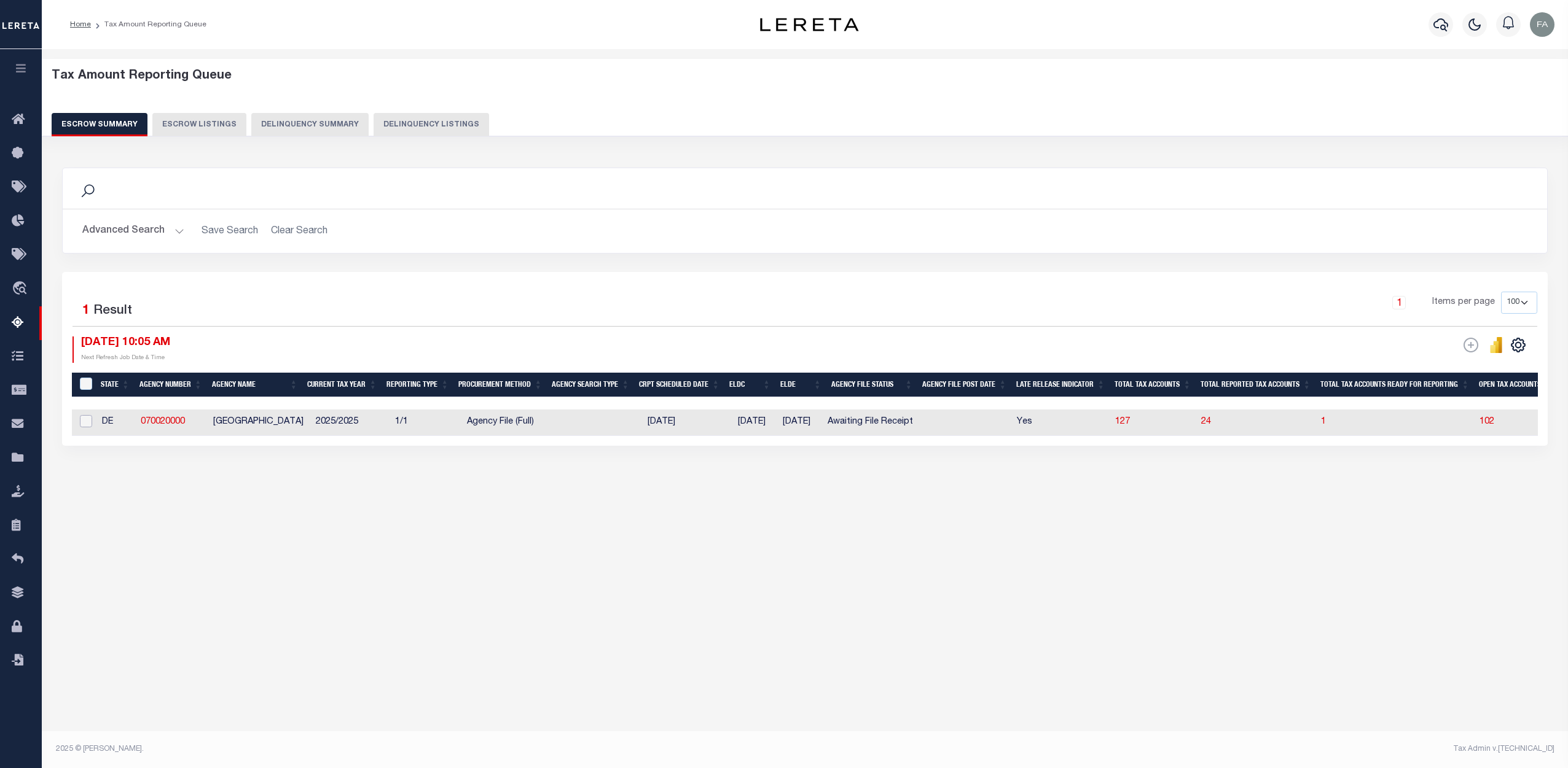
click at [82, 421] on input "checkbox" at bounding box center [85, 421] width 12 height 12
checkbox input "true"
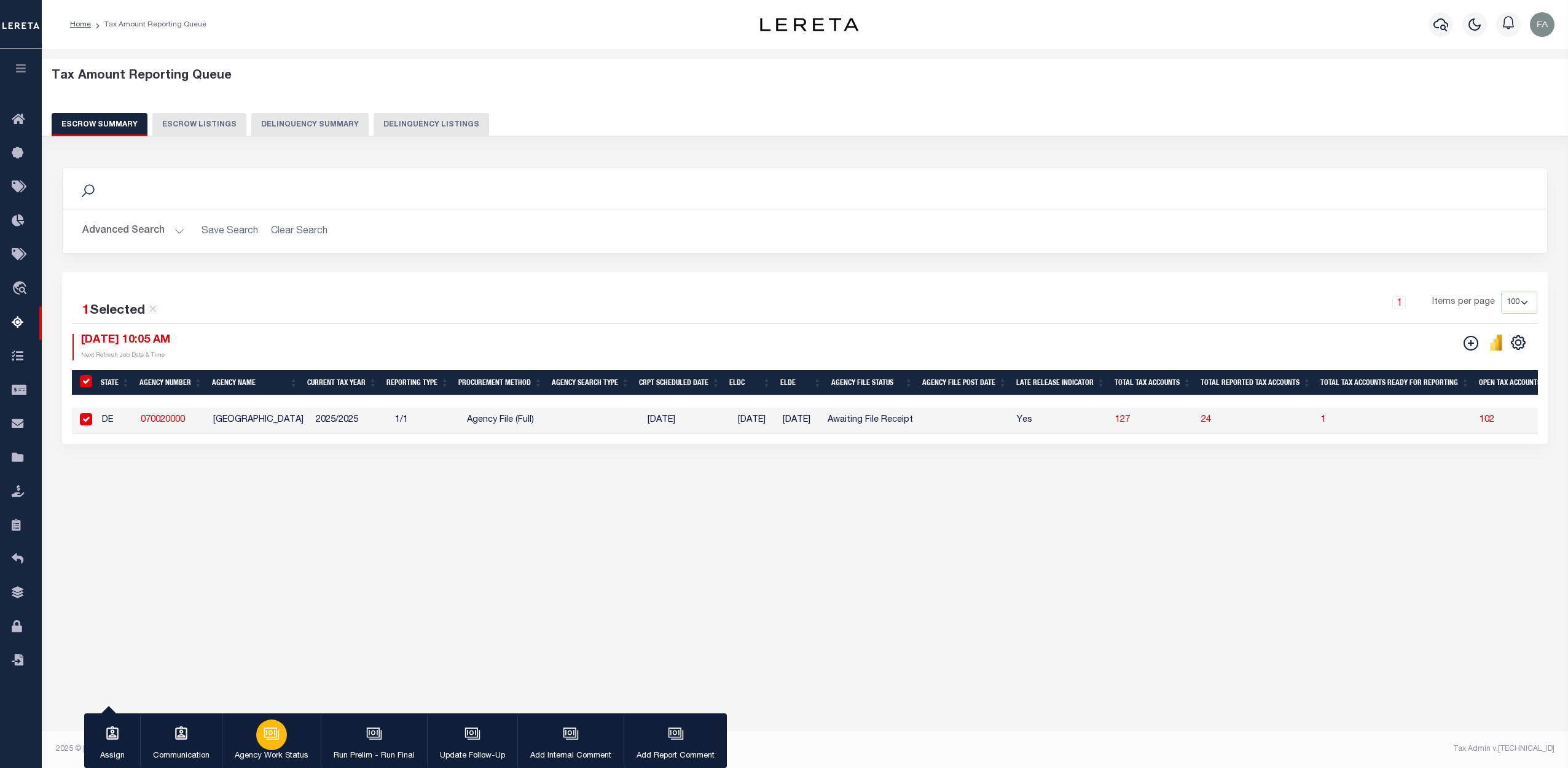
click at [275, 733] on icon "button" at bounding box center [271, 733] width 16 height 16
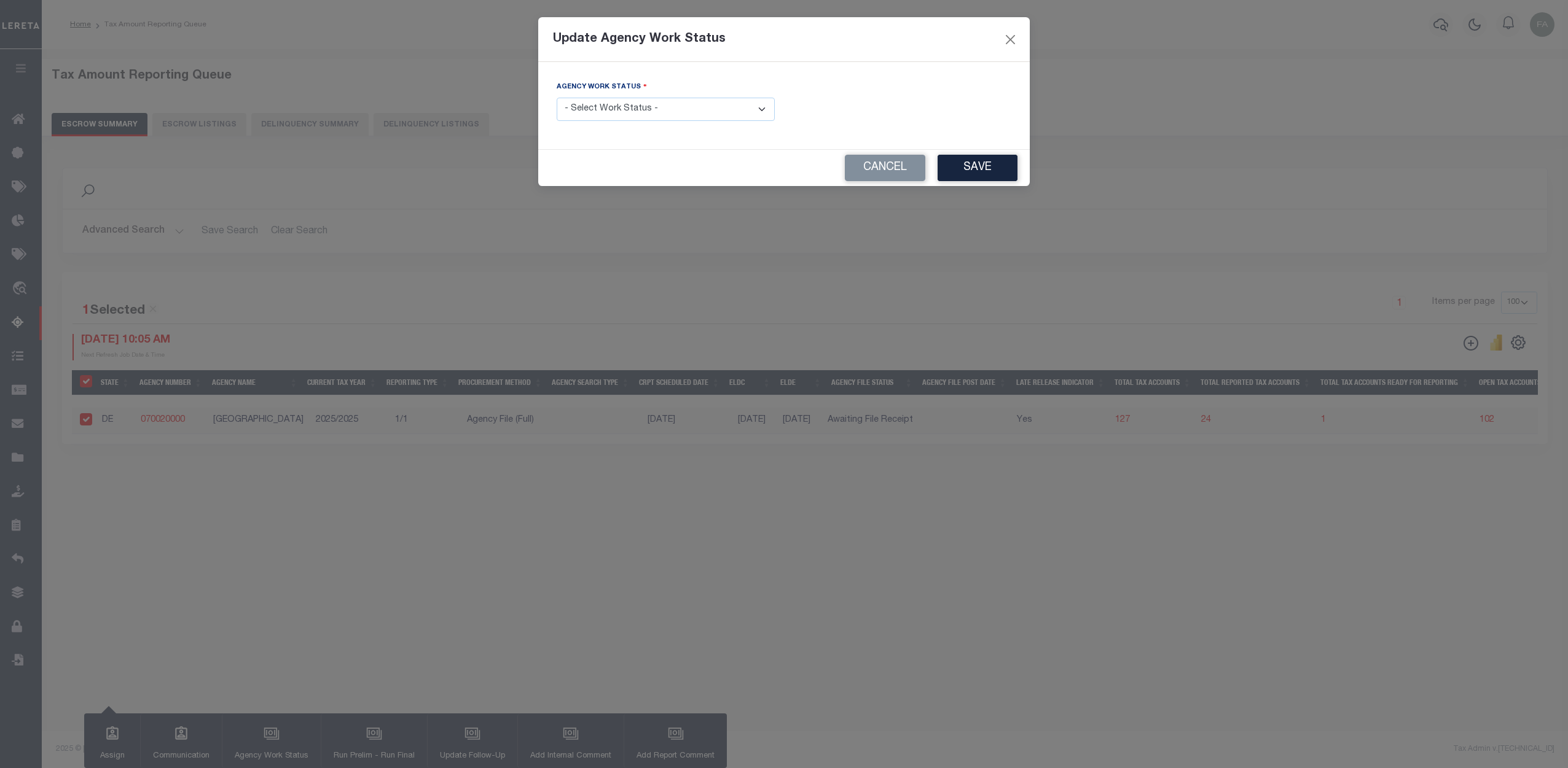
click at [719, 109] on select "- Select Work Status - New In Progress Pending Agency Follow-up Pending QC Read…" at bounding box center [666, 109] width 218 height 24
select select "6"
click at [557, 98] on select "- Select Work Status - New In Progress Pending Agency Follow-up Pending QC Read…" at bounding box center [666, 109] width 218 height 24
click at [976, 174] on button "Save" at bounding box center [977, 168] width 80 height 27
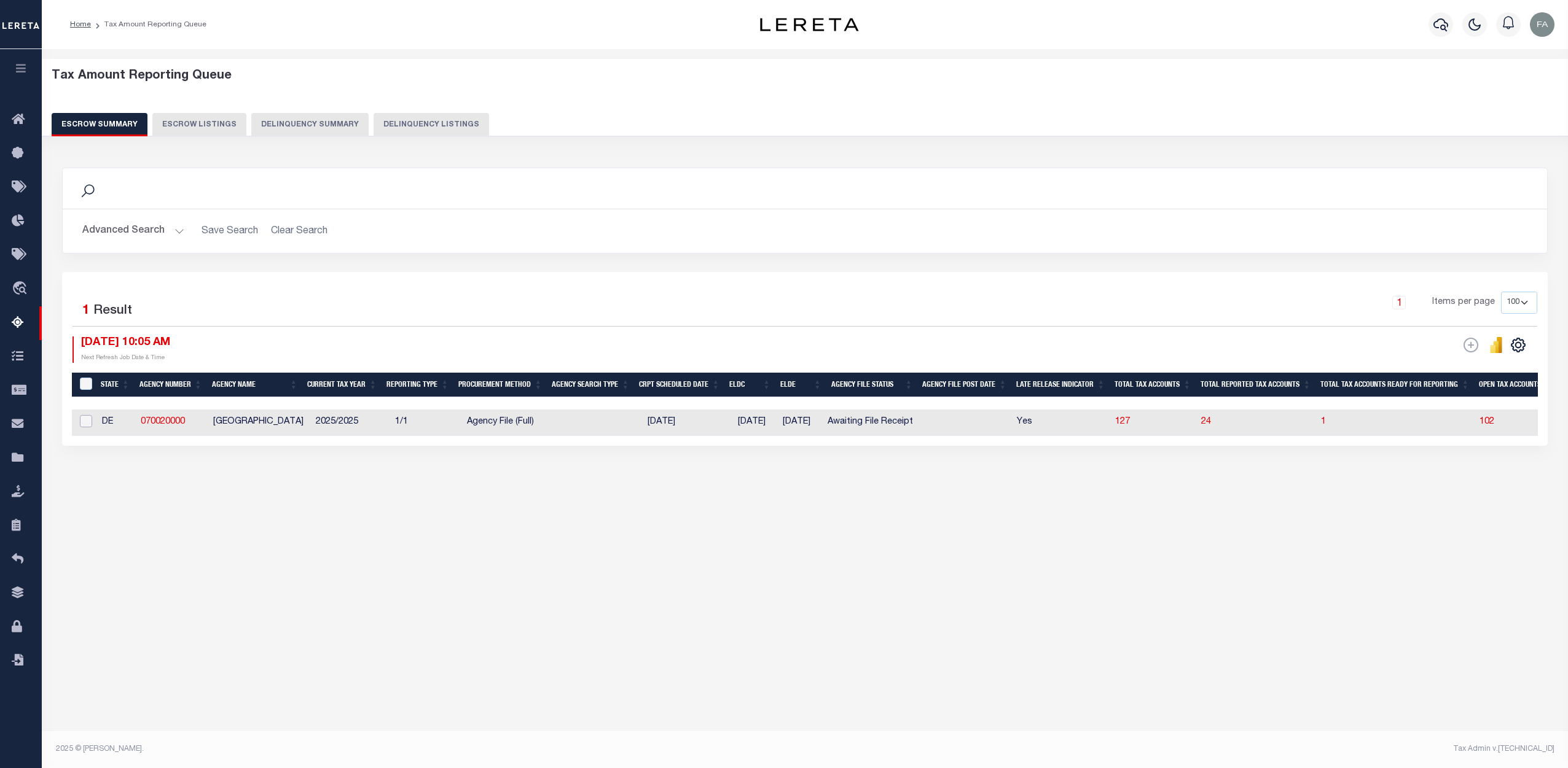
click at [84, 423] on input "checkbox" at bounding box center [85, 421] width 12 height 12
checkbox input "true"
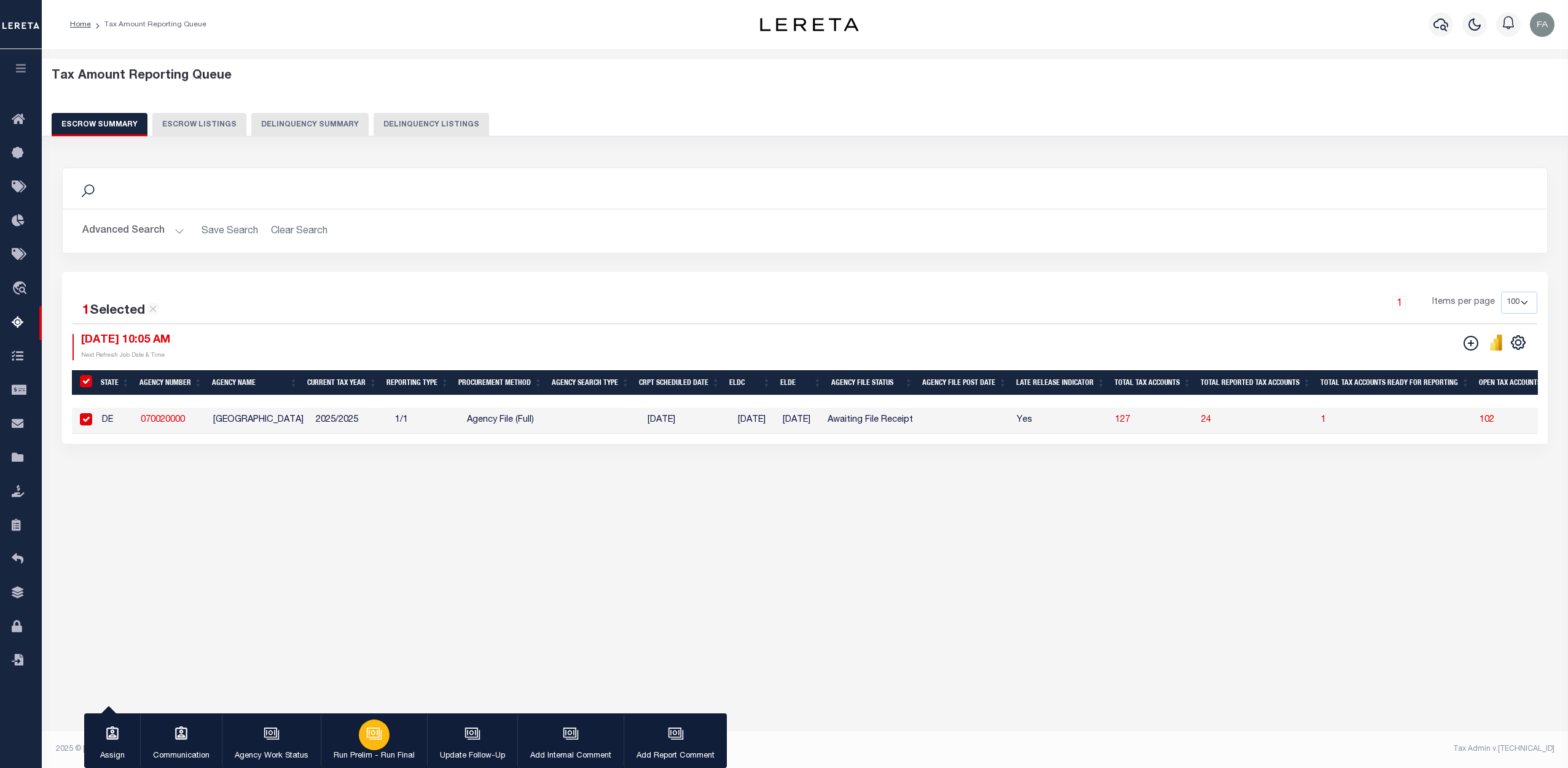
click at [374, 736] on icon "button" at bounding box center [374, 733] width 16 height 16
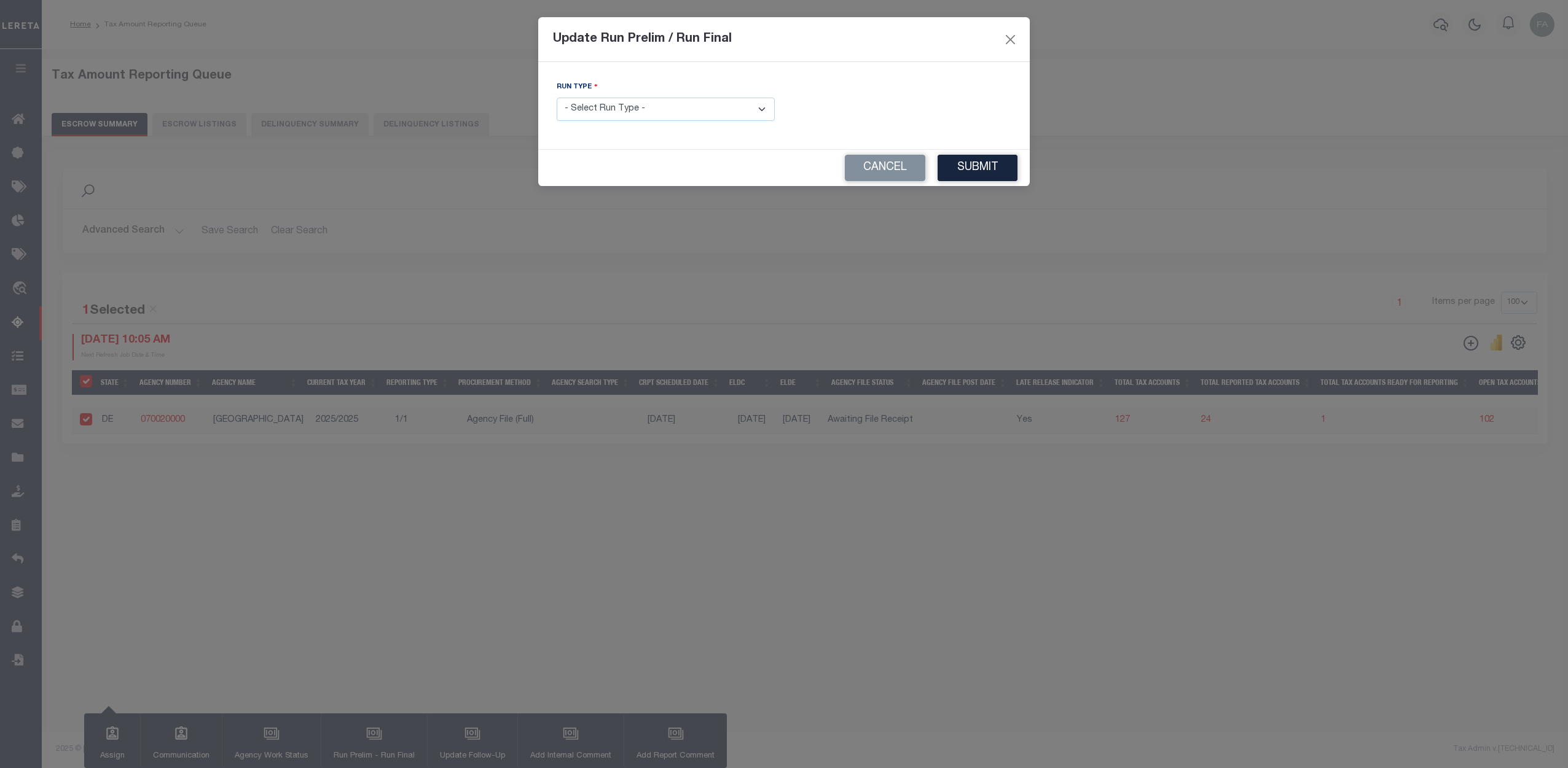
click at [757, 99] on select "- Select Run Type - Prelim Run Final Run" at bounding box center [666, 109] width 218 height 24
select select "P"
click at [557, 98] on select "- Select Run Type - Prelim Run Final Run" at bounding box center [666, 109] width 218 height 24
click at [970, 176] on button "Submit" at bounding box center [977, 168] width 80 height 27
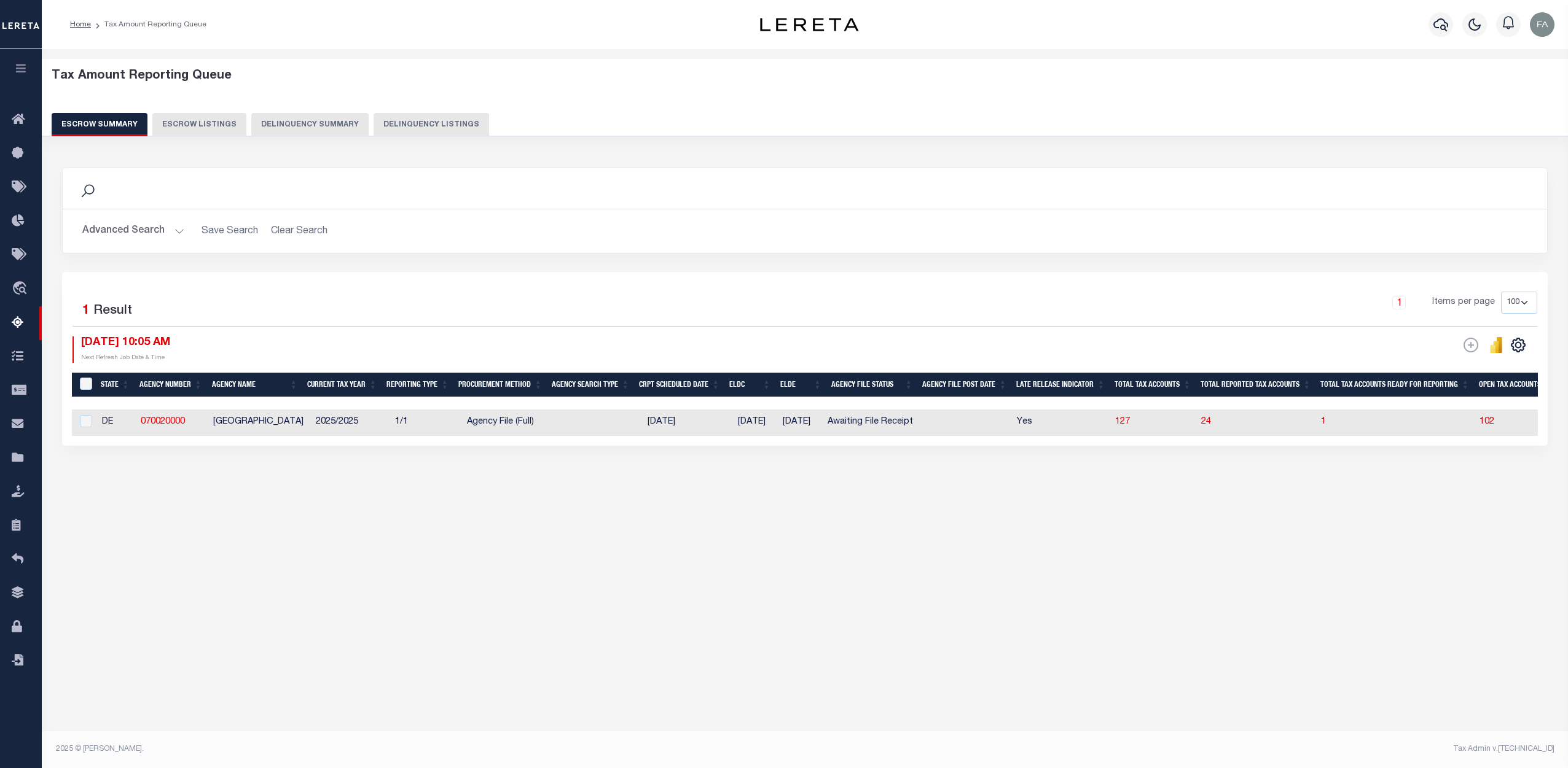
drag, startPoint x: 1429, startPoint y: 0, endPoint x: 1138, endPoint y: 101, distance: 308.0
click at [1141, 101] on div "Tax Amount Reporting Queue Escrow Summary Escrow Listings Delinquency Summary" at bounding box center [804, 102] width 1507 height 67
click at [89, 419] on input "checkbox" at bounding box center [85, 421] width 12 height 12
checkbox input "true"
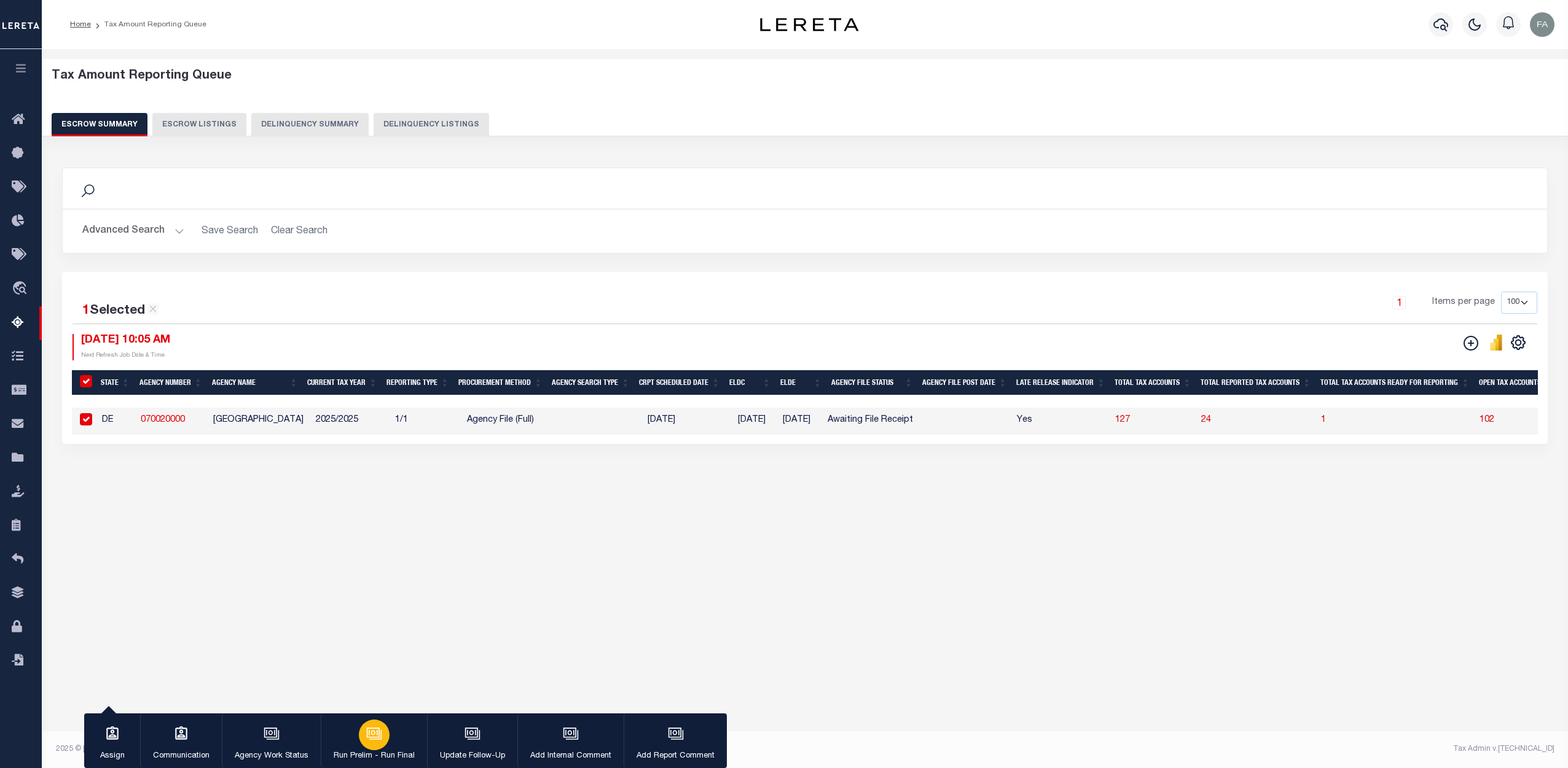
click at [376, 751] on p "Run Prelim - Run Final" at bounding box center [374, 756] width 81 height 12
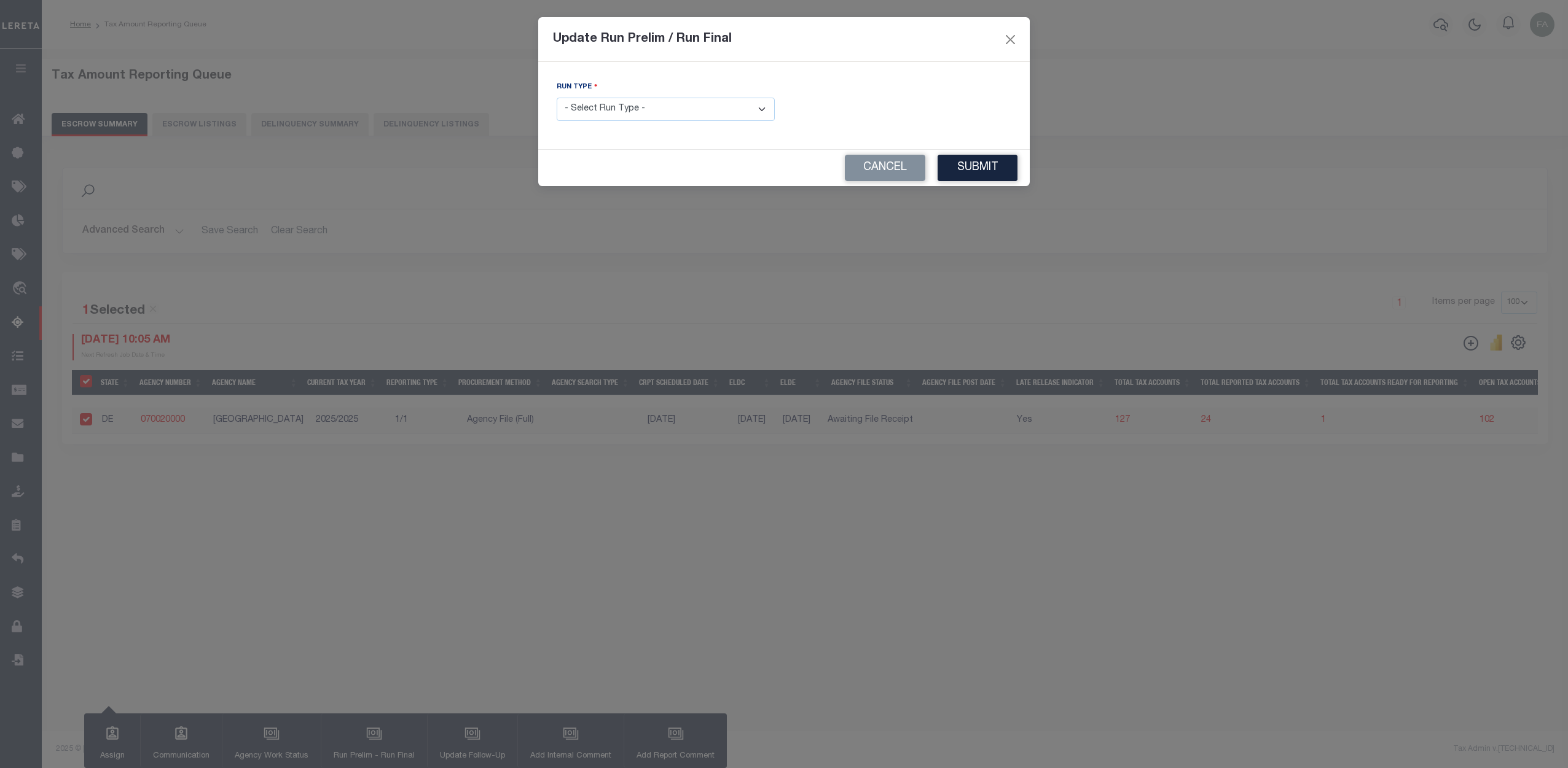
click at [721, 103] on select "- Select Run Type - Prelim Run Final Run" at bounding box center [666, 109] width 218 height 24
select select "F"
click at [557, 98] on select "- Select Run Type - Prelim Run Final Run" at bounding box center [666, 109] width 218 height 24
click at [927, 109] on input "text" at bounding box center [902, 109] width 218 height 24
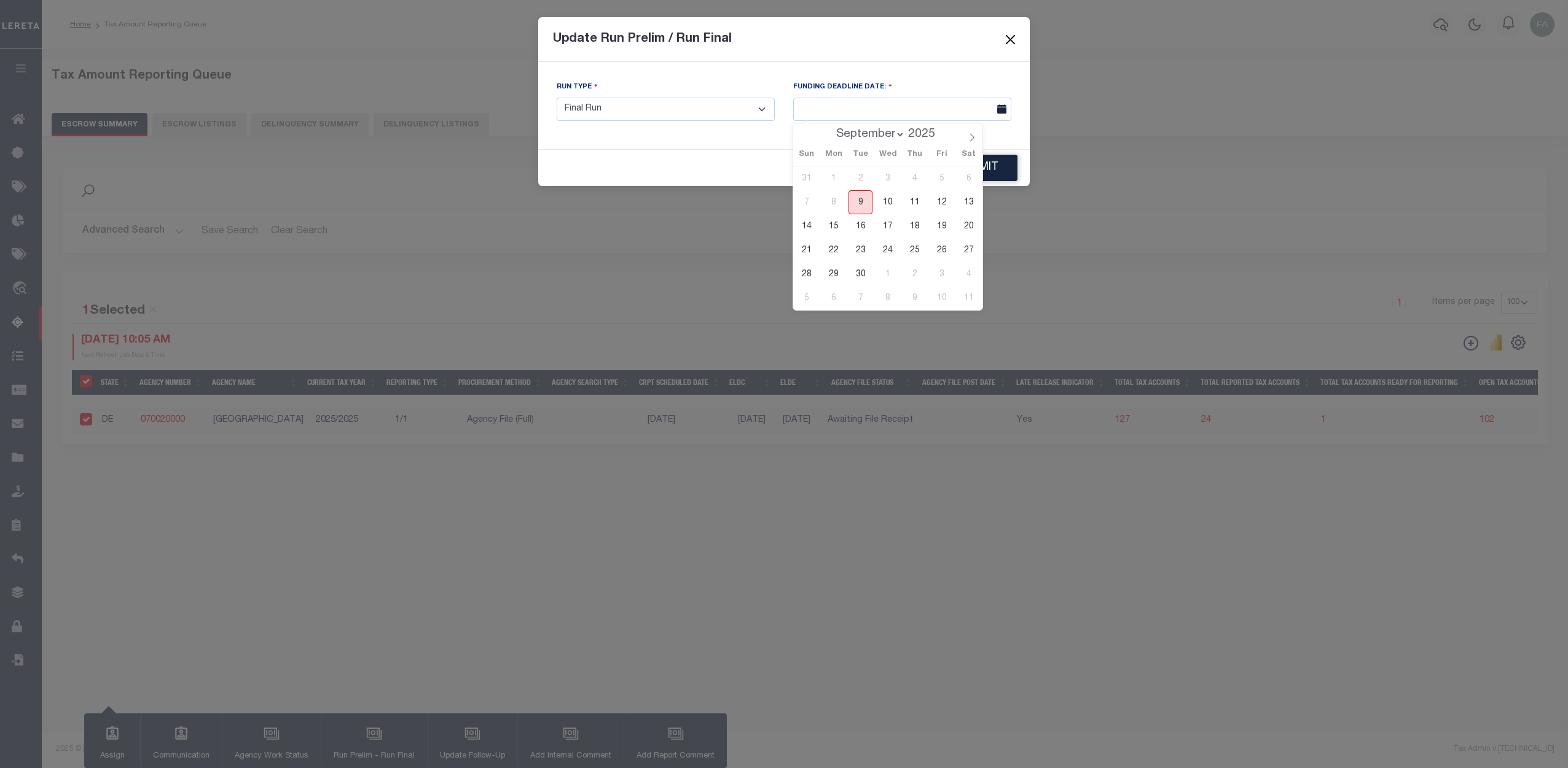
click at [858, 201] on span "9" at bounding box center [859, 202] width 24 height 24
type input "09/09/2025"
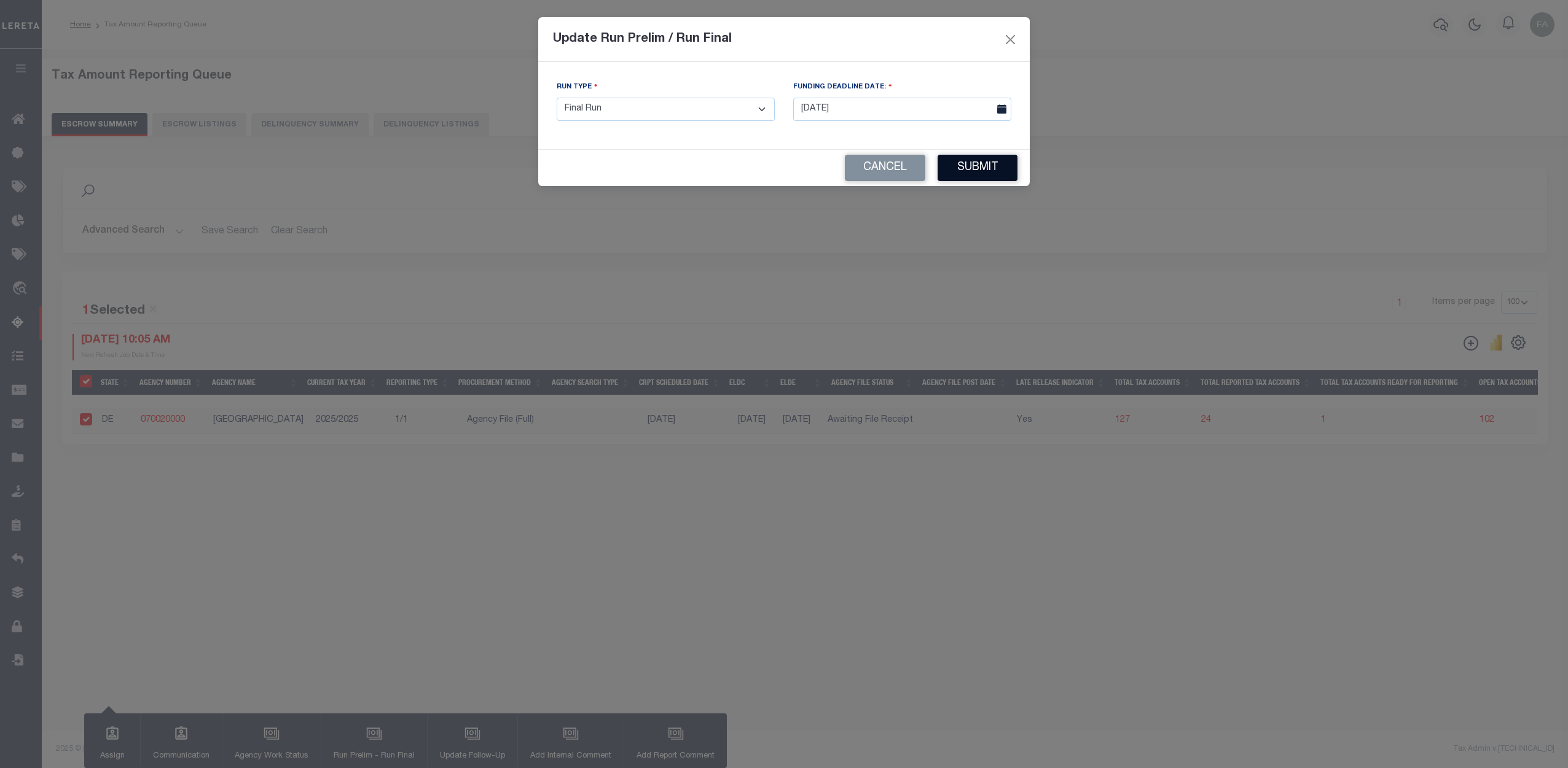
click at [969, 165] on button "Submit" at bounding box center [977, 168] width 80 height 27
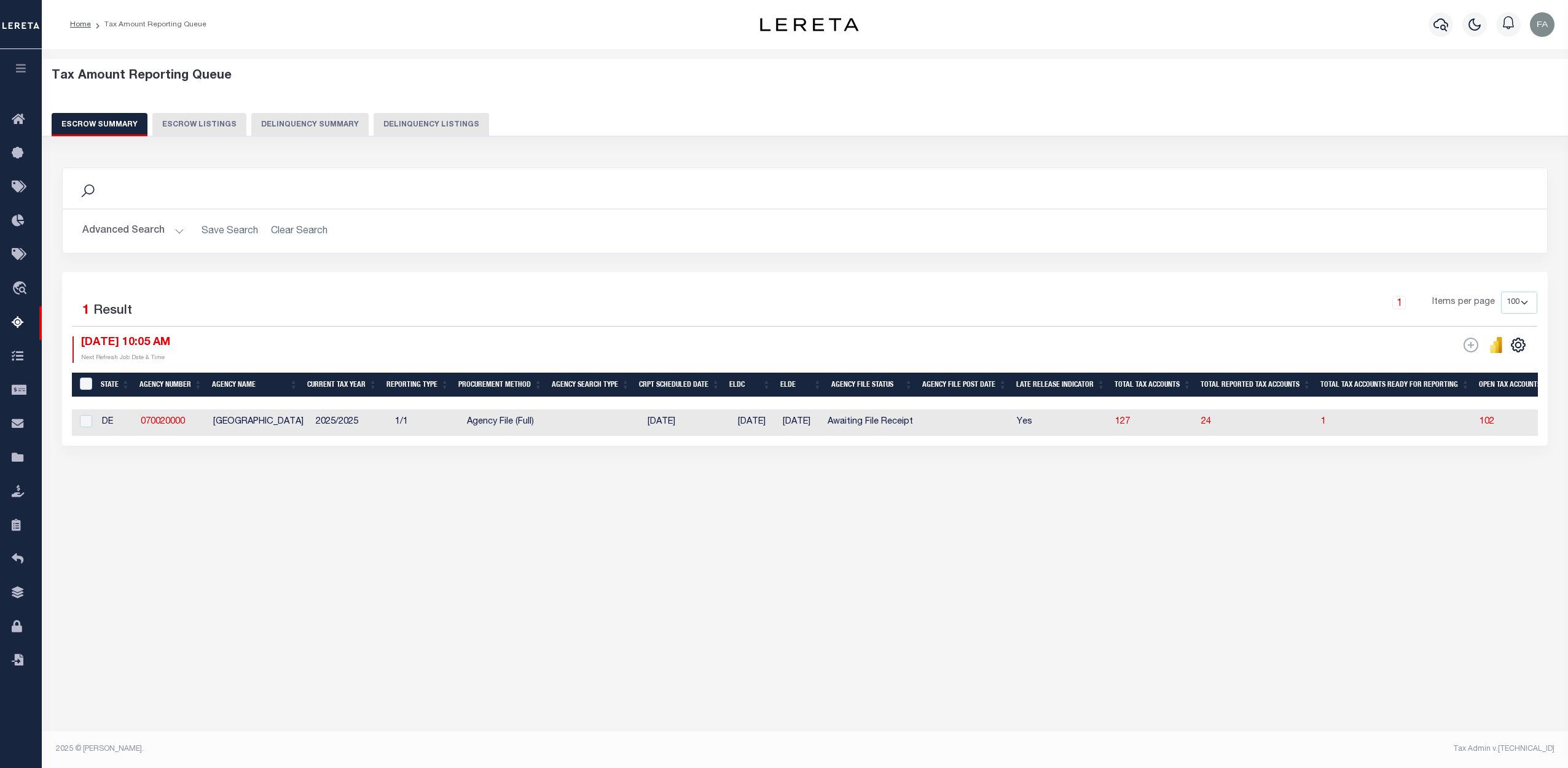
click at [631, 546] on div "Tax Amount Reporting Queue Escrow Summary Escrow Listings" at bounding box center [804, 302] width 1526 height 507
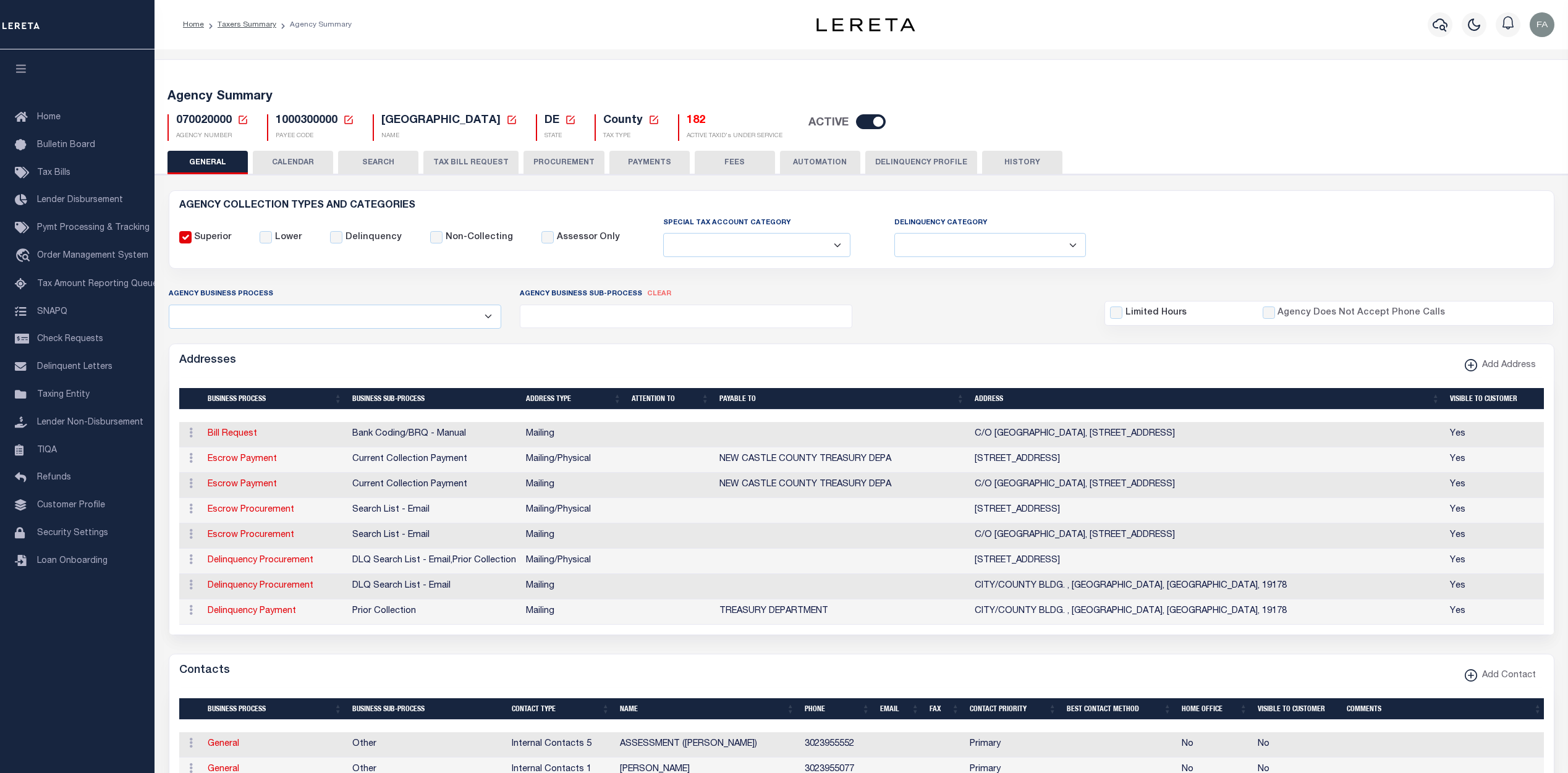
select select
click at [1383, 150] on div "Agency Summary 070020000 Agency Number Edit Cancel Ok New Agency Number Cancel …" at bounding box center [862, 113] width 1418 height 76
click at [76, 344] on span "Check Requests" at bounding box center [70, 339] width 66 height 9
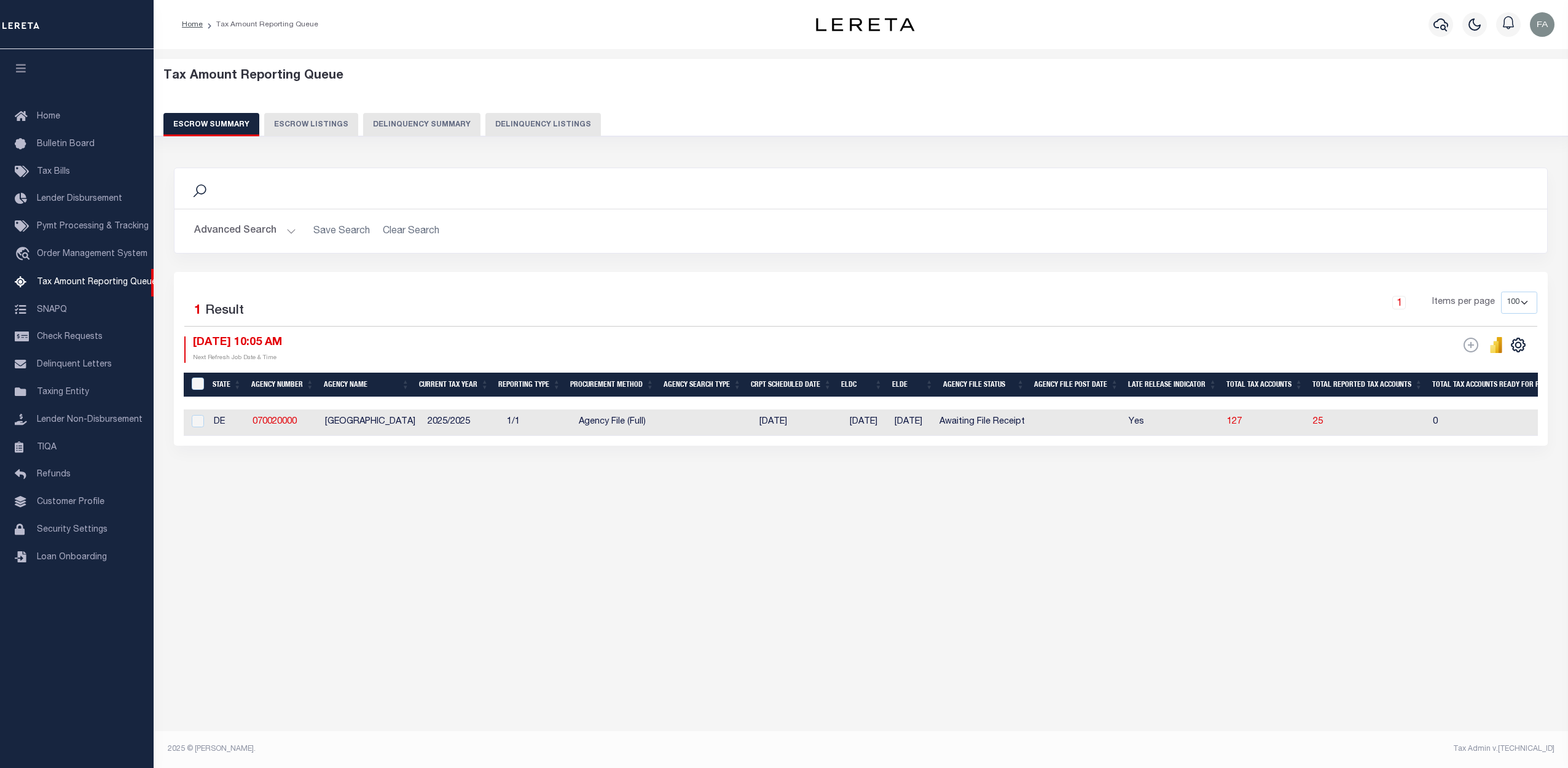
select select "100"
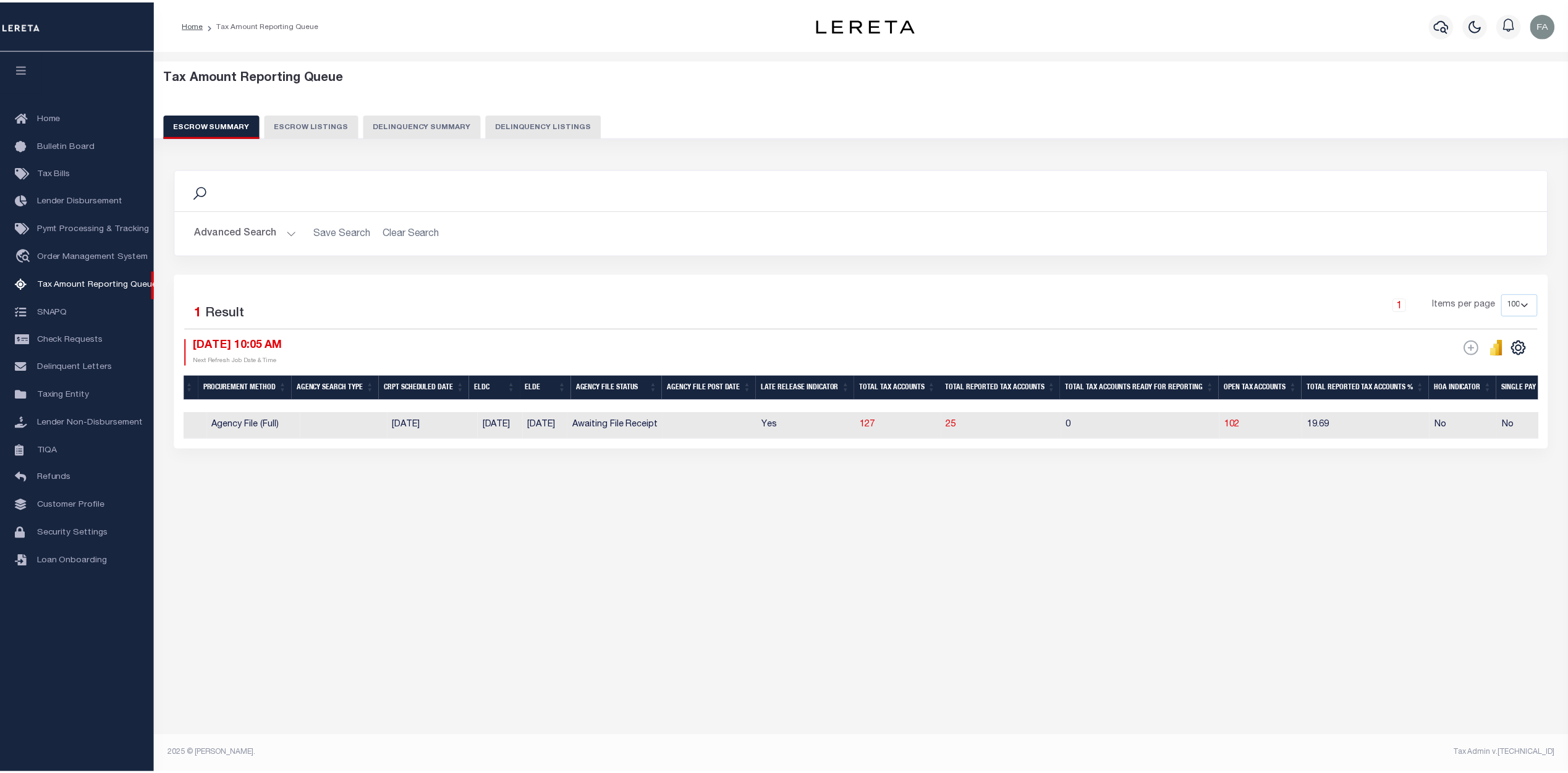
scroll to position [0, 371]
click at [960, 426] on span "25" at bounding box center [954, 424] width 10 height 9
select select "100"
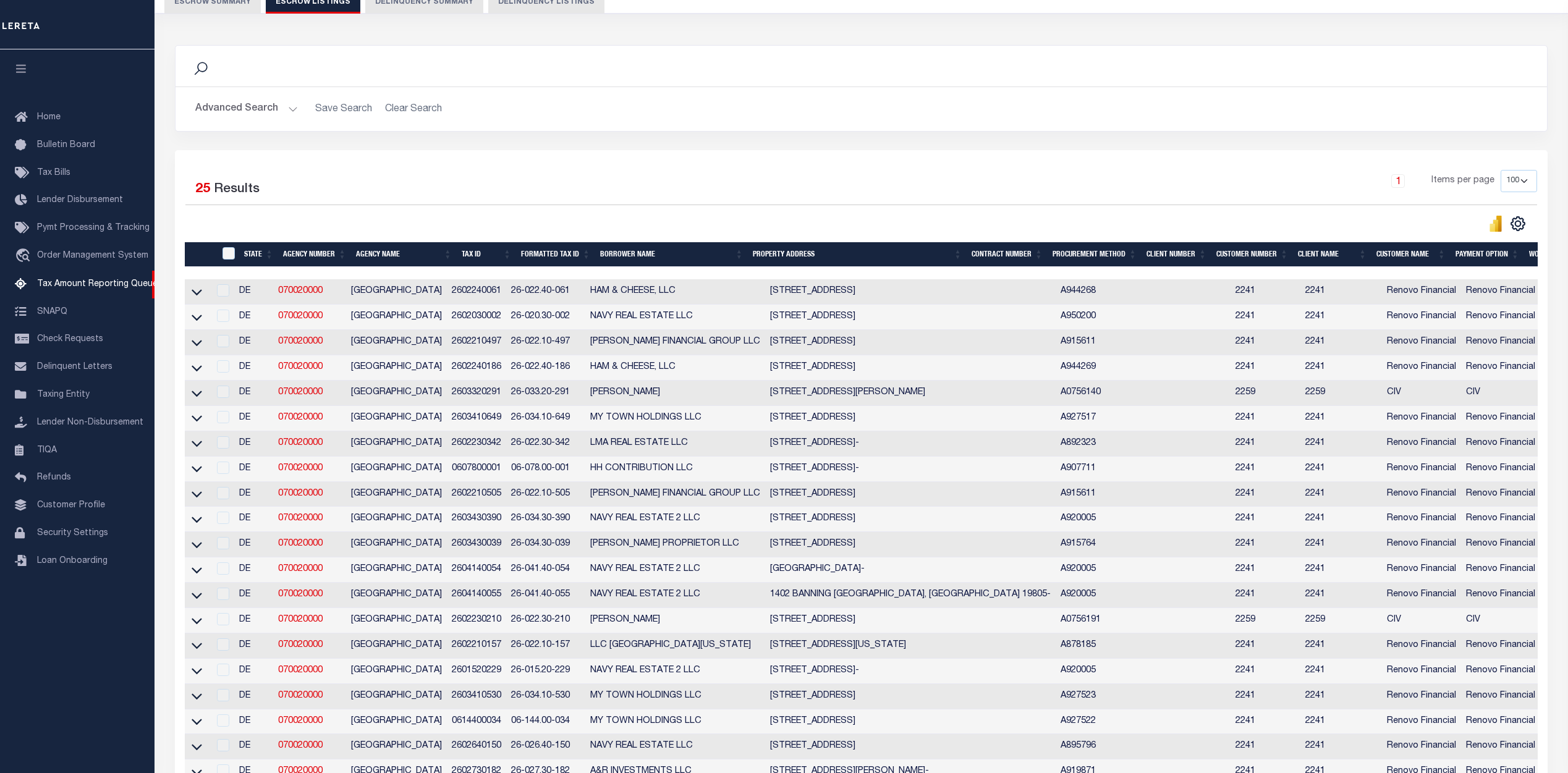
scroll to position [185, 0]
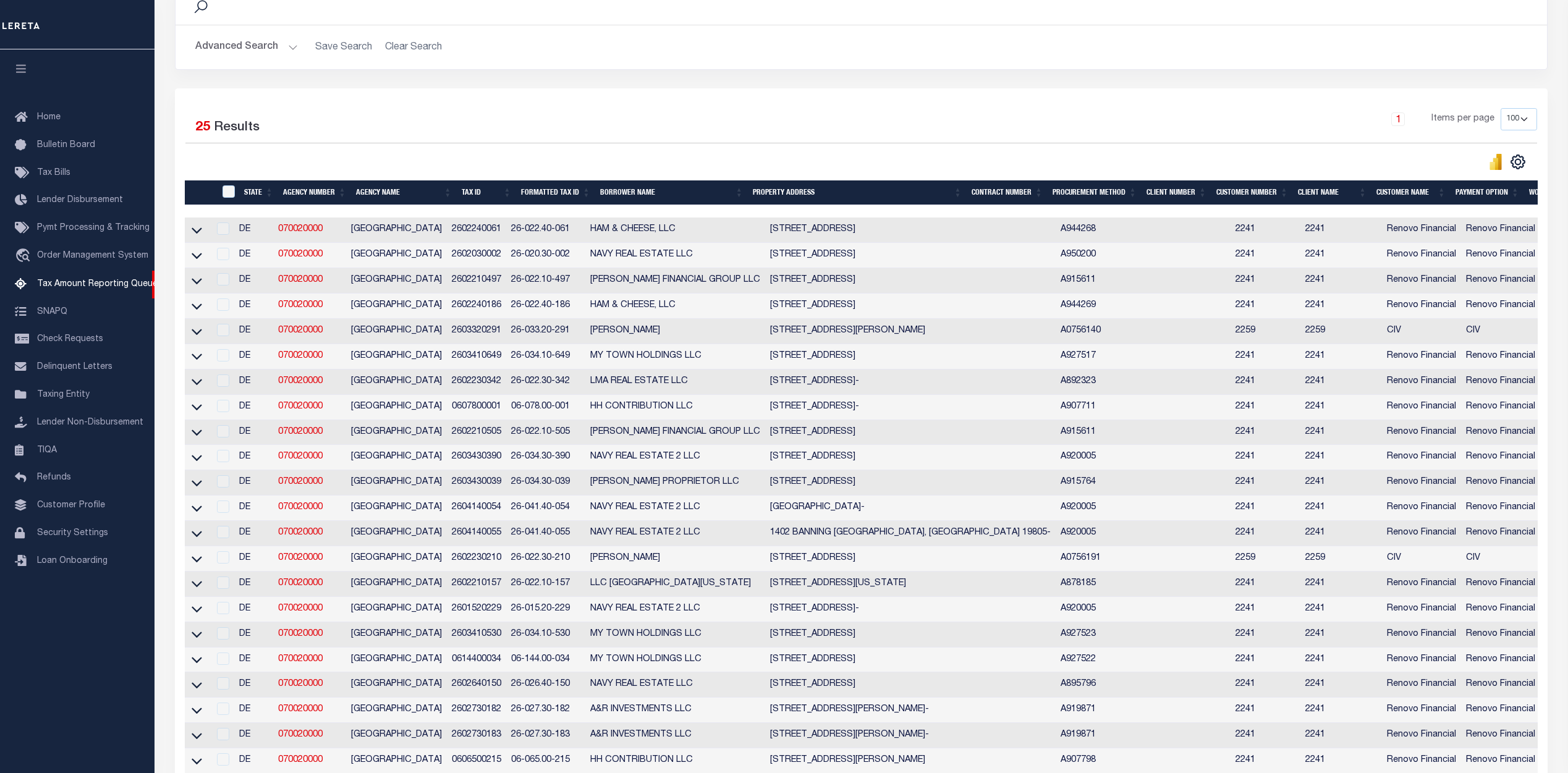
click at [964, 121] on div "1 Items per page 10 25 50 100 500" at bounding box center [1033, 124] width 1010 height 32
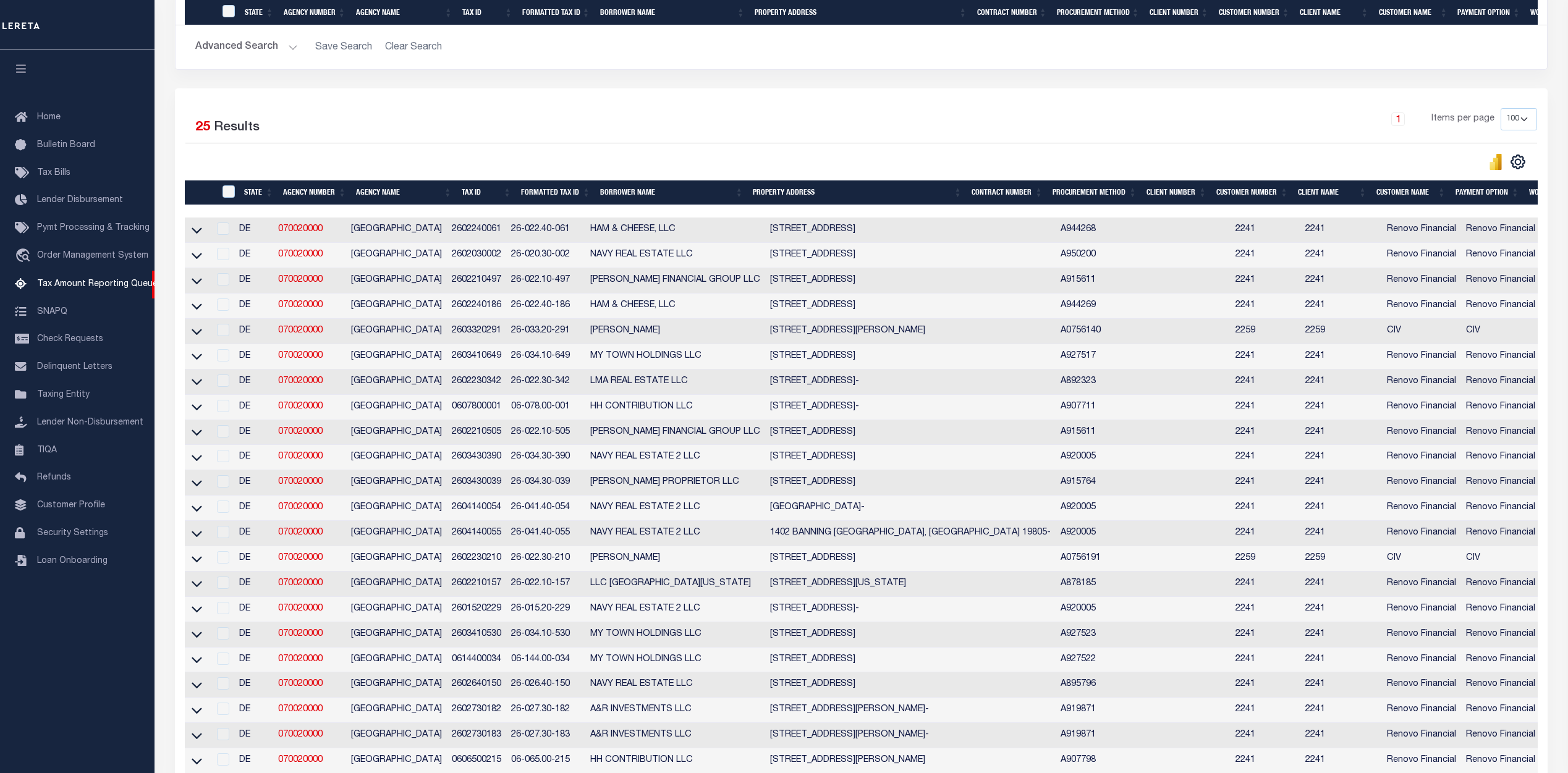
scroll to position [407, 0]
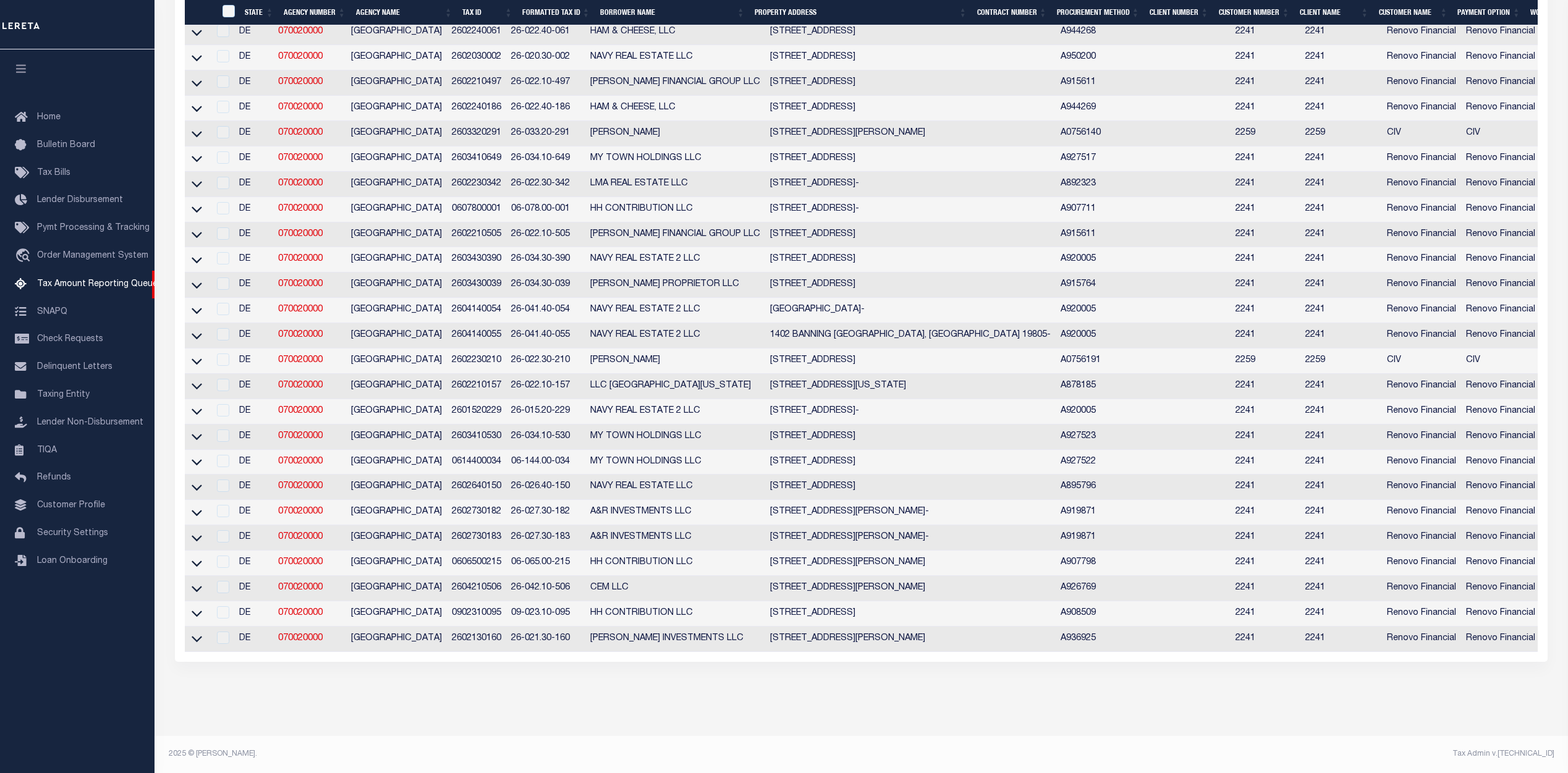
click at [223, 606] on div at bounding box center [221, 613] width 15 height 13
click at [195, 607] on icon at bounding box center [197, 614] width 10 height 13
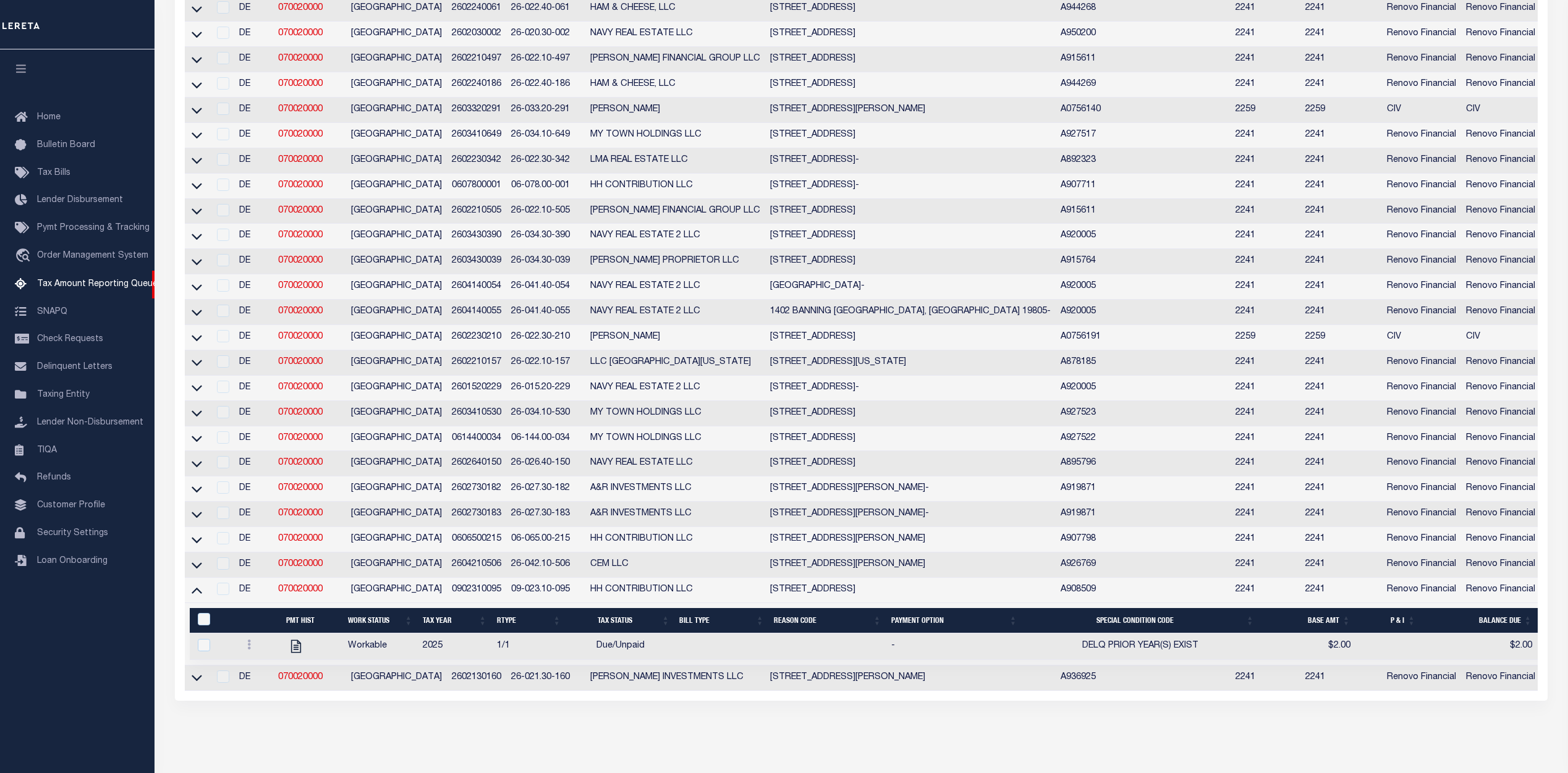
scroll to position [344, 0]
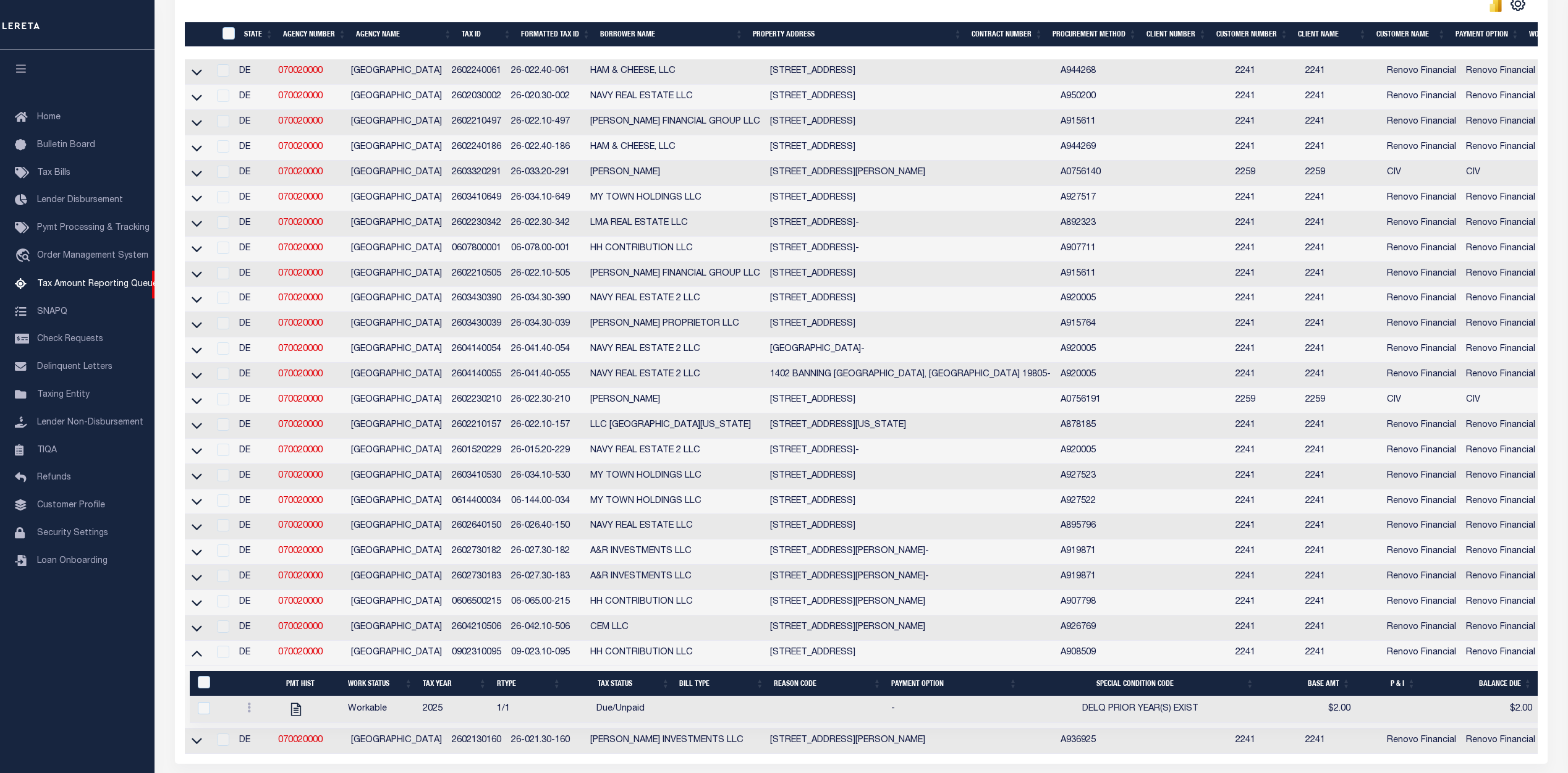
click at [228, 659] on div at bounding box center [221, 653] width 15 height 13
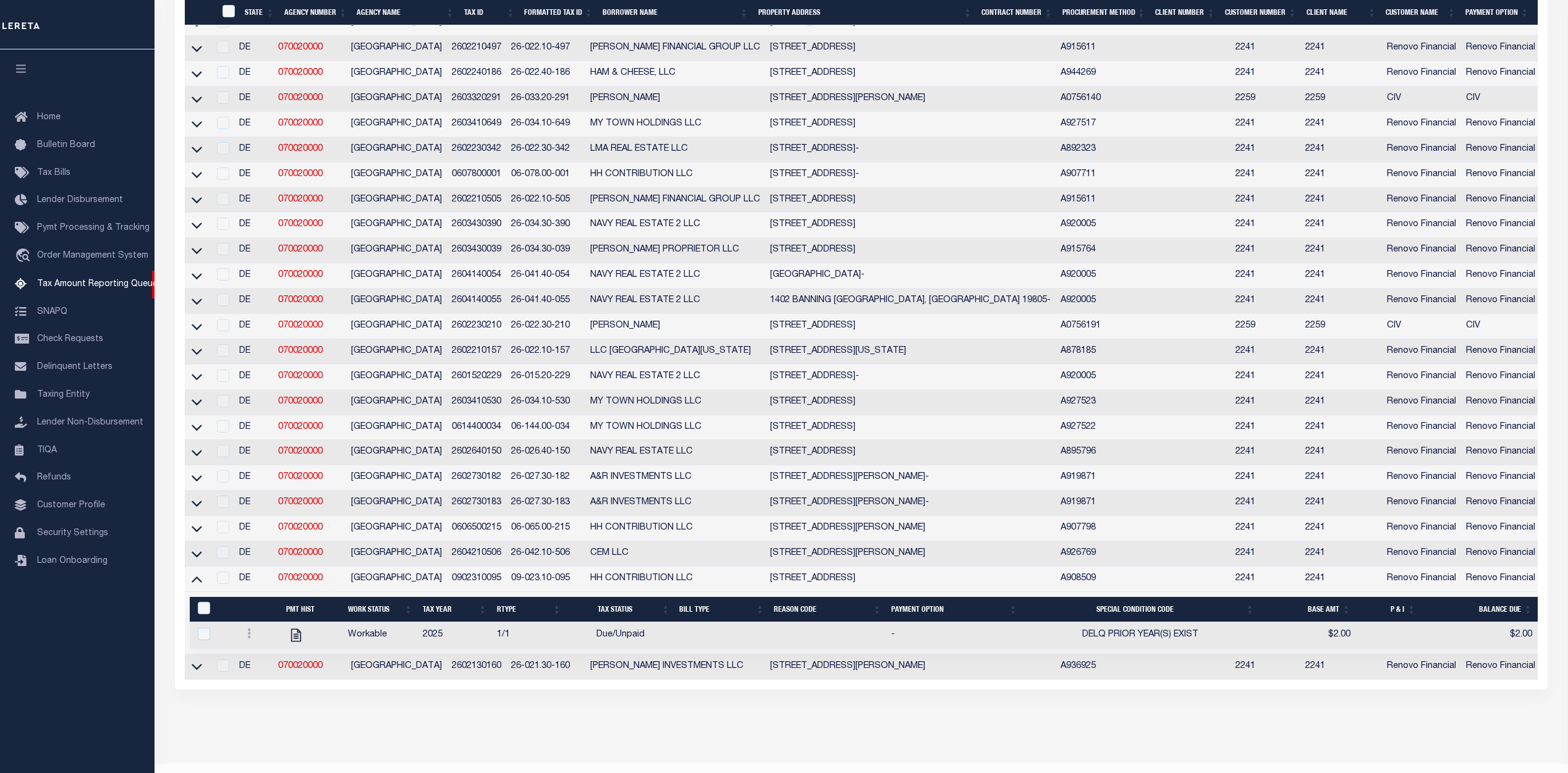
scroll to position [457, 0]
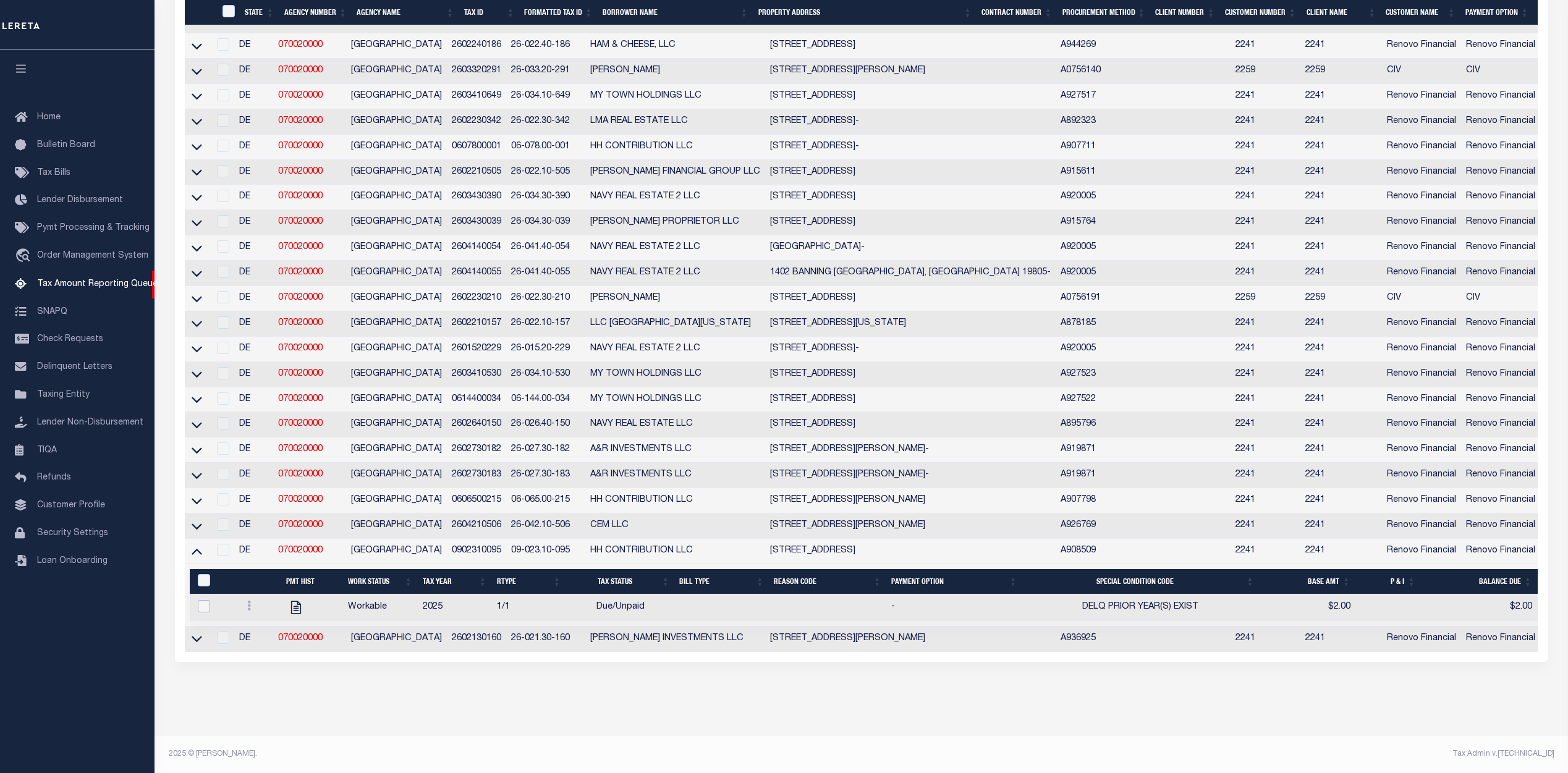
click at [202, 600] on input "checkbox" at bounding box center [203, 606] width 12 height 12
checkbox input "true"
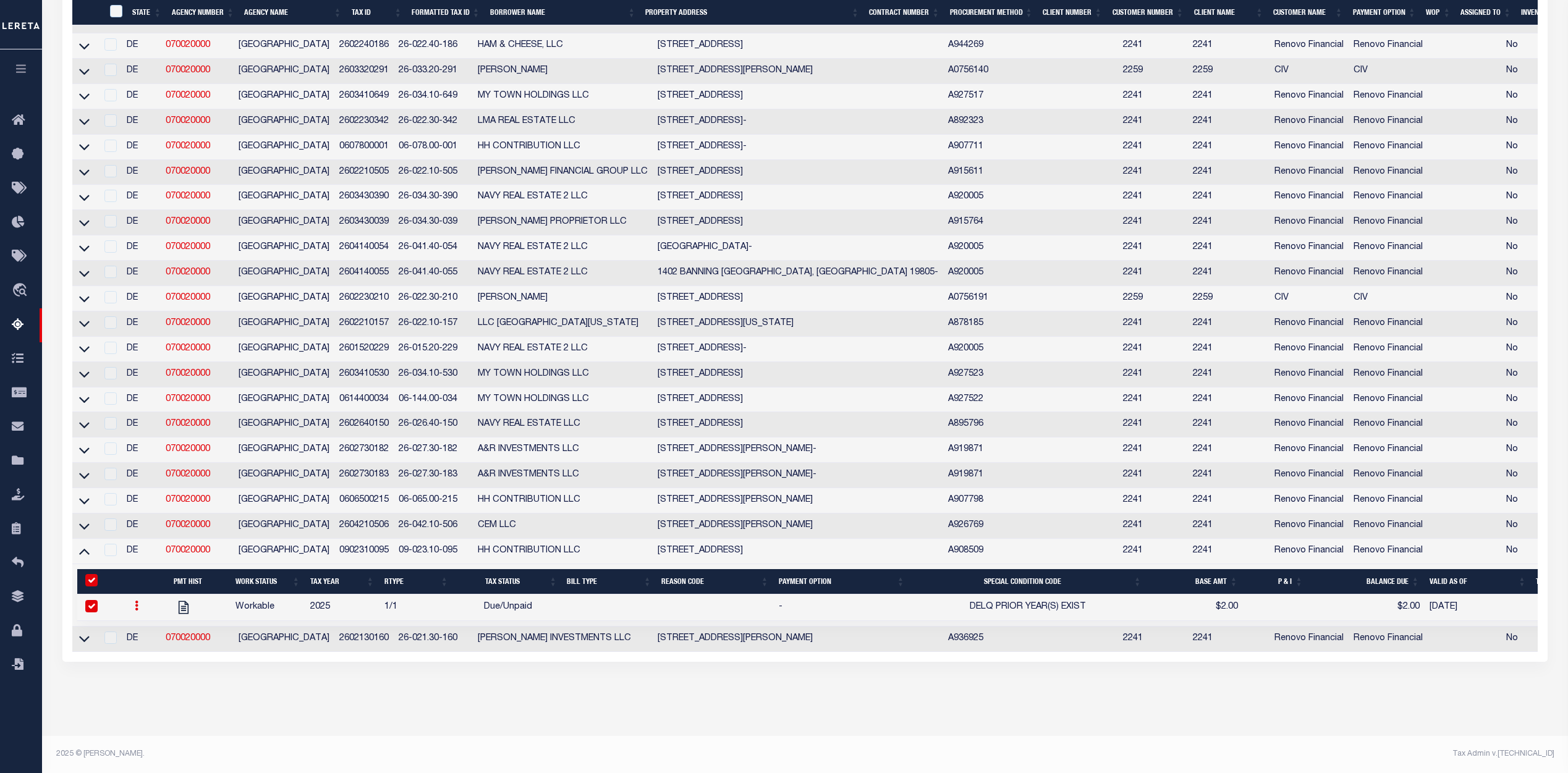
scroll to position [407, 0]
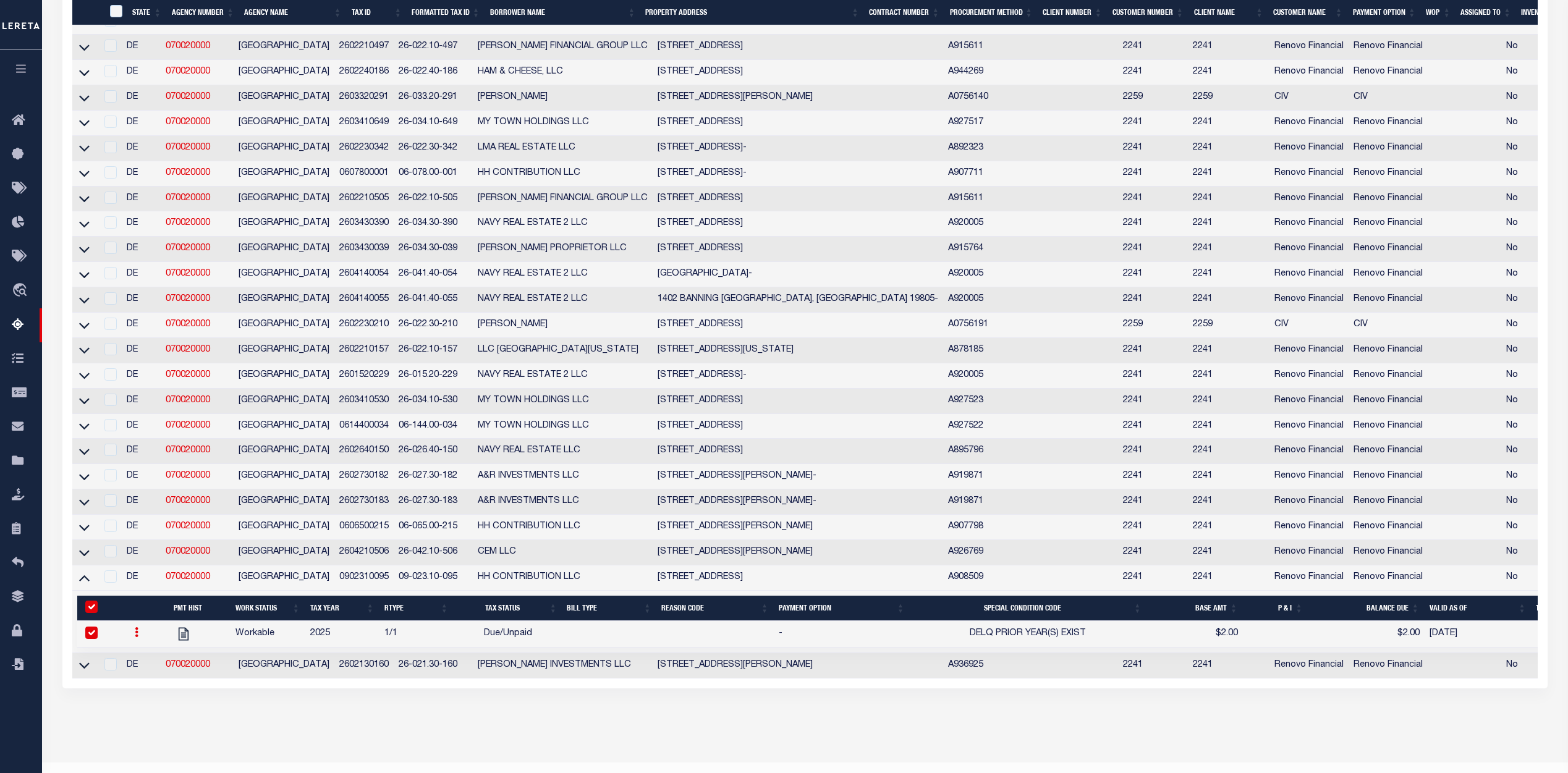
click at [114, 584] on div at bounding box center [109, 577] width 15 height 13
click at [115, 584] on div at bounding box center [109, 577] width 15 height 13
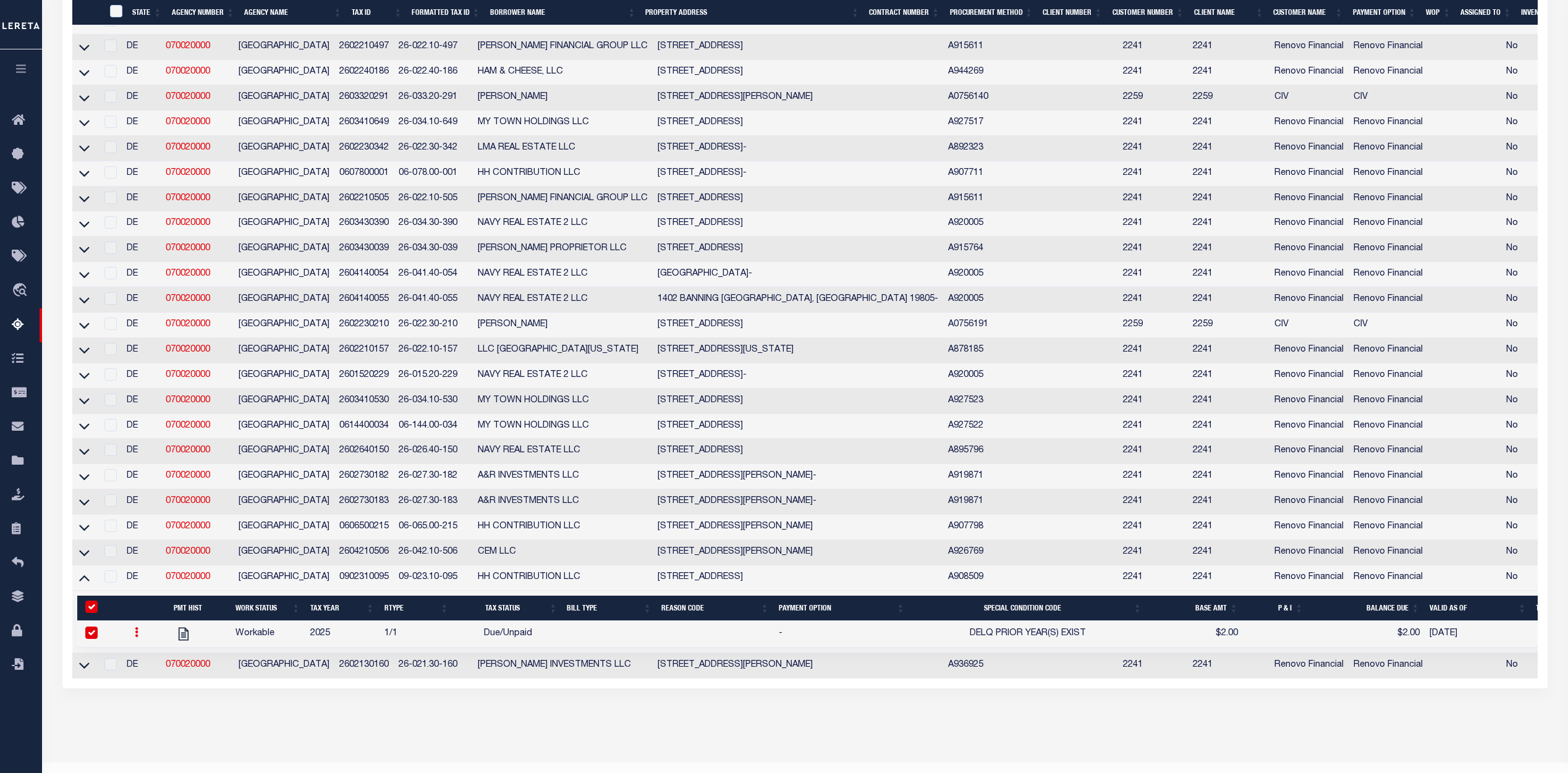
click at [115, 584] on div at bounding box center [109, 577] width 15 height 13
click at [92, 613] on input "&nbsp;" at bounding box center [91, 606] width 12 height 12
checkbox input "false"
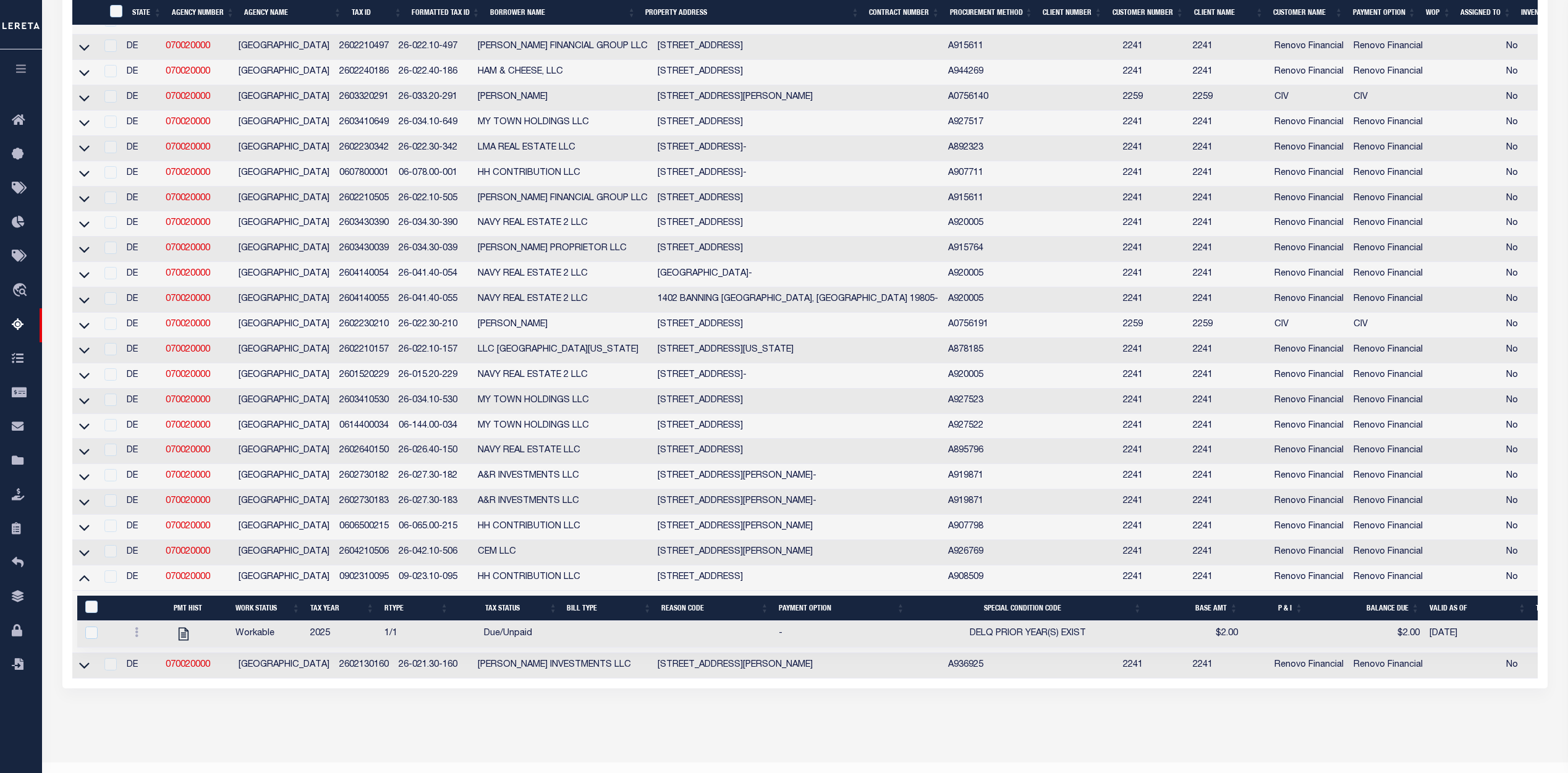
click at [115, 591] on td at bounding box center [109, 578] width 26 height 26
click at [115, 584] on div at bounding box center [109, 577] width 15 height 13
click at [116, 584] on div at bounding box center [109, 577] width 15 height 13
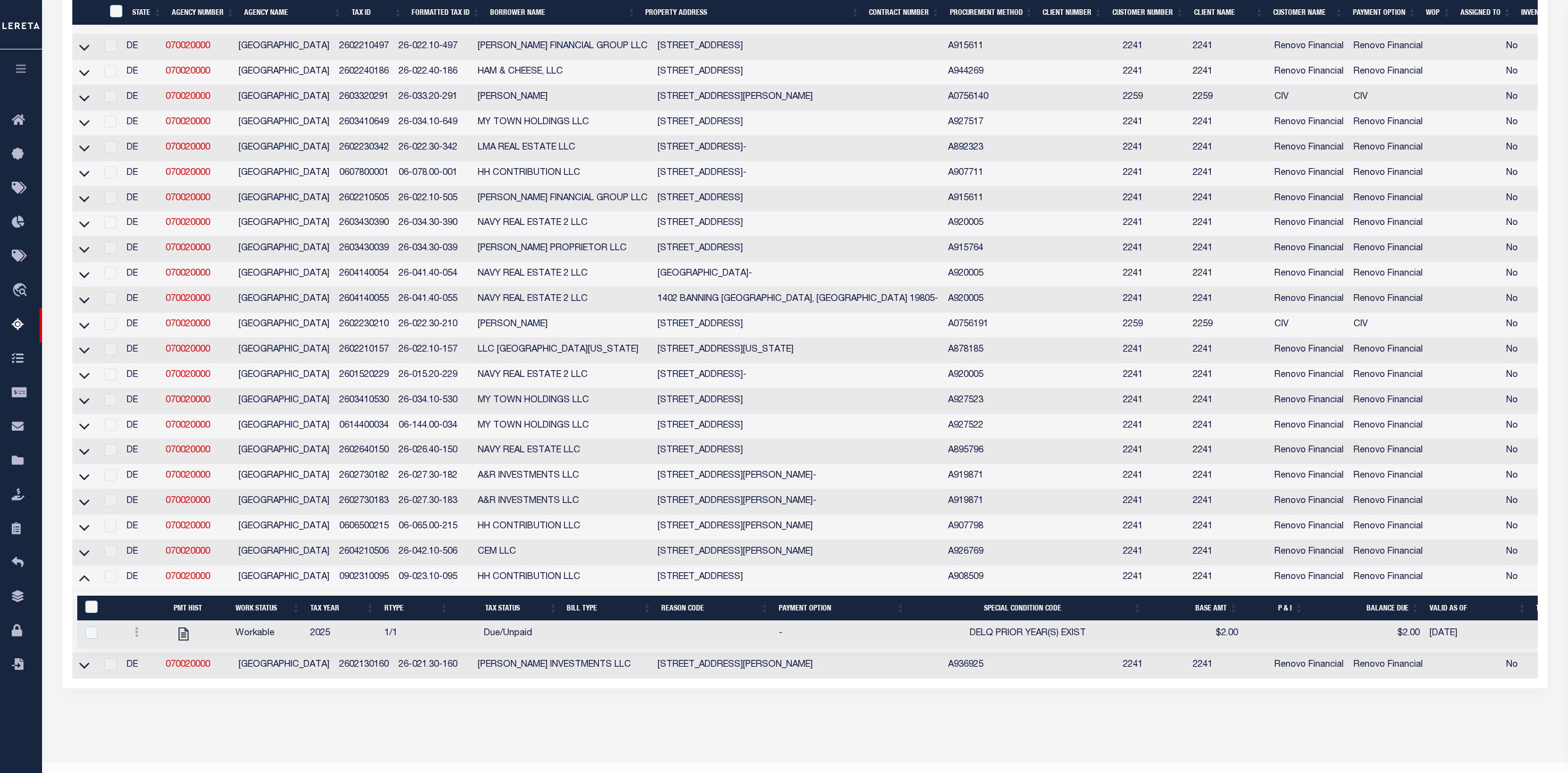
click at [116, 584] on div at bounding box center [109, 577] width 15 height 13
drag, startPoint x: 117, startPoint y: 592, endPoint x: 116, endPoint y: 572, distance: 20.0
click at [116, 584] on div at bounding box center [109, 577] width 15 height 13
click at [116, 558] on div at bounding box center [109, 552] width 15 height 13
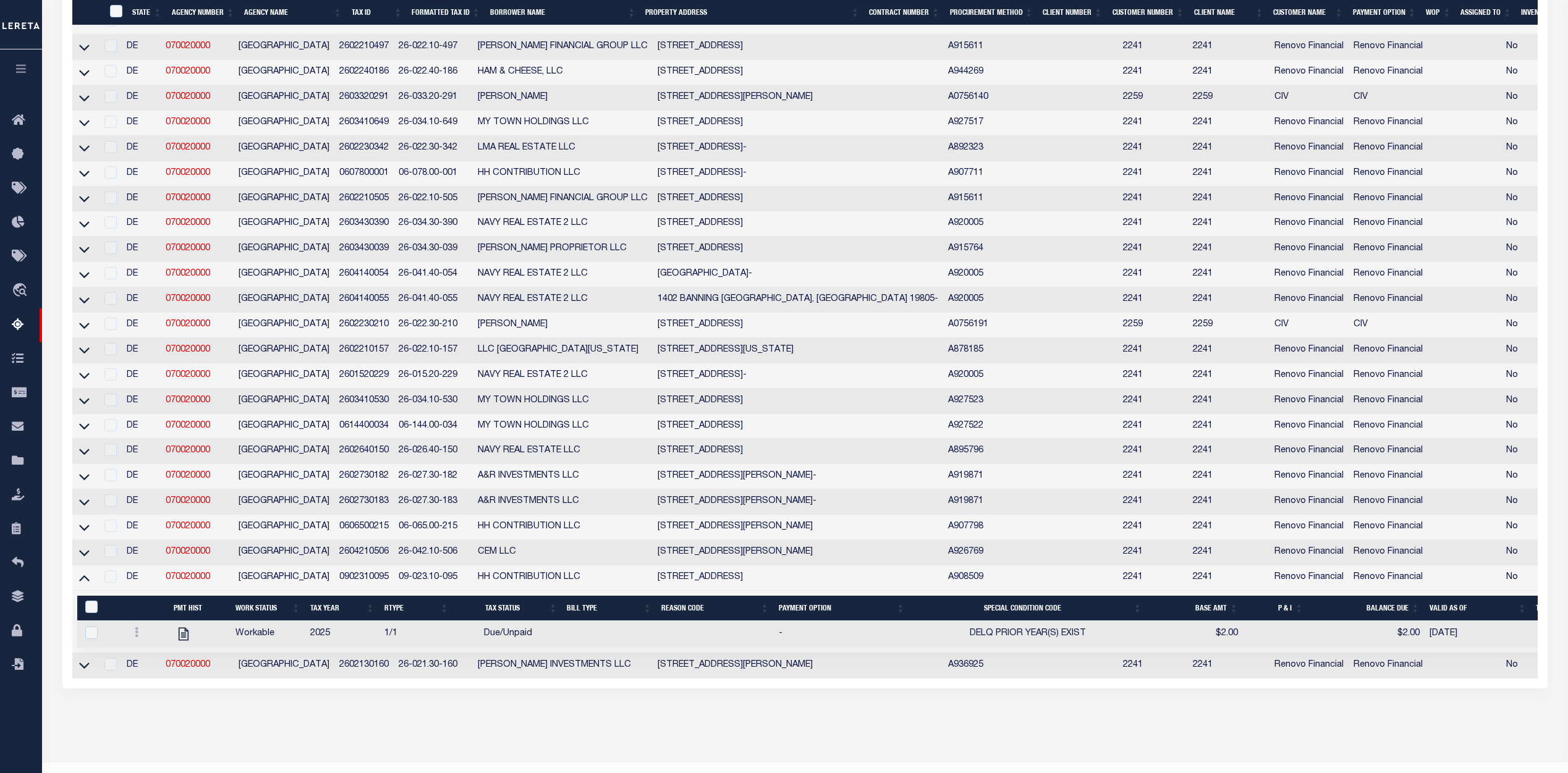
click at [112, 584] on div at bounding box center [109, 577] width 15 height 13
click at [91, 613] on input "&nbsp;" at bounding box center [91, 606] width 12 height 12
checkbox input "true"
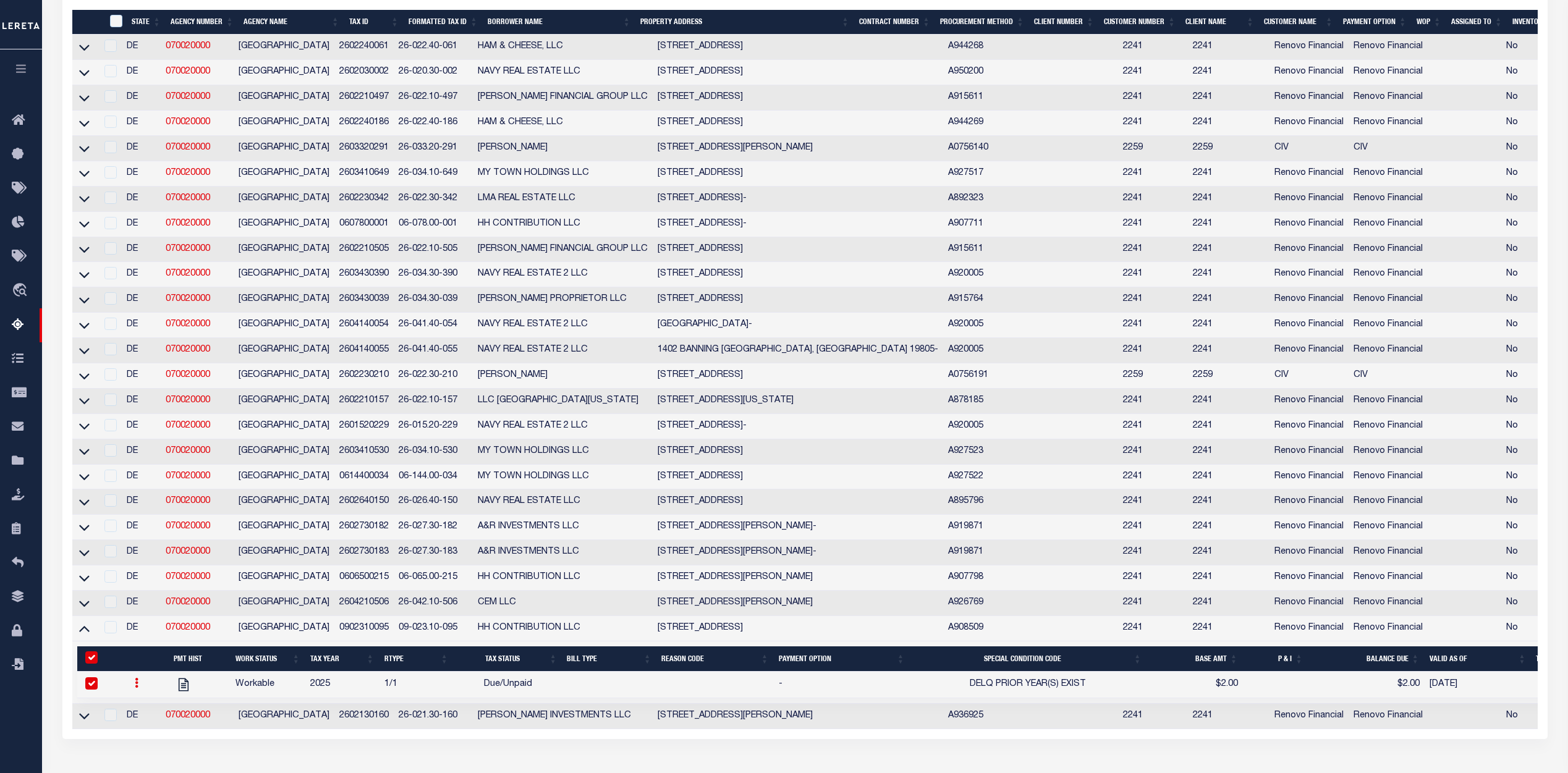
click at [769, 640] on td "57 QUEENS WAY NEWARK, DE 19713" at bounding box center [798, 629] width 290 height 26
click at [378, 641] on td "0902310095" at bounding box center [364, 629] width 59 height 26
click at [382, 641] on td "0902310095" at bounding box center [364, 629] width 59 height 26
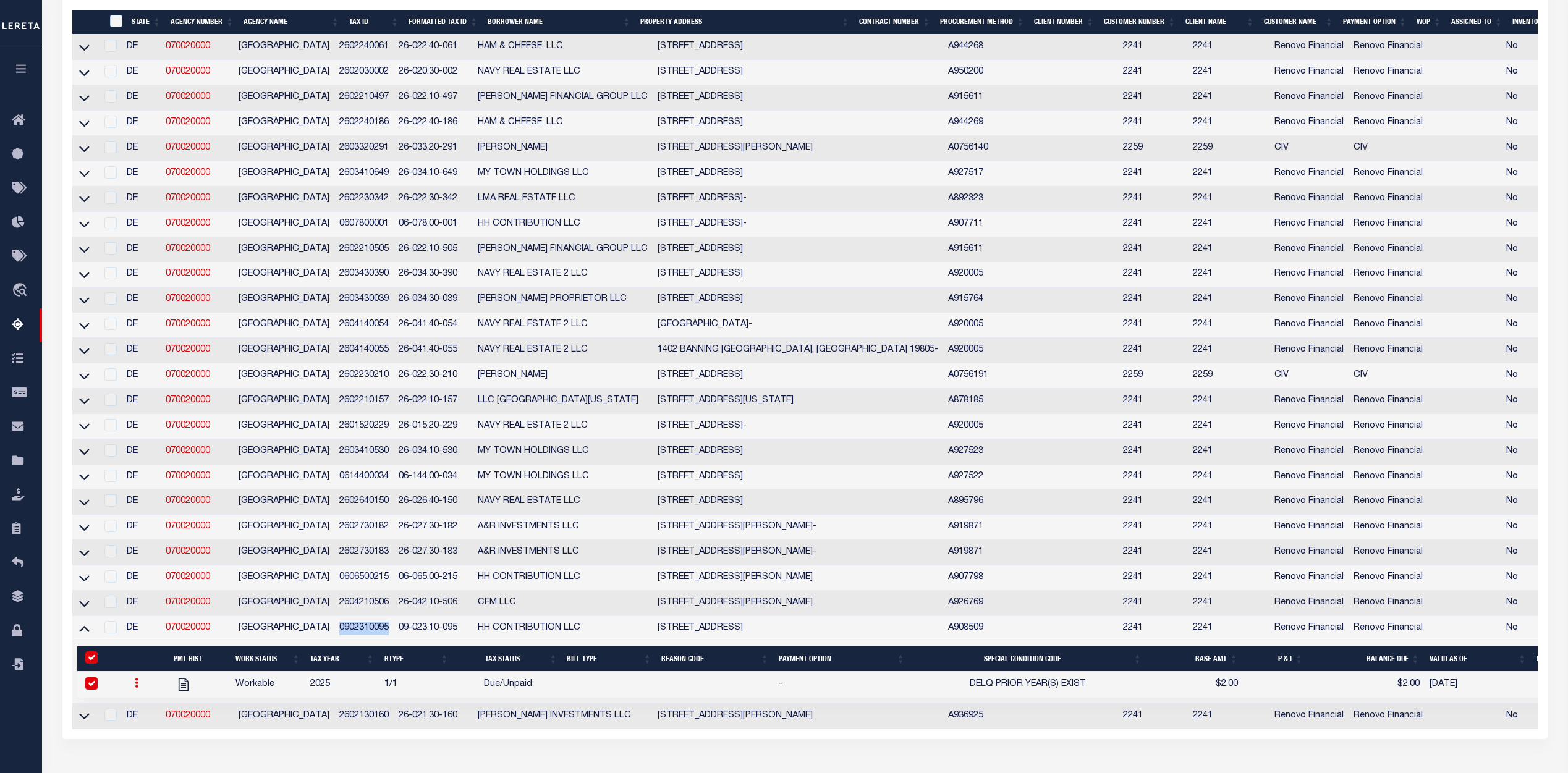
click at [382, 641] on td "0902310095" at bounding box center [364, 629] width 59 height 26
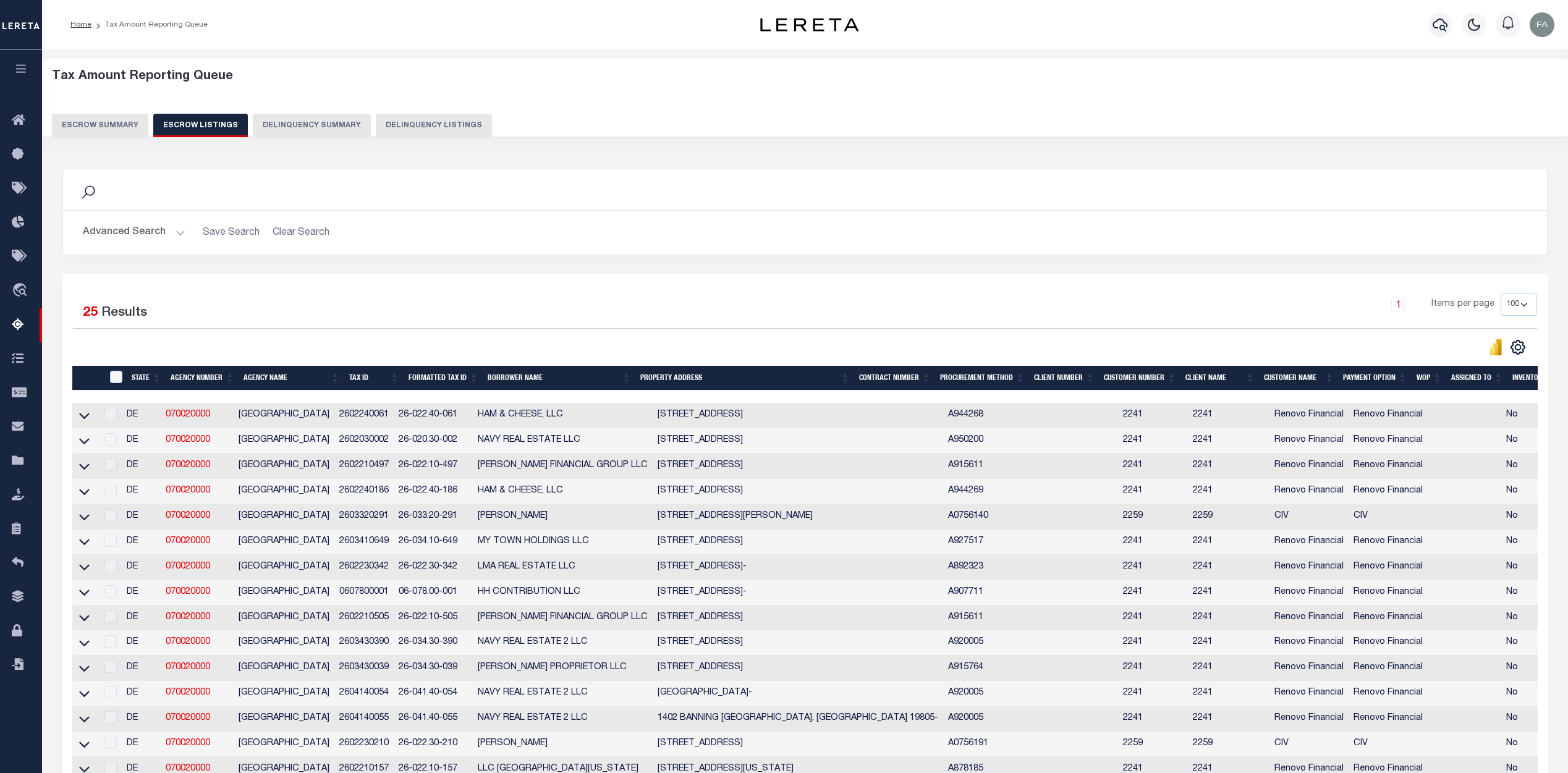
click at [25, 72] on icon "button" at bounding box center [21, 69] width 14 height 11
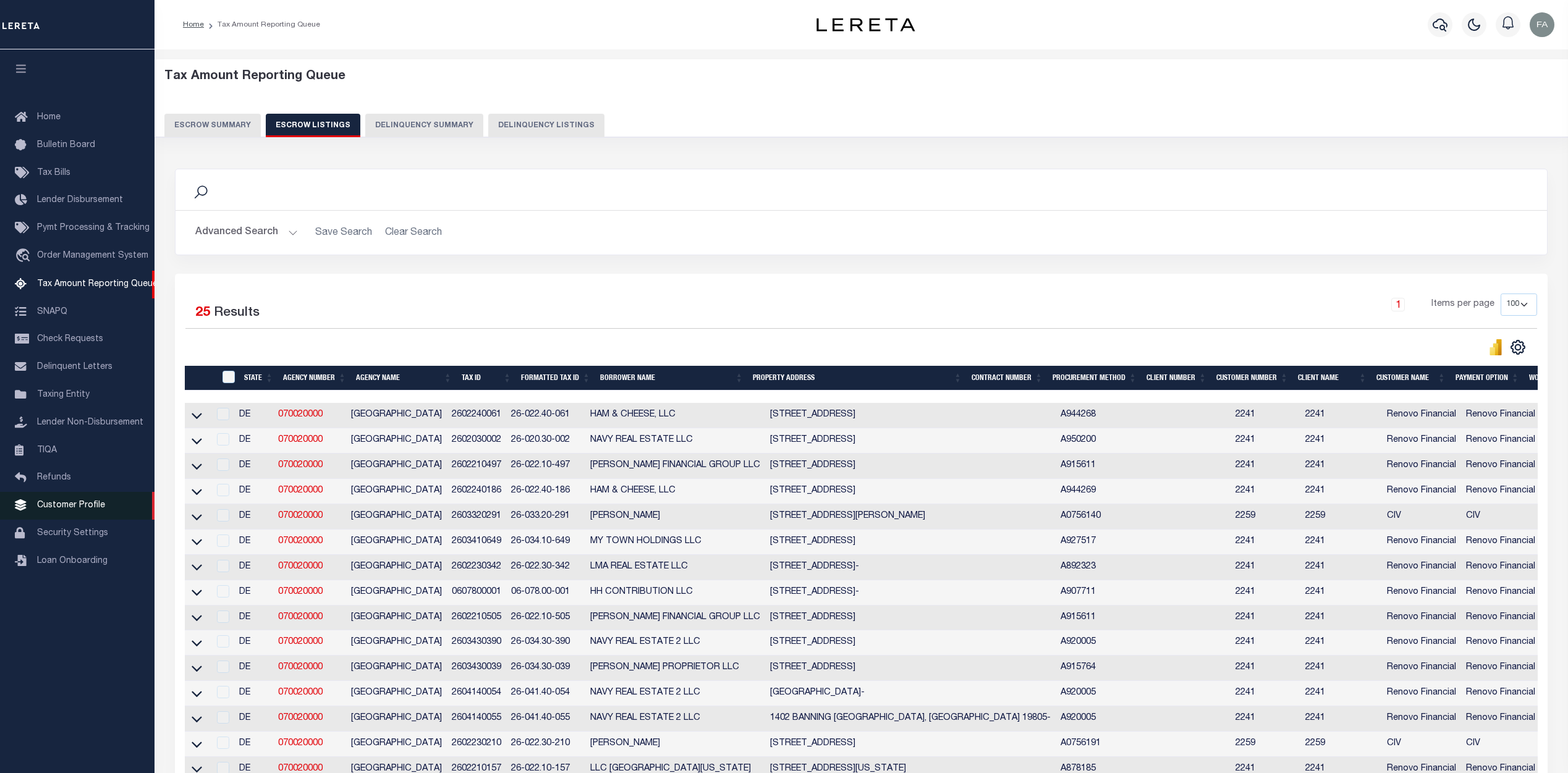
click at [77, 510] on span "Customer Profile" at bounding box center [71, 505] width 68 height 9
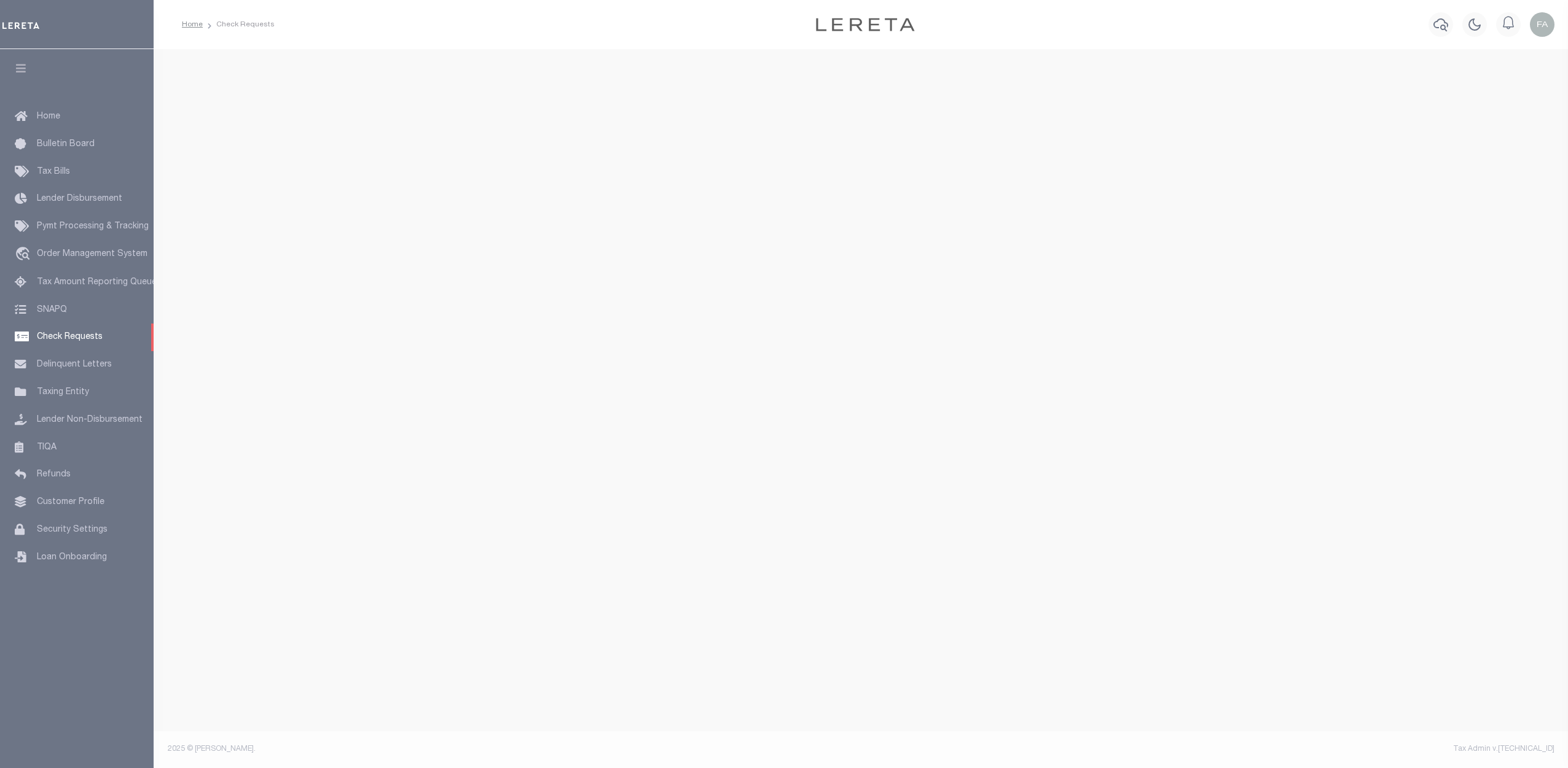
select select "50"
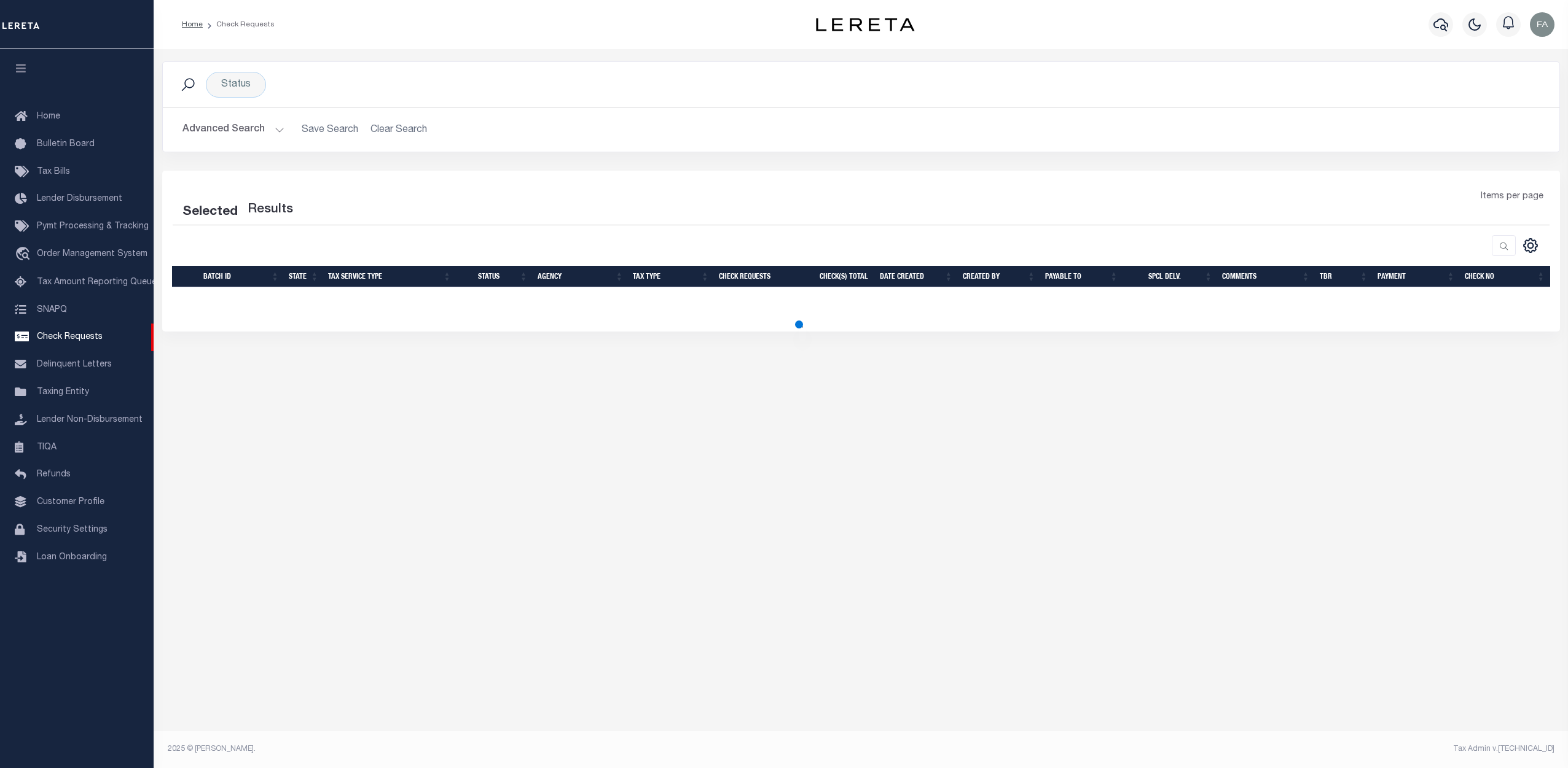
select select "50"
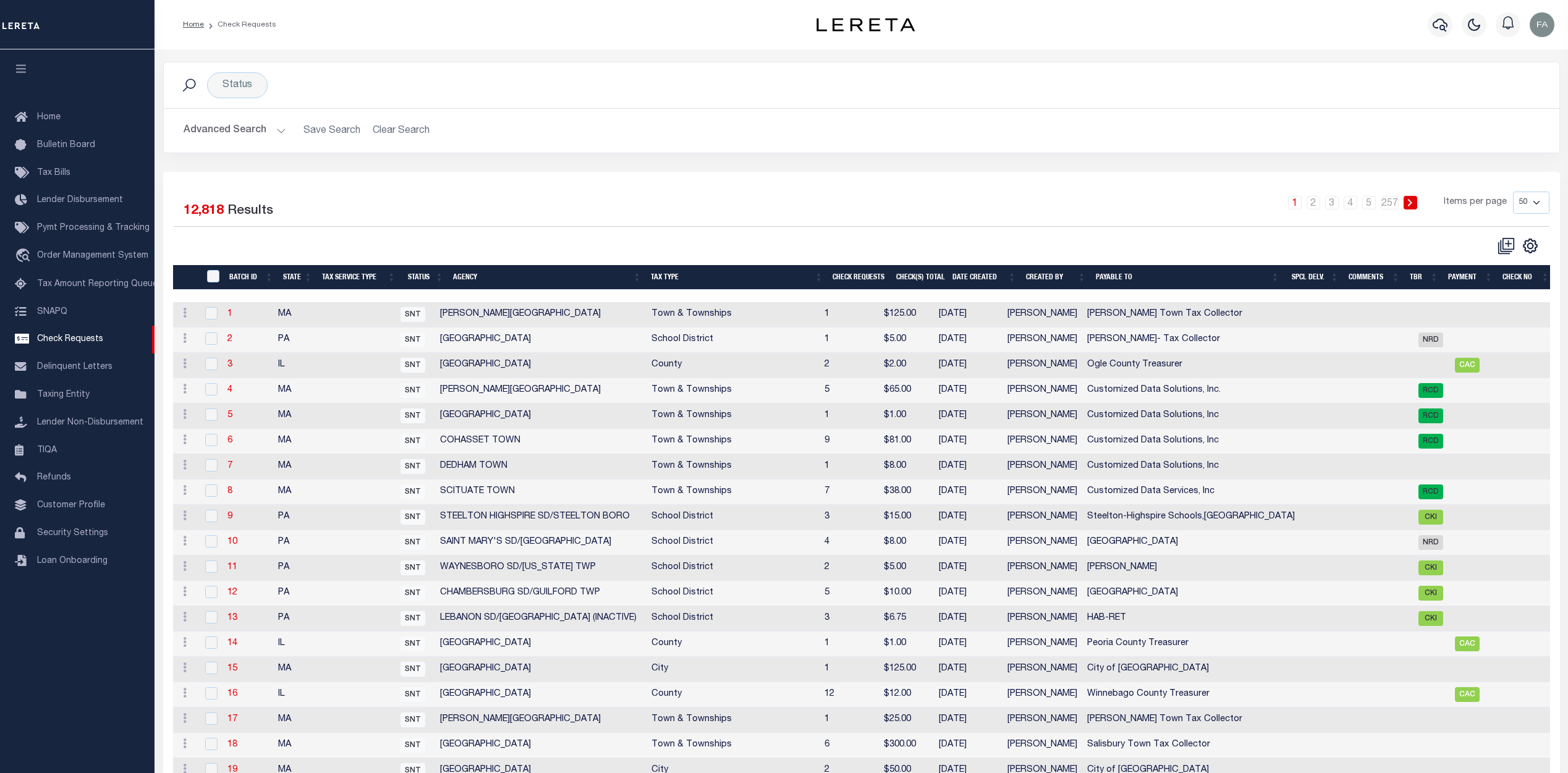
click at [280, 133] on button "Advanced Search" at bounding box center [235, 130] width 103 height 24
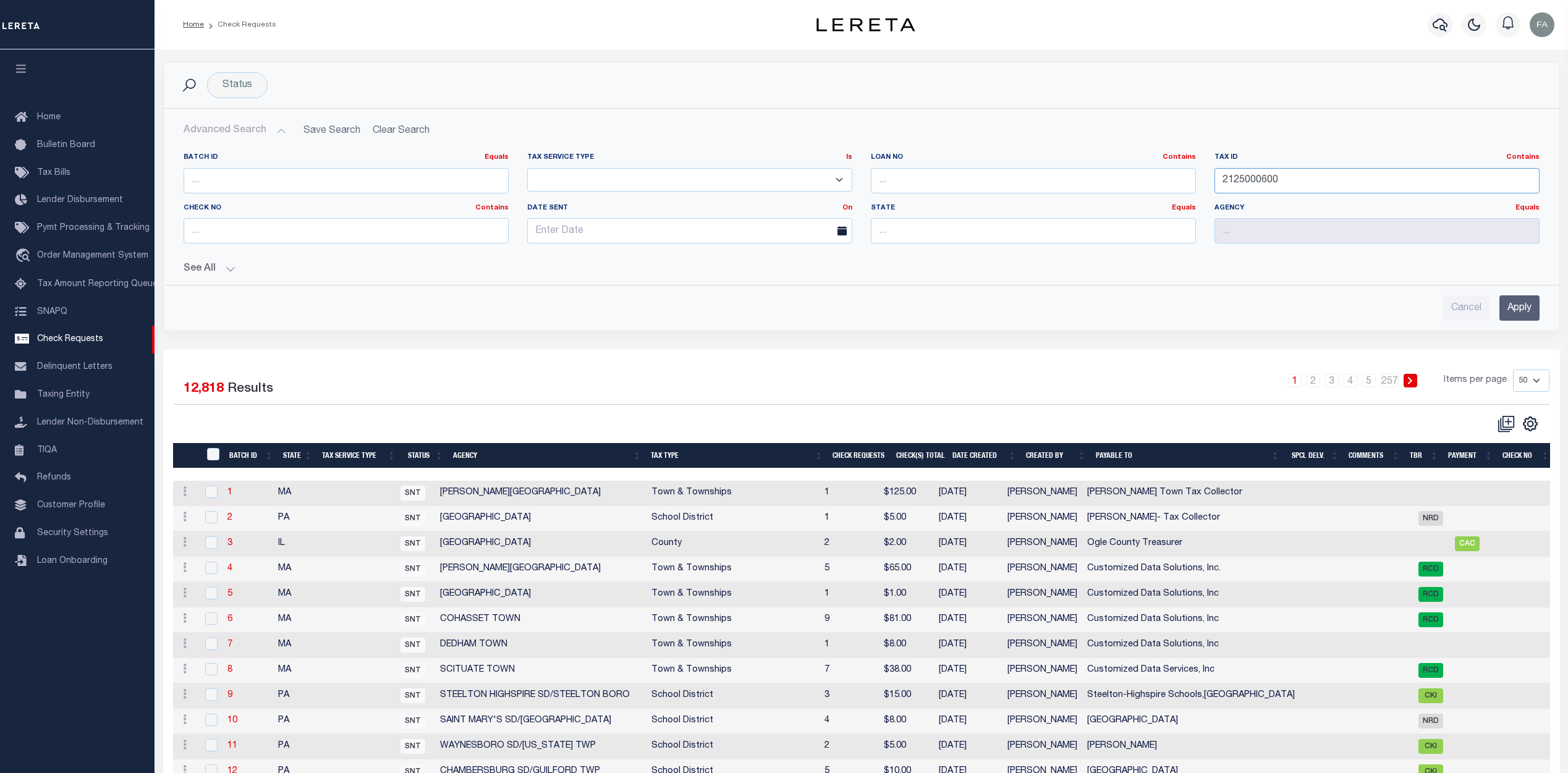
click at [1327, 186] on input "2125000600" at bounding box center [1377, 180] width 325 height 26
click at [1524, 306] on input "Apply" at bounding box center [1519, 308] width 40 height 26
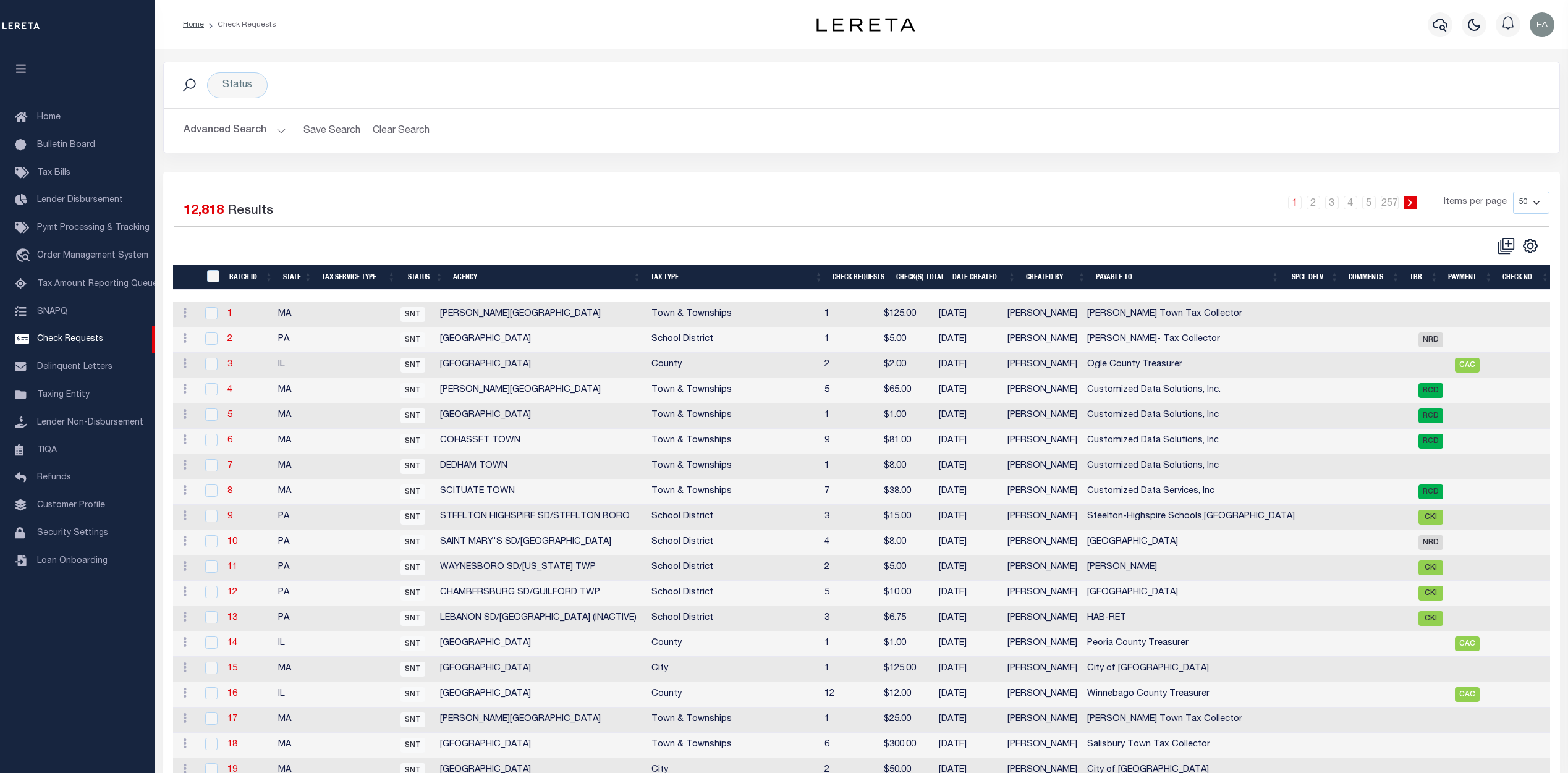
click at [274, 133] on button "Advanced Search" at bounding box center [235, 130] width 103 height 24
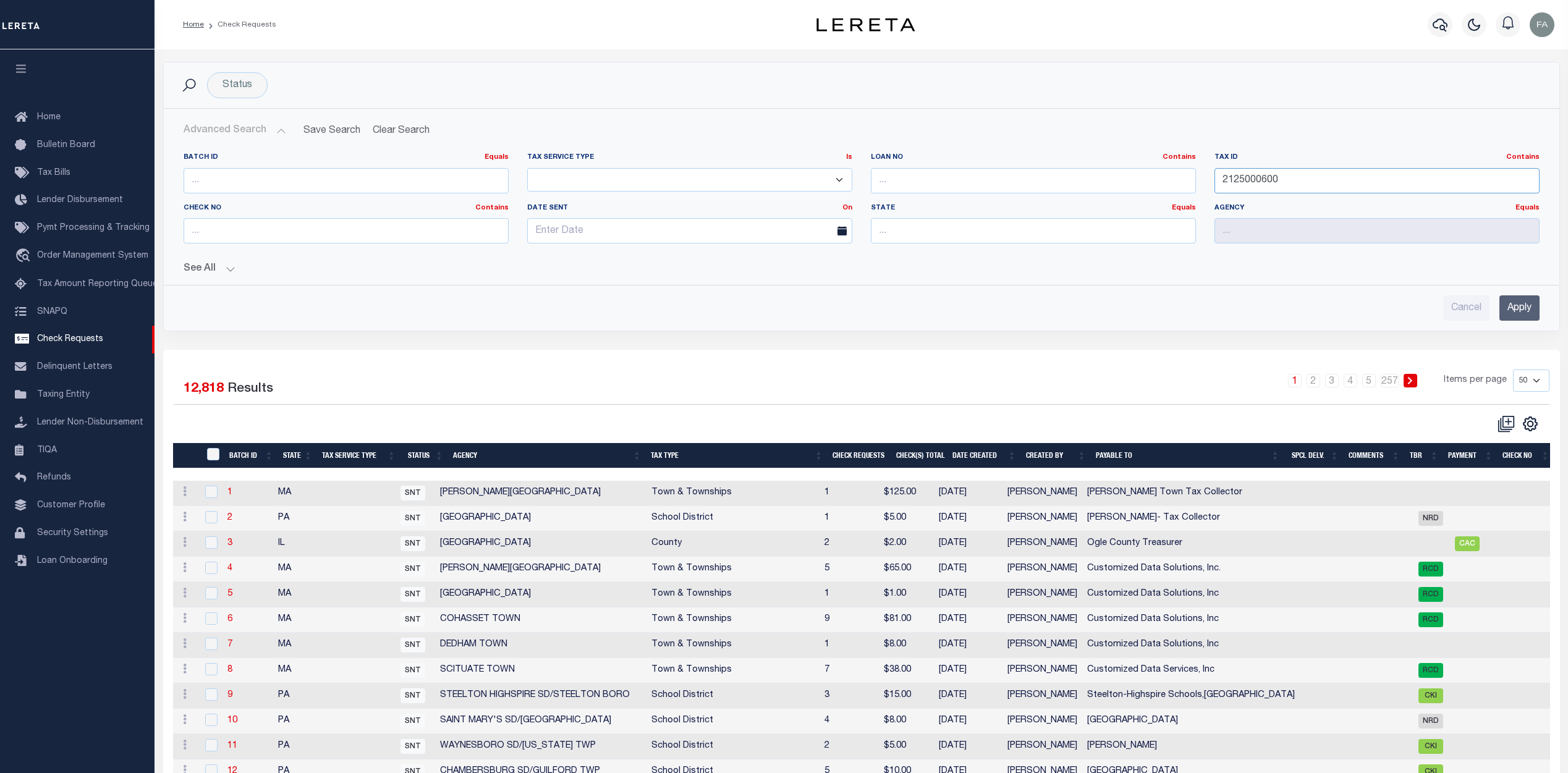
click at [1257, 182] on input "2125000600" at bounding box center [1377, 180] width 325 height 26
click at [1290, 175] on input "2125000600" at bounding box center [1377, 180] width 325 height 26
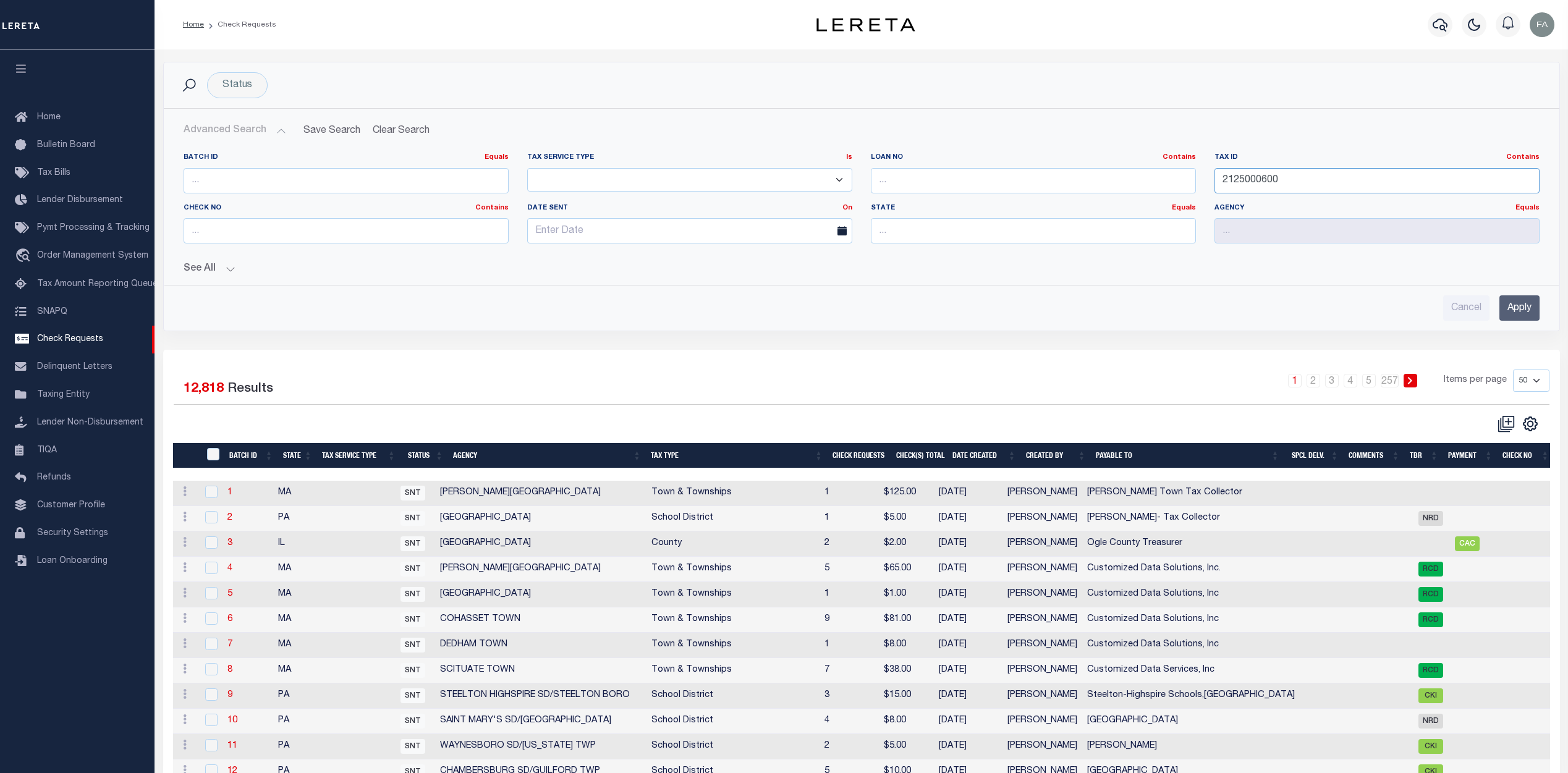
paste input "0902310095"
type input "0902310095"
click at [1525, 306] on input "Apply" at bounding box center [1519, 308] width 40 height 26
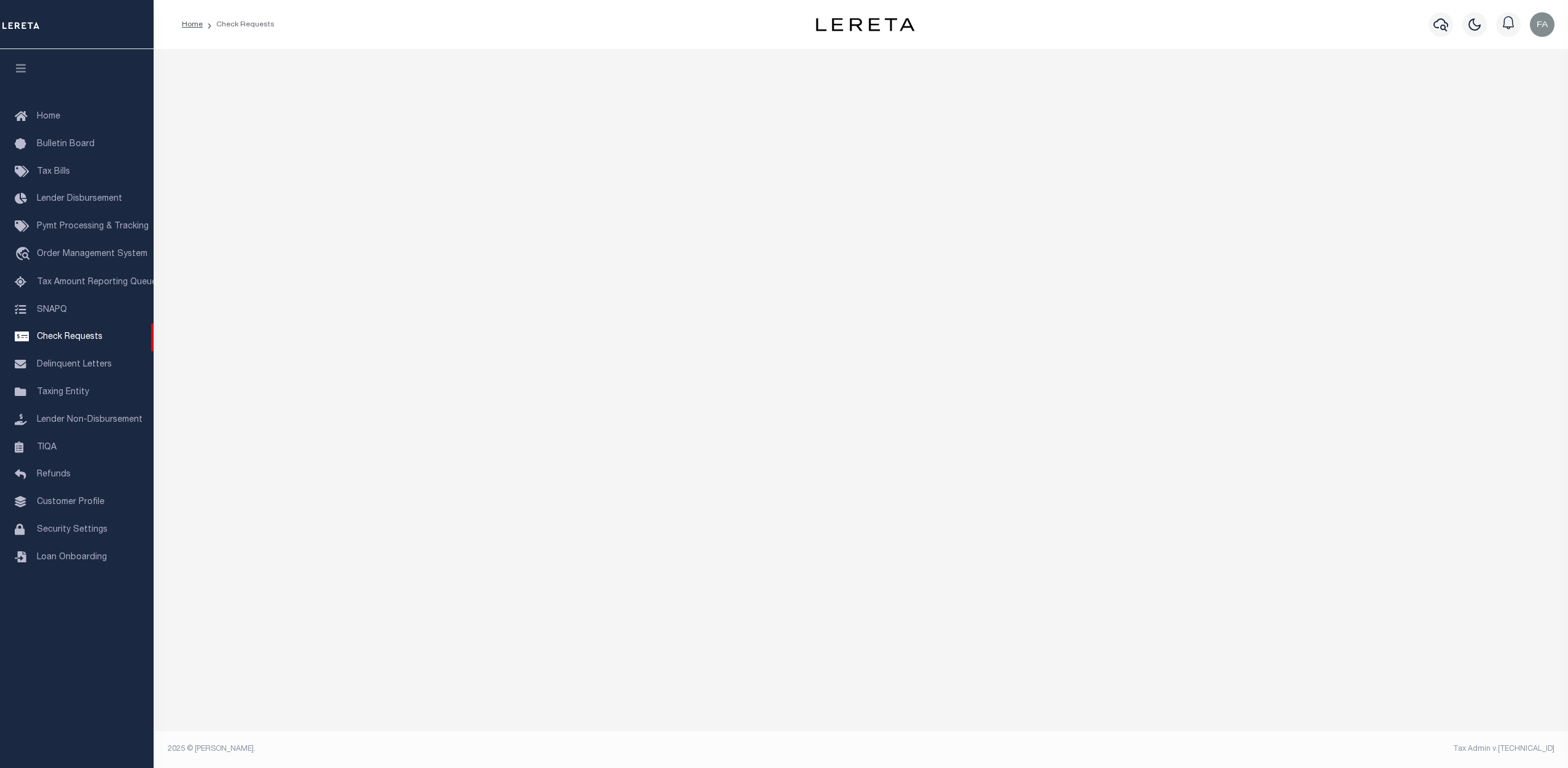
select select "50"
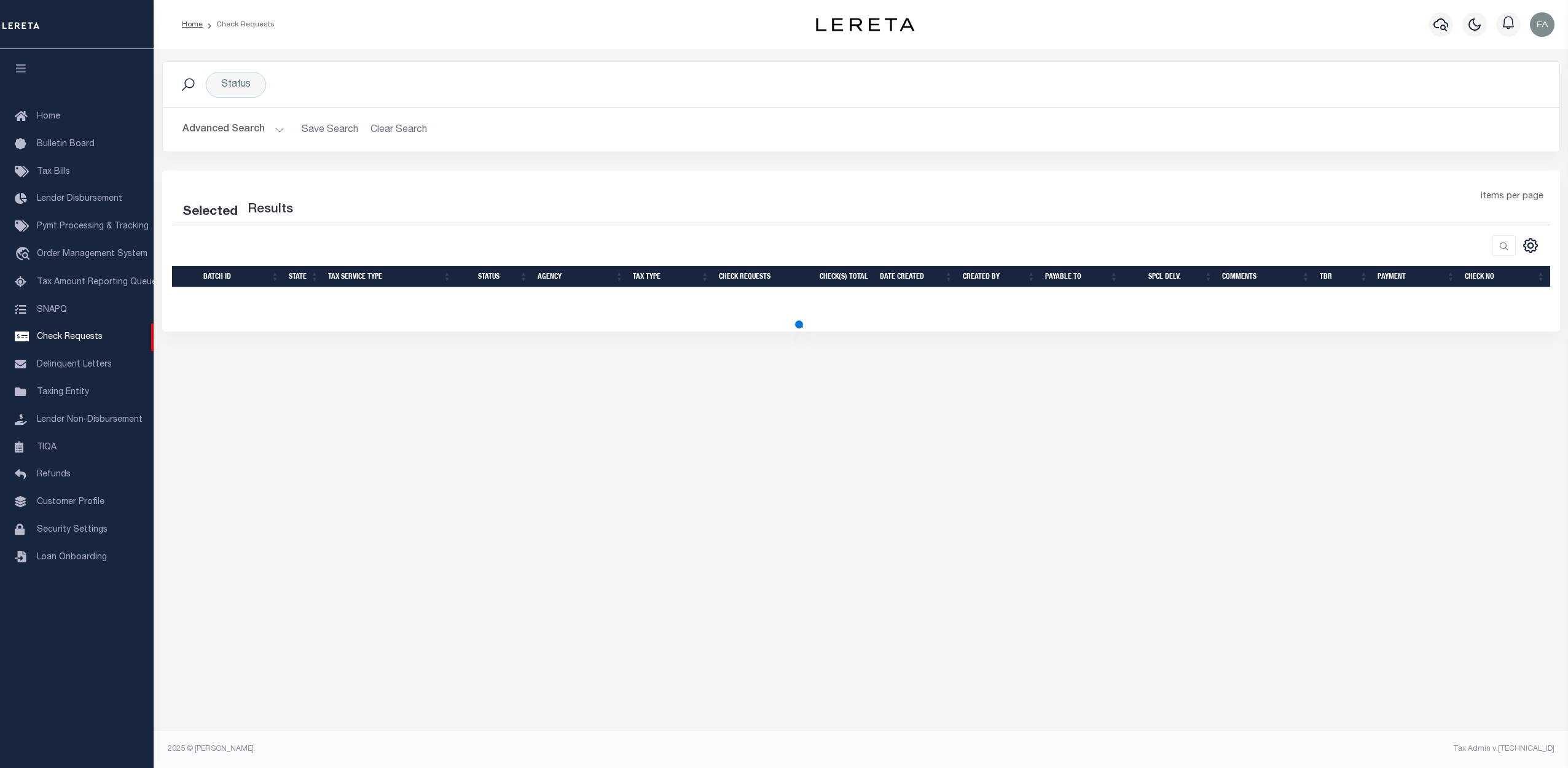
click at [268, 132] on button "Advanced Search" at bounding box center [233, 129] width 102 height 24
select select "50"
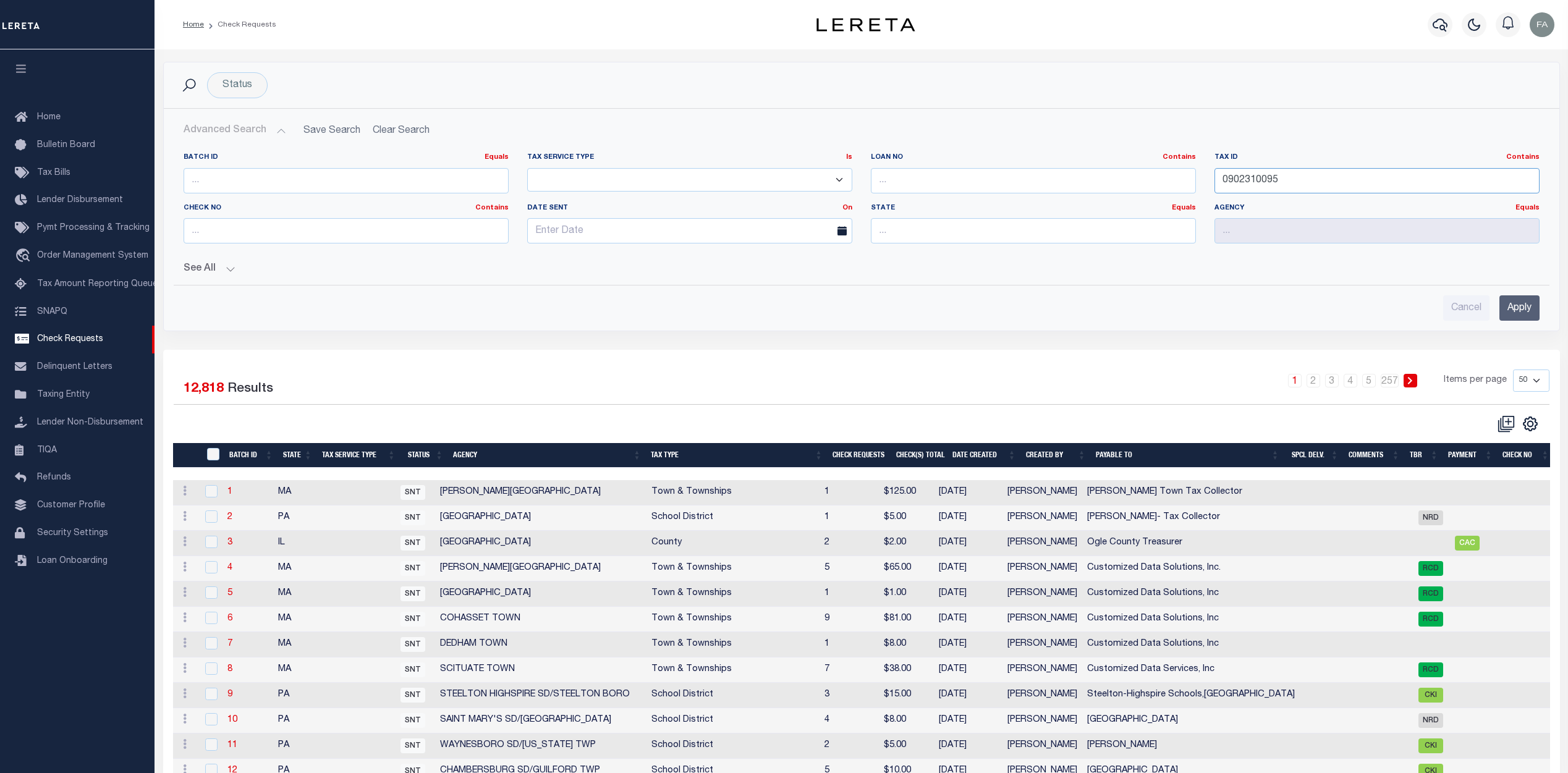
click at [1296, 178] on input "0902310095" at bounding box center [1377, 180] width 325 height 26
click at [1293, 178] on input "0902310095" at bounding box center [1377, 180] width 325 height 26
click at [1297, 176] on input "0902310095" at bounding box center [1377, 180] width 325 height 26
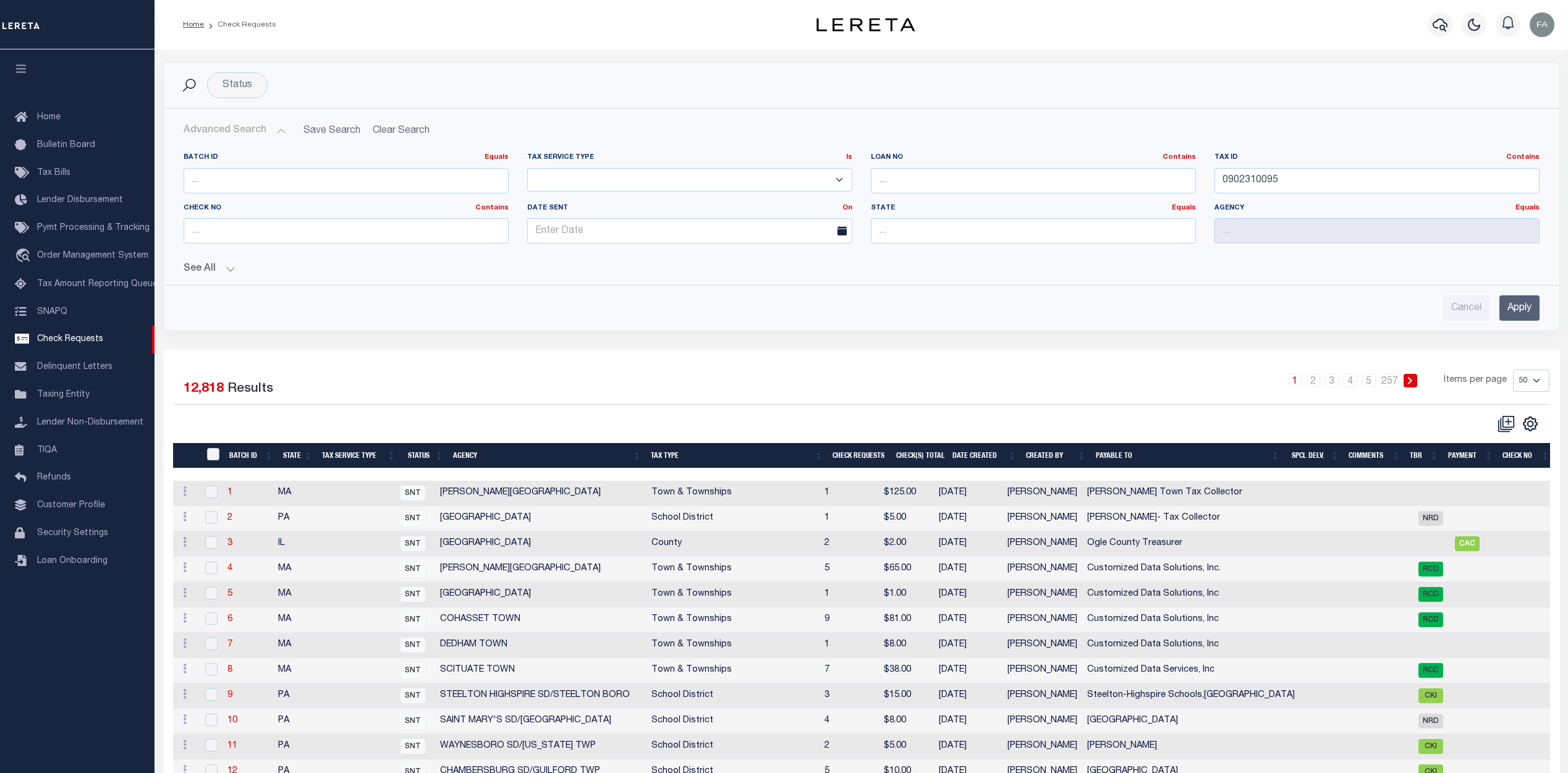
click at [1527, 303] on input "Apply" at bounding box center [1519, 308] width 40 height 26
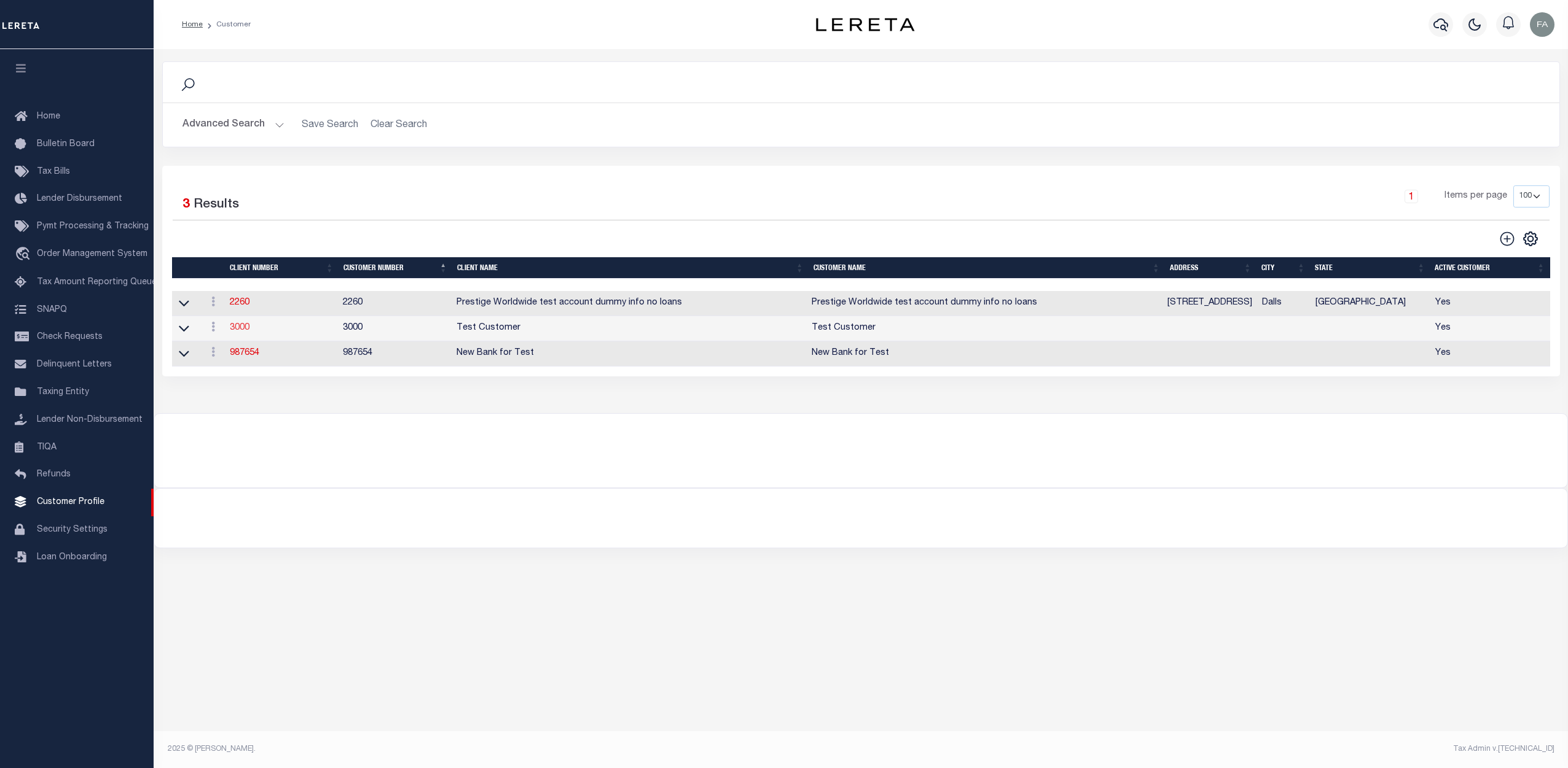
click at [236, 330] on link "3000" at bounding box center [239, 327] width 20 height 9
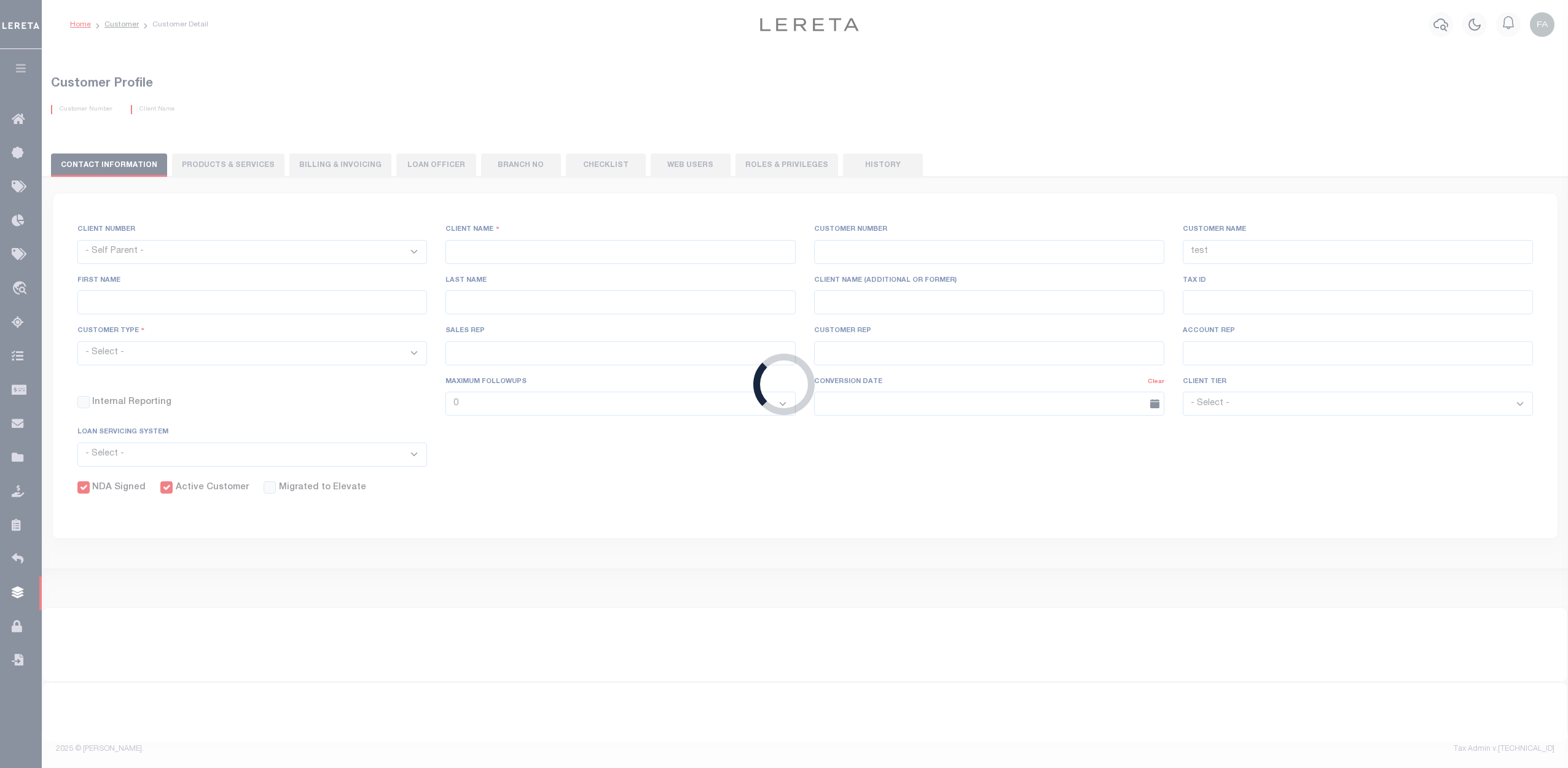
select select
type input "Test Customer"
type input "3000"
type input "Test Customer"
type input "Test"
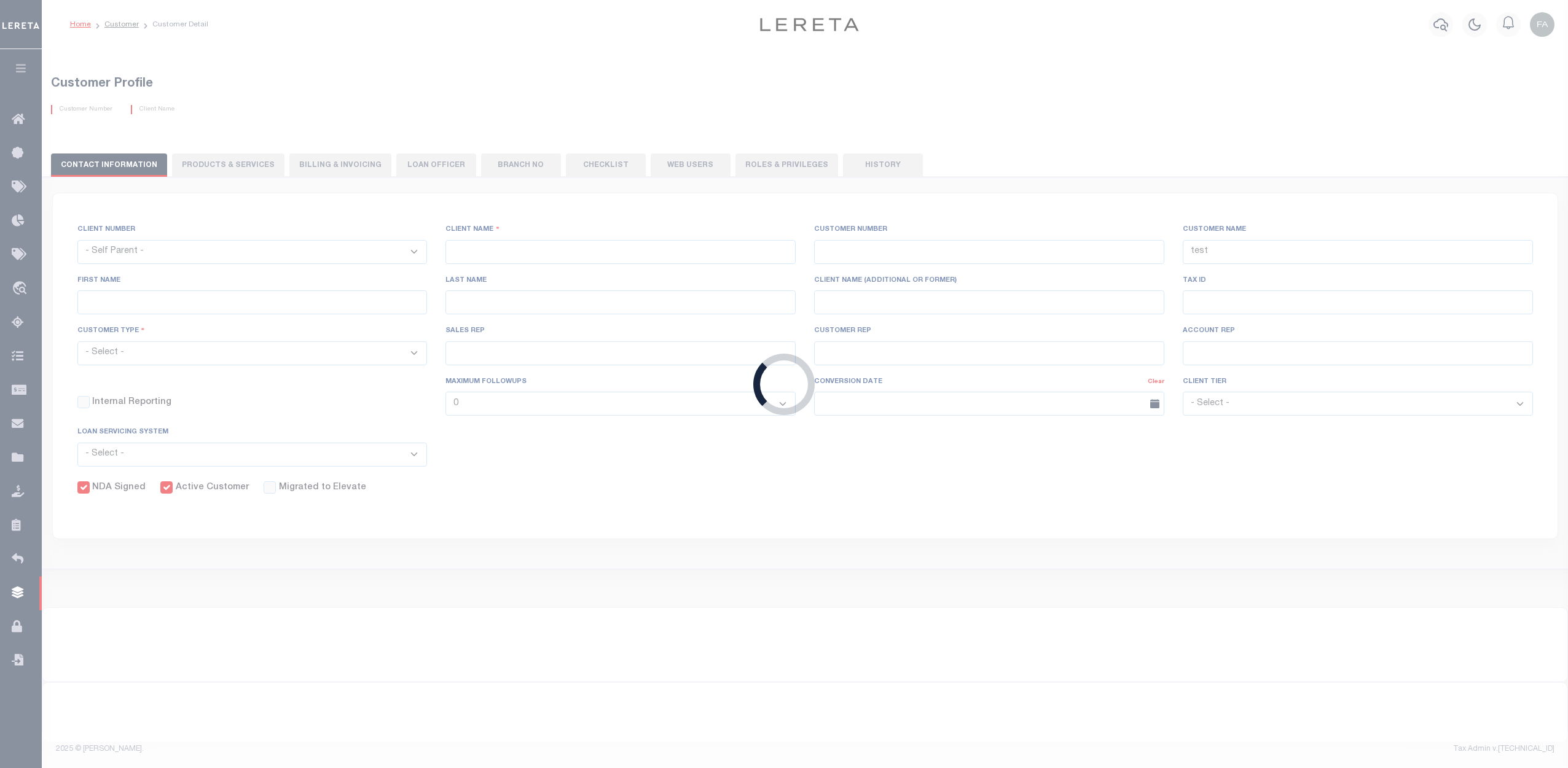
type input "Customer"
select select "Residential"
checkbox input "true"
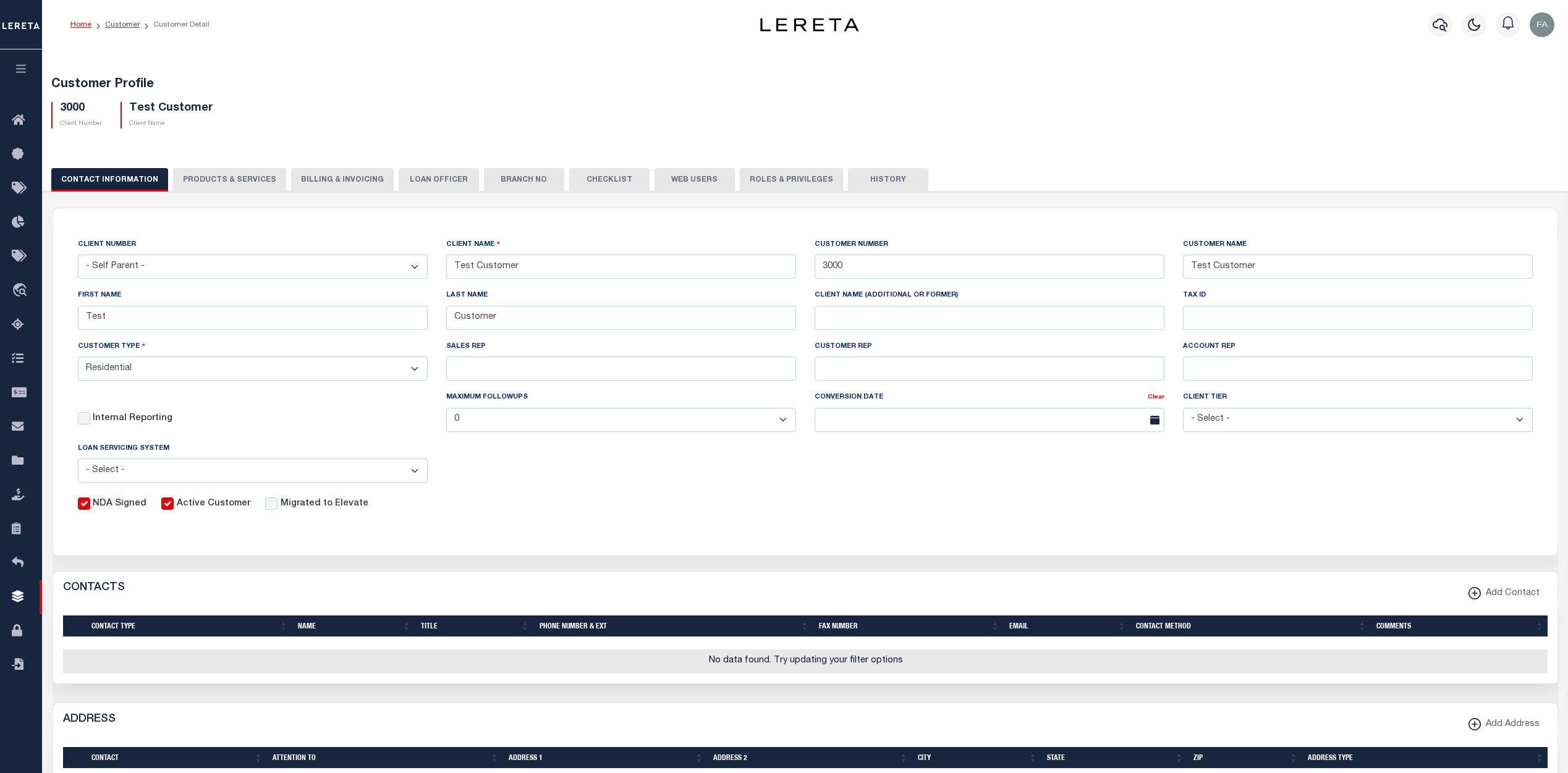
click at [252, 170] on button "PRODUCTS & SERVICES" at bounding box center [229, 179] width 114 height 24
radio input "true"
checkbox input "true"
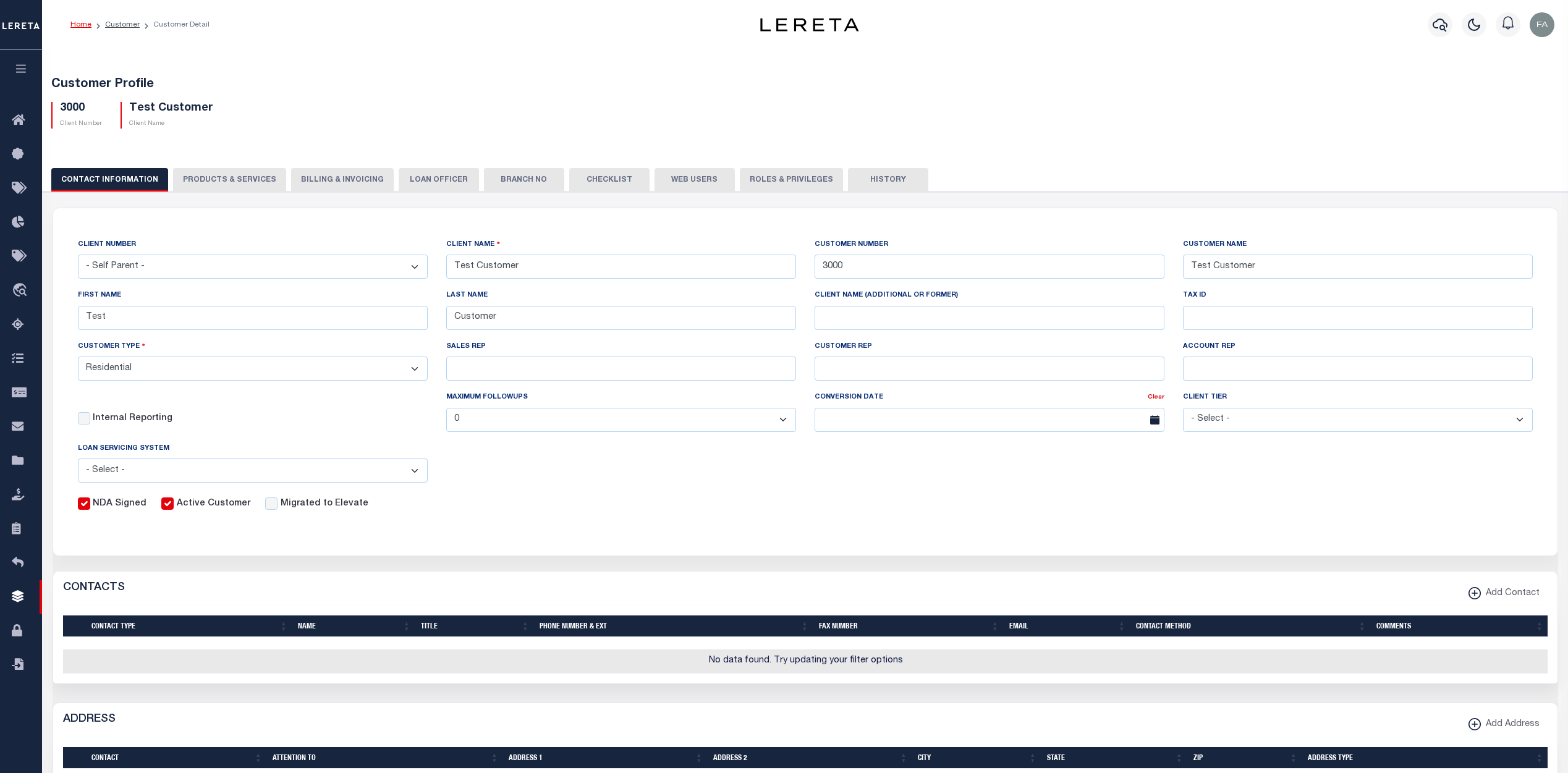
checkbox input "true"
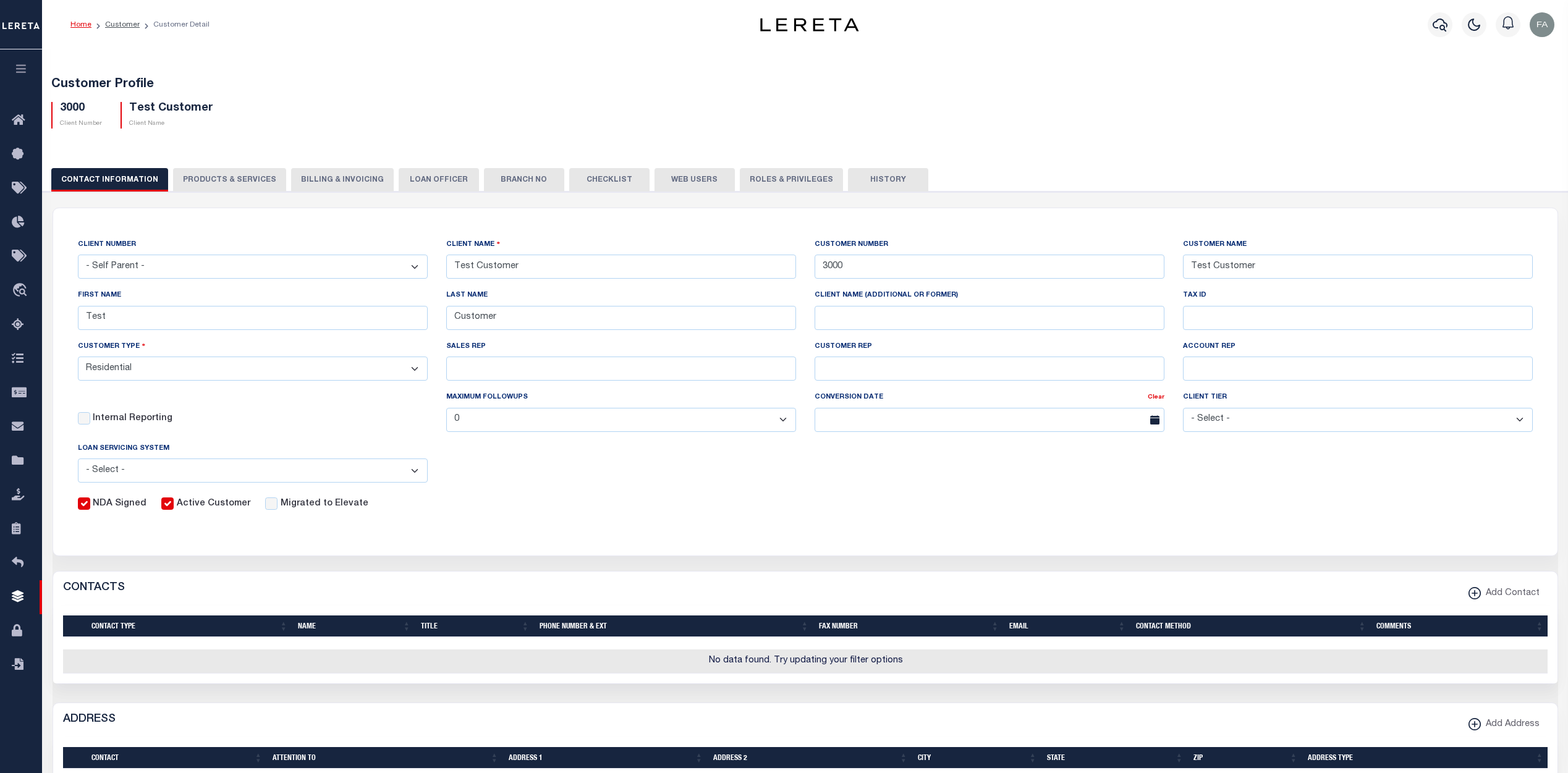
checkbox input "true"
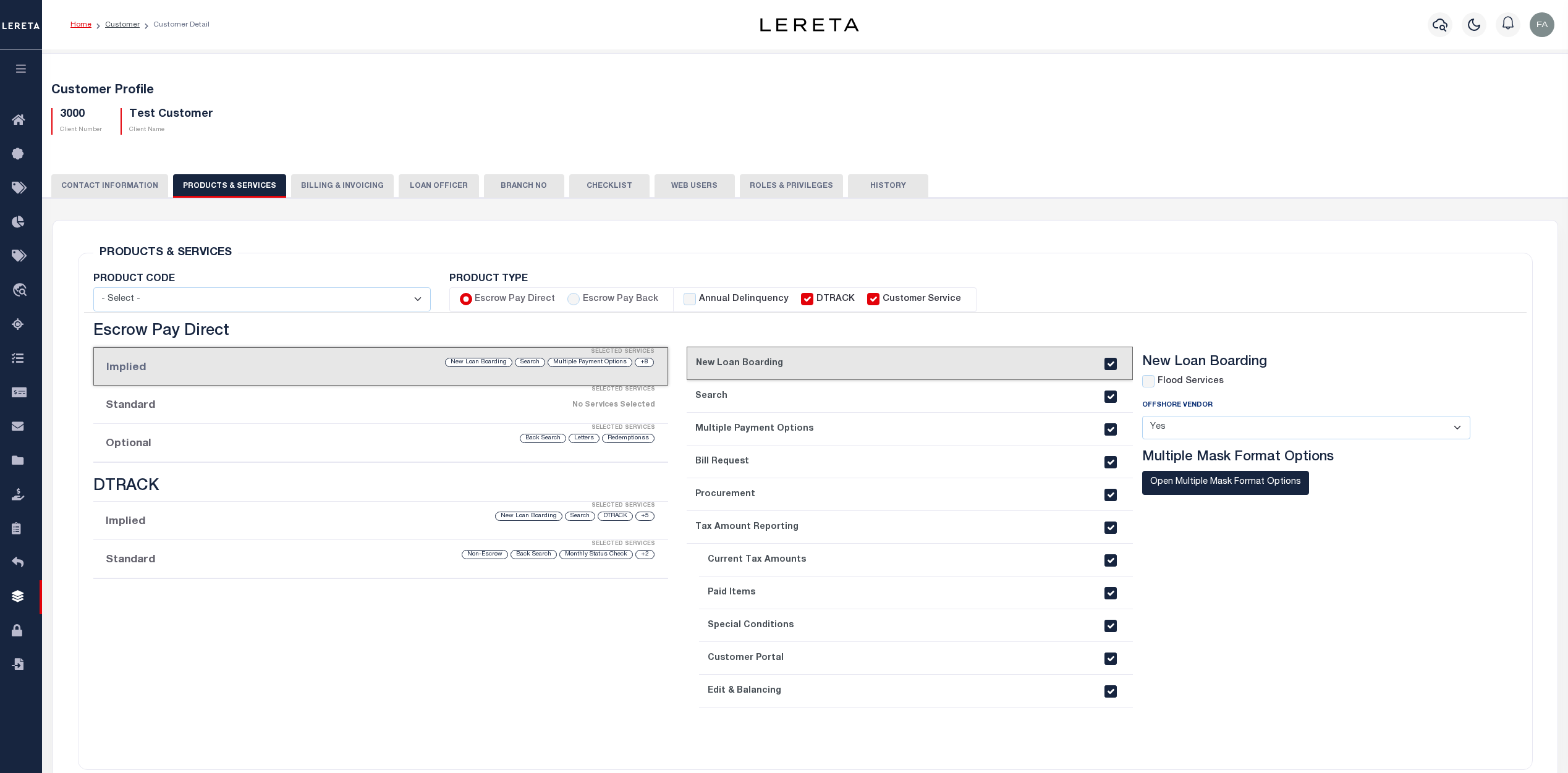
click at [209, 438] on div "Selected Services" at bounding box center [393, 428] width 575 height 25
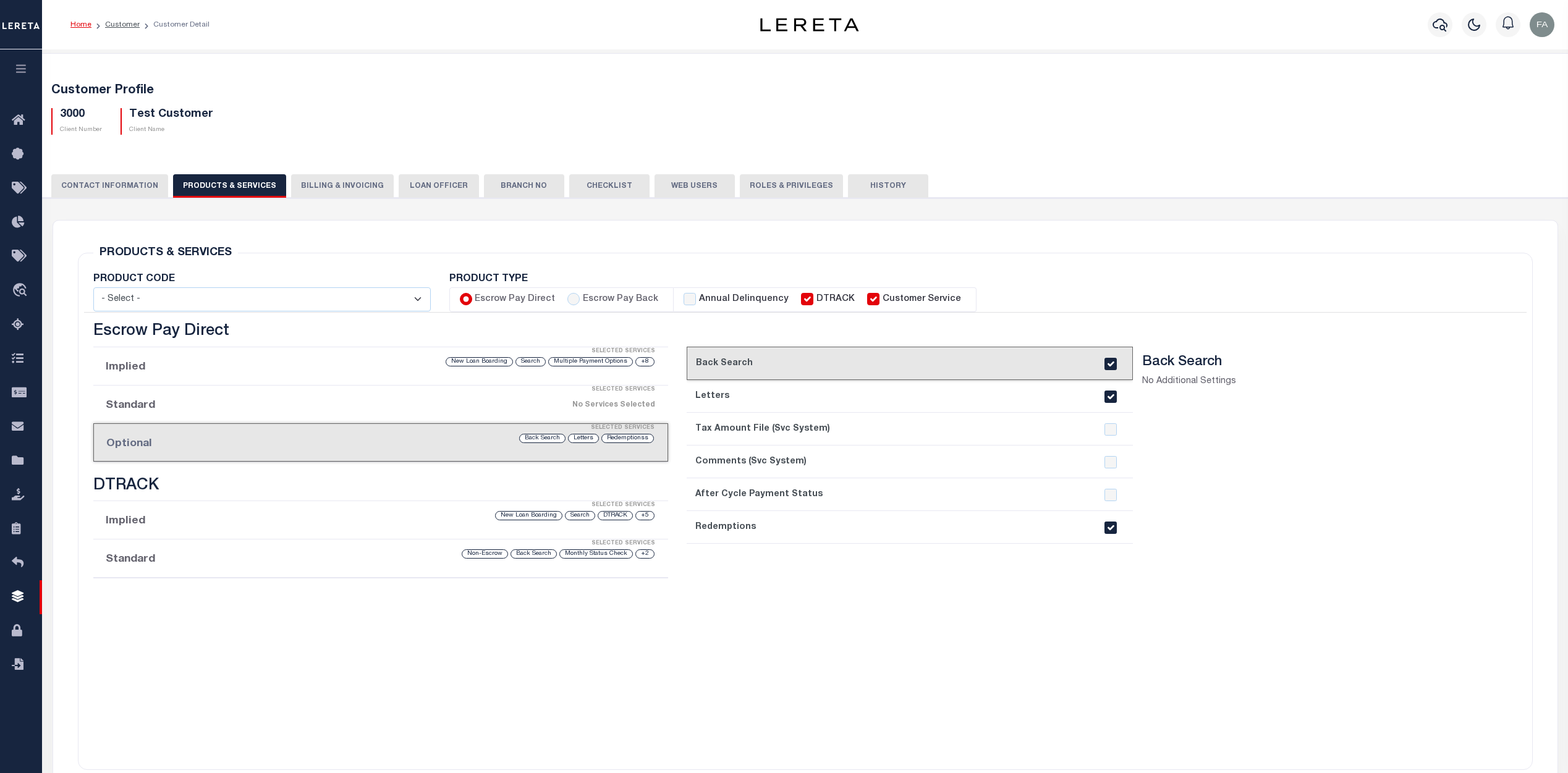
click at [357, 409] on div "No Services Selected" at bounding box center [449, 405] width 412 height 22
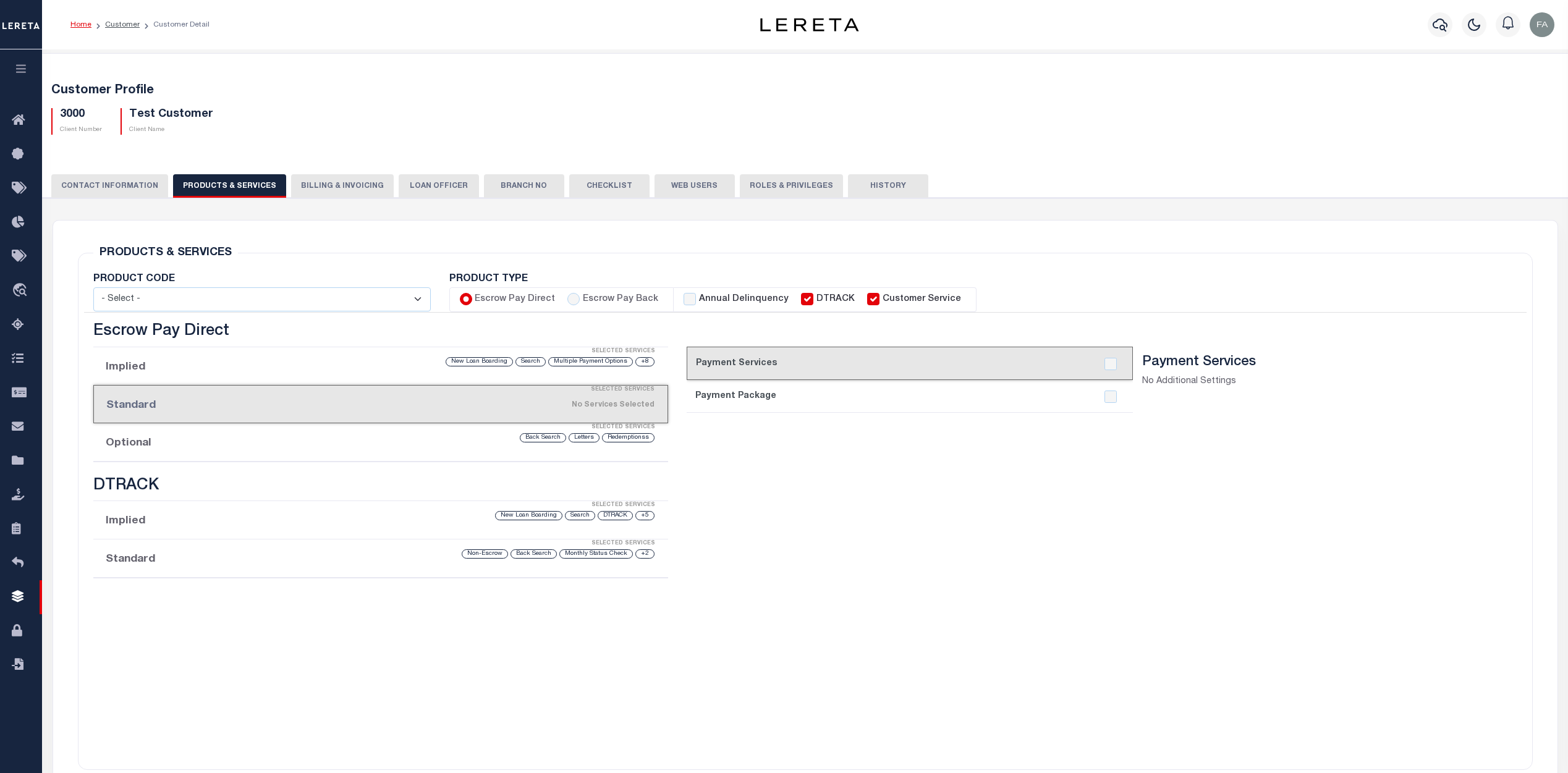
click at [315, 362] on div "Selected Services" at bounding box center [393, 352] width 575 height 25
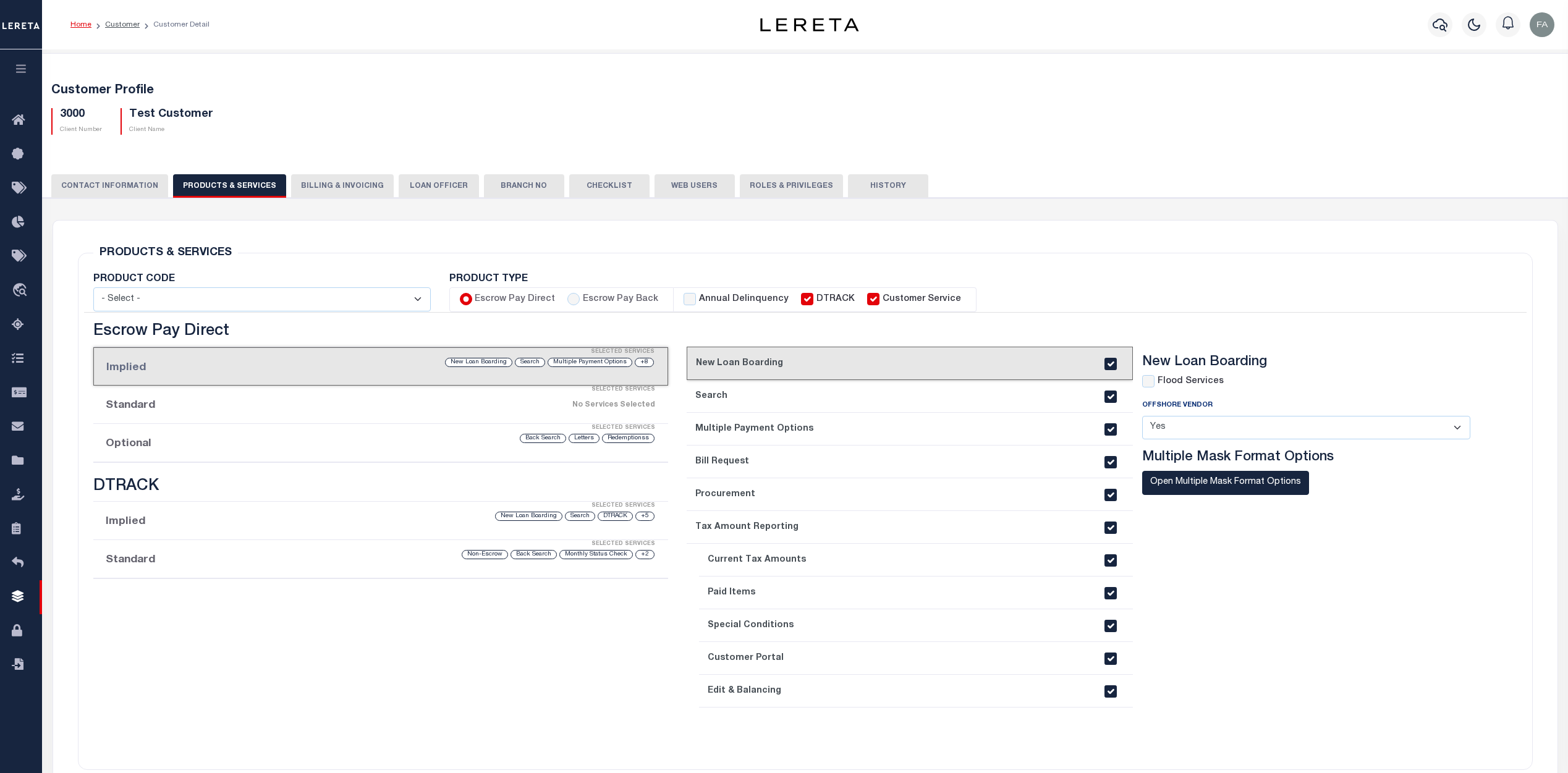
click at [251, 443] on div "Redemptionss Letters Back Search" at bounding box center [449, 438] width 413 height 11
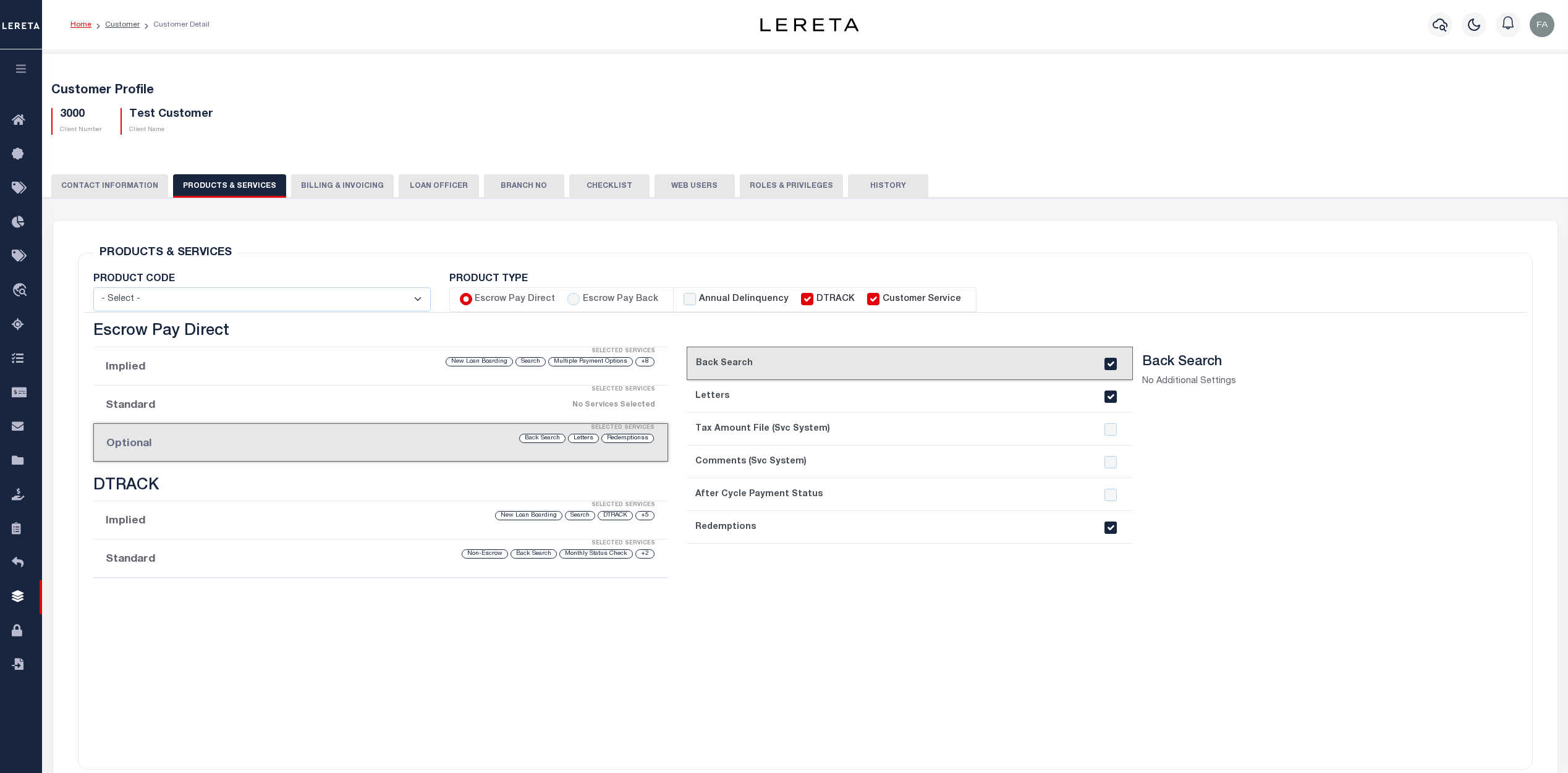
click at [257, 407] on div "No Services Selected" at bounding box center [449, 405] width 412 height 22
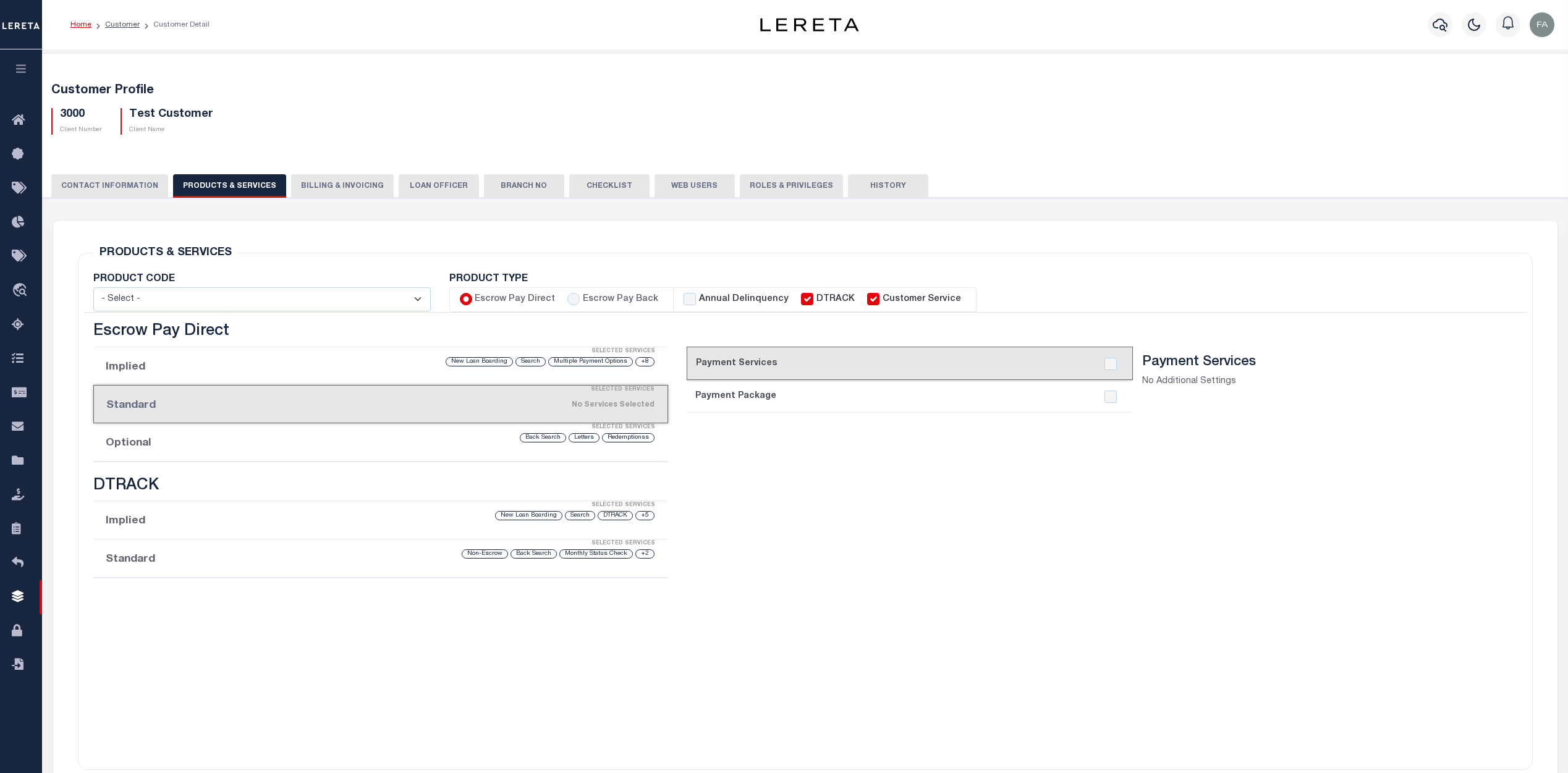
click at [258, 364] on div "+8 Multiple Payment Options Search New Loan Boarding" at bounding box center [449, 362] width 413 height 11
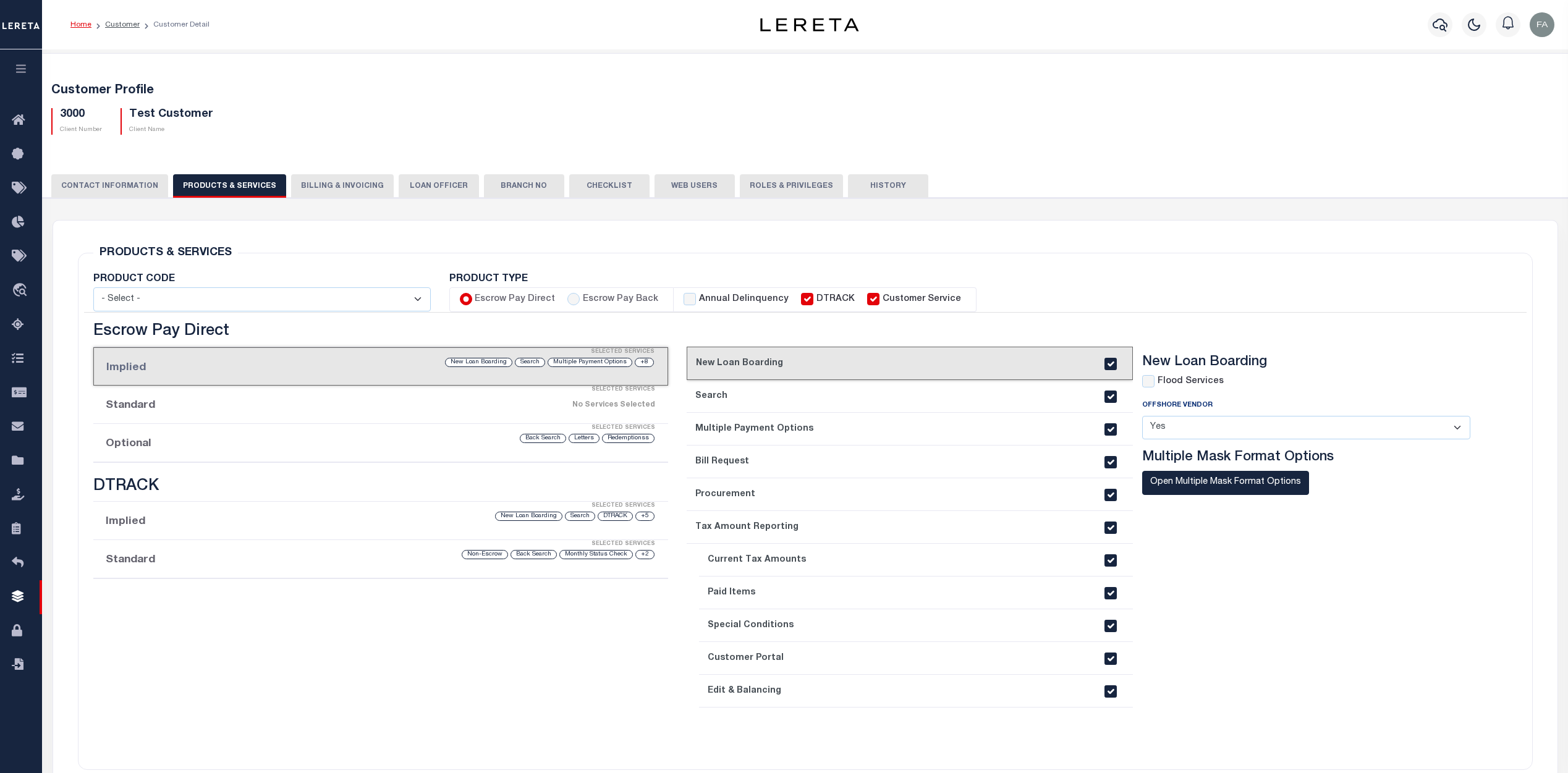
click at [247, 441] on div "Redemptionss Letters Back Search" at bounding box center [449, 438] width 413 height 11
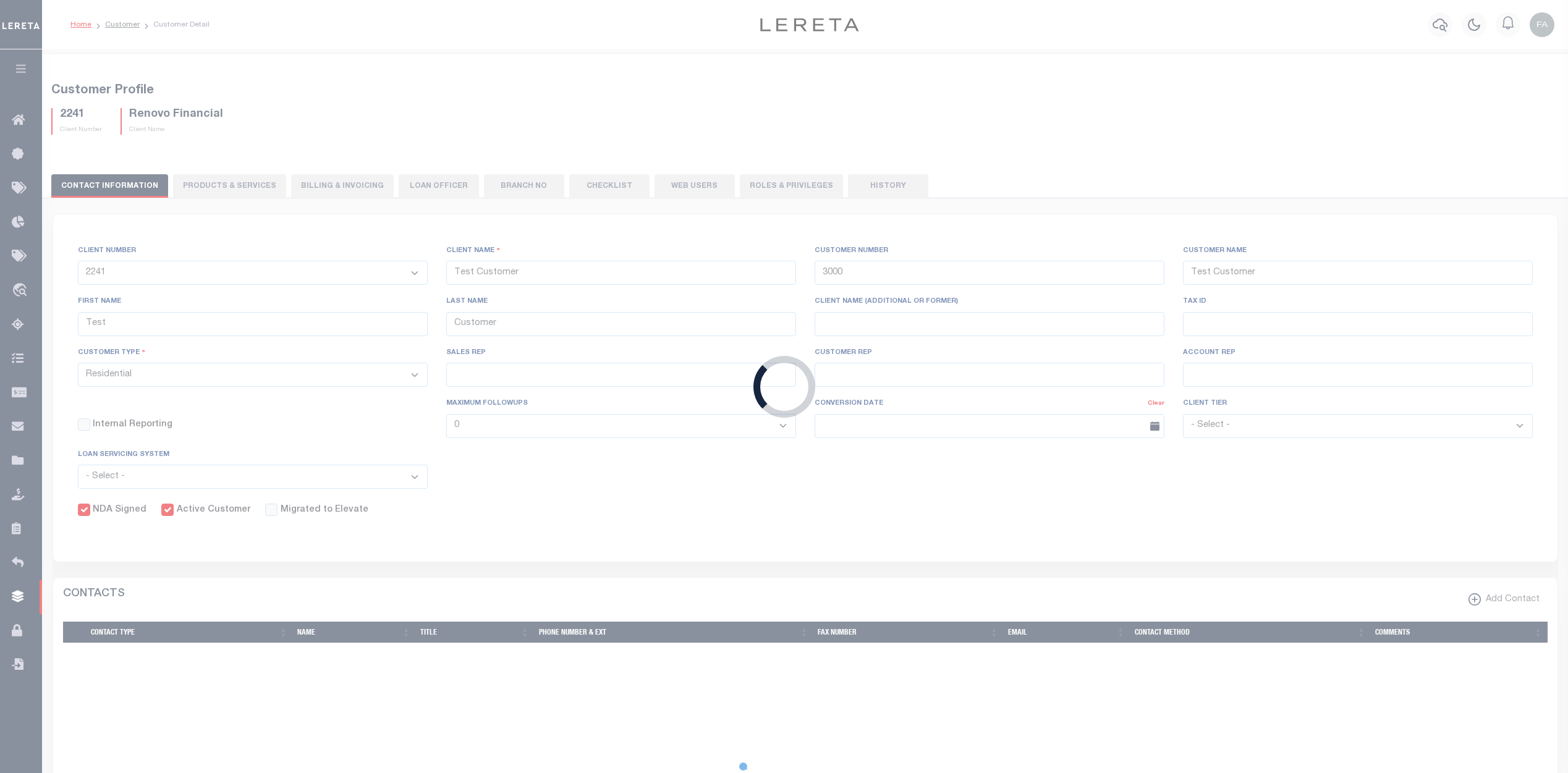
select select "2241"
type input "Renovo Financial"
type input "2241"
type input "Renovo Financial"
type input "[PERSON_NAME]"
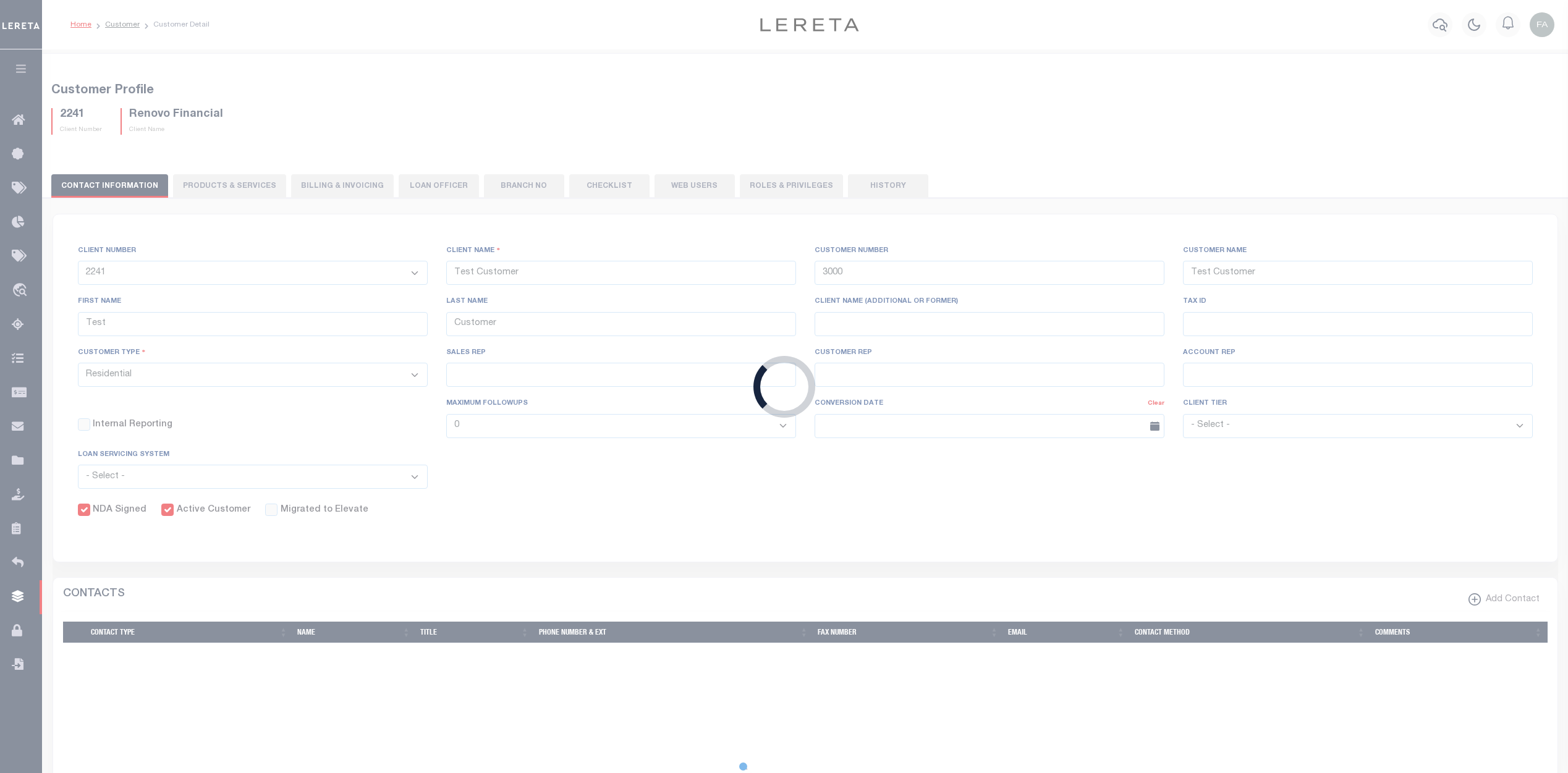
type input "[PERSON_NAME]"
select select "Mixed Portfolio"
type input "[PERSON_NAME]"
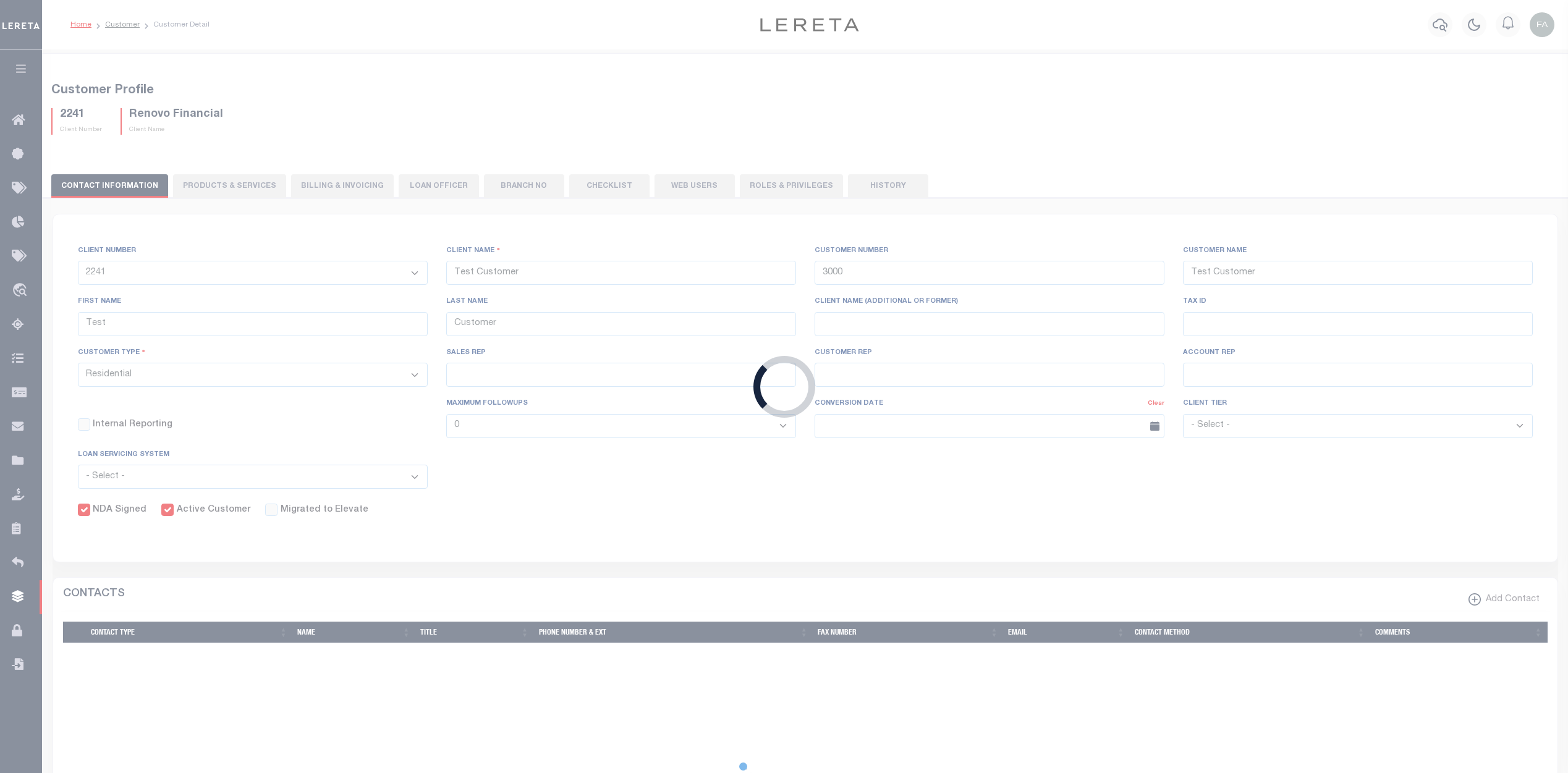
type textarea "$1.10 monthly tracking fee per parcel per month for Refi Parcel in excess of 5 …"
type input "90"
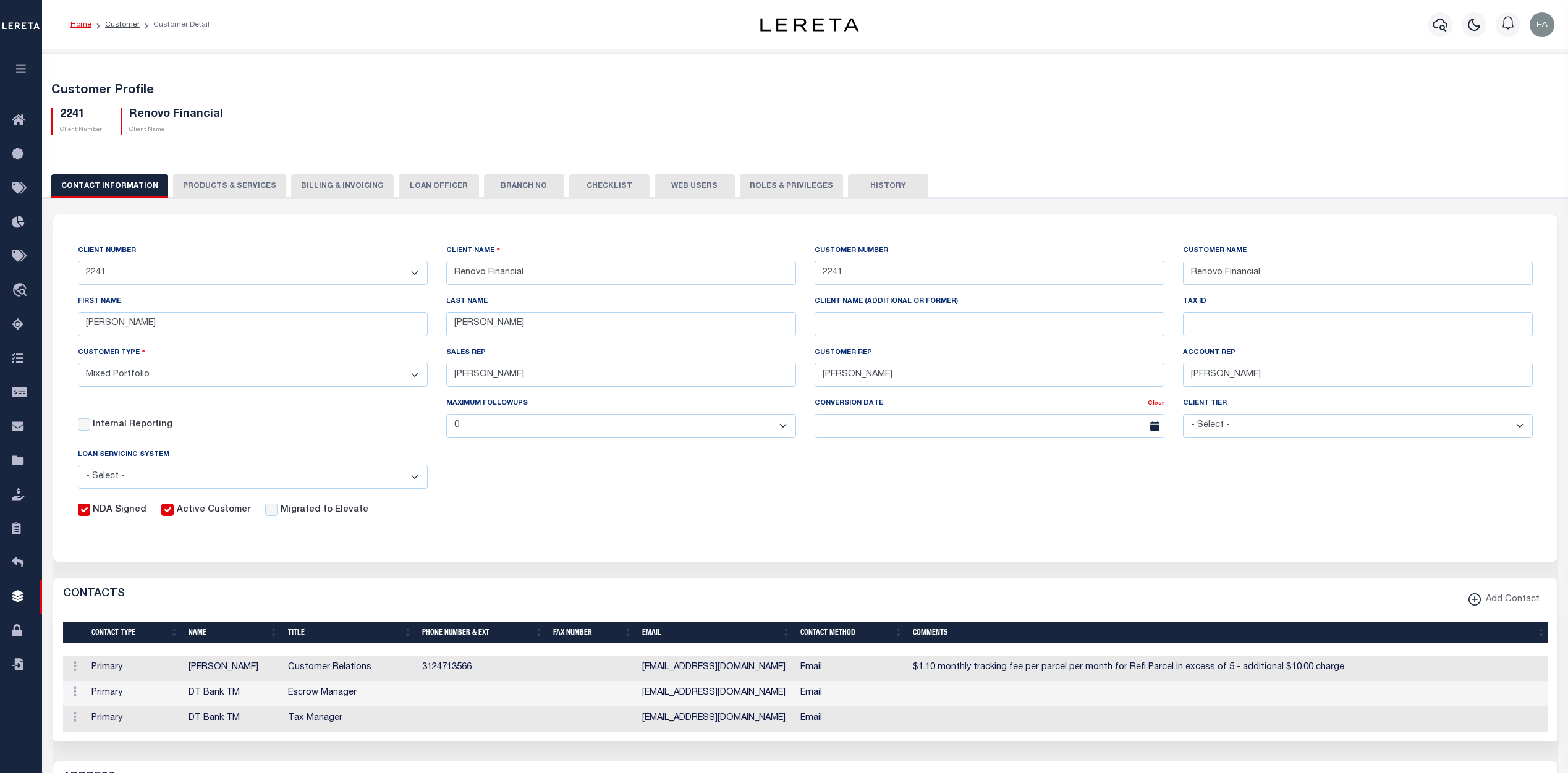
scroll to position [124, 0]
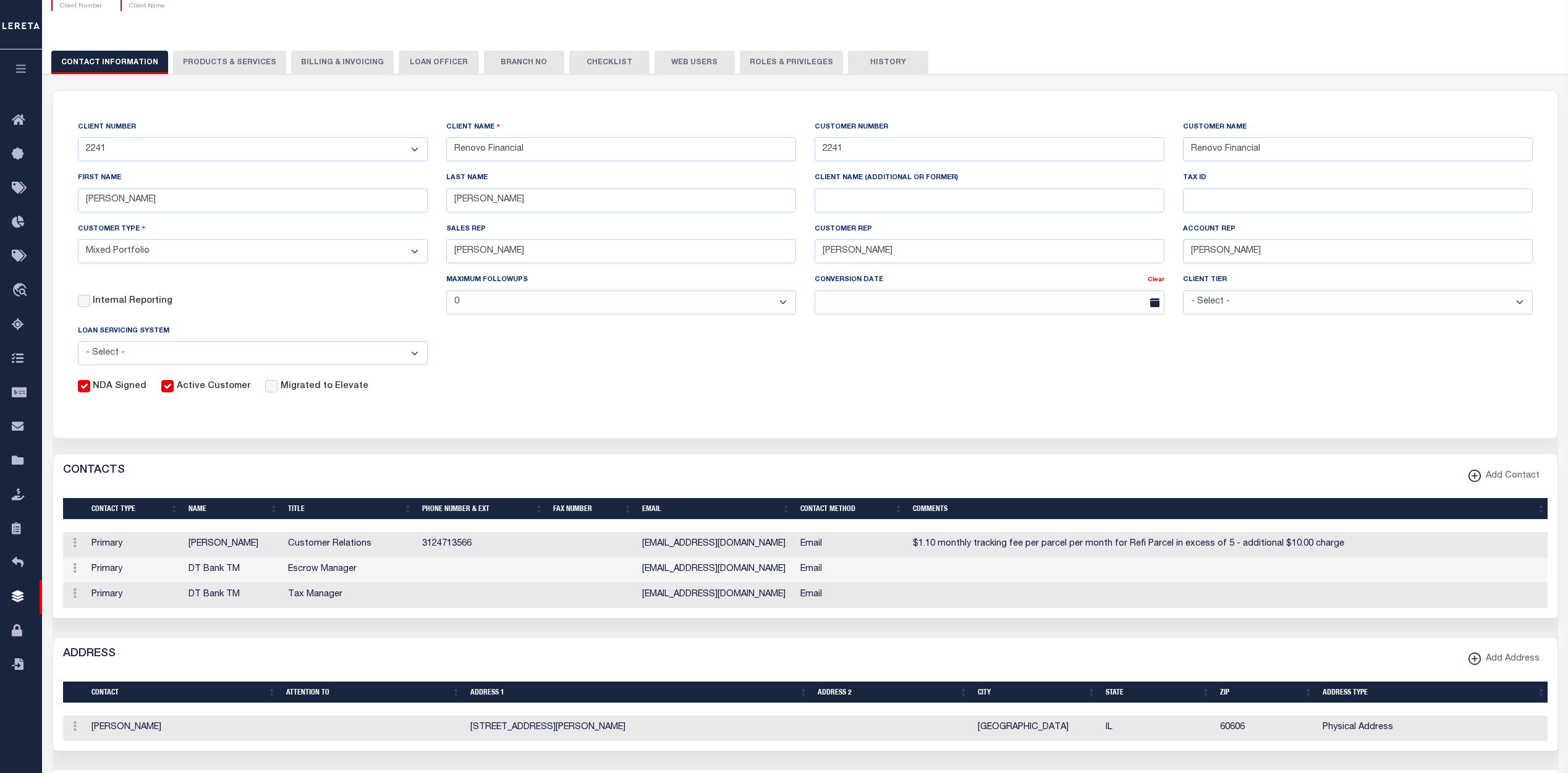
click at [220, 64] on button "PRODUCTS & SERVICES" at bounding box center [229, 62] width 114 height 24
select select "STX"
radio input "false"
radio input "true"
checkbox input "true"
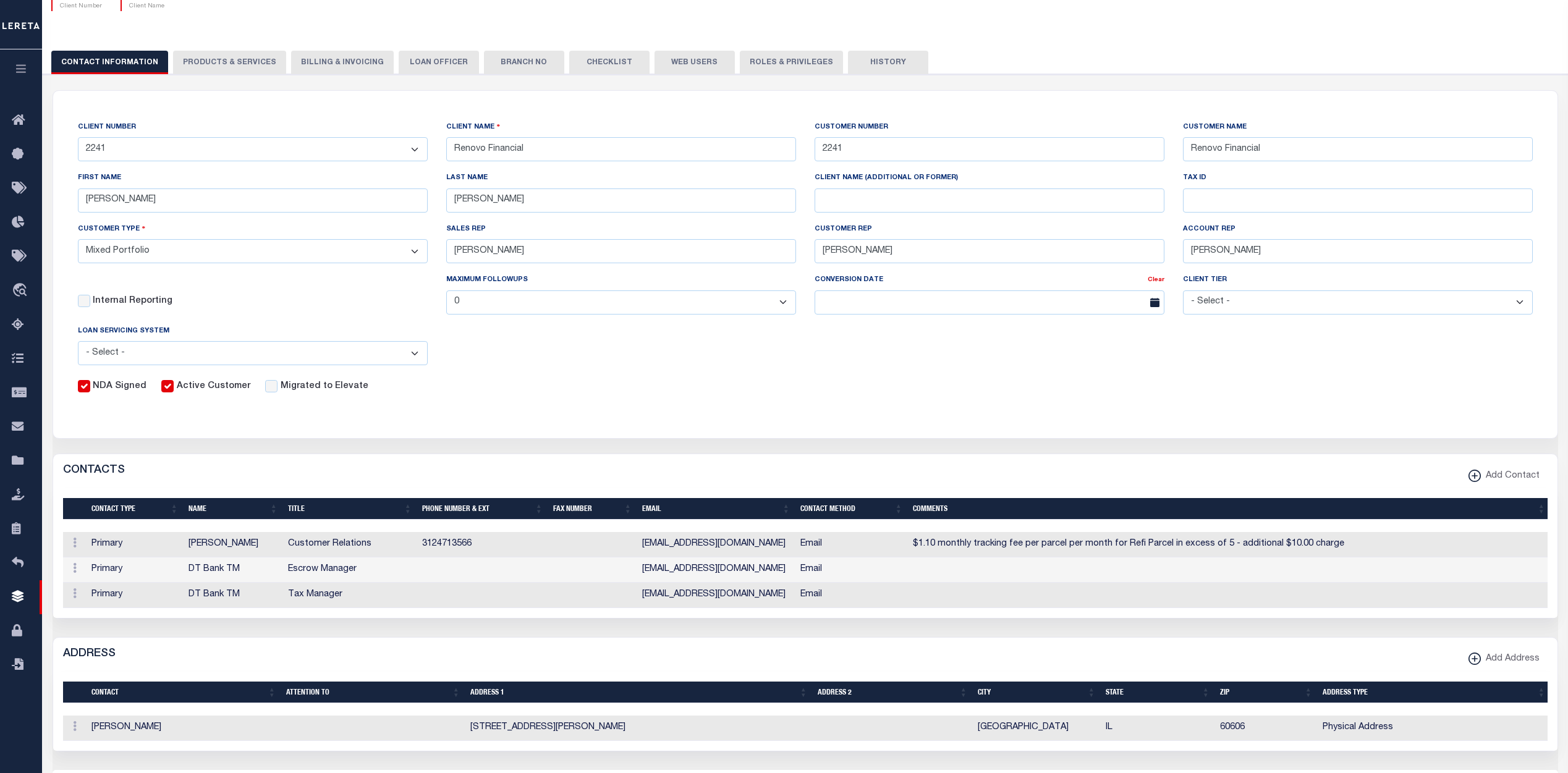
checkbox input "true"
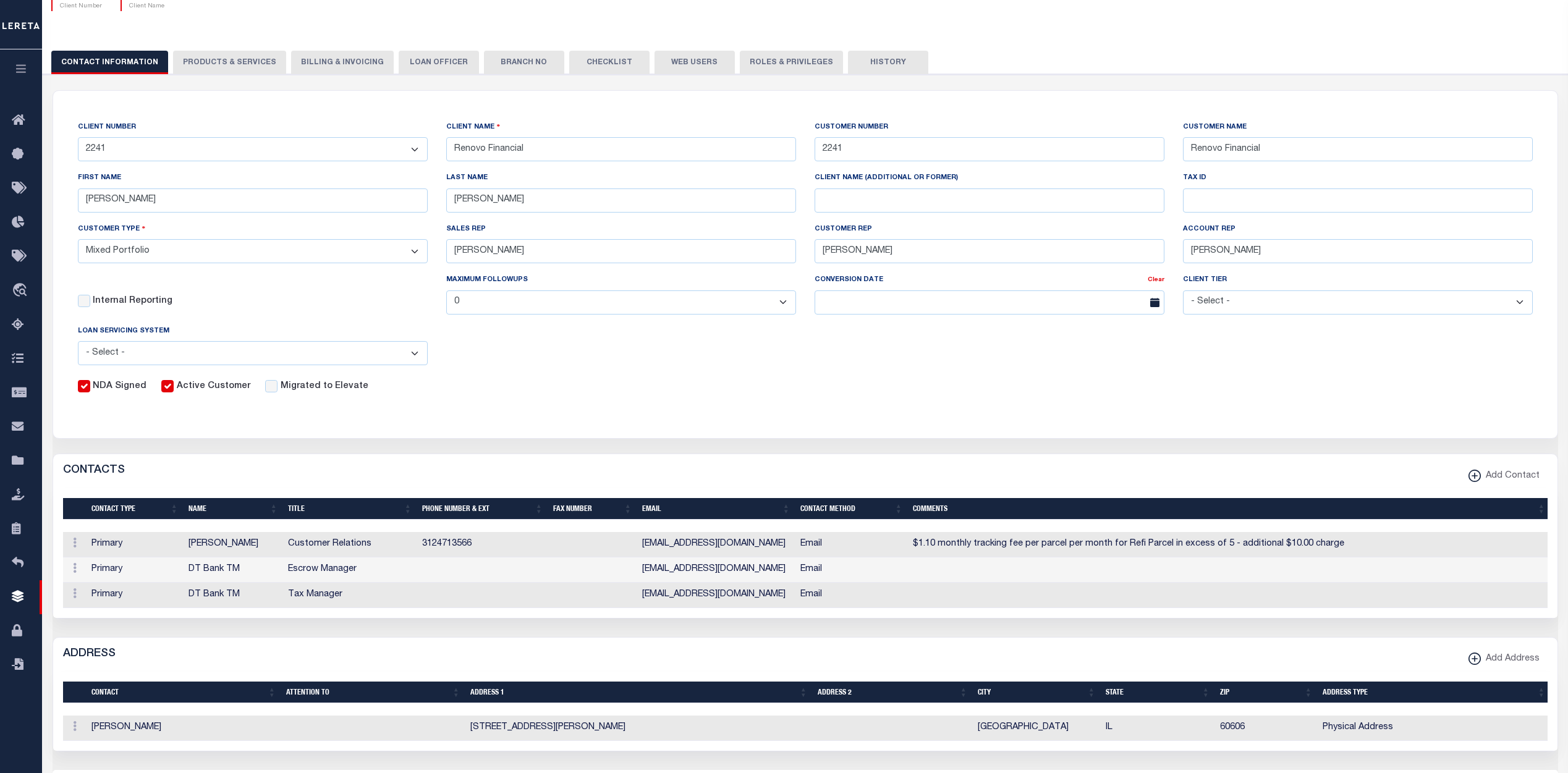
checkbox input "true"
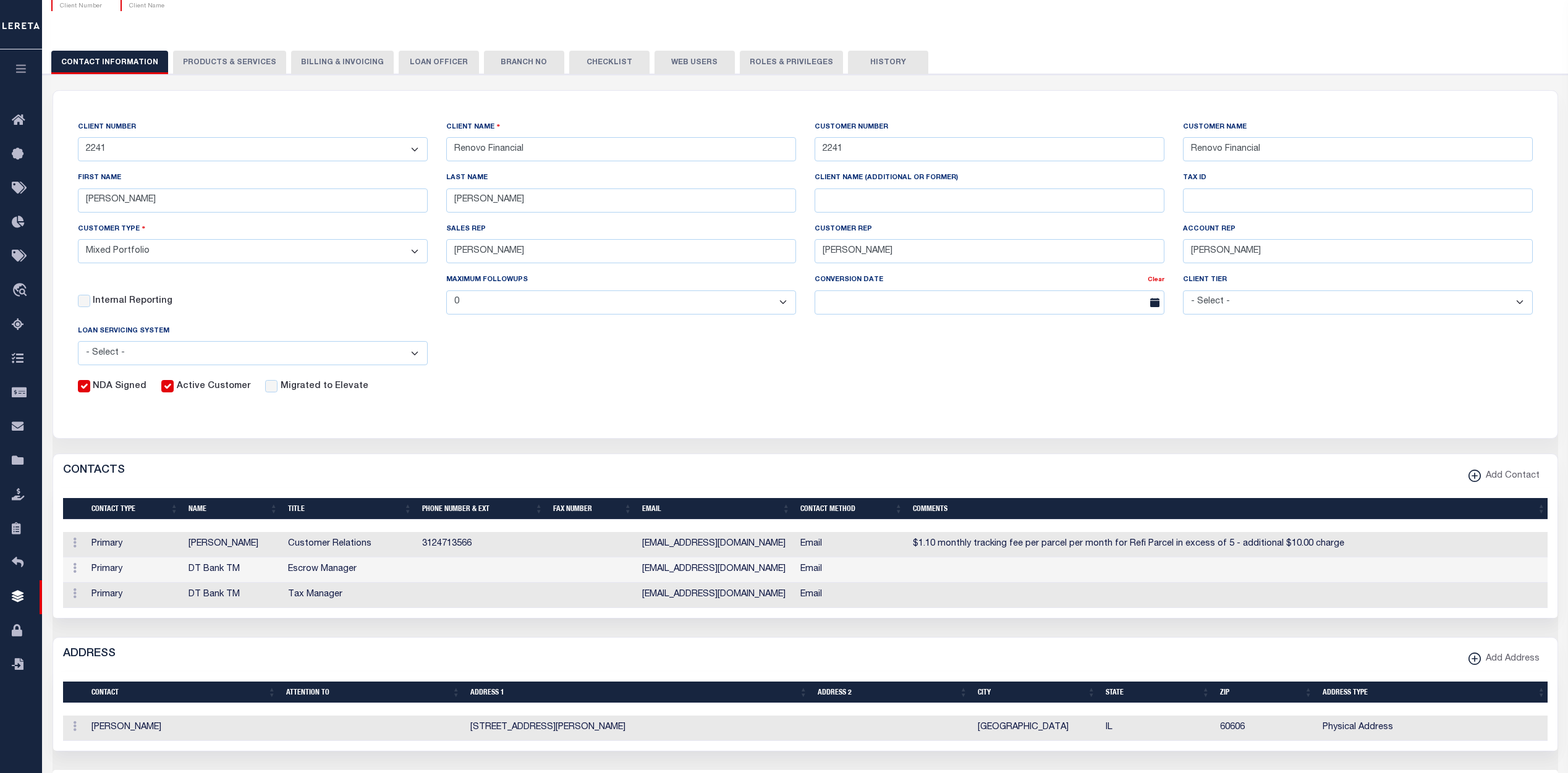
checkbox input "true"
type textarea "$1.10 monthly tracking fee per parcel per month for Refi Parcel in excess of 5 …"
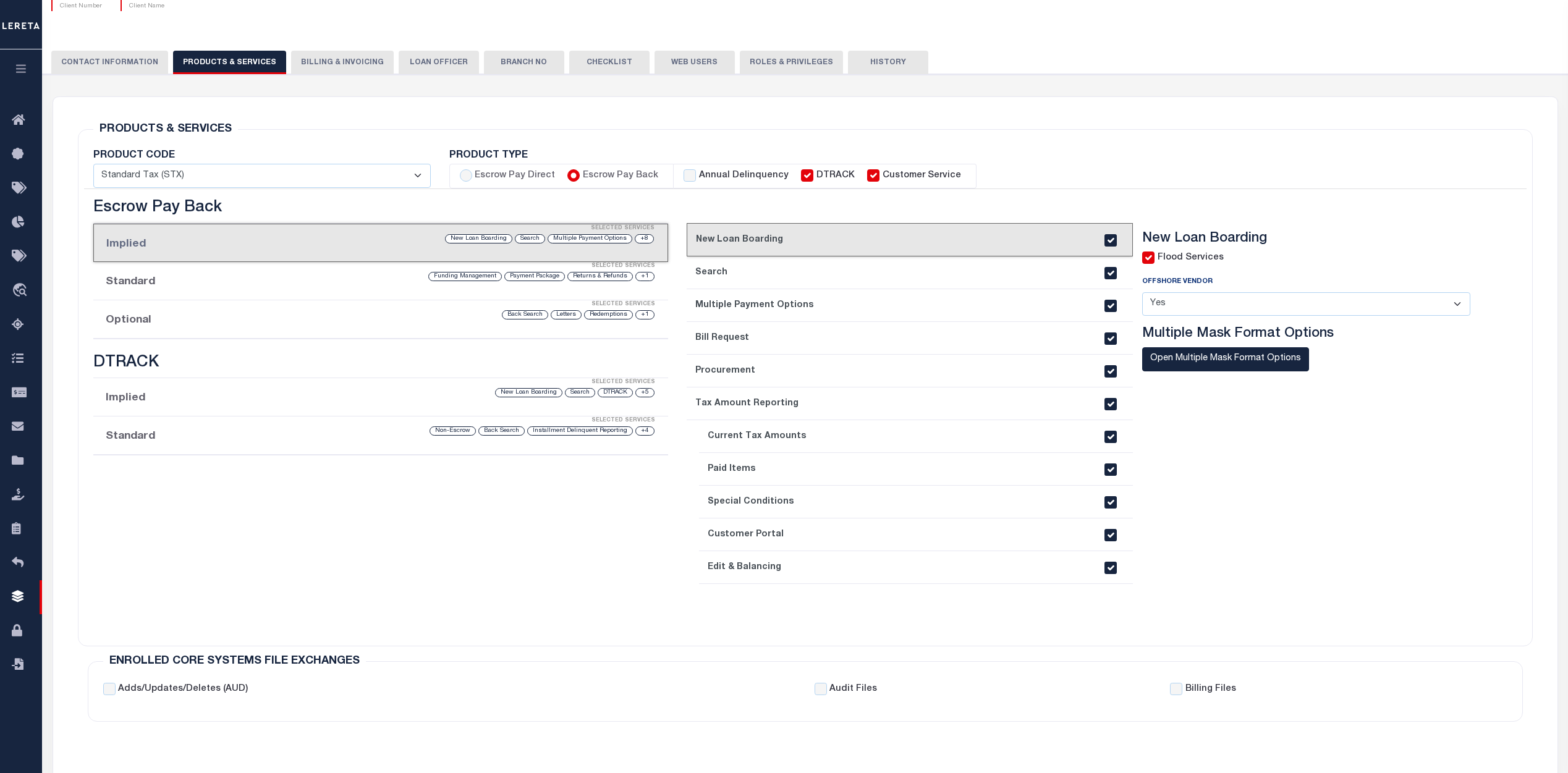
click at [280, 321] on li "Optional Selected Services +1 Redemptions Letters Back Search" at bounding box center [381, 320] width 575 height 38
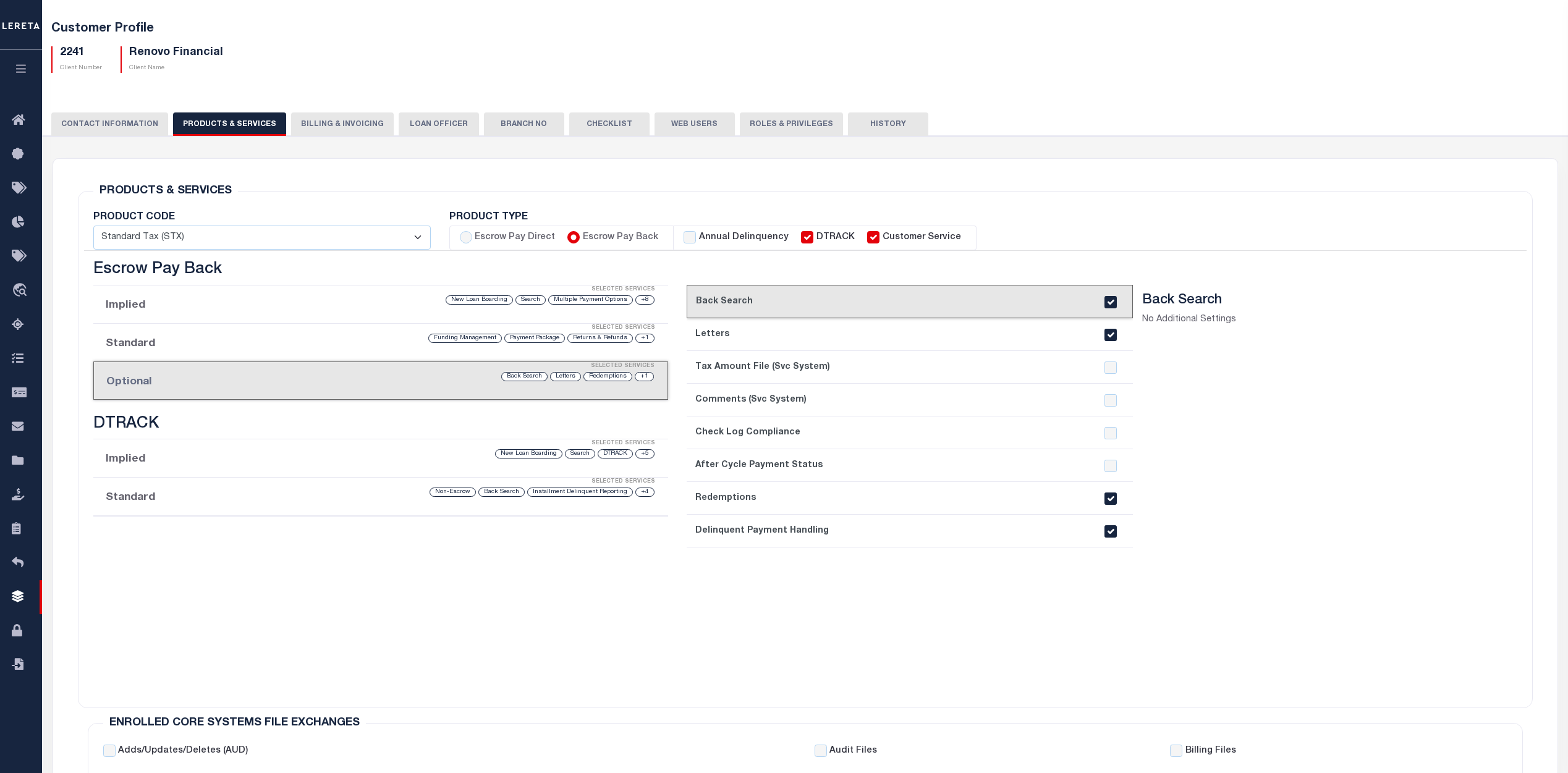
scroll to position [0, 0]
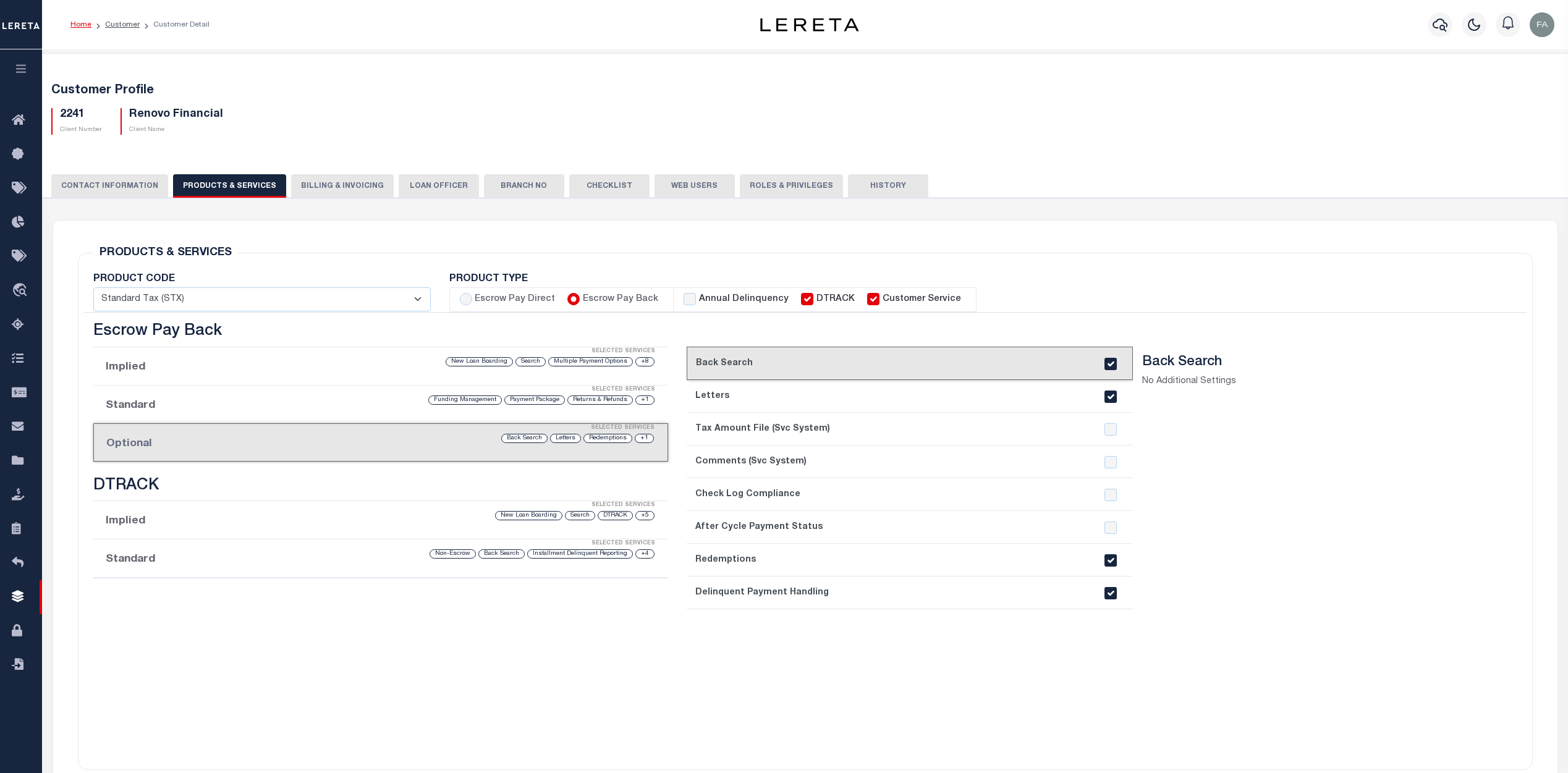
click at [1113, 594] on input "checkbox" at bounding box center [1110, 593] width 12 height 12
checkbox input "false"
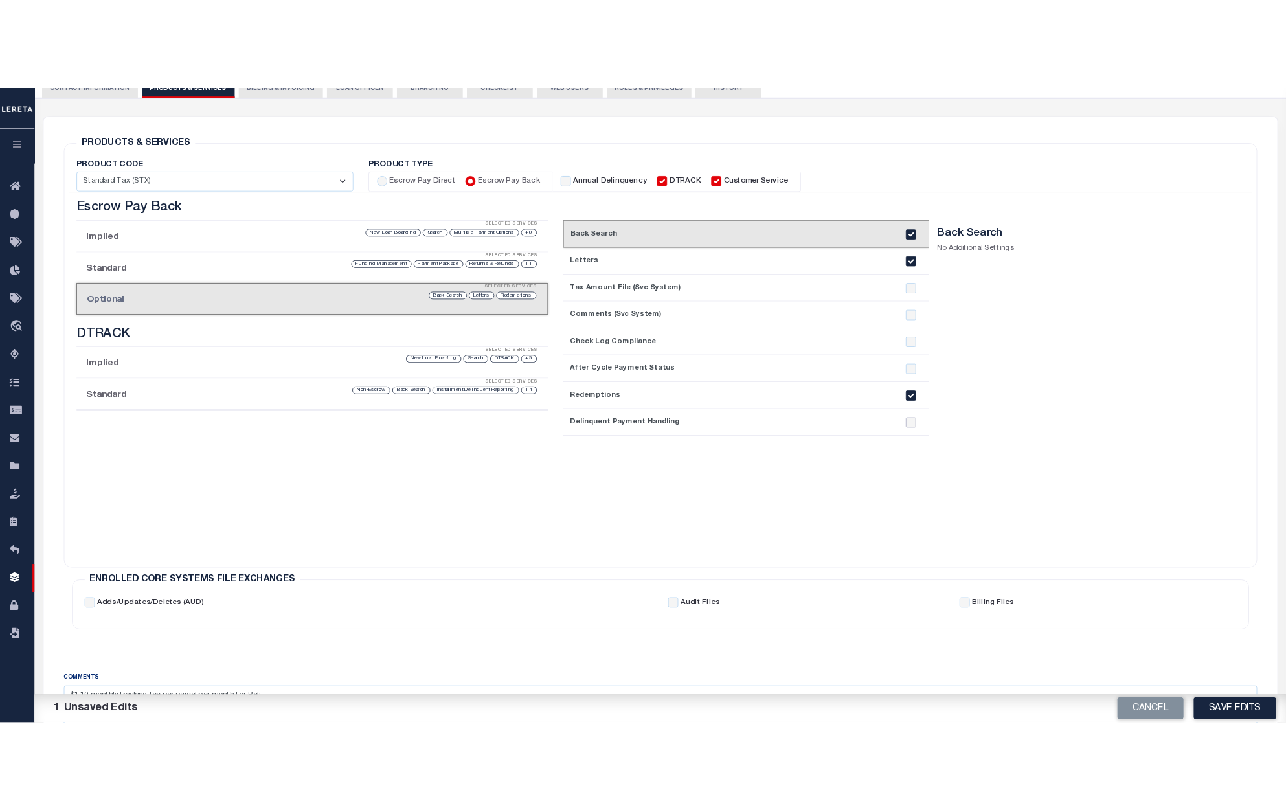
scroll to position [259, 0]
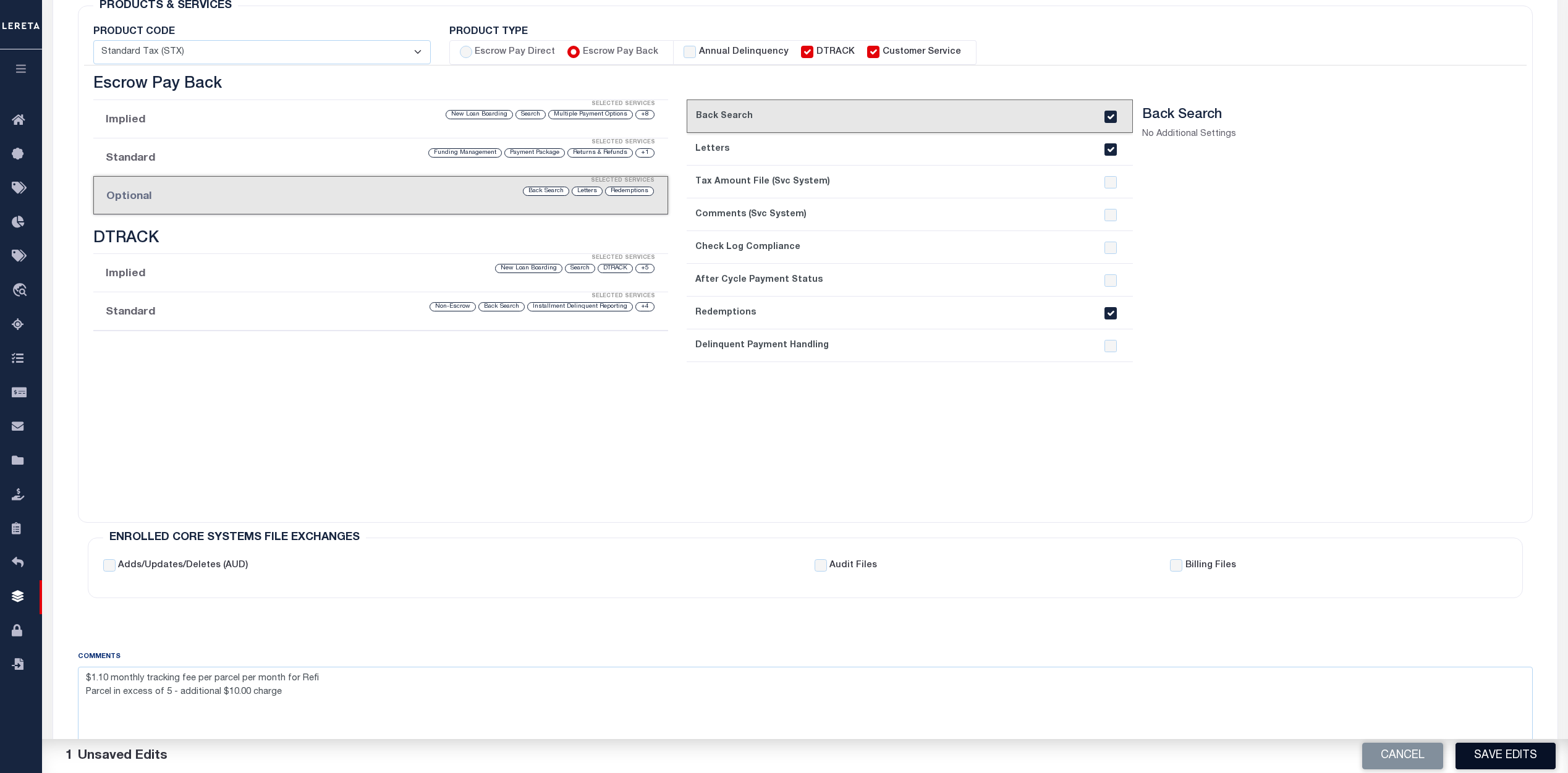
click at [1497, 757] on button "Save Edits" at bounding box center [1505, 756] width 100 height 27
click at [927, 463] on div "current step: 1. Back Search 2. Letters 3. Tax Amount File (Svc System) 4. Comm…" at bounding box center [909, 303] width 447 height 407
click at [883, 630] on div "COMMENTS $1.10 monthly tracking fee per parcel per month for Refi Parcel in exc…" at bounding box center [805, 733] width 1474 height 235
drag, startPoint x: 1485, startPoint y: 757, endPoint x: 1222, endPoint y: 465, distance: 393.0
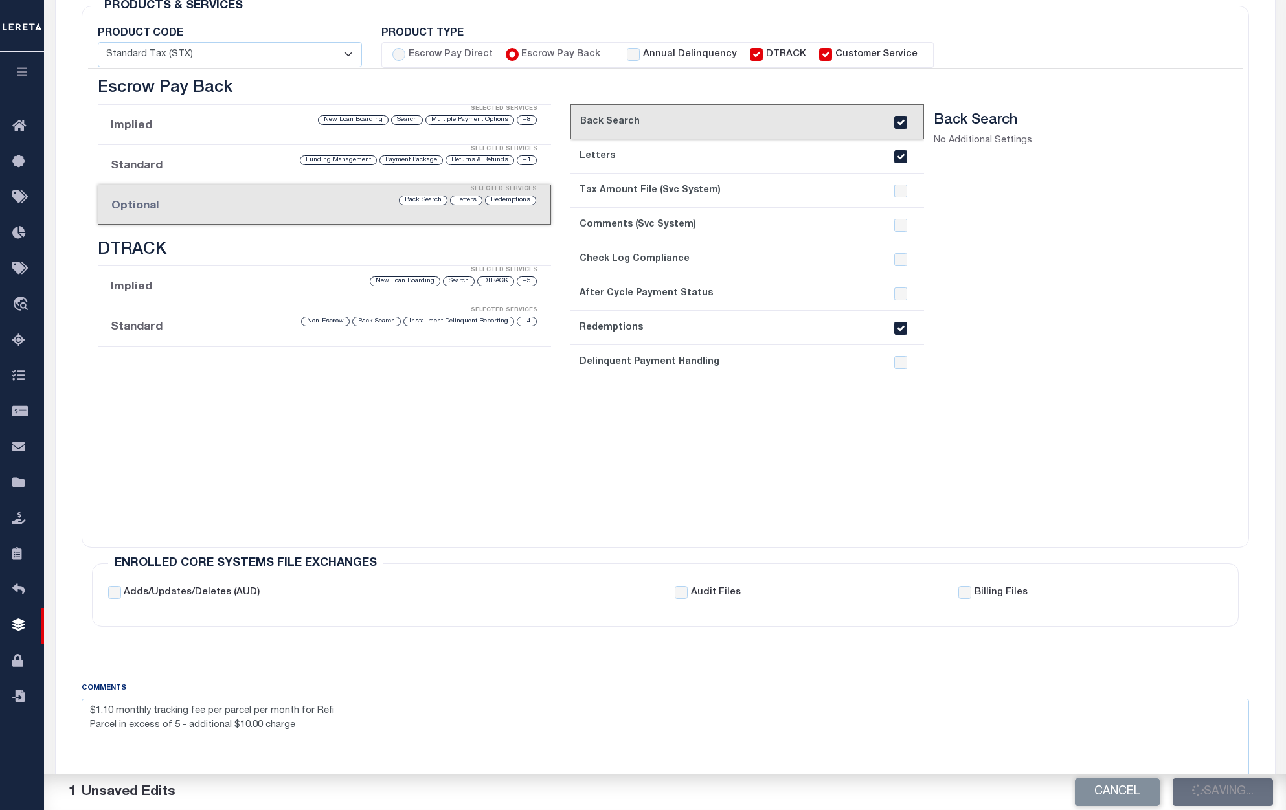
click at [1091, 411] on section "Back Search No Additional Settings" at bounding box center [1069, 318] width 270 height 412
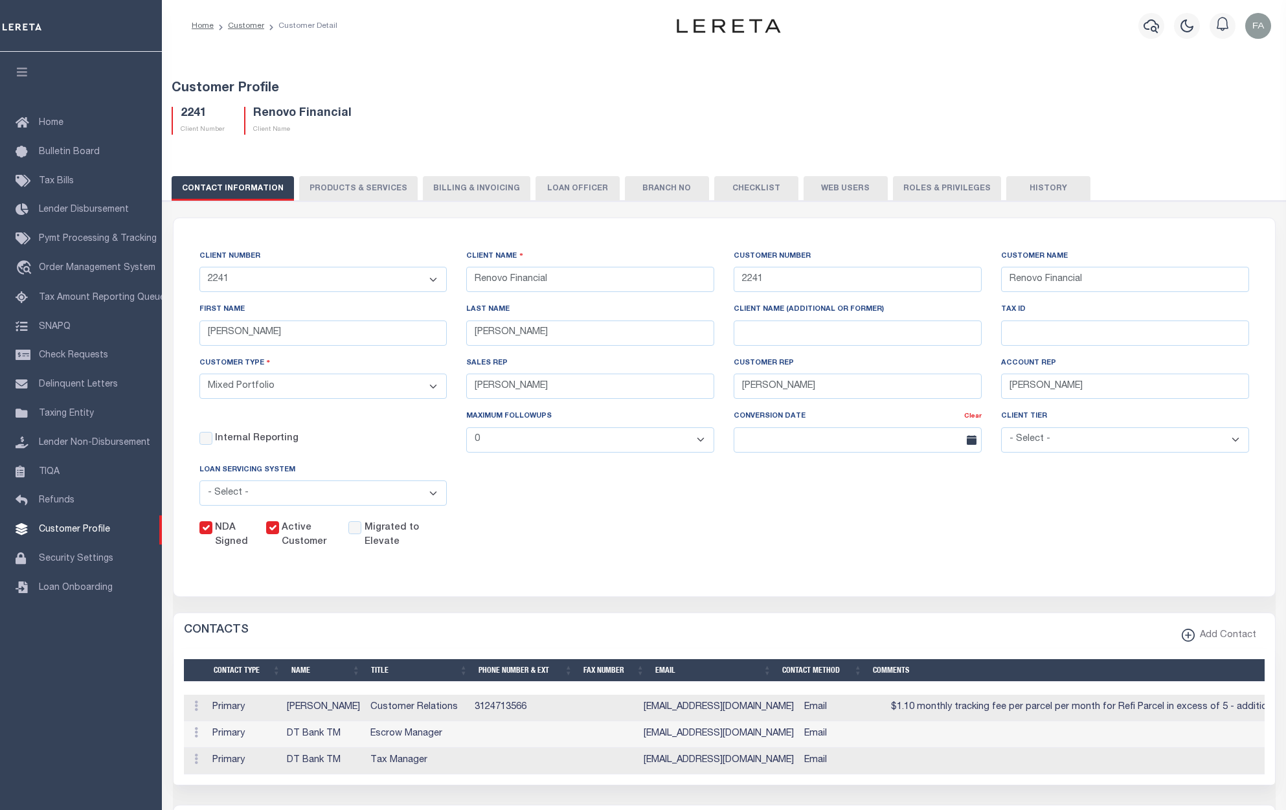
select select "Mixed Portfolio"
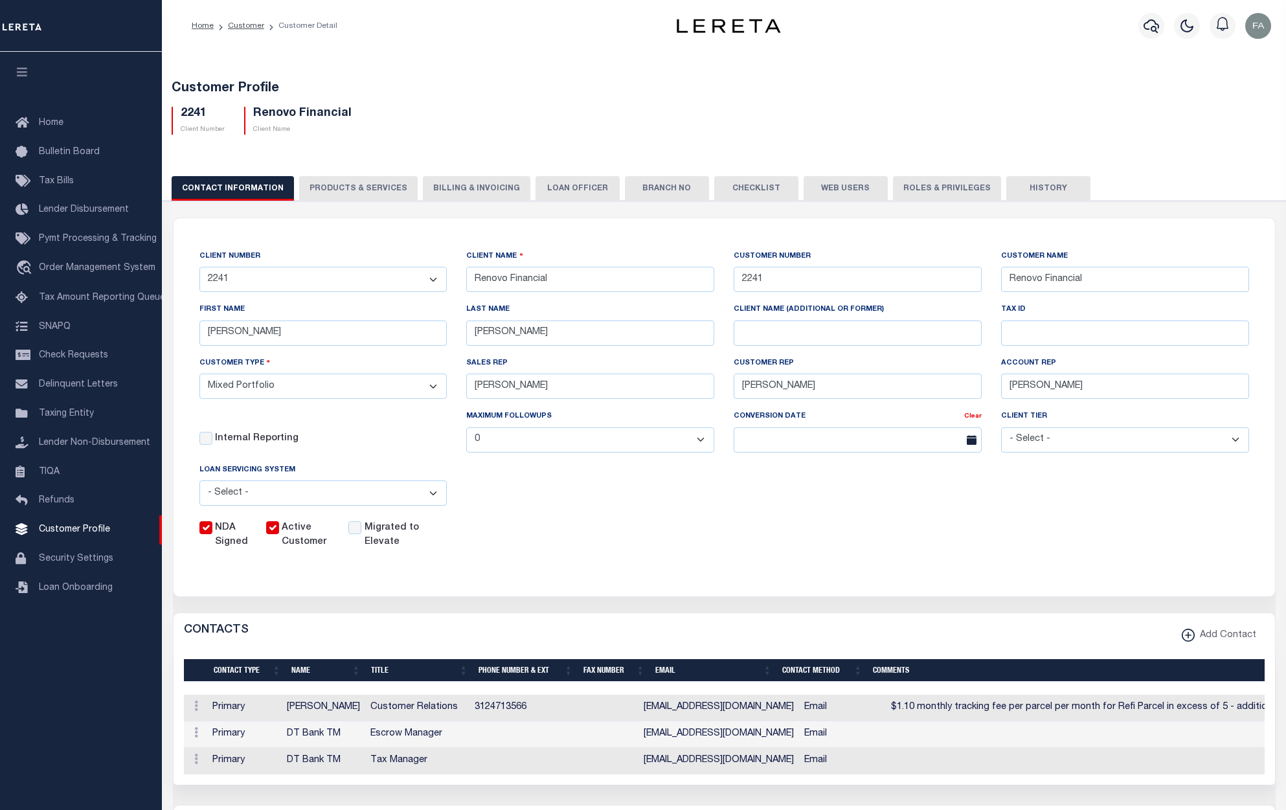
click at [383, 185] on button "PRODUCTS & SERVICES" at bounding box center [358, 188] width 119 height 25
select select "STX"
radio input "true"
checkbox input "true"
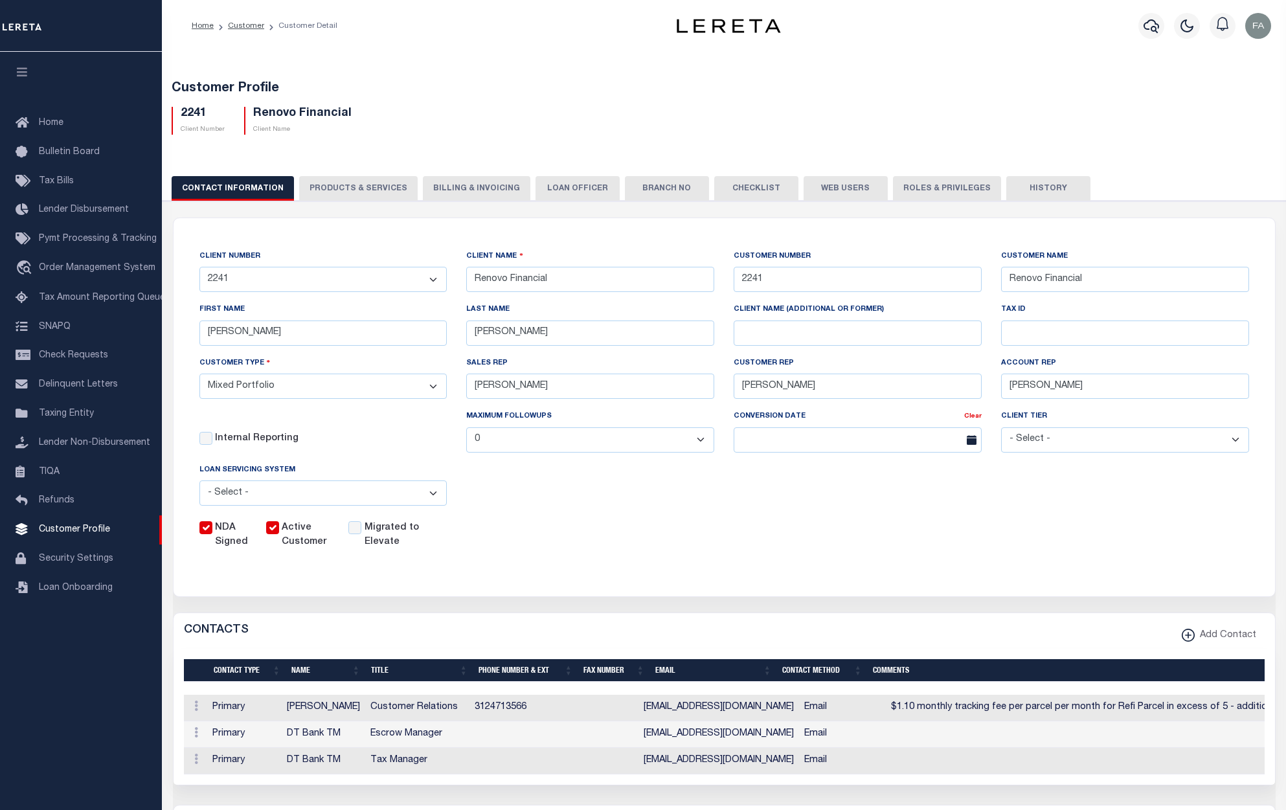
checkbox input "true"
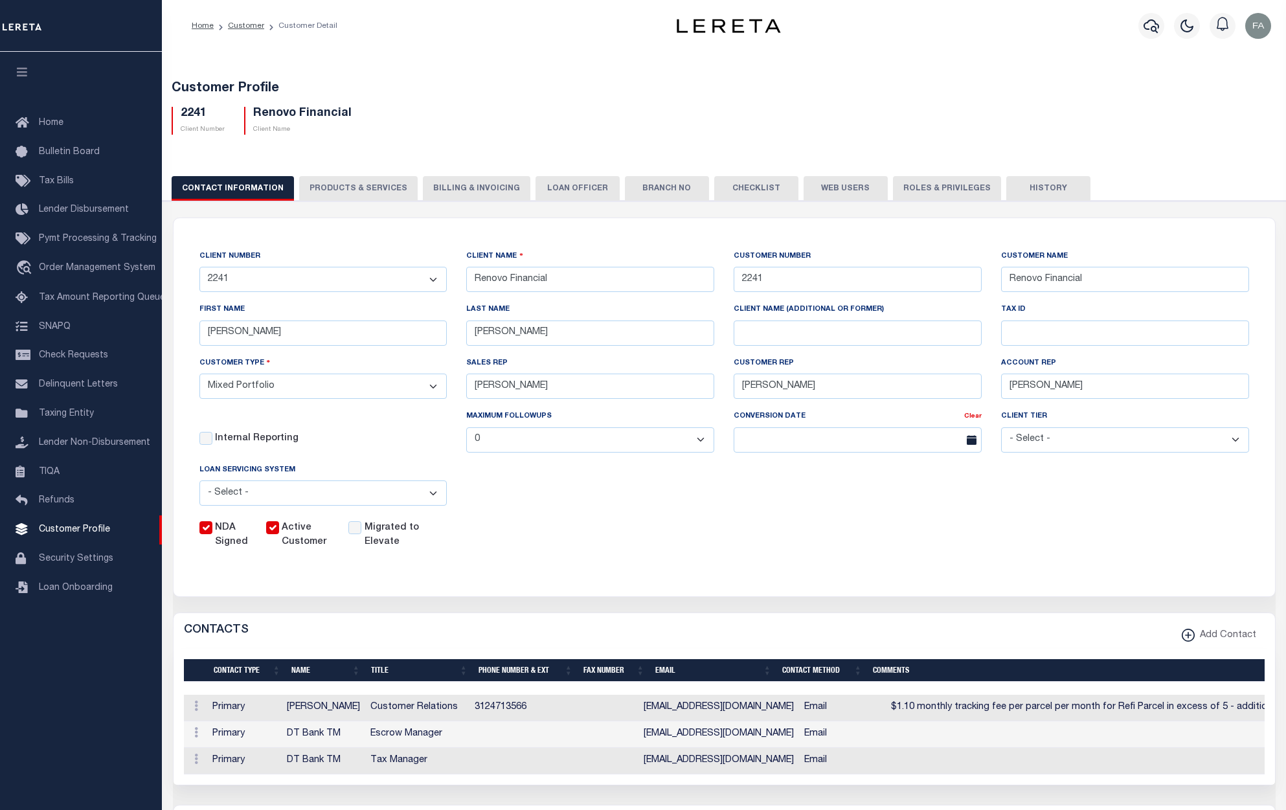
checkbox input "true"
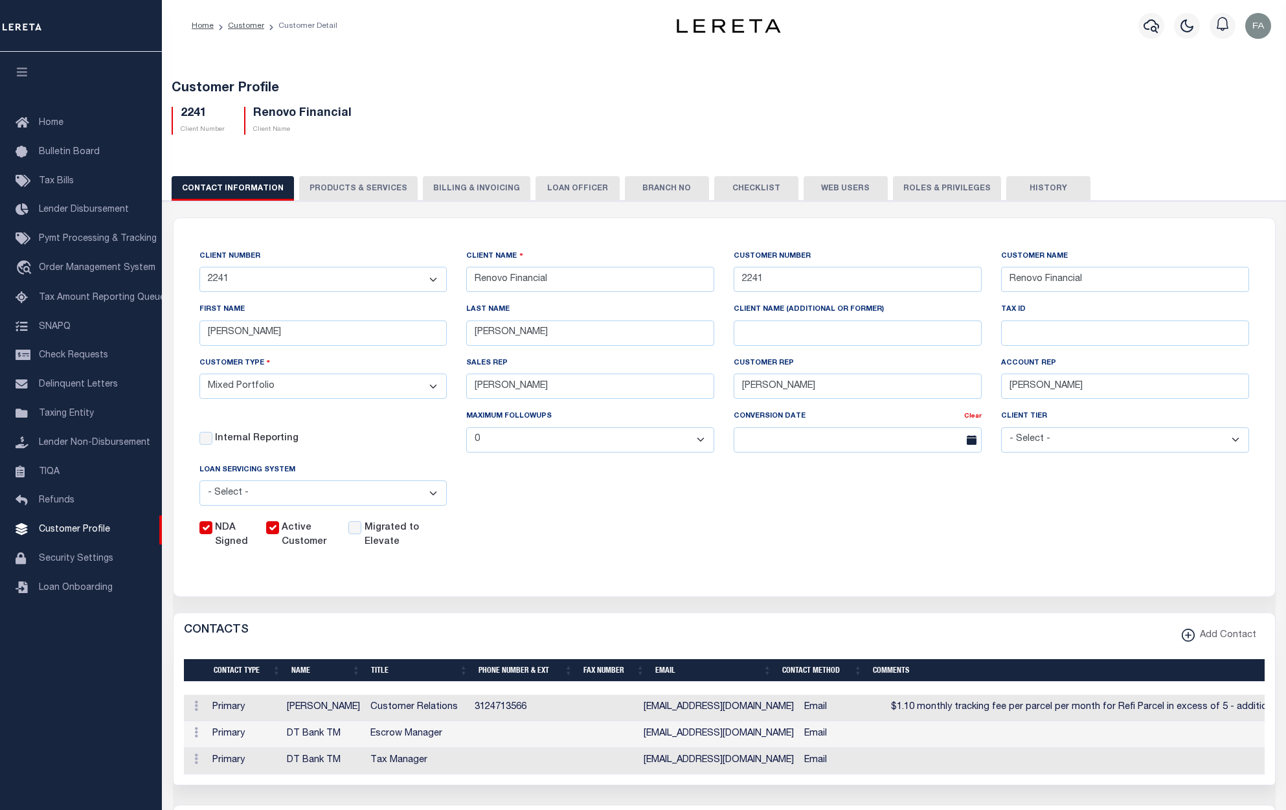
checkbox input "true"
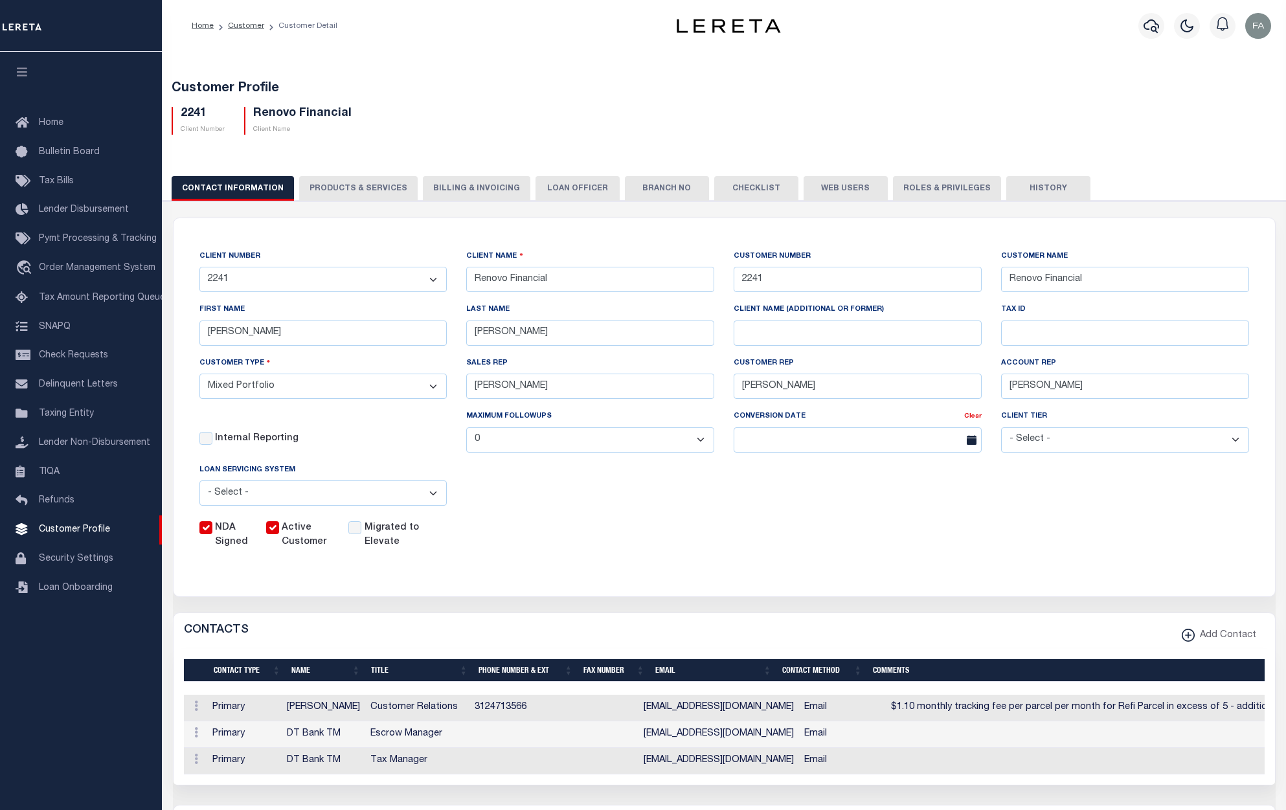
checkbox input "true"
type textarea "$1.10 monthly tracking fee per parcel per month for Refi Parcel in excess of 5 …"
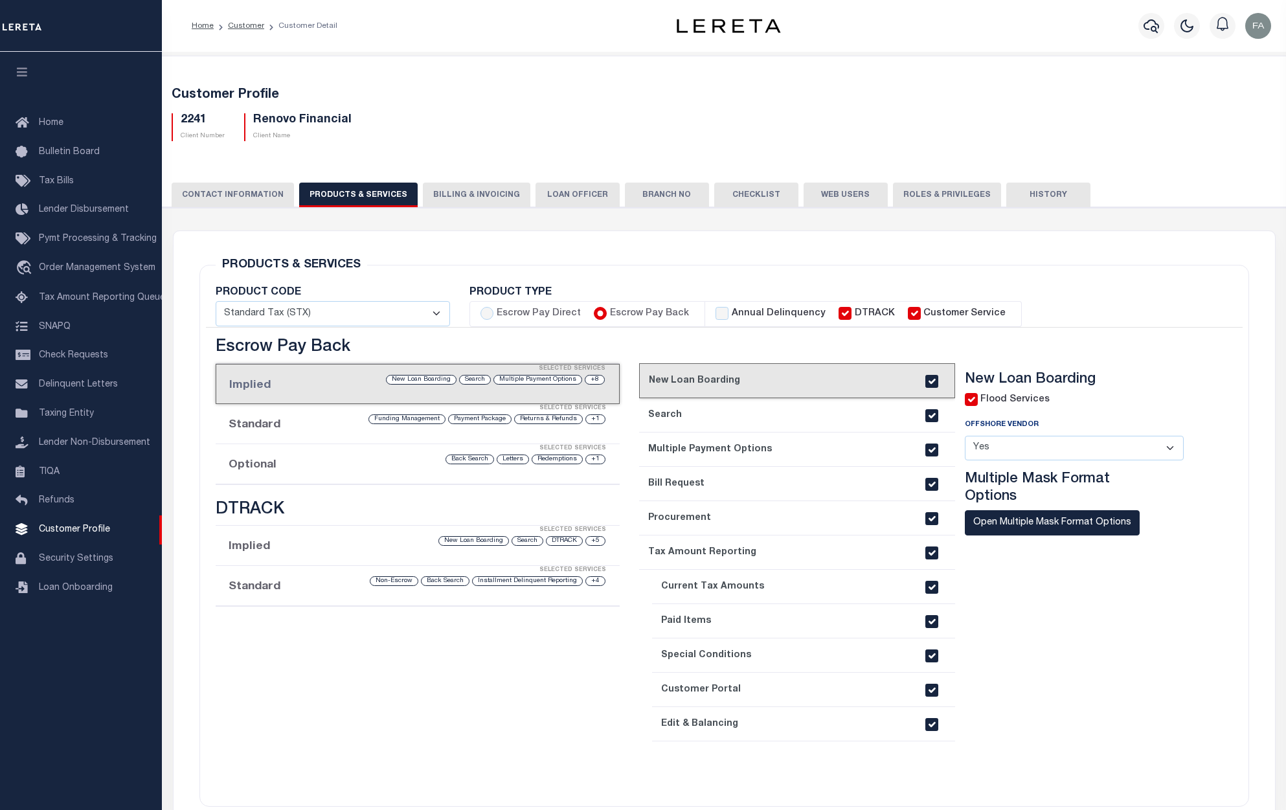
click at [403, 438] on div "Selected Services" at bounding box center [431, 449] width 405 height 26
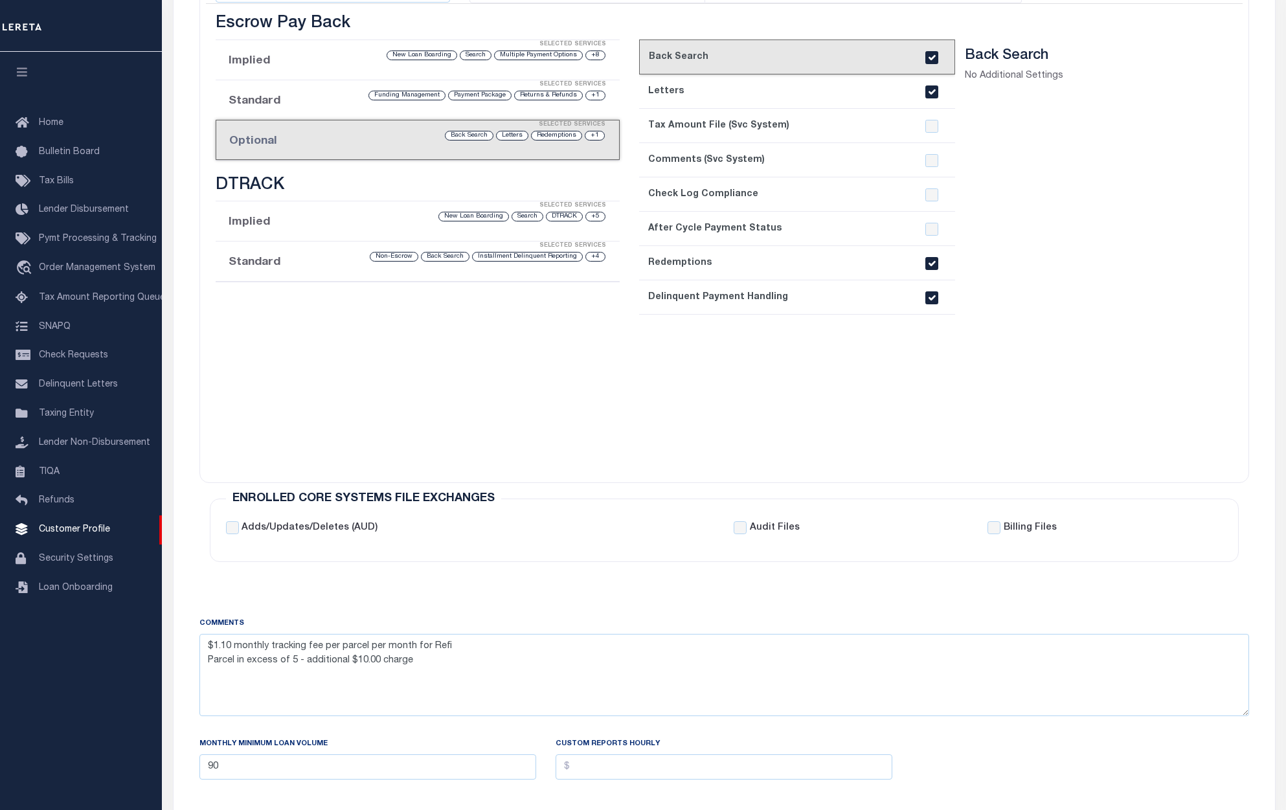
scroll to position [389, 0]
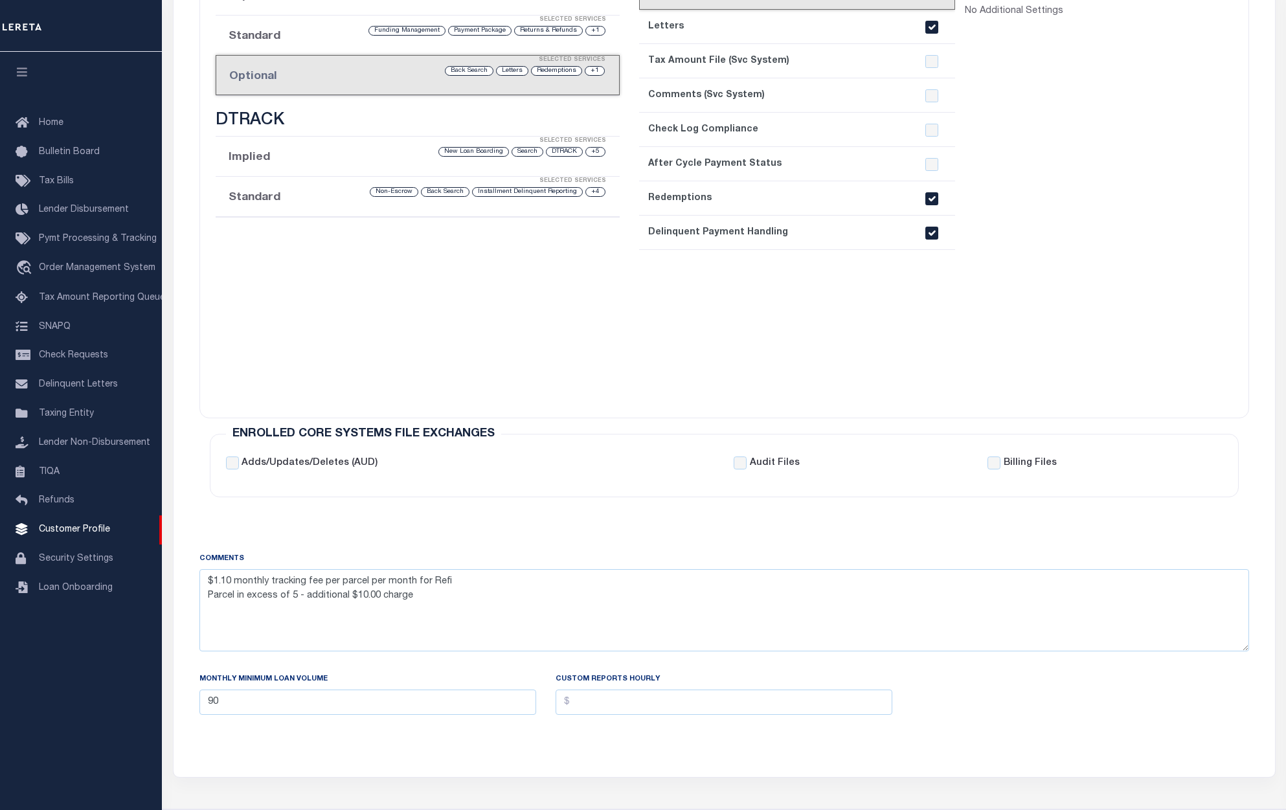
click at [929, 232] on input "checkbox" at bounding box center [931, 233] width 13 height 13
checkbox input "false"
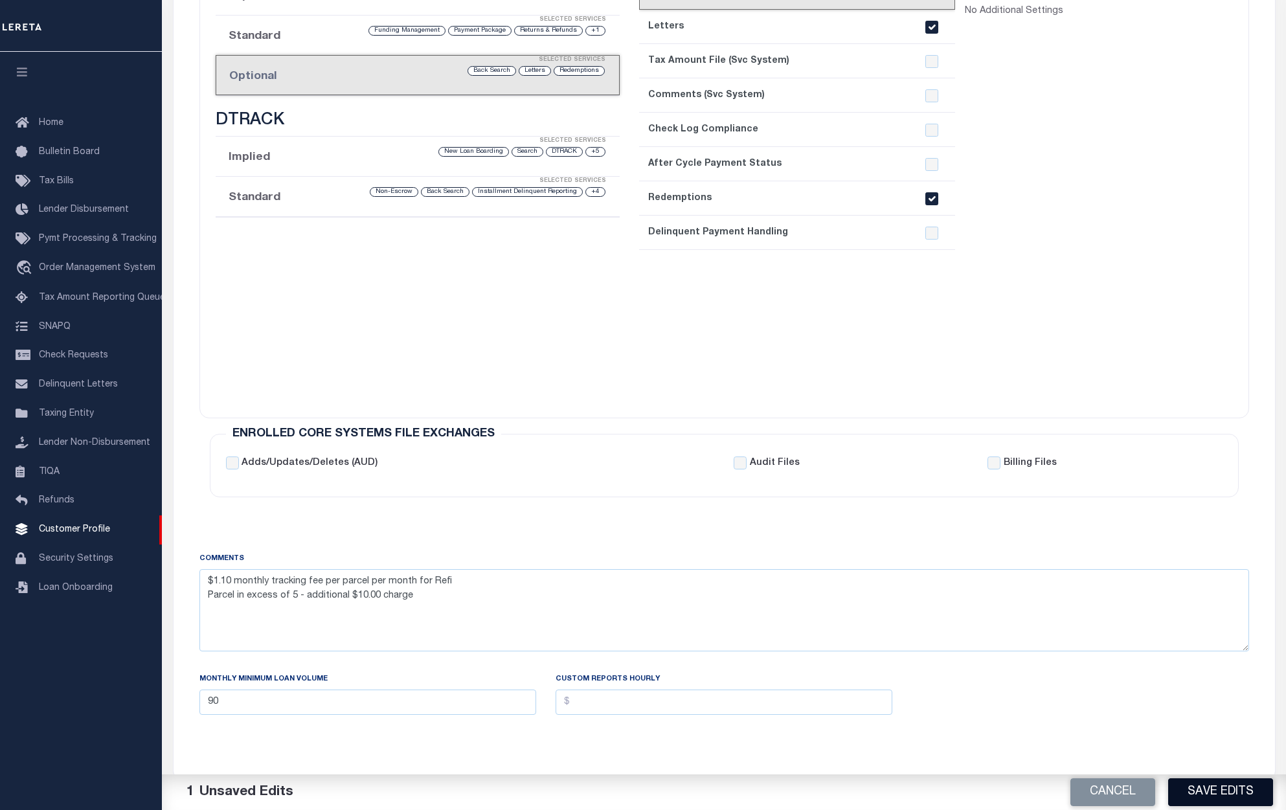
click at [1218, 794] on button "Save Edits" at bounding box center [1220, 792] width 105 height 28
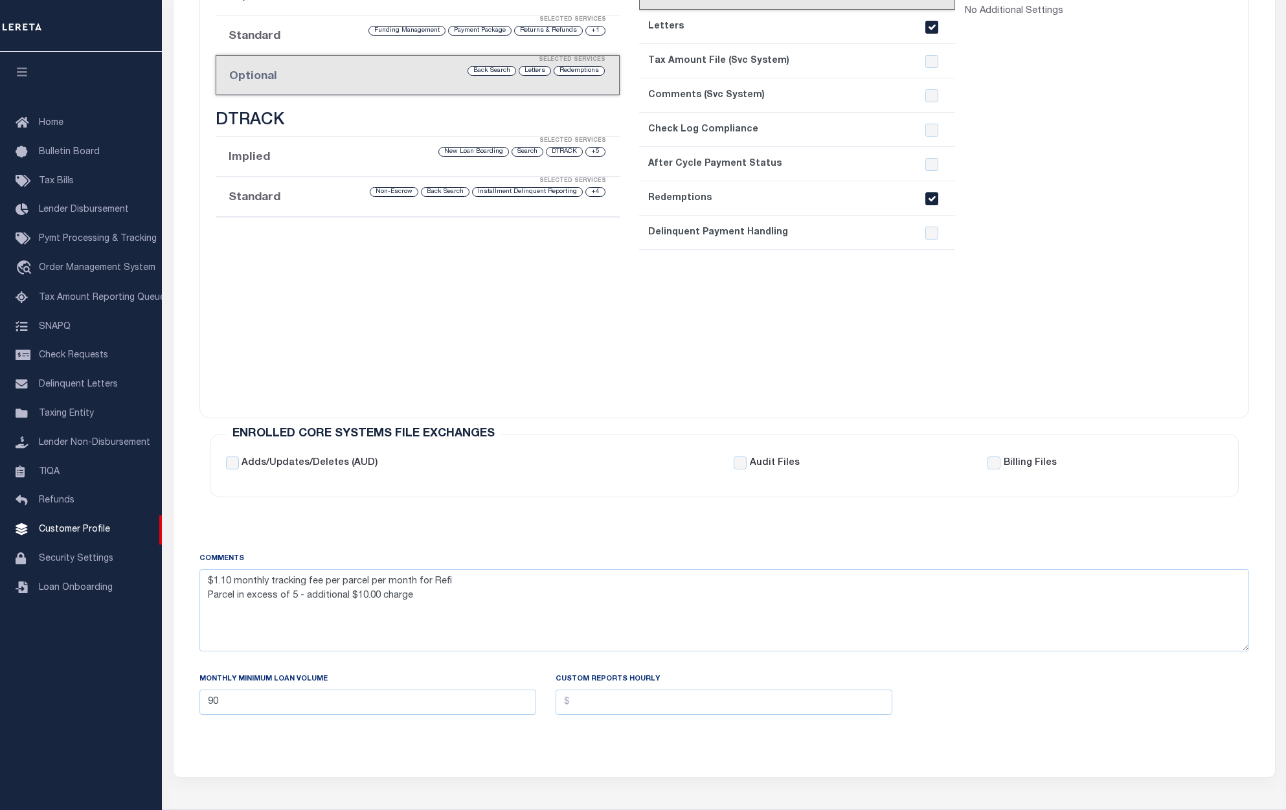
click at [1150, 285] on section "Back Search No Additional Settings" at bounding box center [1084, 189] width 239 height 412
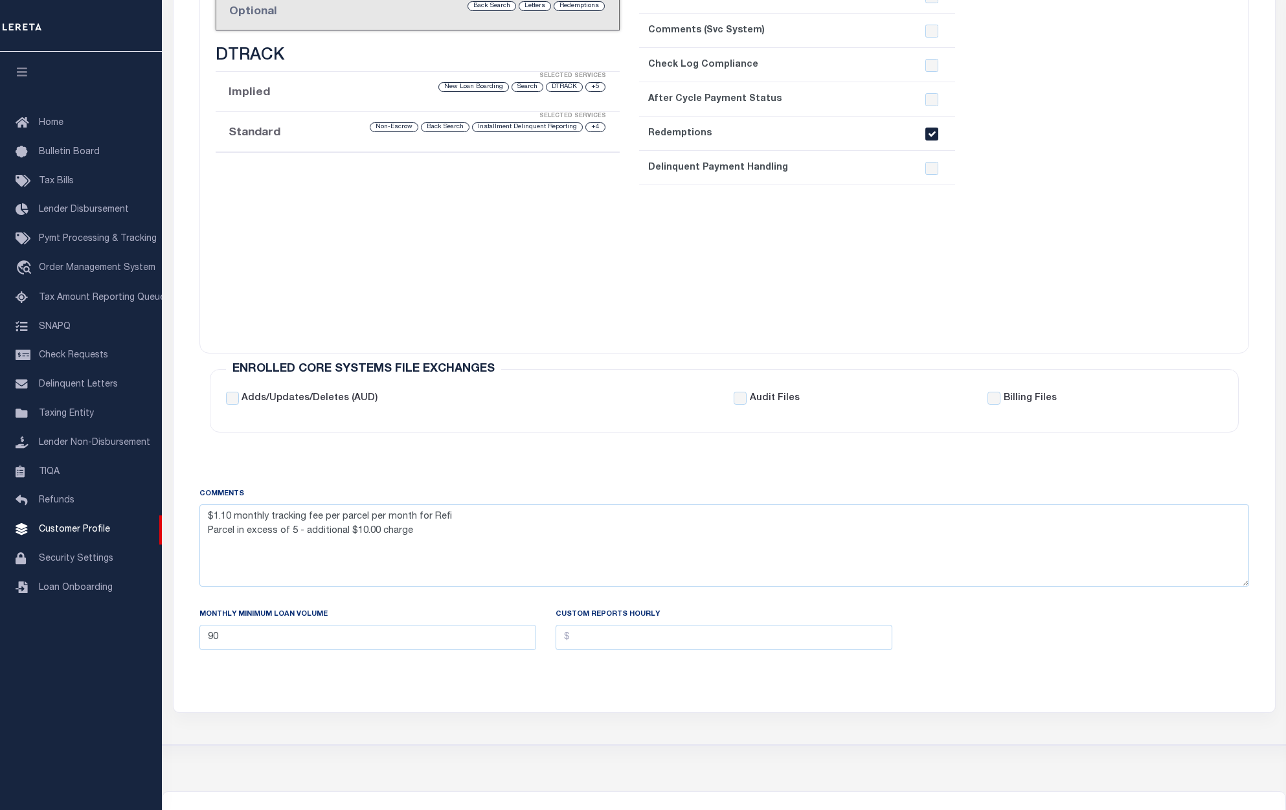
scroll to position [259, 0]
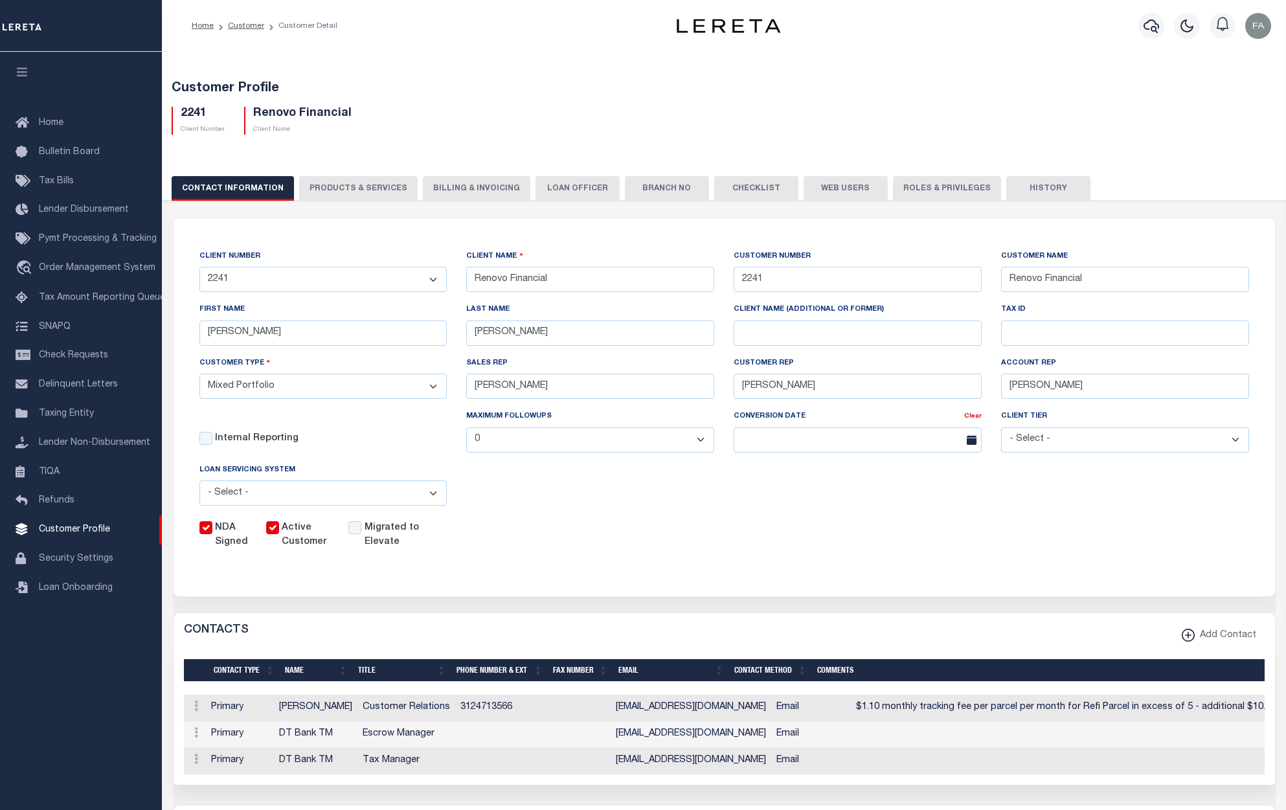
select select "Mixed Portfolio"
click at [347, 185] on button "PRODUCTS & SERVICES" at bounding box center [358, 188] width 119 height 25
select select "STX"
radio input "true"
checkbox input "true"
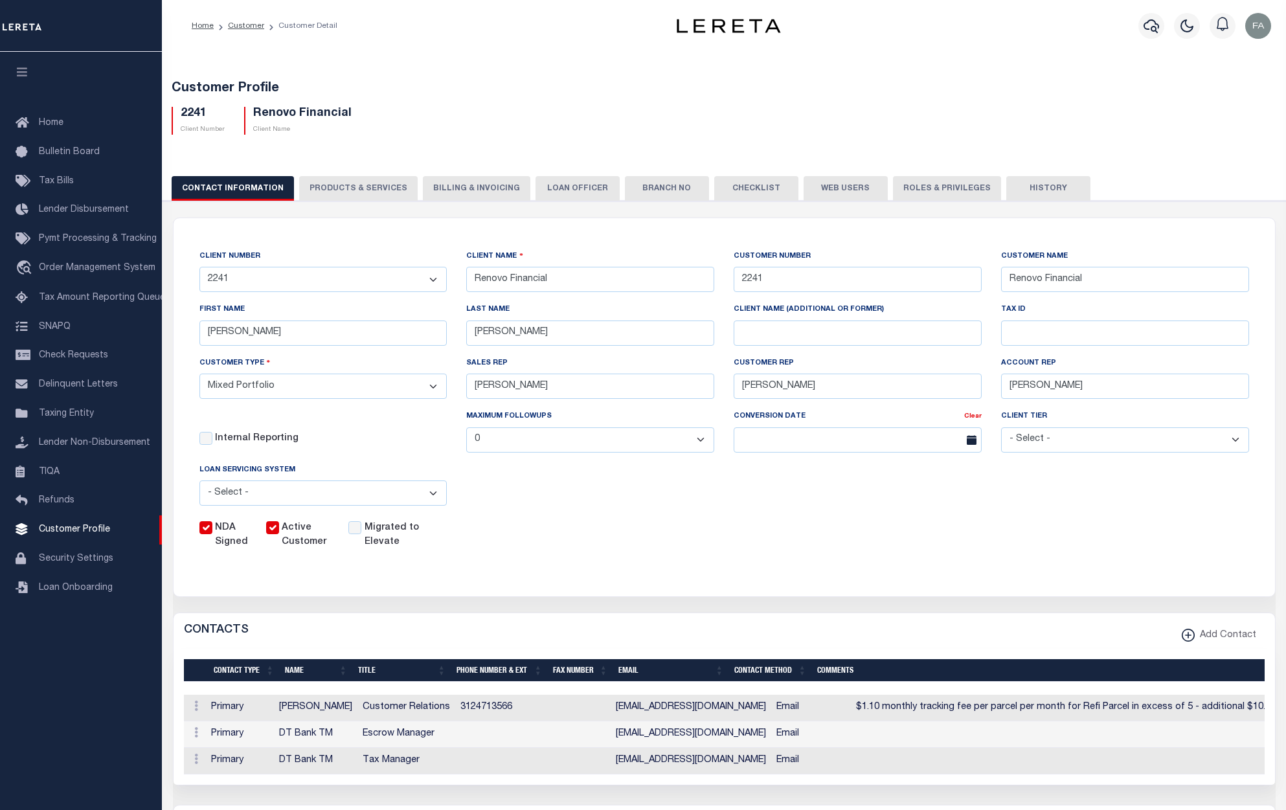
checkbox input "true"
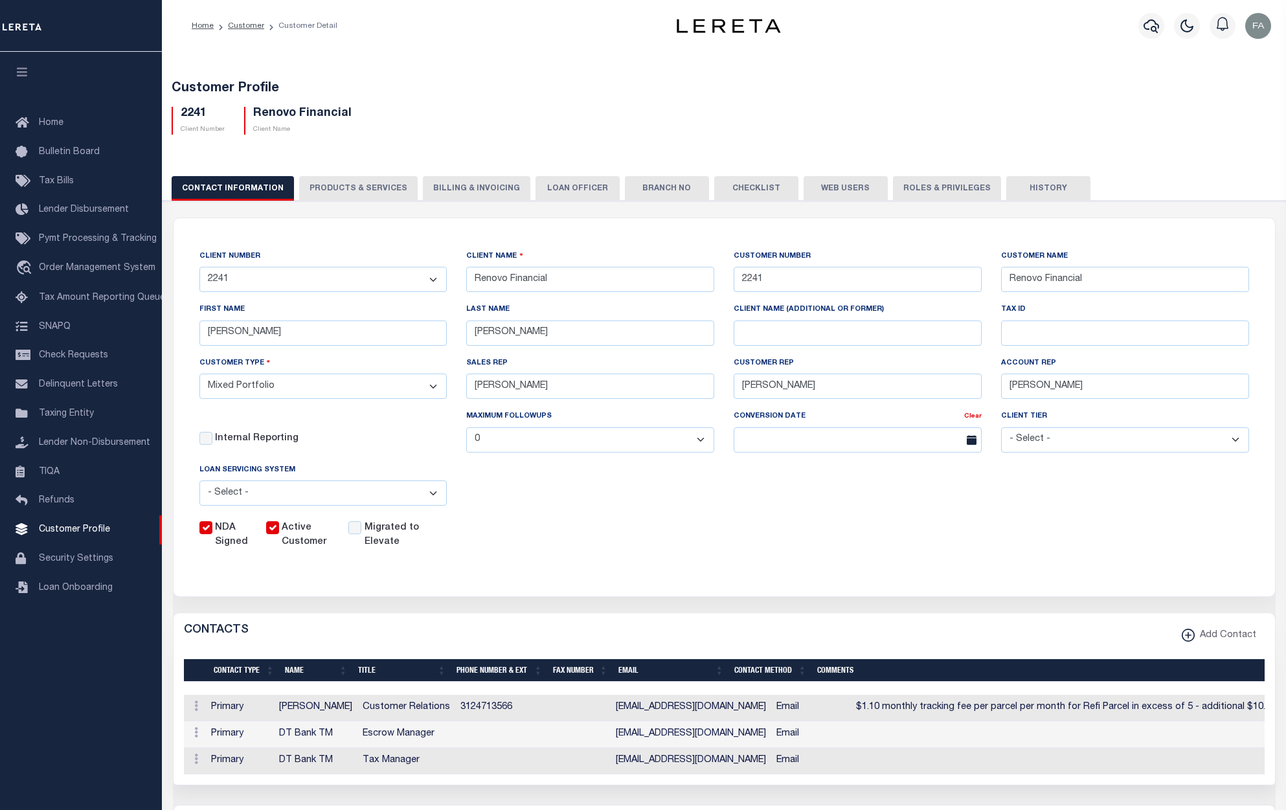
checkbox input "true"
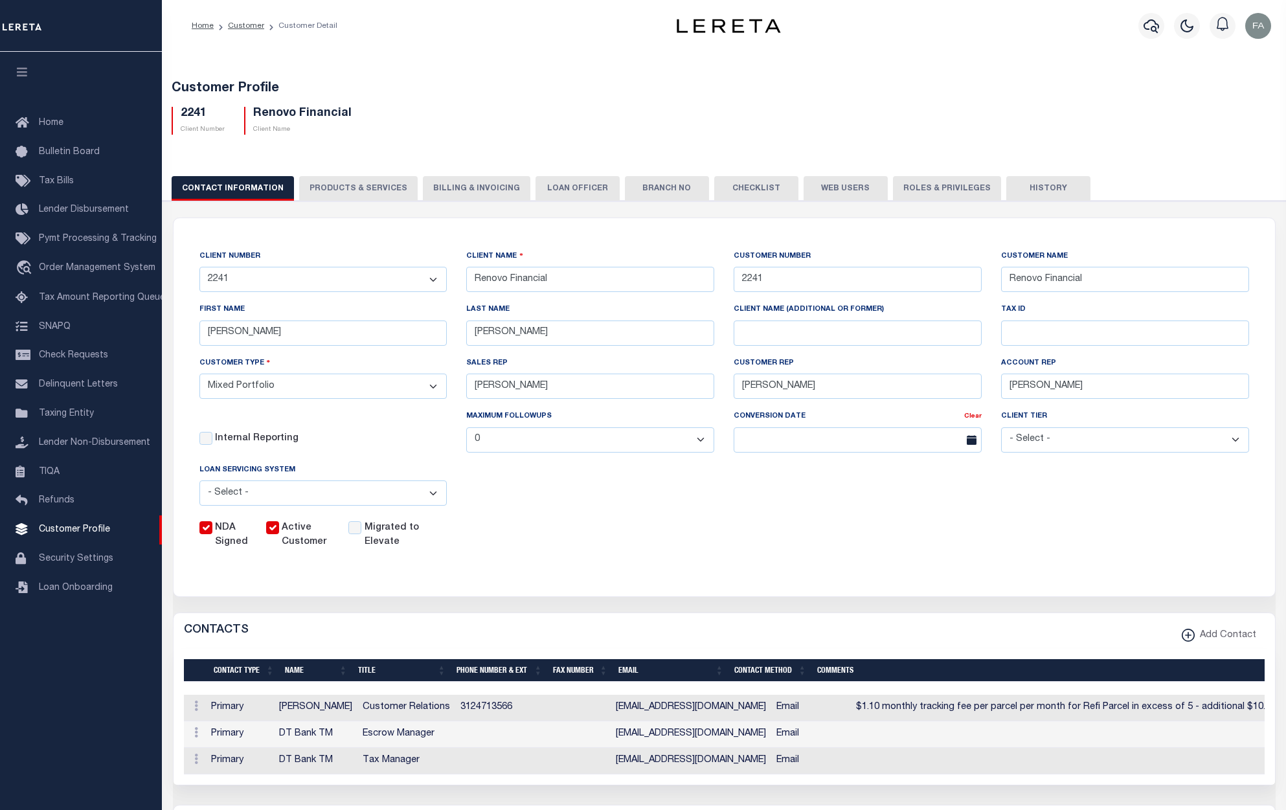
checkbox input "true"
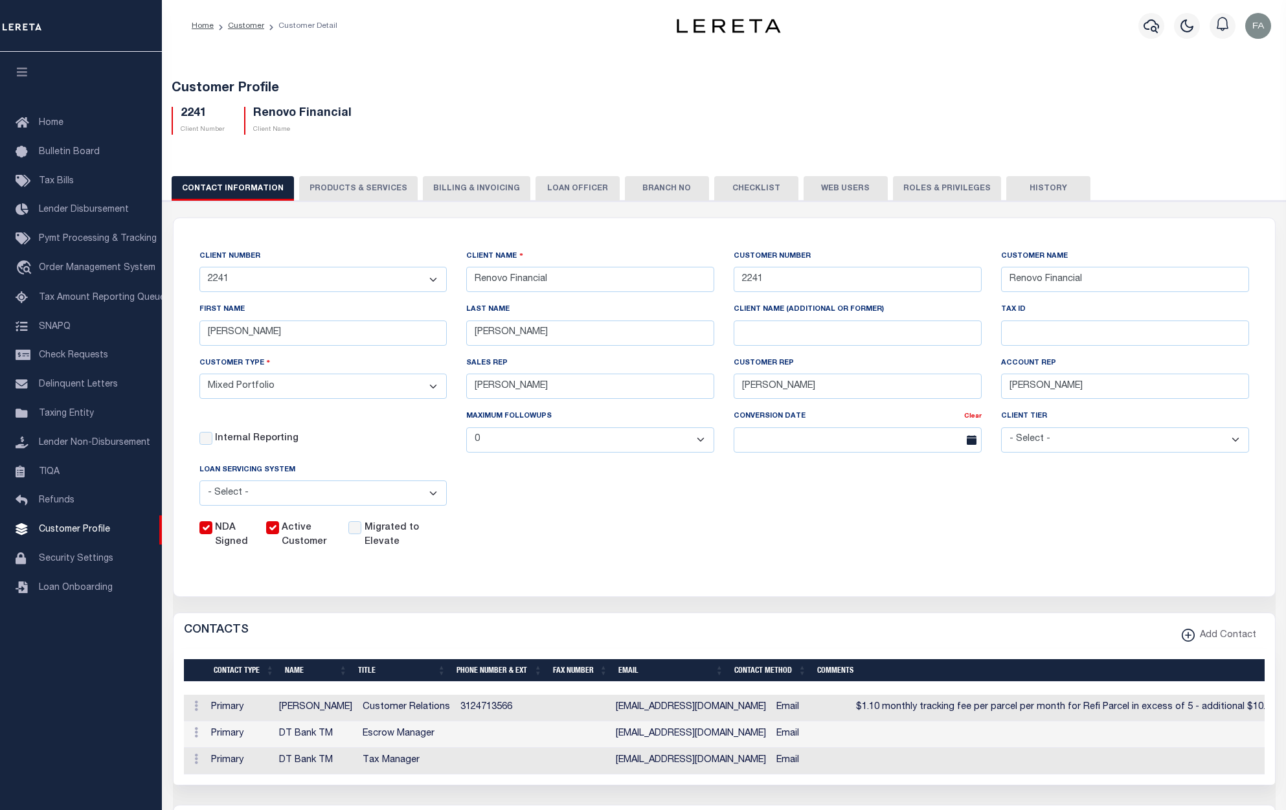
checkbox input "true"
type textarea "$1.10 monthly tracking fee per parcel per month for Refi Parcel in excess of 5 …"
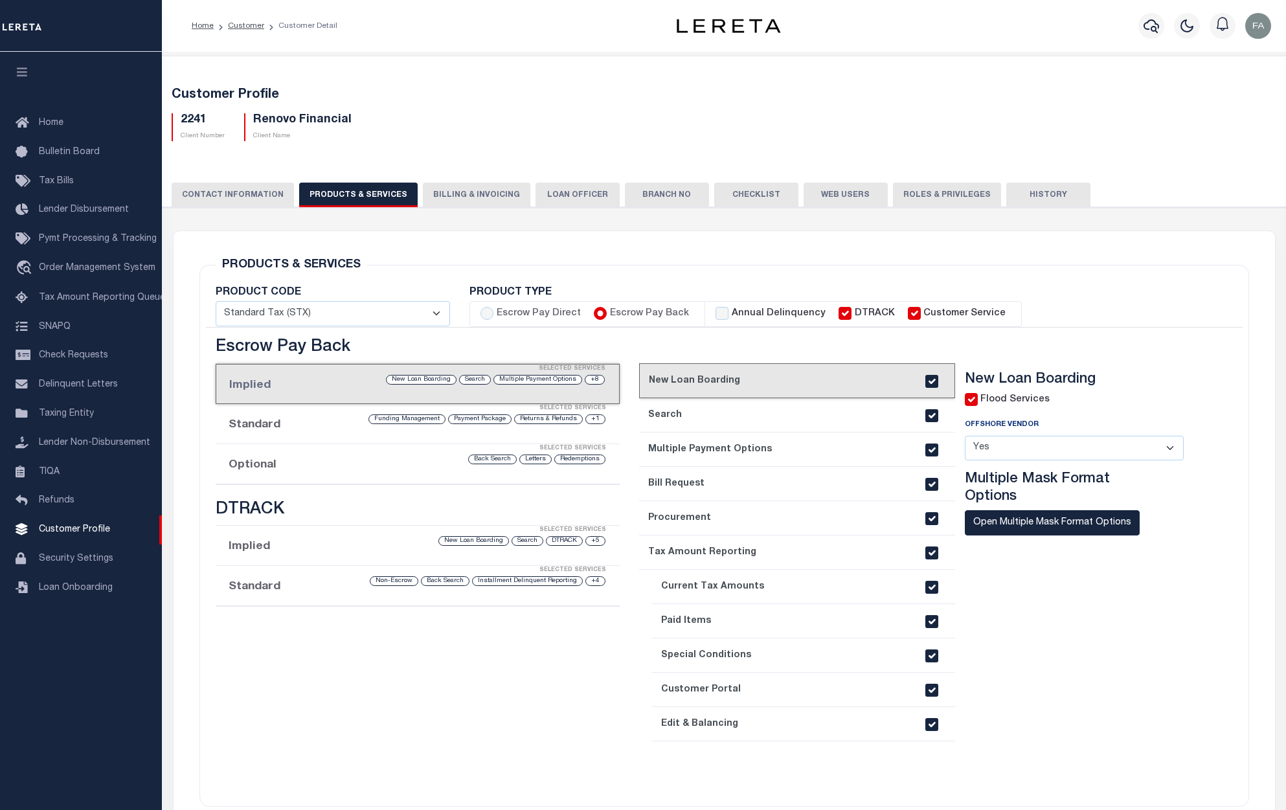
click at [463, 466] on li "Optional Selected Services Redemptions Letters Back Search" at bounding box center [418, 464] width 405 height 40
